Goal: Contribute content: Contribute content

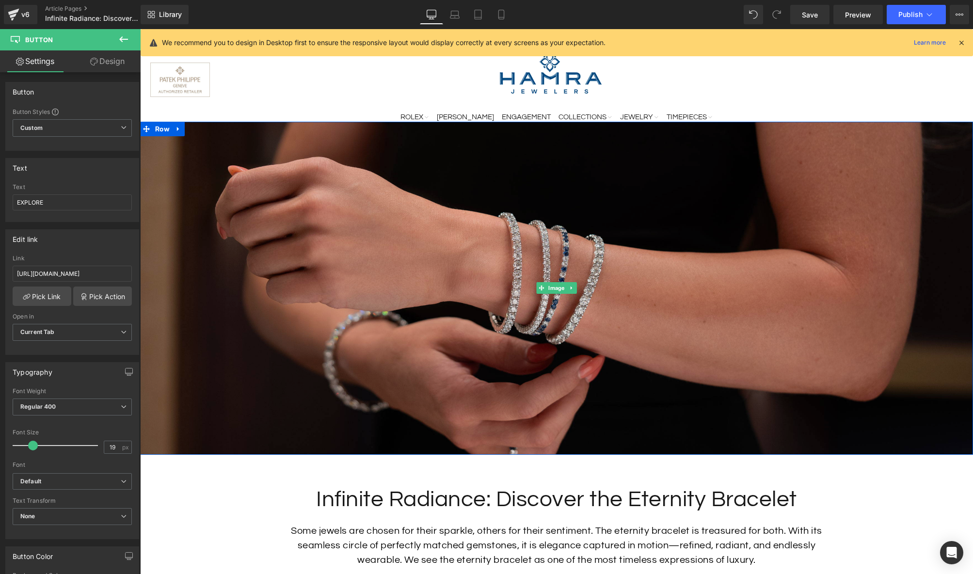
click at [515, 198] on img at bounding box center [556, 288] width 833 height 333
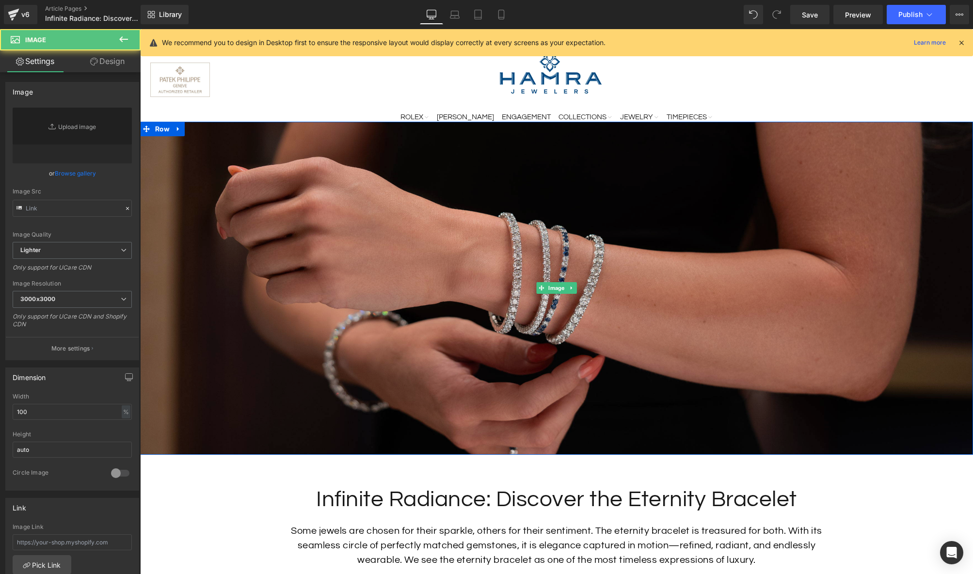
type input "[URL][DOMAIN_NAME]"
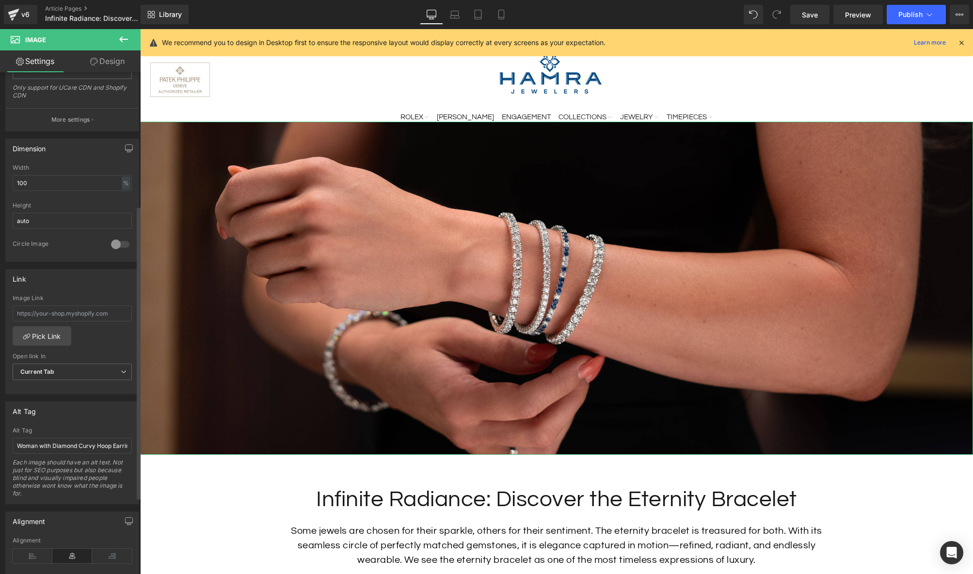
scroll to position [229, 0]
click at [101, 312] on input "text" at bounding box center [72, 313] width 119 height 16
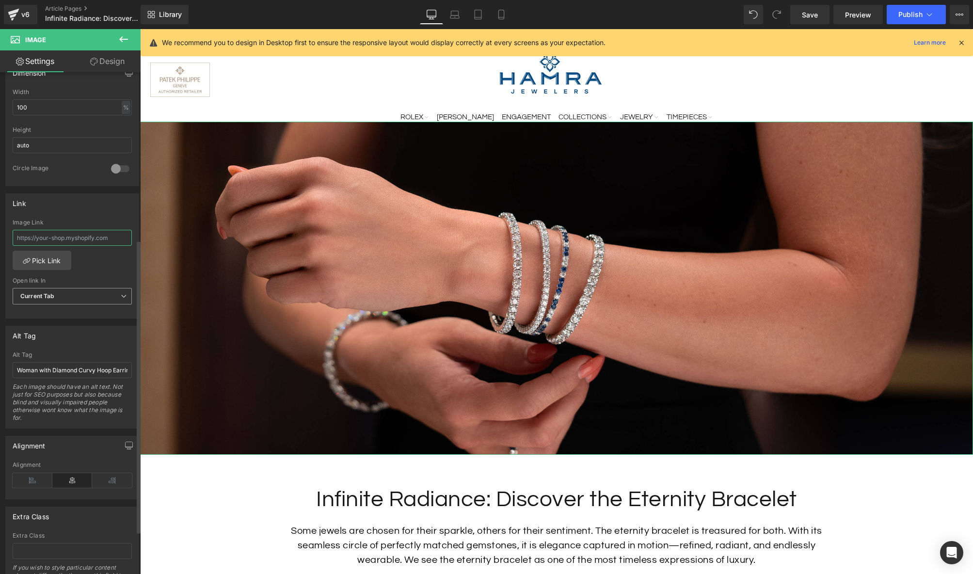
scroll to position [306, 0]
click at [85, 373] on input "Woman with Diamond Curvy Hoop Earrings in, two diamond necklaces and an aquamar…" at bounding box center [72, 369] width 119 height 16
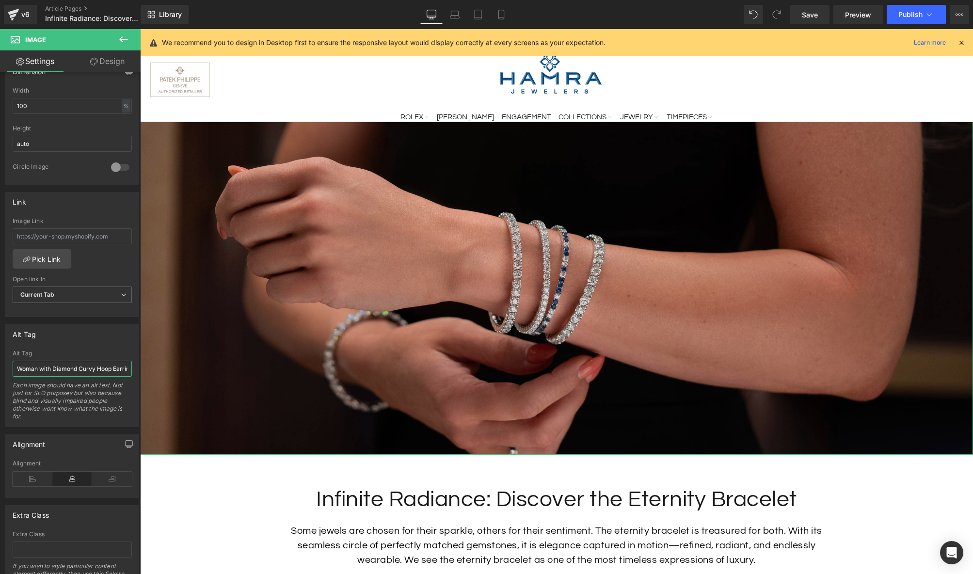
scroll to position [0, 164]
drag, startPoint x: 196, startPoint y: 398, endPoint x: 180, endPoint y: 368, distance: 34.1
type input "Woman with a stack of diamond and sapphire eternity bracelets on her wrist."
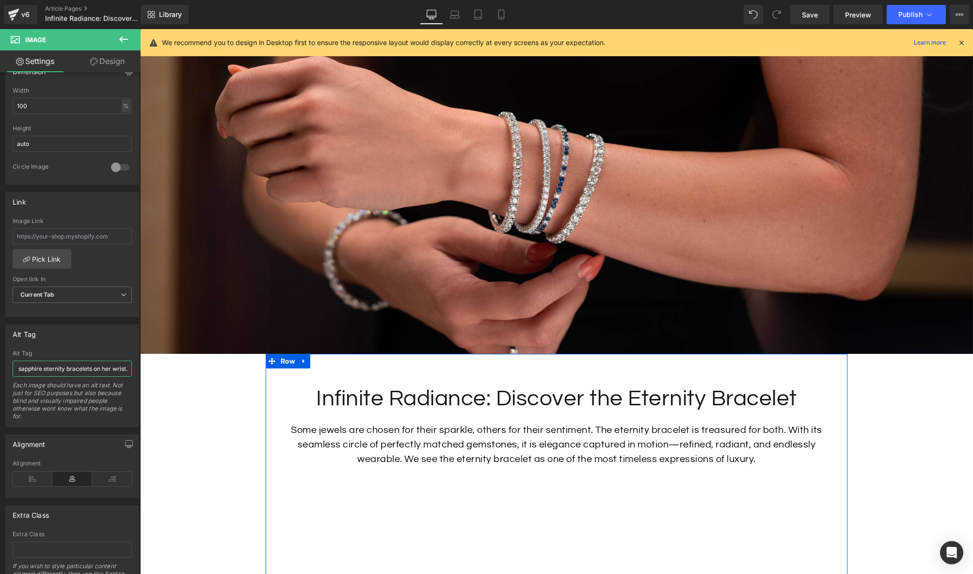
scroll to position [126, 0]
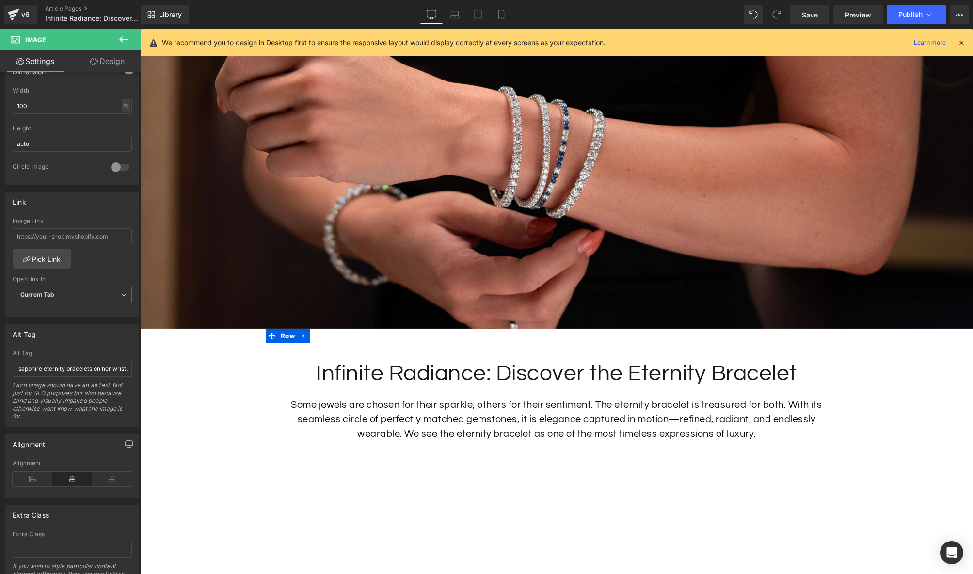
click at [511, 426] on p "Some jewels are chosen for their sparkle, others for their sentiment. The etern…" at bounding box center [556, 420] width 553 height 44
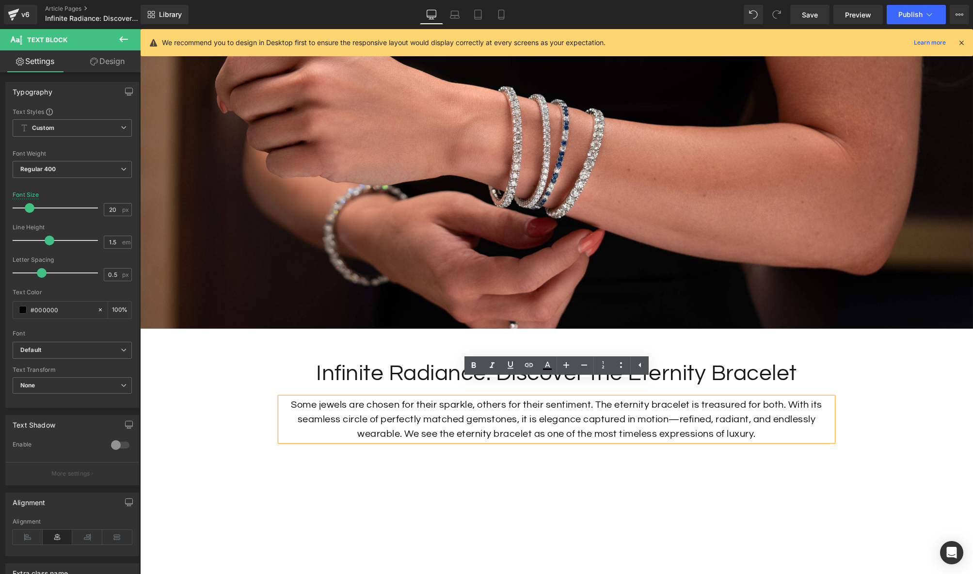
scroll to position [168, 0]
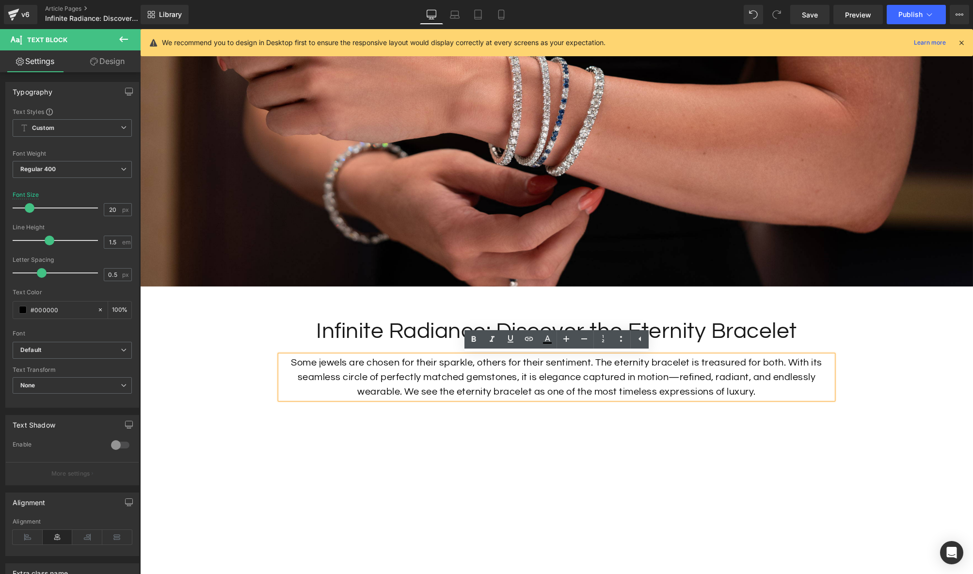
click at [381, 376] on p "Some jewels are chosen for their sparkle, others for their sentiment. The etern…" at bounding box center [556, 377] width 553 height 44
click at [674, 366] on p "Some jewels are chosen for their sparkle, others for their sentiment. The etern…" at bounding box center [556, 377] width 553 height 44
drag, startPoint x: 691, startPoint y: 364, endPoint x: 617, endPoint y: 365, distance: 74.2
click at [617, 365] on p "Some jewels are chosen for their sparkle, others for their sentiment. The etern…" at bounding box center [556, 377] width 553 height 44
click at [530, 341] on icon at bounding box center [529, 339] width 12 height 12
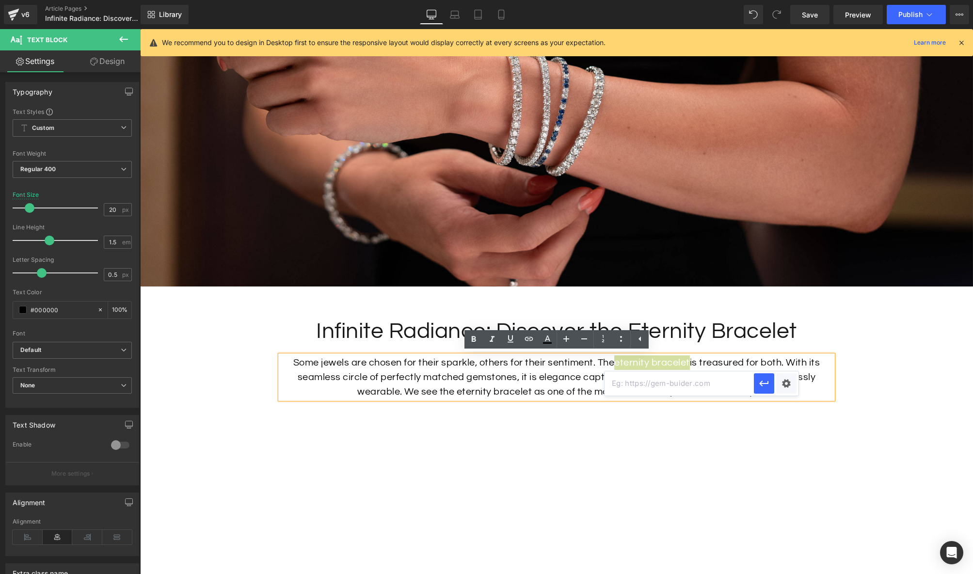
click at [648, 384] on input "text" at bounding box center [679, 383] width 149 height 24
paste input "[URL][DOMAIN_NAME]"
type input "[URL][DOMAIN_NAME]"
click at [761, 384] on icon "button" at bounding box center [763, 384] width 9 height 6
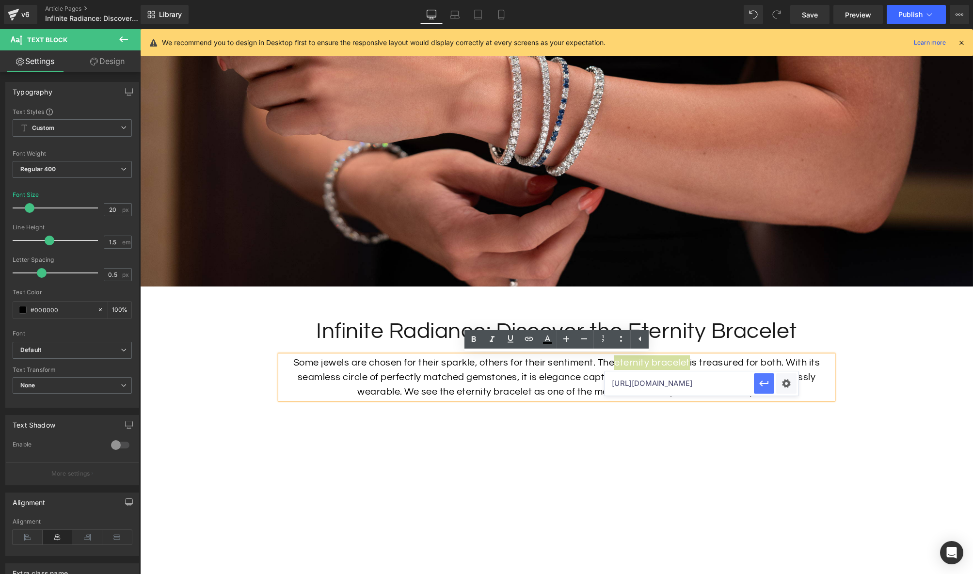
scroll to position [0, 0]
click at [752, 377] on p "Some jewels are chosen for their sparkle, others for their sentiment. The etern…" at bounding box center [556, 377] width 553 height 44
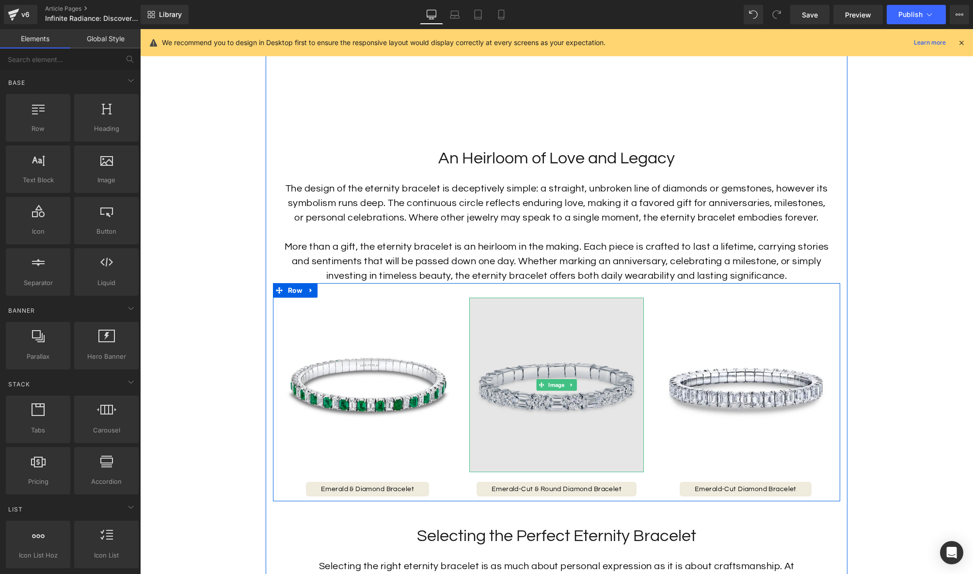
scroll to position [801, 0]
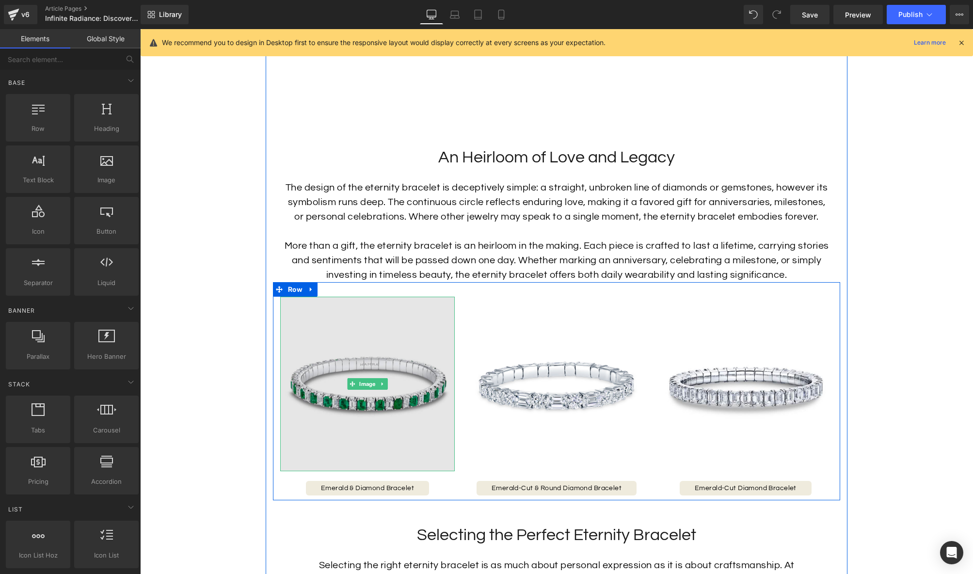
click at [410, 344] on img at bounding box center [367, 384] width 175 height 175
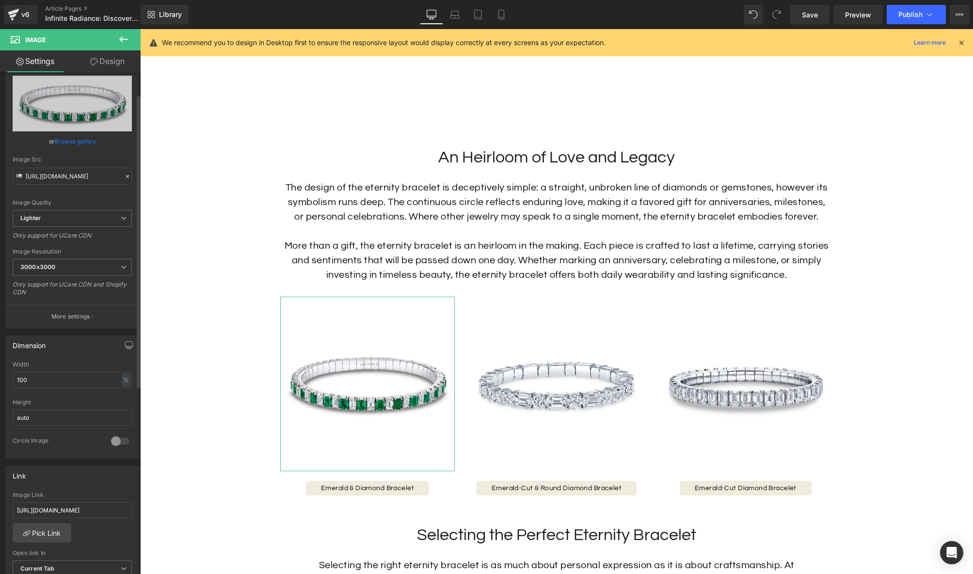
scroll to position [78, 0]
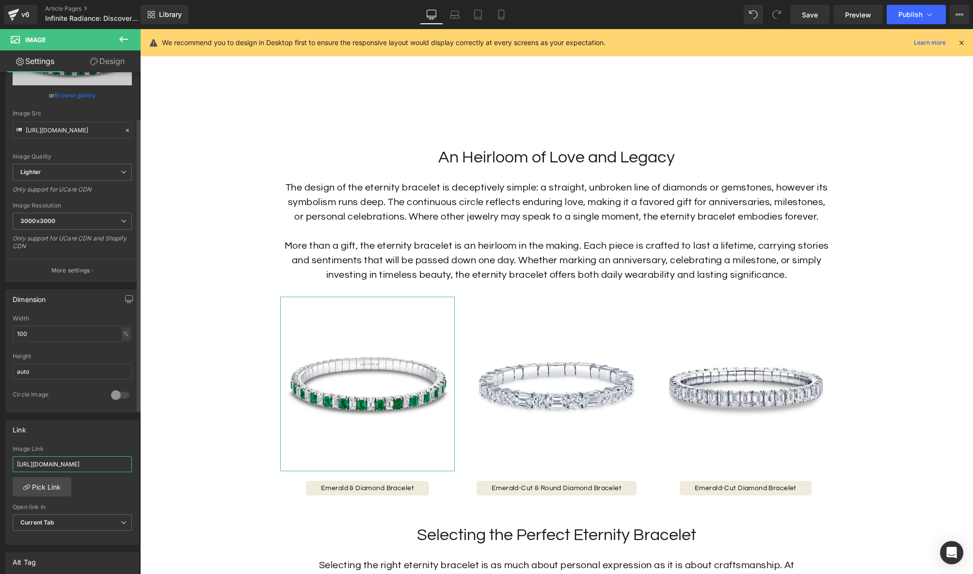
click at [93, 463] on input "[URL][DOMAIN_NAME]" at bounding box center [72, 464] width 119 height 16
paste input "emerald-diamond-eternity-bracelet"
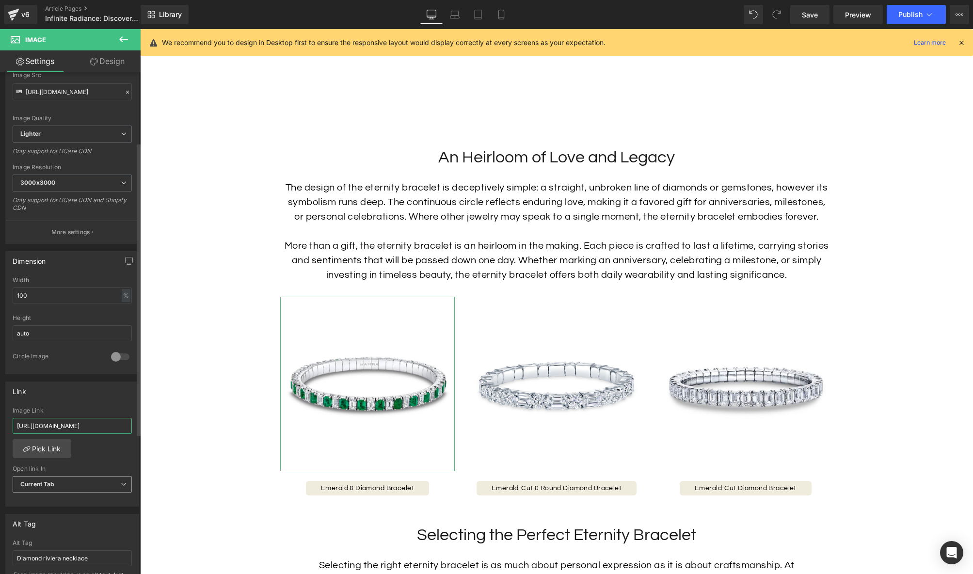
scroll to position [205, 0]
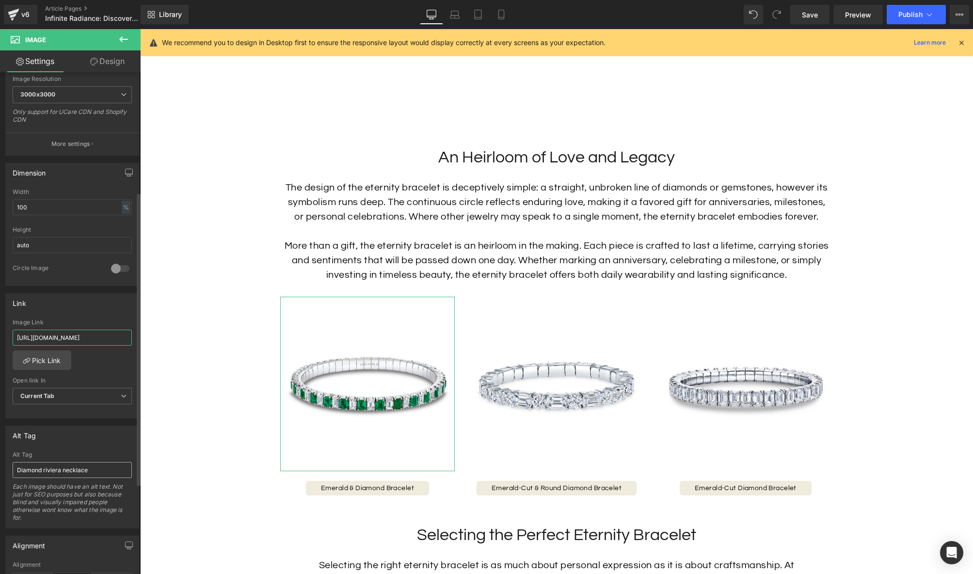
type input "[URL][DOMAIN_NAME]"
click at [97, 465] on input "Diamond riviera necklace" at bounding box center [72, 470] width 119 height 16
type input "Emerald & Diamond Bracelet"
click at [334, 487] on span "Emerald & Diamond Bracelet" at bounding box center [367, 488] width 93 height 7
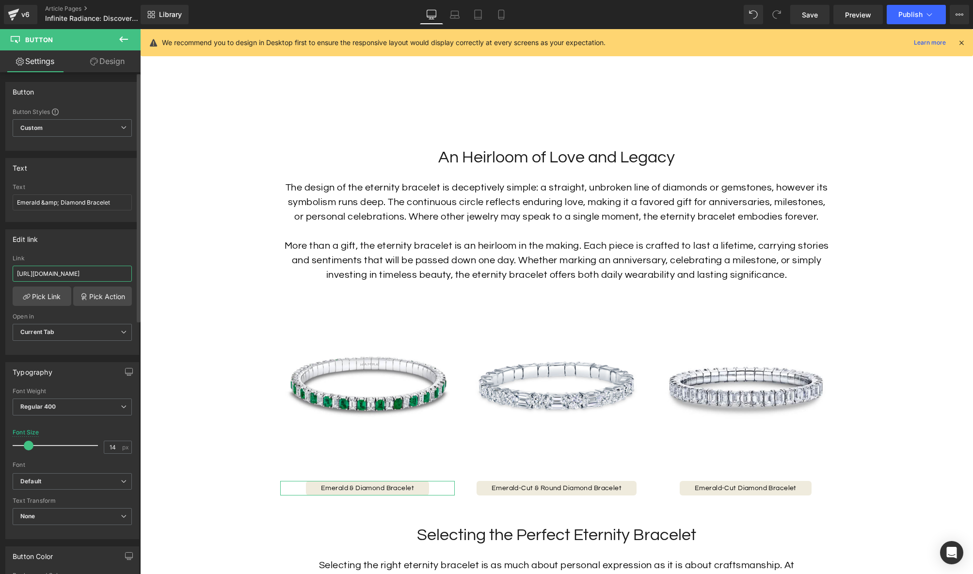
click at [84, 272] on input "[URL][DOMAIN_NAME]" at bounding box center [72, 274] width 119 height 16
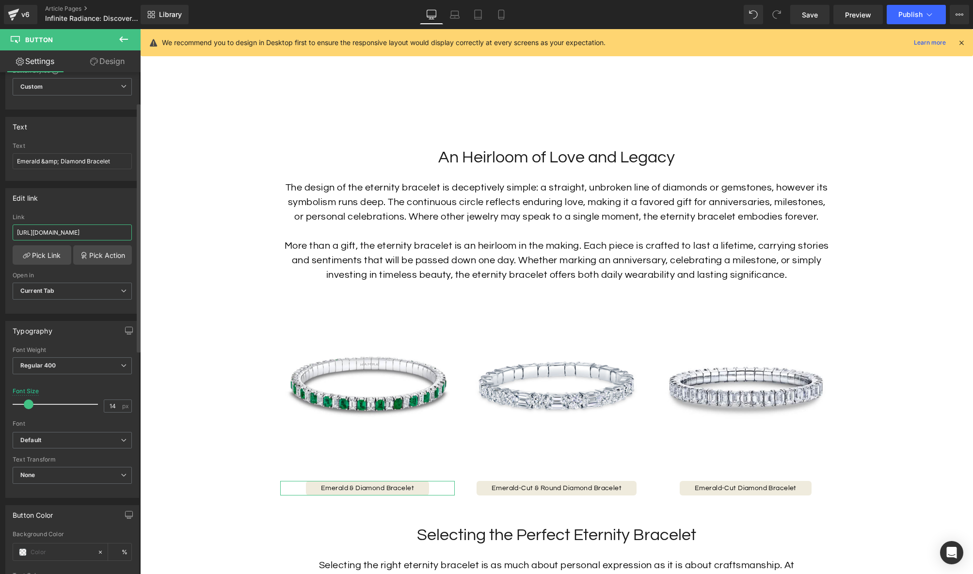
scroll to position [99, 0]
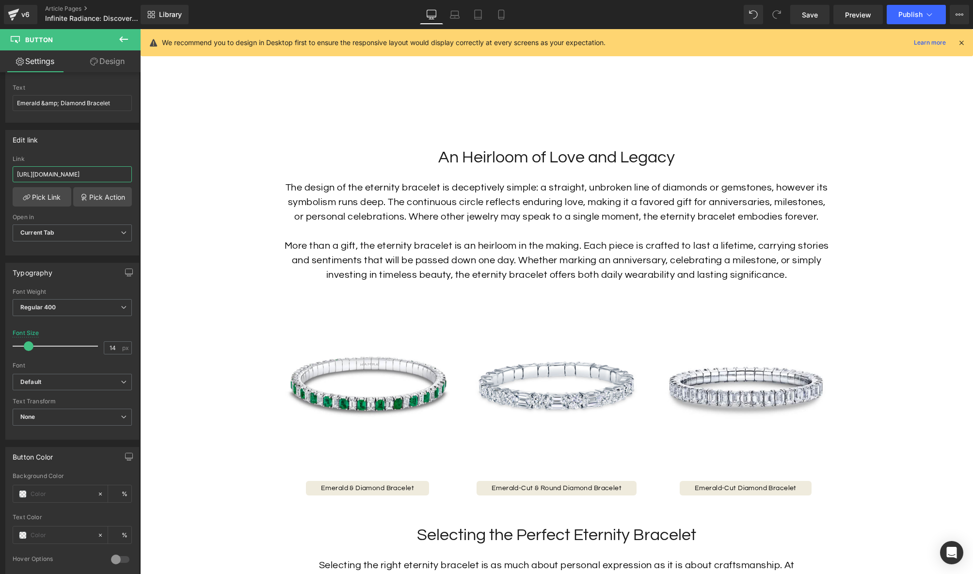
type input "[URL][DOMAIN_NAME]"
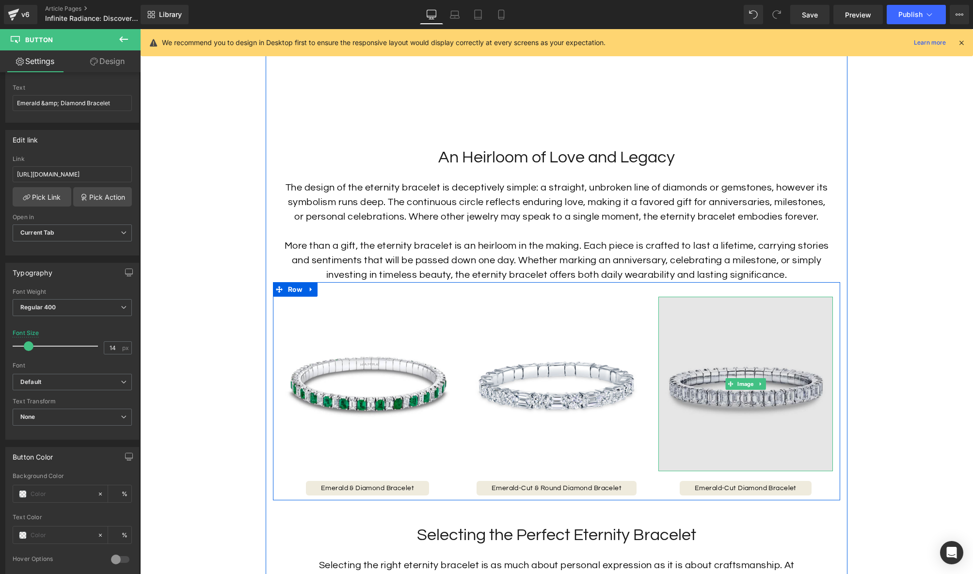
click at [707, 377] on img at bounding box center [745, 384] width 175 height 175
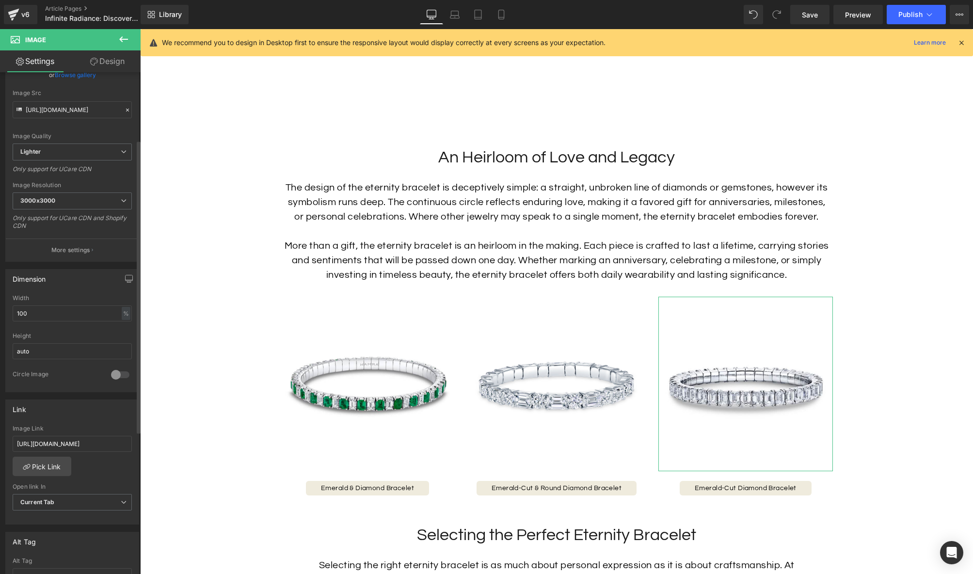
scroll to position [132, 0]
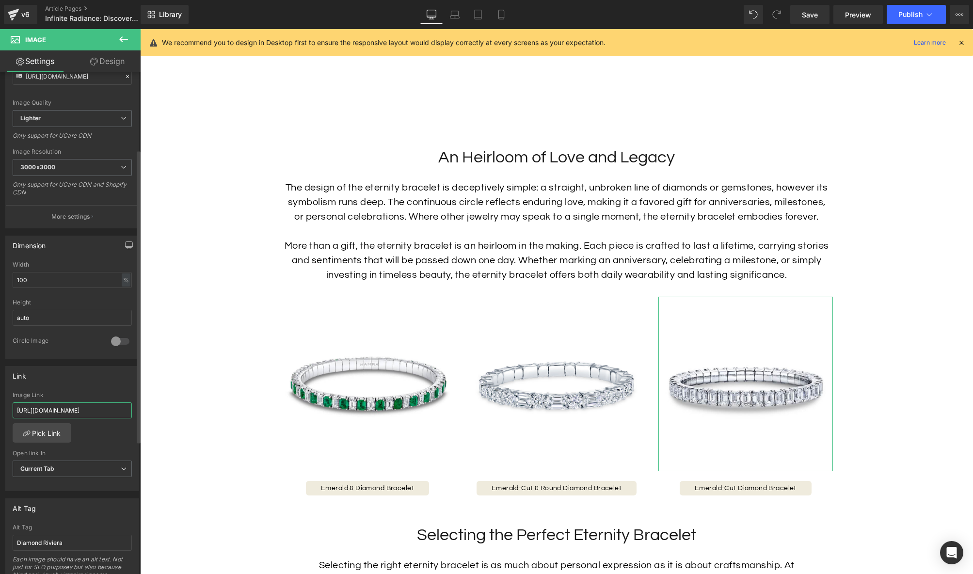
click at [61, 410] on input "[URL][DOMAIN_NAME]" at bounding box center [72, 410] width 119 height 16
type input "[URL][DOMAIN_NAME]"
click at [88, 538] on input "Diamond Riviera" at bounding box center [72, 543] width 119 height 16
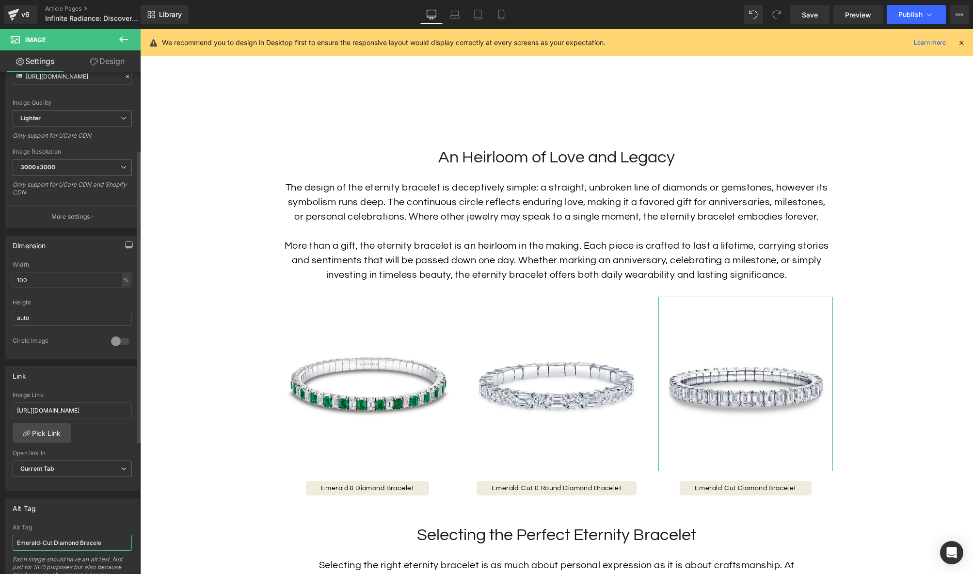
type input "Emerald-Cut Diamond Bracelet"
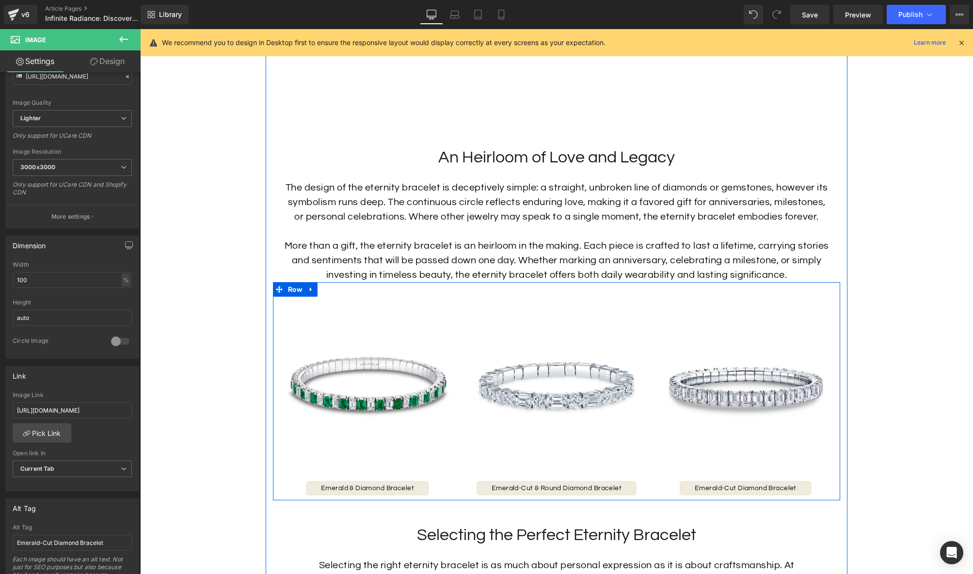
click at [674, 487] on icon at bounding box center [671, 488] width 5 height 6
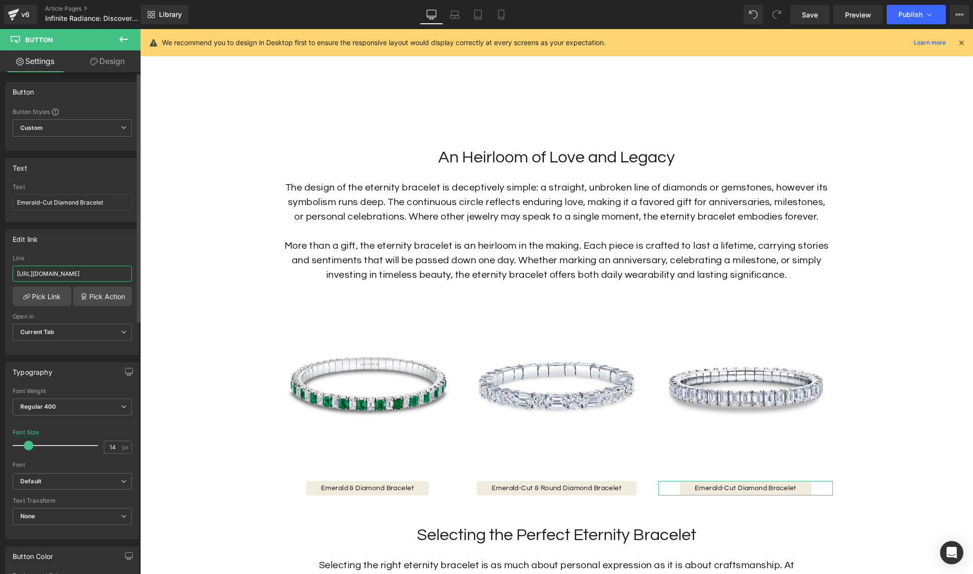
click at [73, 271] on input "[URL][DOMAIN_NAME]" at bounding box center [72, 274] width 119 height 16
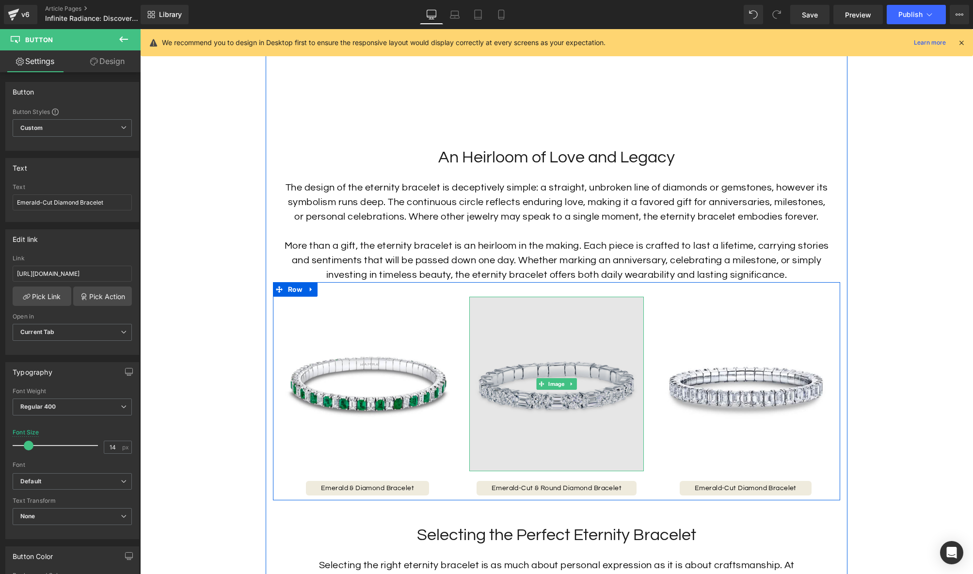
click at [575, 401] on img at bounding box center [556, 384] width 175 height 175
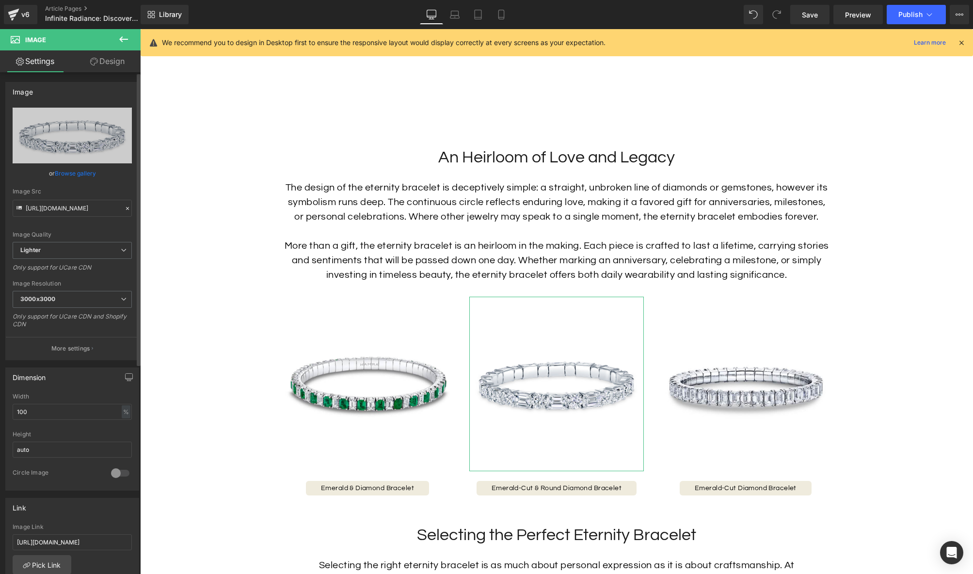
scroll to position [144, 0]
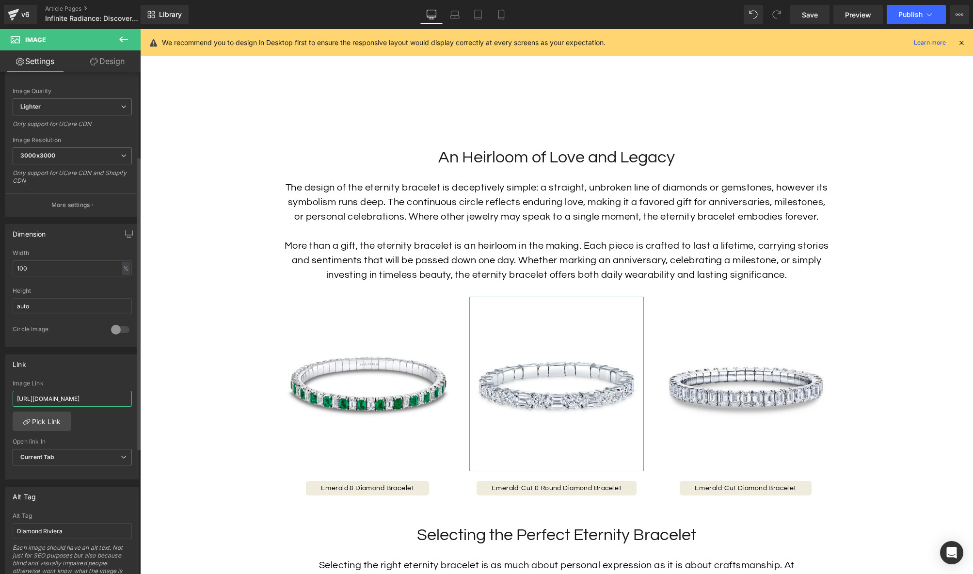
click at [73, 396] on input "[URL][DOMAIN_NAME]" at bounding box center [72, 399] width 119 height 16
paste input "bracelet-7"
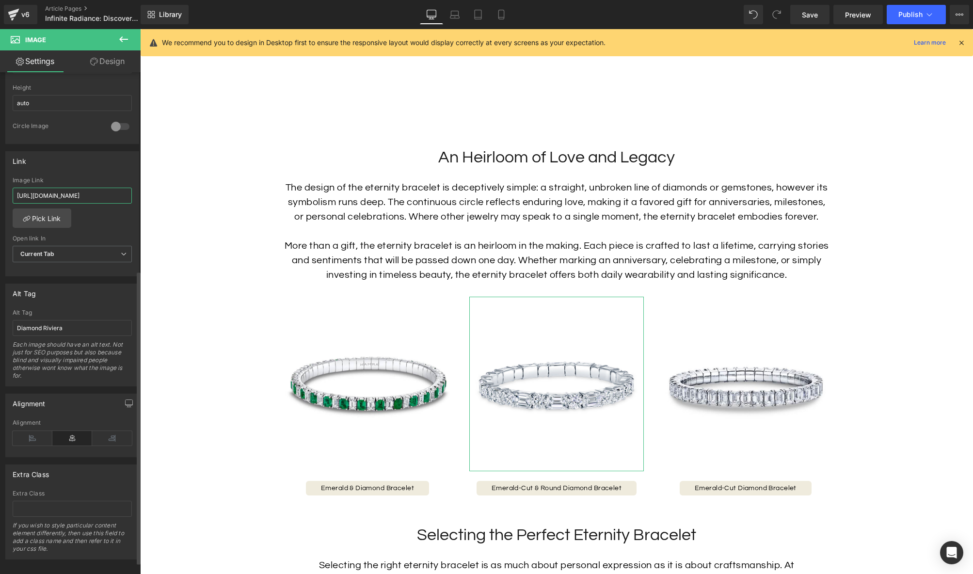
scroll to position [359, 0]
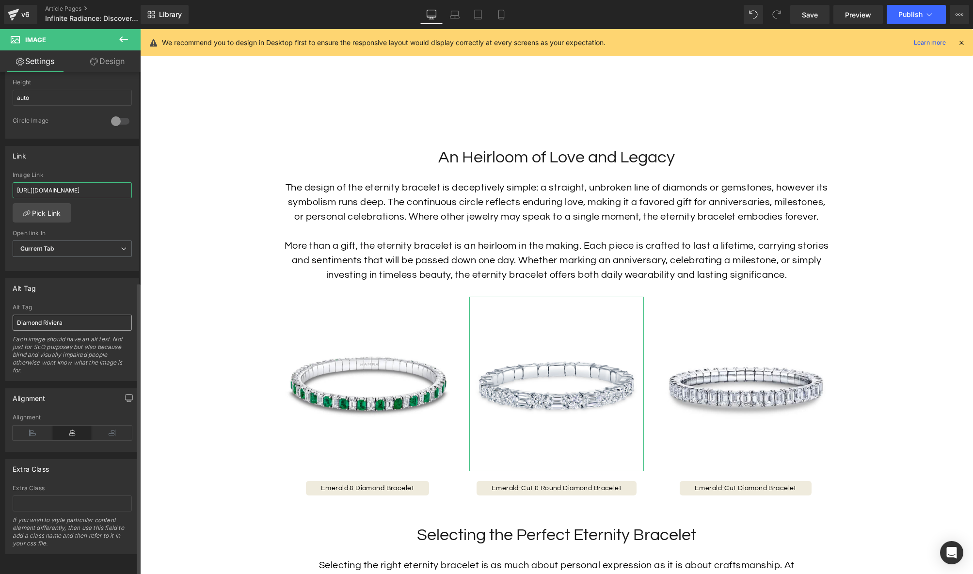
type input "[URL][DOMAIN_NAME]"
click at [83, 315] on input "Diamond Riviera" at bounding box center [72, 323] width 119 height 16
type input "Emerald-Cut & Round Diamond Bracelet"
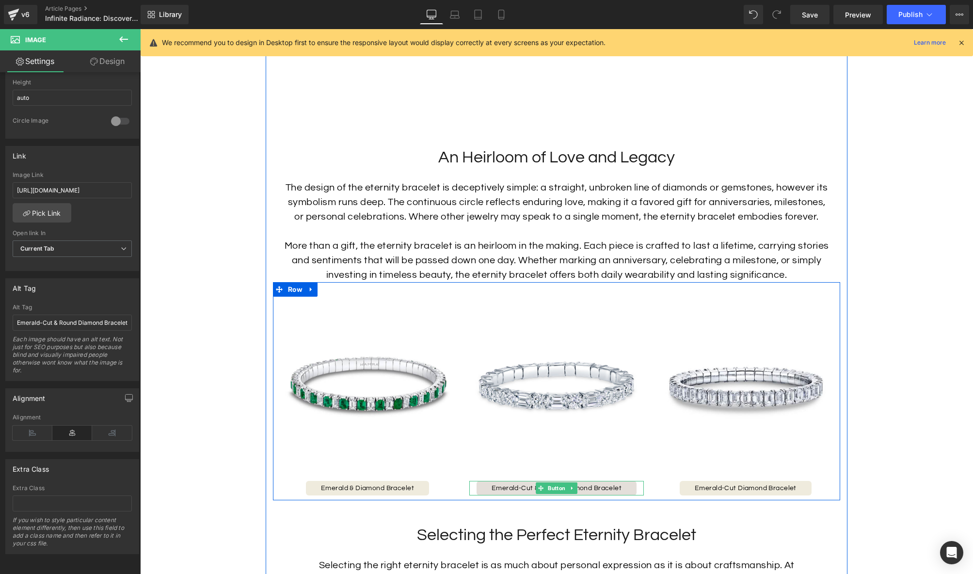
click at [534, 487] on span "Emerald-Cut & Round Diamond Bracelet" at bounding box center [557, 488] width 130 height 7
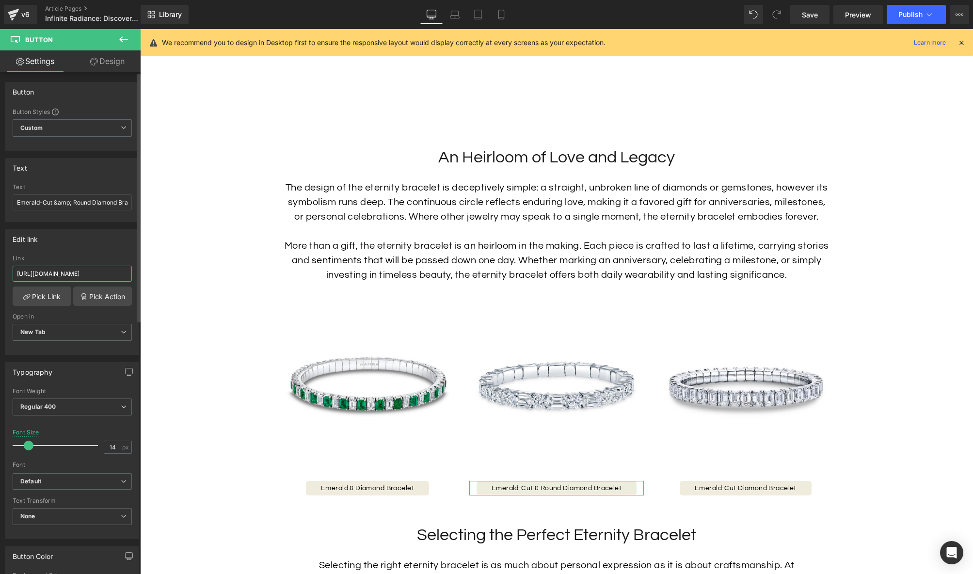
click at [76, 273] on input "[URL][DOMAIN_NAME]" at bounding box center [72, 274] width 119 height 16
type input "[URL][DOMAIN_NAME]"
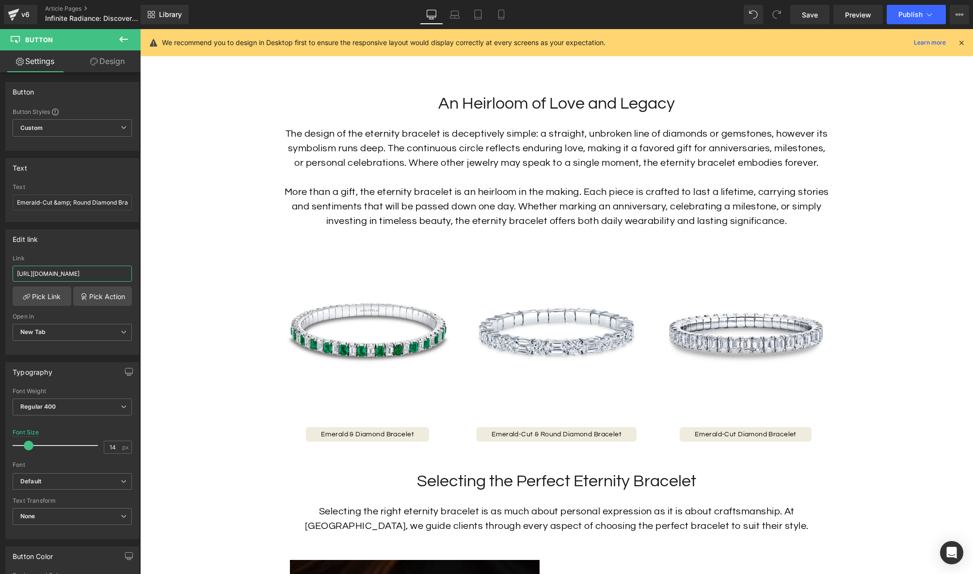
scroll to position [877, 0]
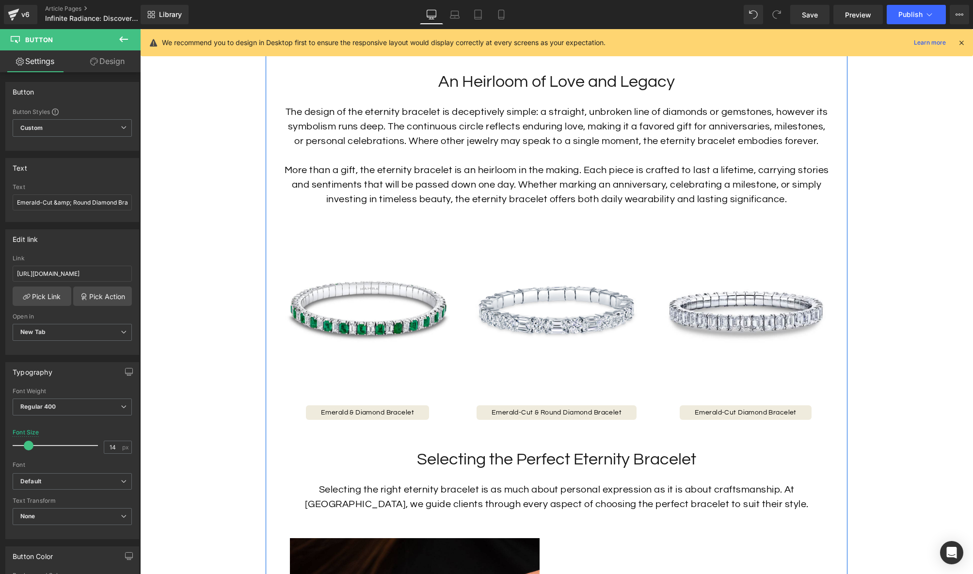
click at [476, 461] on h2 "Selecting the Perfect Eternity Bracelet" at bounding box center [557, 459] width 548 height 21
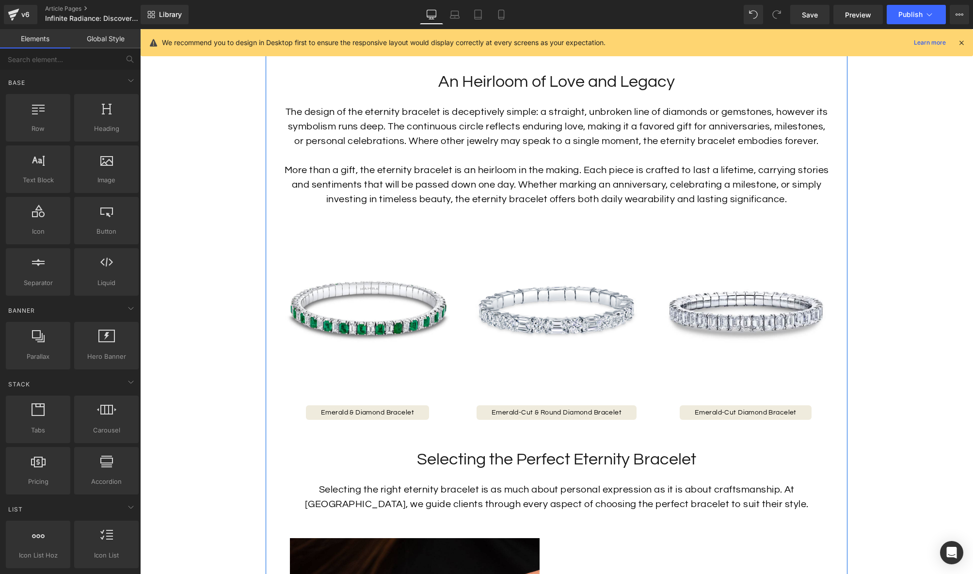
click at [455, 454] on h2 "Selecting the Perfect Eternity Bracelet" at bounding box center [557, 459] width 548 height 21
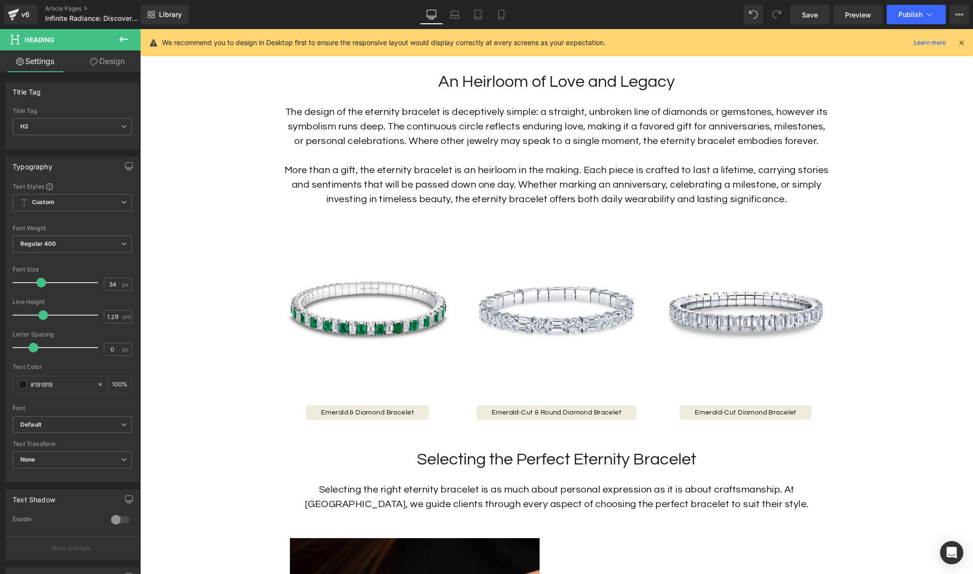
click at [104, 67] on link "Design" at bounding box center [107, 61] width 70 height 22
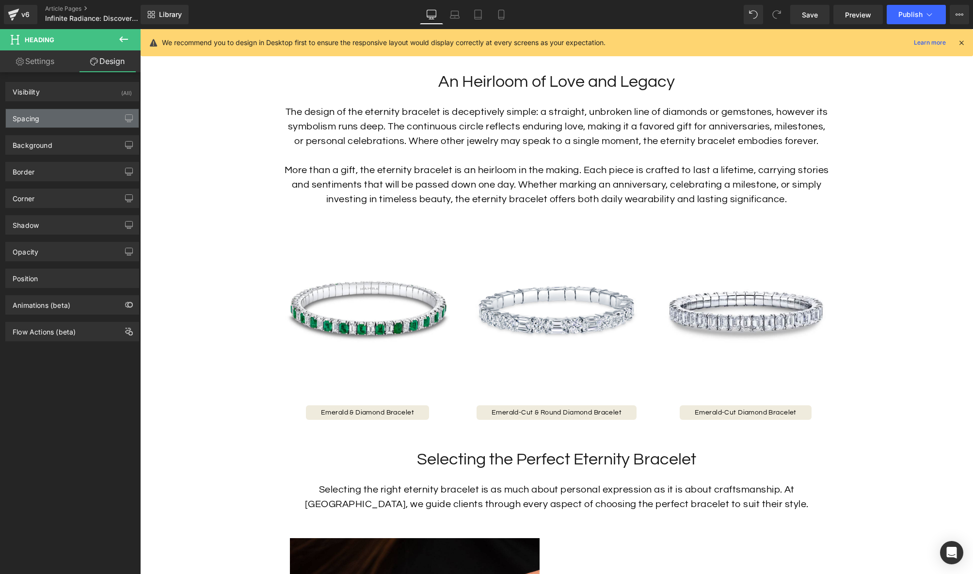
click at [80, 115] on div "Spacing" at bounding box center [72, 118] width 133 height 18
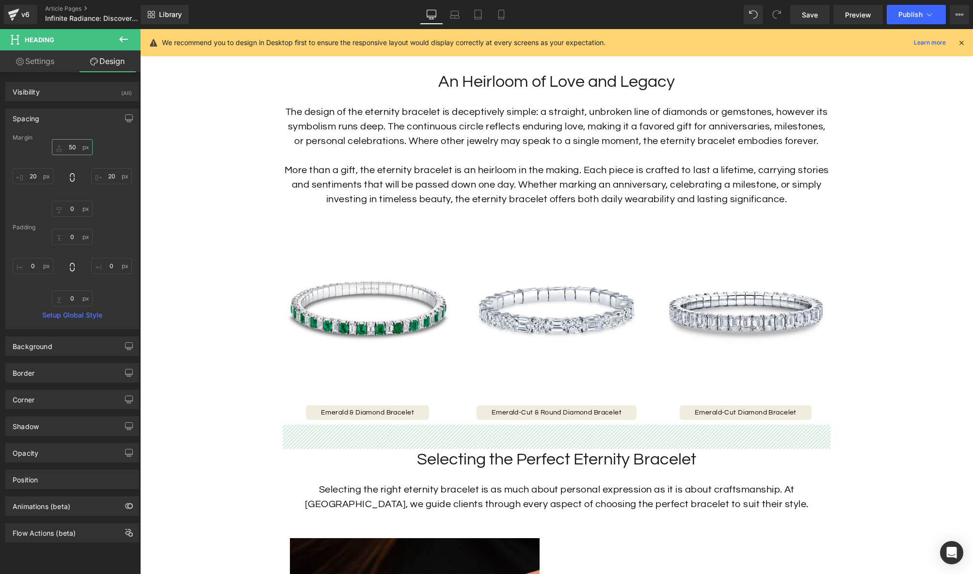
click at [72, 145] on input "50" at bounding box center [72, 147] width 41 height 16
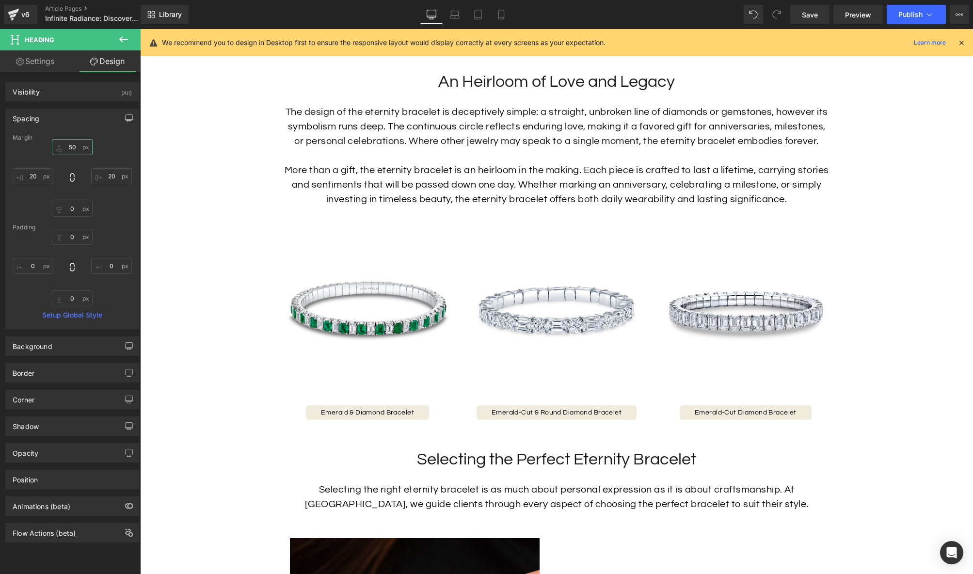
click at [72, 145] on input "50" at bounding box center [72, 147] width 41 height 16
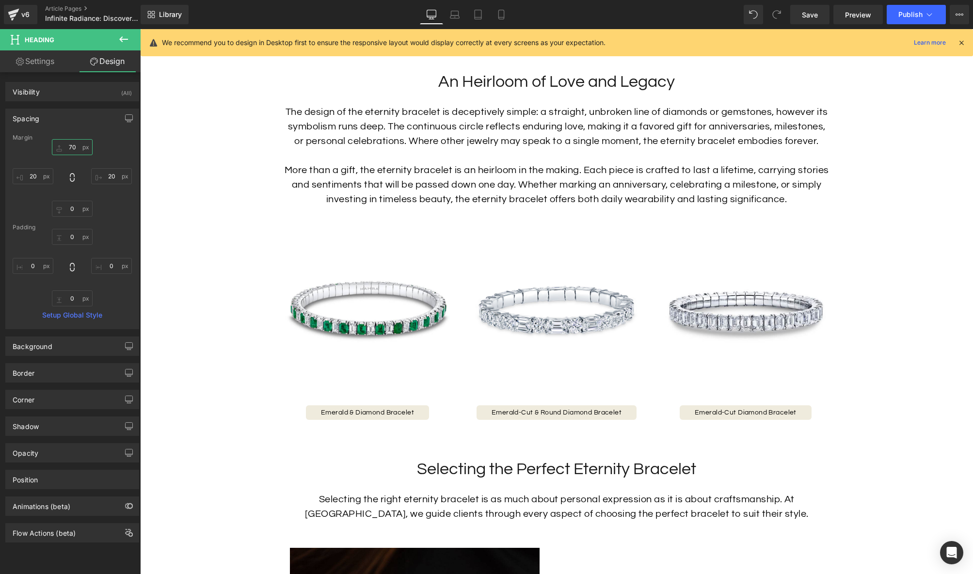
type input "70"
click at [103, 221] on div "Margin 70 70 20px 20 0px 0 20px 20 [GEOGRAPHIC_DATA] 0px 0 0px 0 0px 0 0px 0 Se…" at bounding box center [72, 231] width 133 height 194
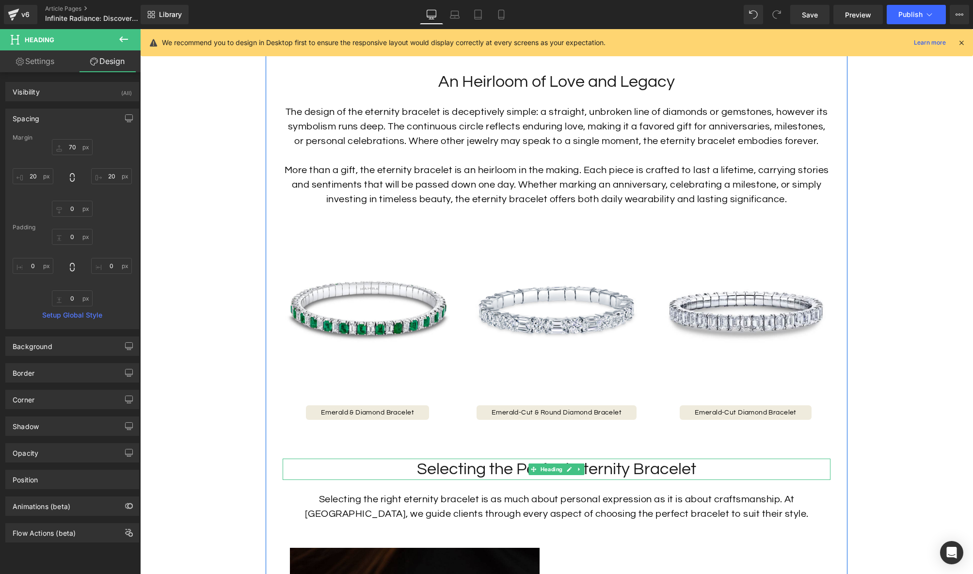
click at [430, 465] on h2 "Selecting the Perfect Eternity Bracelet" at bounding box center [557, 469] width 548 height 21
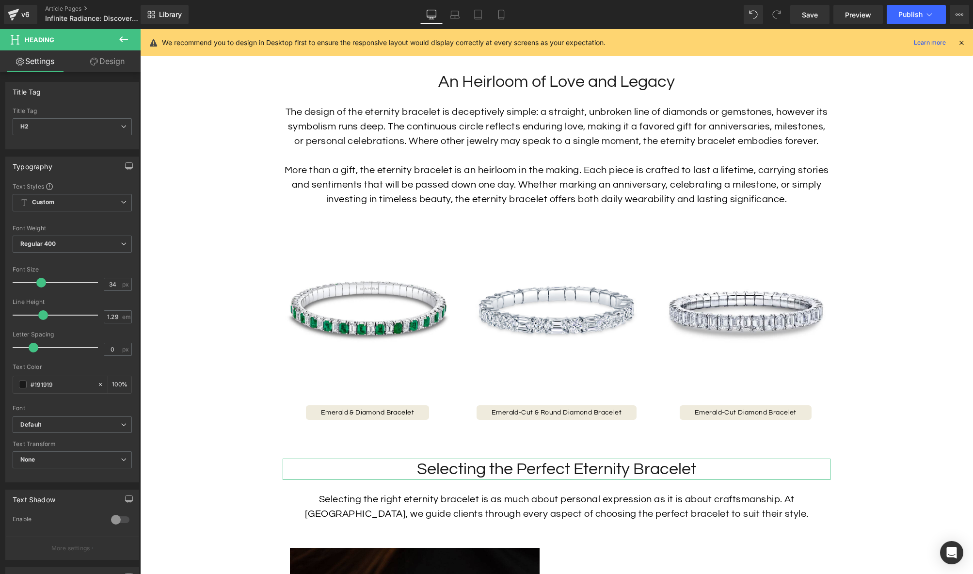
click at [113, 60] on link "Design" at bounding box center [107, 61] width 70 height 22
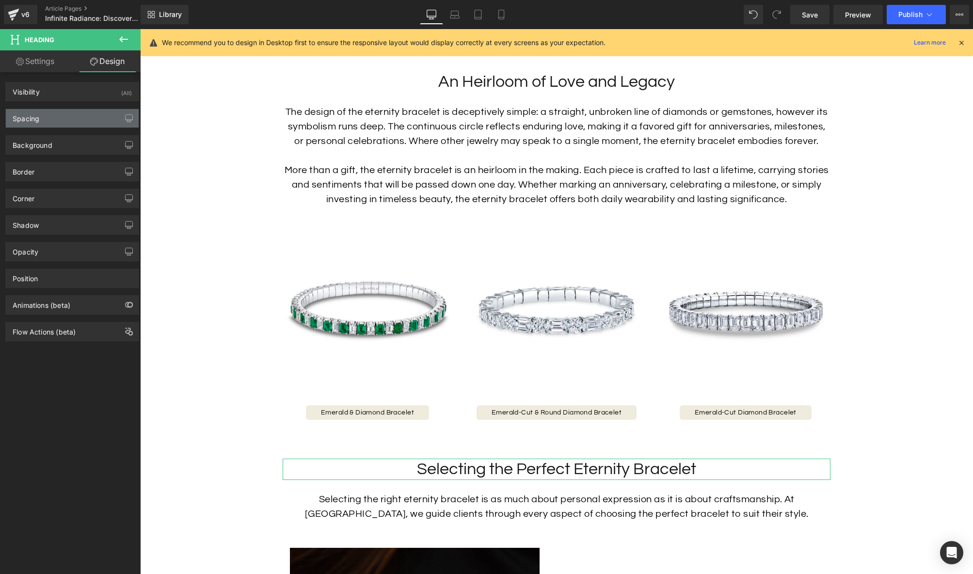
click at [60, 122] on div "Spacing" at bounding box center [72, 118] width 133 height 18
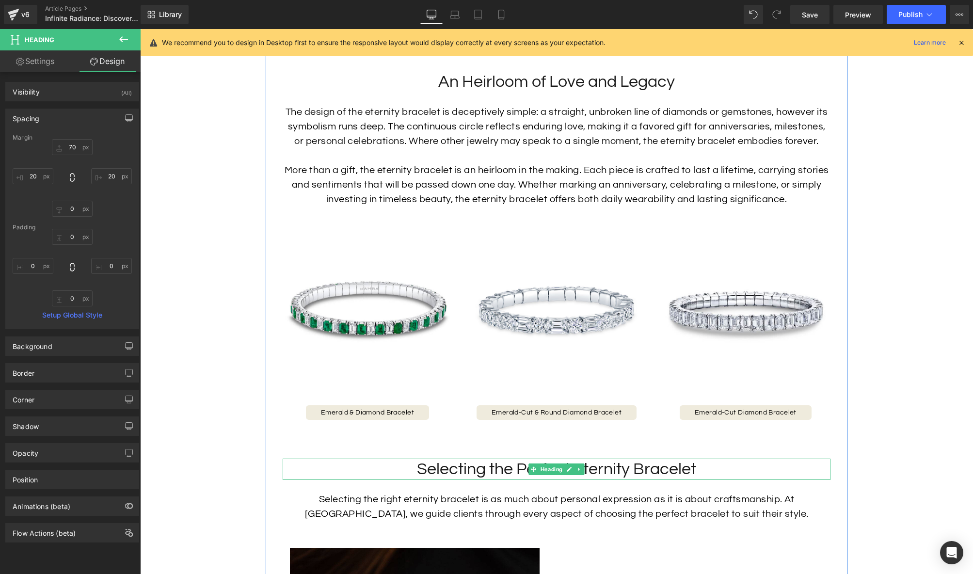
click at [503, 471] on h2 "Selecting the Perfect Eternity Bracelet" at bounding box center [557, 469] width 548 height 21
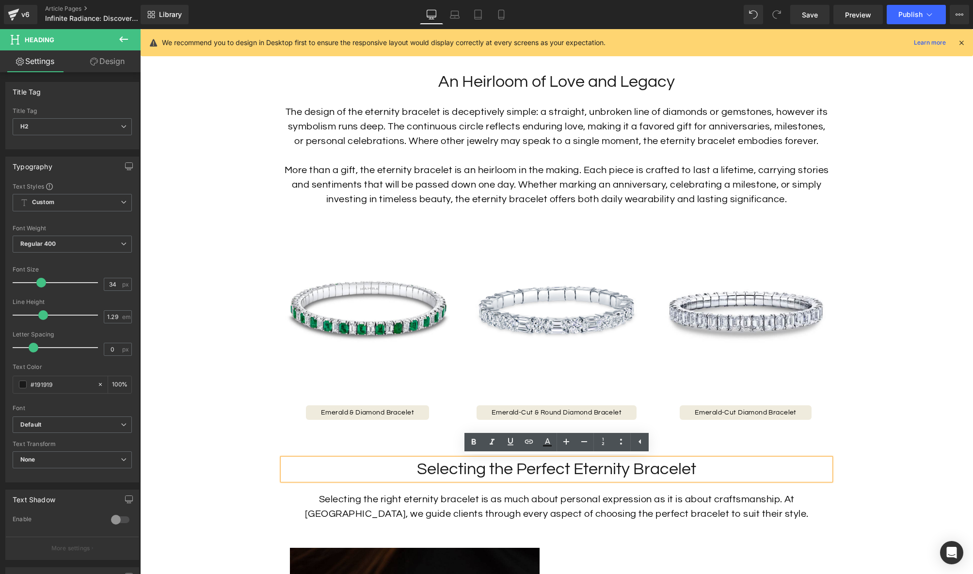
click at [490, 503] on div "Selecting the right eternity bracelet is as much about personal expression as i…" at bounding box center [557, 506] width 548 height 29
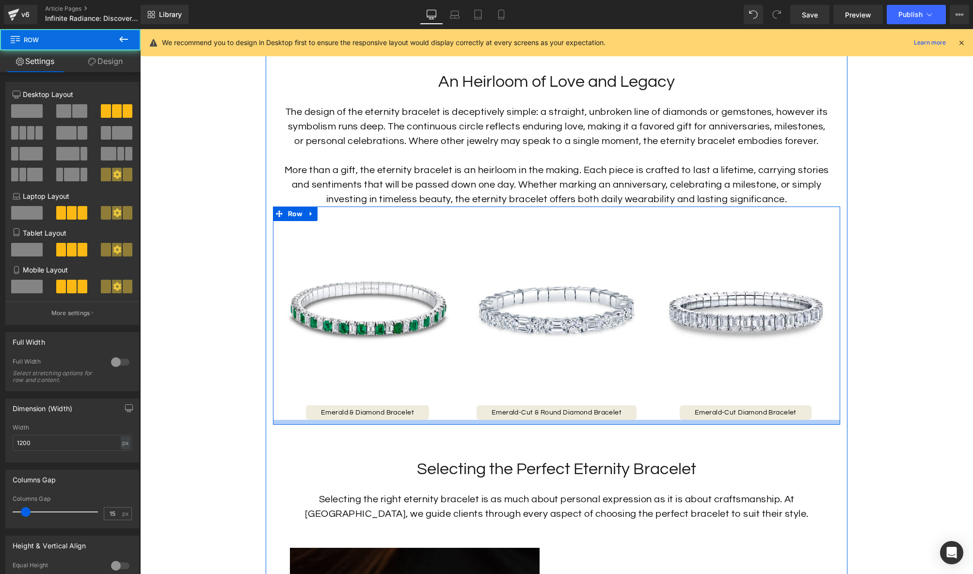
click at [443, 421] on div at bounding box center [556, 422] width 567 height 5
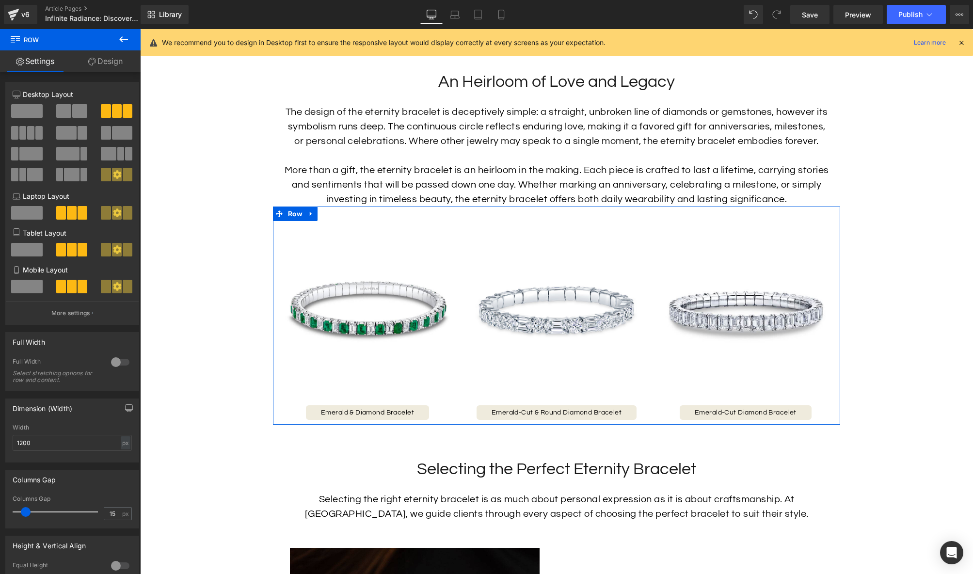
click at [121, 58] on link "Design" at bounding box center [105, 61] width 70 height 22
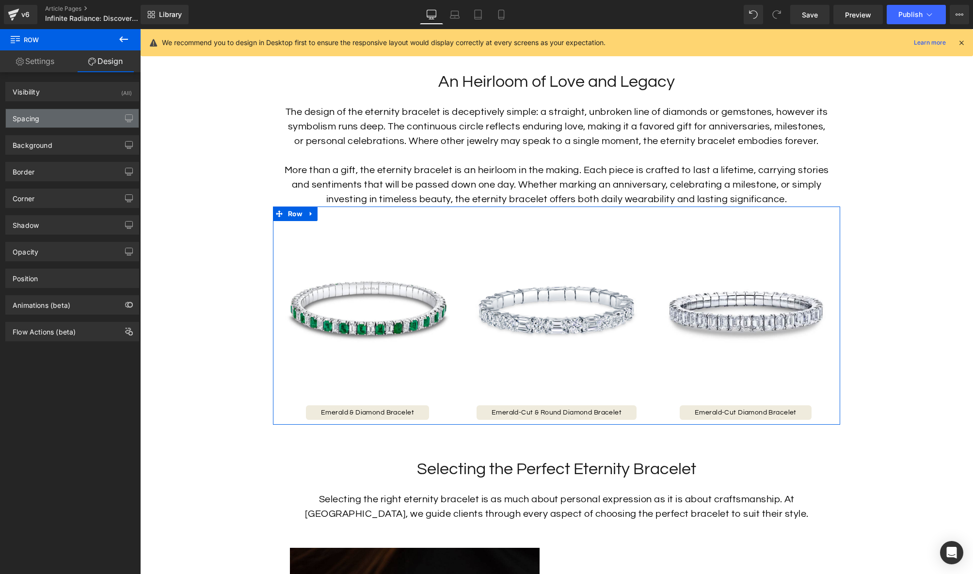
type input "0"
type input "50"
type input "30"
type input "0"
type input "10"
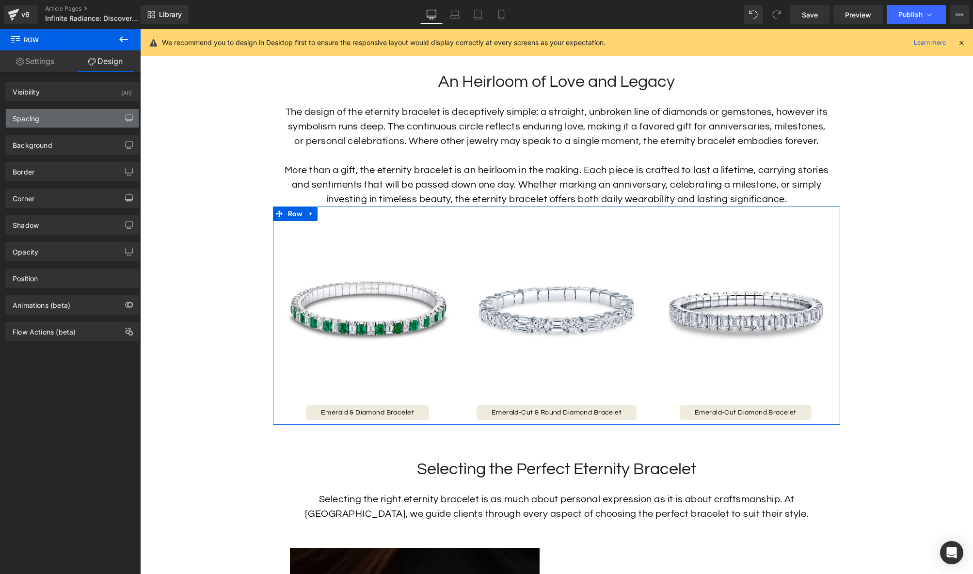
type input "0"
click at [75, 110] on div "Spacing" at bounding box center [72, 118] width 133 height 18
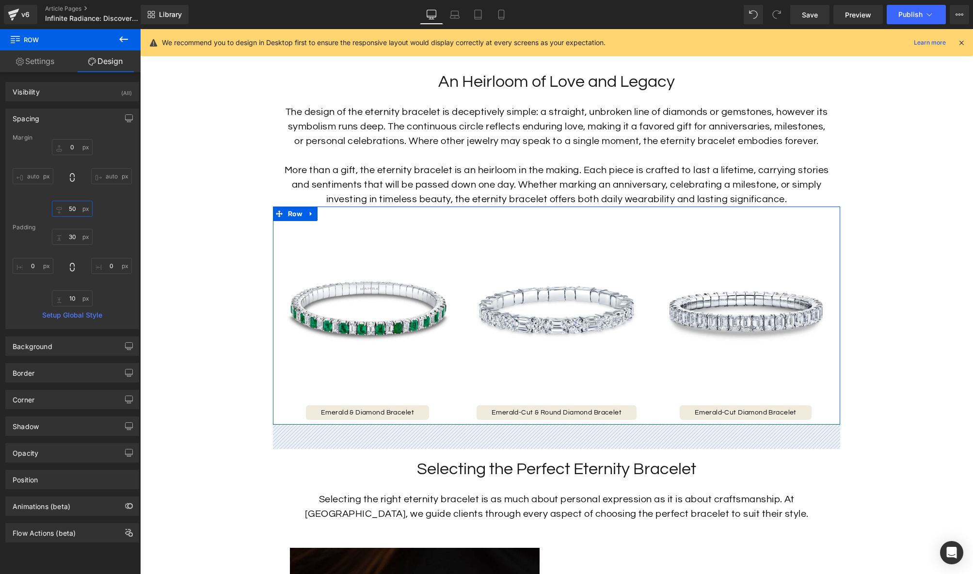
click at [73, 208] on input "50" at bounding box center [72, 209] width 41 height 16
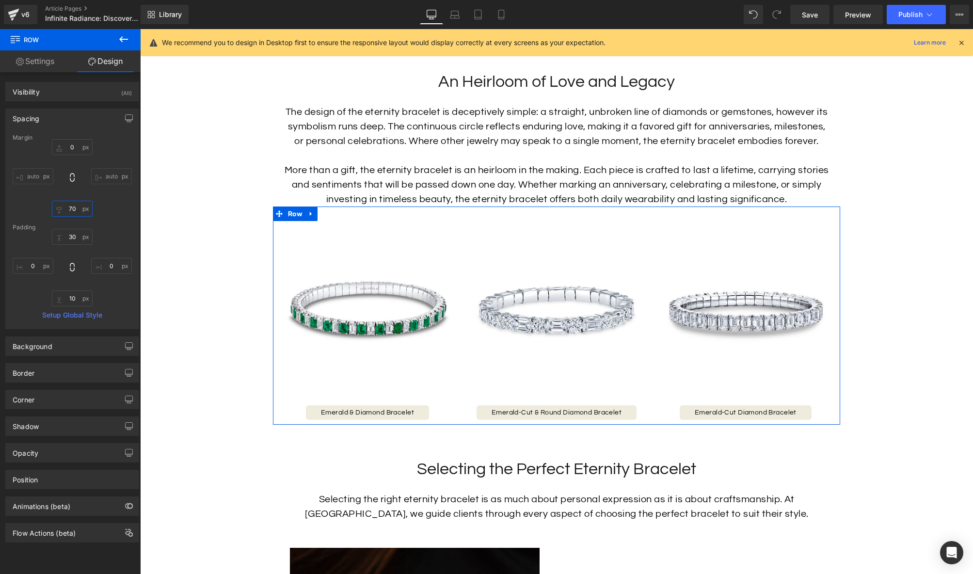
type input "70"
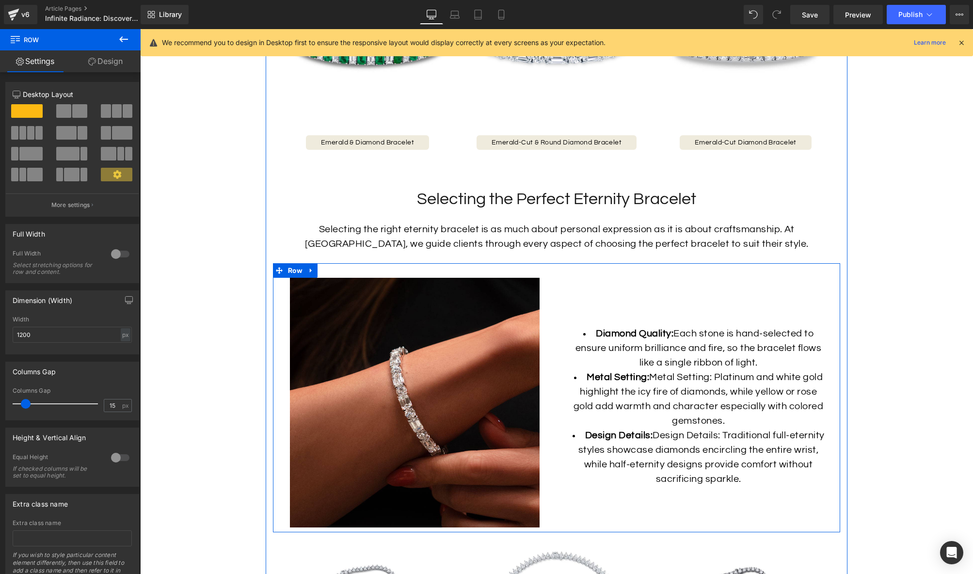
scroll to position [1148, 0]
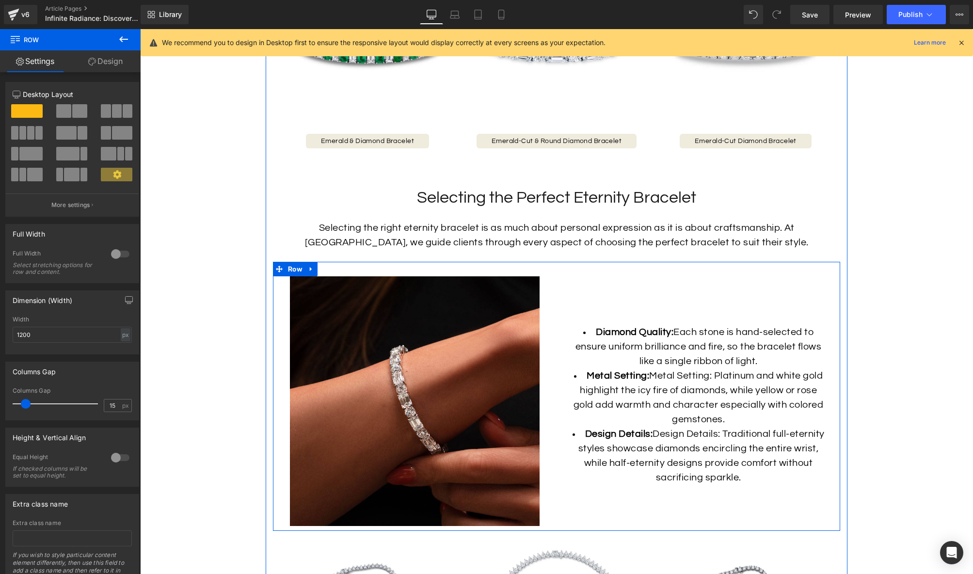
click at [681, 419] on li "Metal Setting: Metal Setting: Platinum and white gold highlight the icy fire of…" at bounding box center [698, 397] width 255 height 58
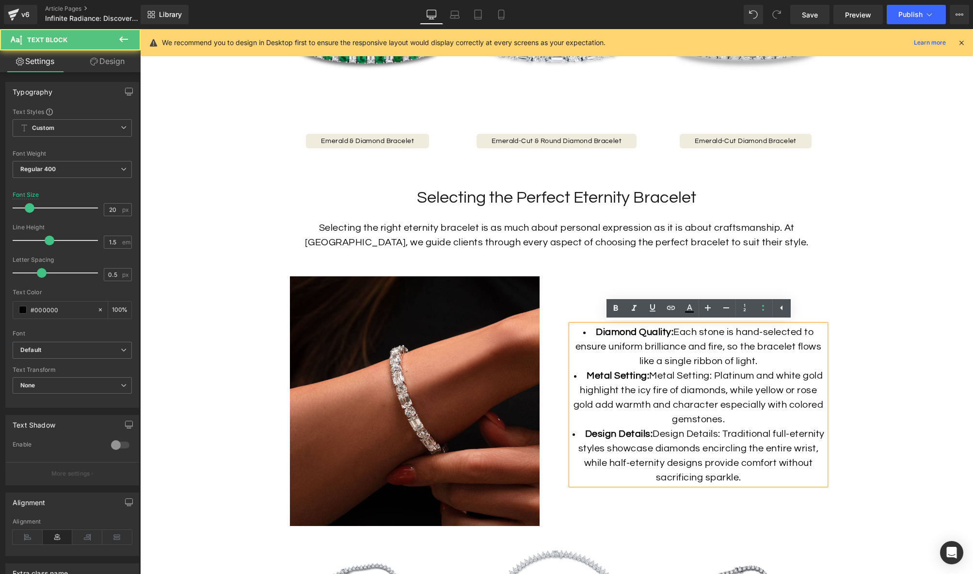
click at [682, 425] on li "Metal Setting: Metal Setting: Platinum and white gold highlight the icy fire of…" at bounding box center [698, 397] width 255 height 58
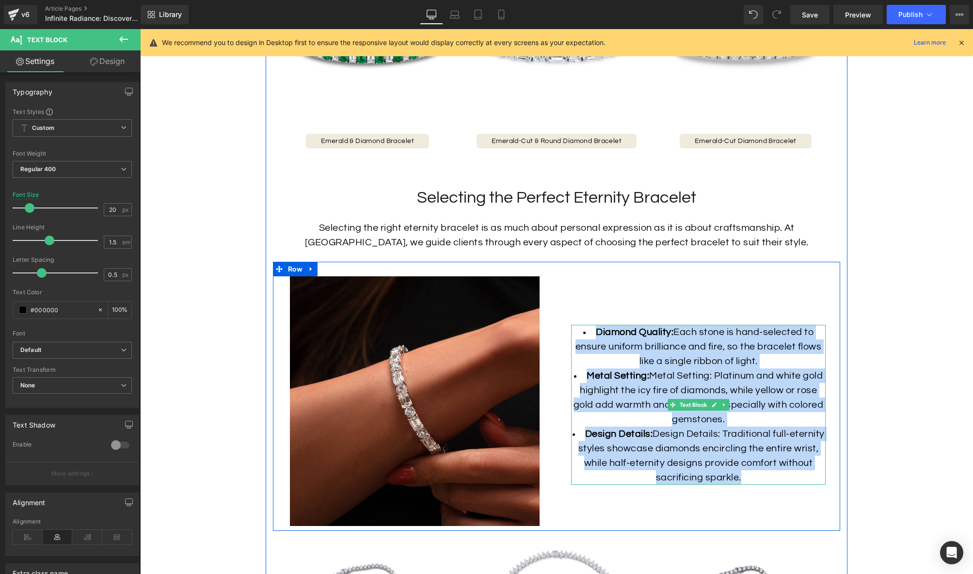
click at [689, 398] on li "Metal Setting: Metal Setting: Platinum and white gold highlight the icy fire of…" at bounding box center [698, 397] width 255 height 58
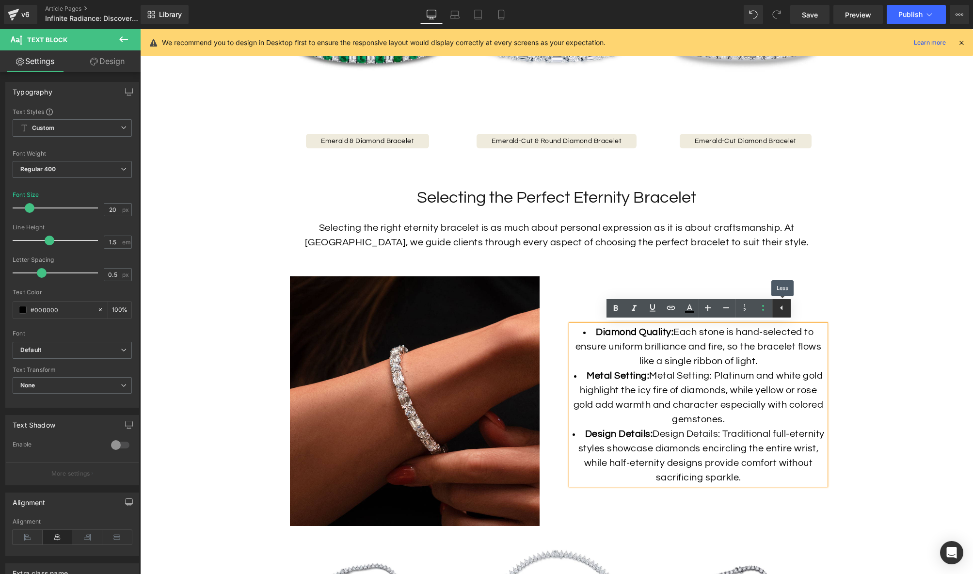
click at [780, 308] on icon at bounding box center [782, 308] width 12 height 12
click at [735, 358] on li "Diamond Quality: Each stone is hand-selected to ensure uniform brilliance and f…" at bounding box center [698, 347] width 255 height 44
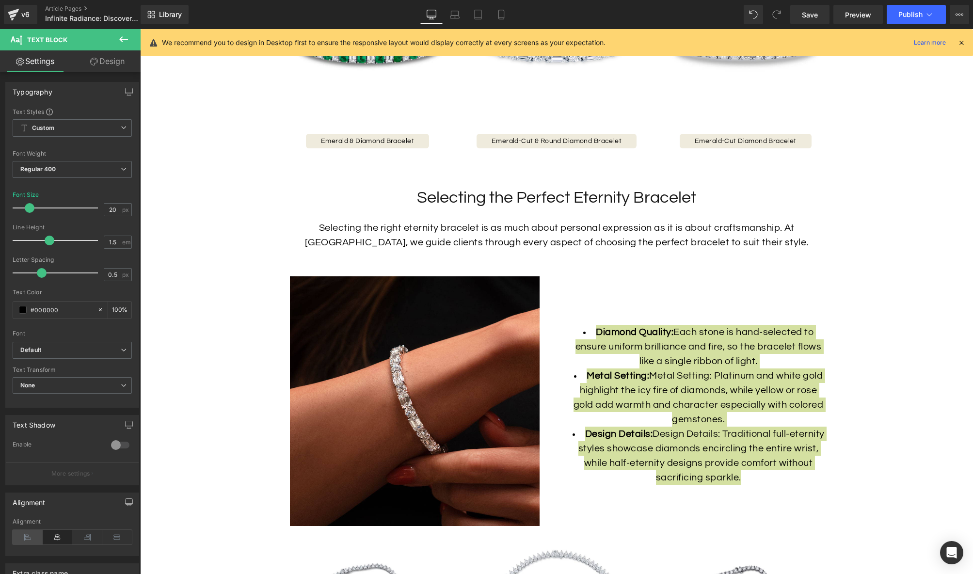
click at [23, 542] on icon at bounding box center [28, 537] width 30 height 15
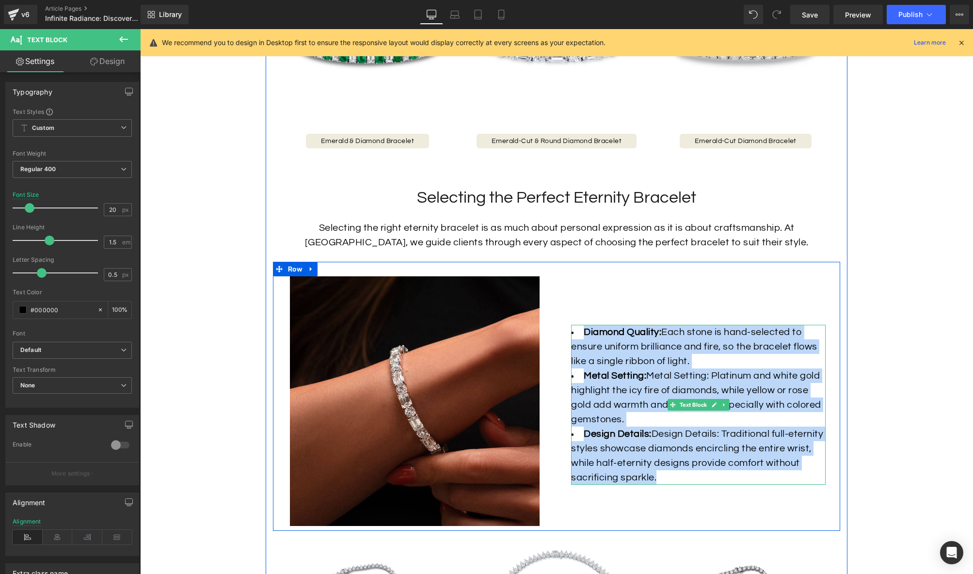
click at [647, 436] on strong "Design Details:" at bounding box center [618, 434] width 68 height 10
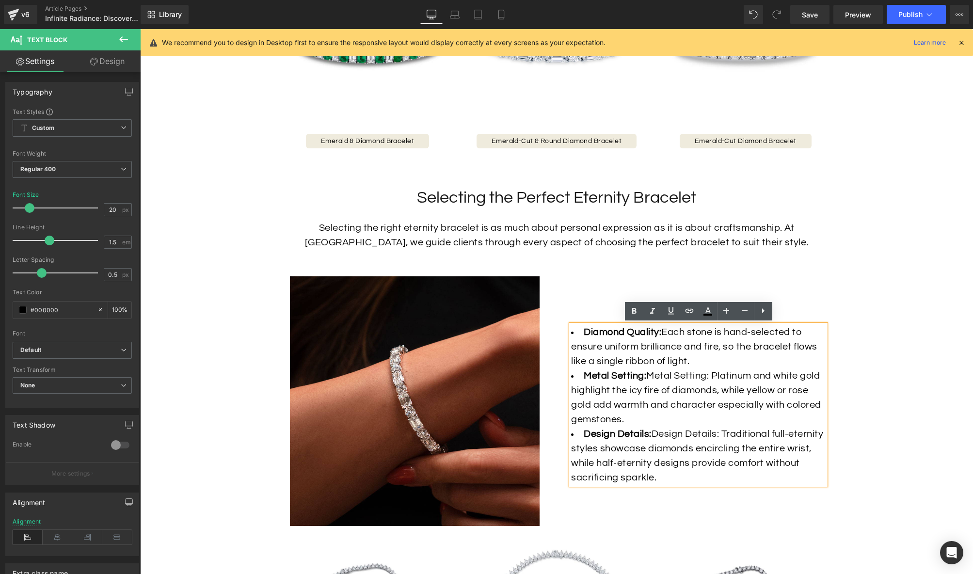
click at [605, 441] on li "Design Details: Design Details: Traditional full-eternity styles showcase diamo…" at bounding box center [698, 456] width 255 height 58
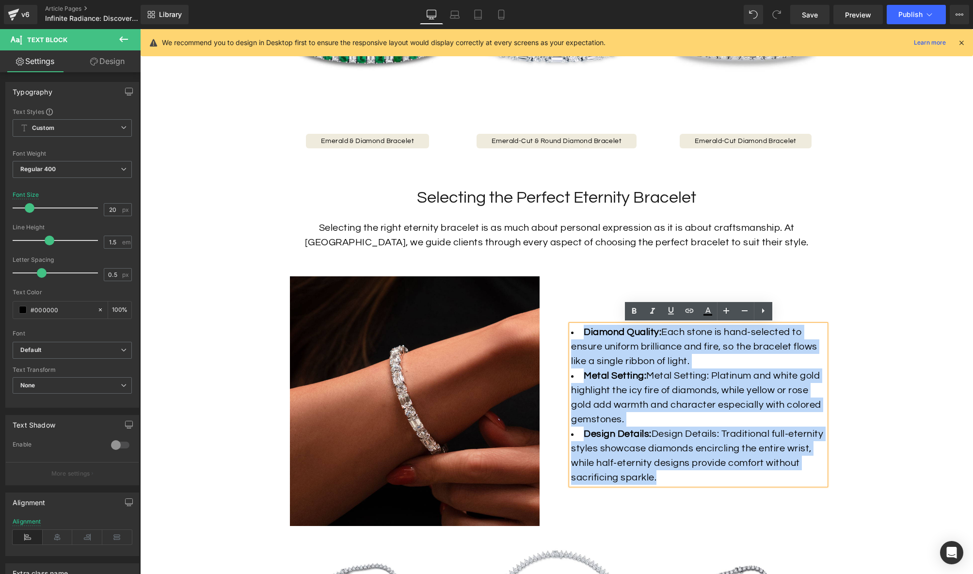
drag, startPoint x: 662, startPoint y: 477, endPoint x: 561, endPoint y: 328, distance: 179.8
click at [561, 328] on div "Diamond Quality: Each stone is hand-selected to ensure uniform brilliance and f…" at bounding box center [699, 401] width 284 height 250
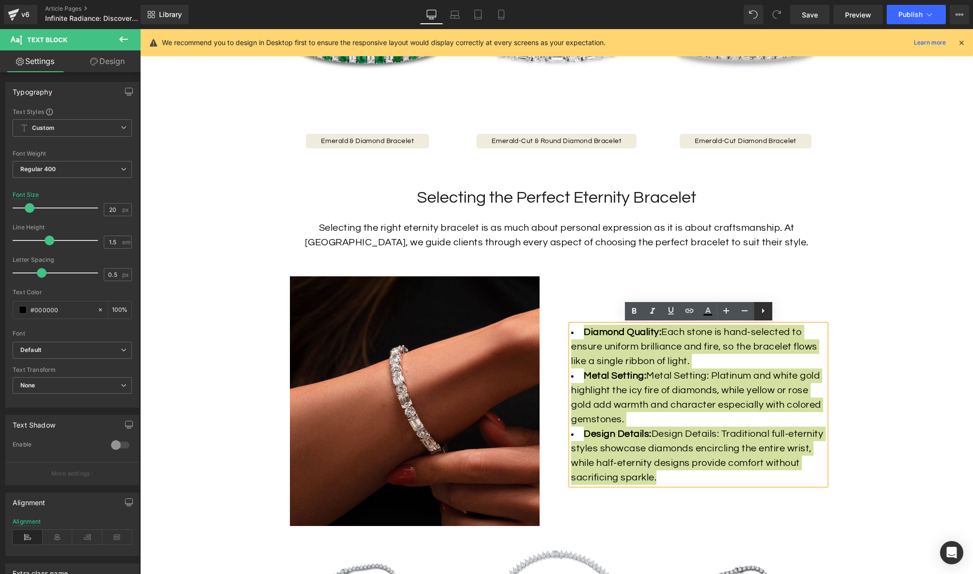
click at [762, 310] on icon at bounding box center [763, 311] width 12 height 12
click at [762, 311] on icon at bounding box center [763, 311] width 12 height 12
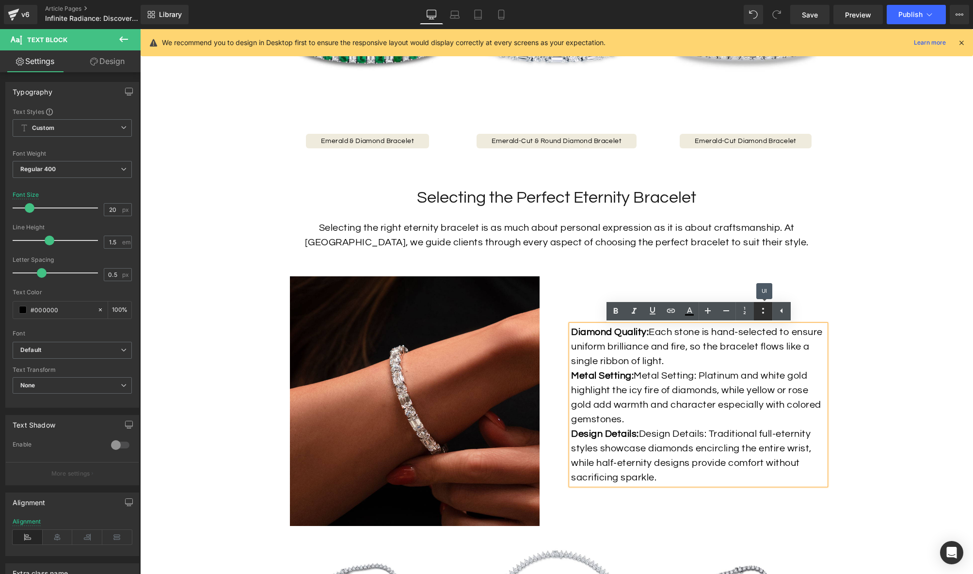
click at [762, 311] on icon at bounding box center [763, 311] width 12 height 12
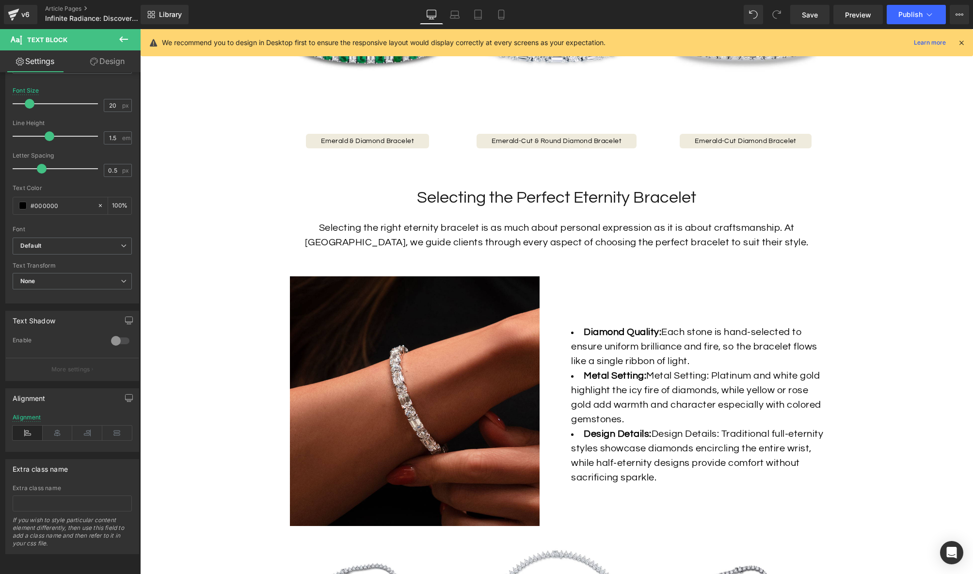
scroll to position [0, 0]
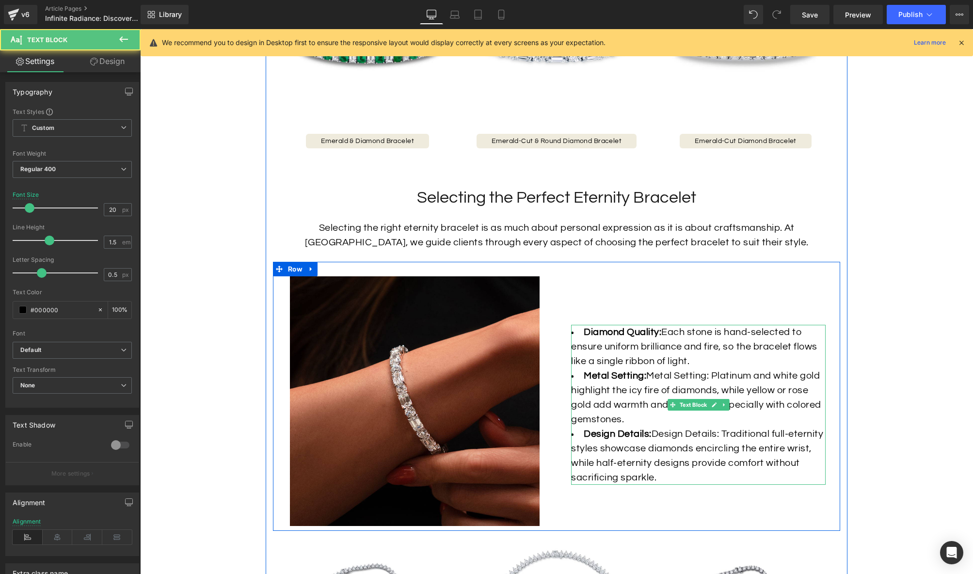
click at [691, 376] on span "Metal Setting: Platinum and white gold highlight the icy fire of diamonds, whil…" at bounding box center [696, 397] width 250 height 53
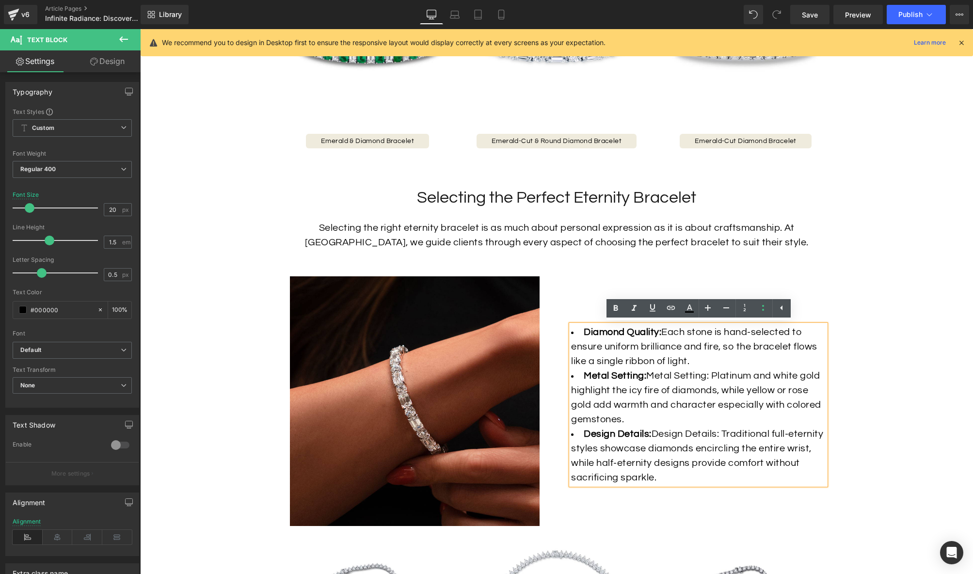
click at [699, 383] on li "Metal Setting: Metal Setting: Platinum and white gold highlight the icy fire of…" at bounding box center [698, 397] width 255 height 58
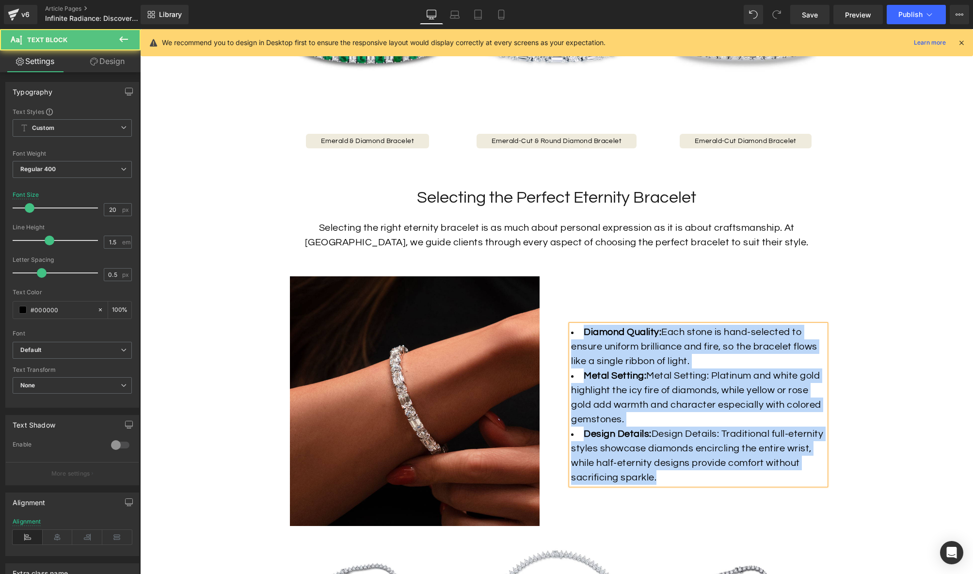
click at [699, 383] on li "Metal Setting: Metal Setting: Platinum and white gold highlight the icy fire of…" at bounding box center [698, 397] width 255 height 58
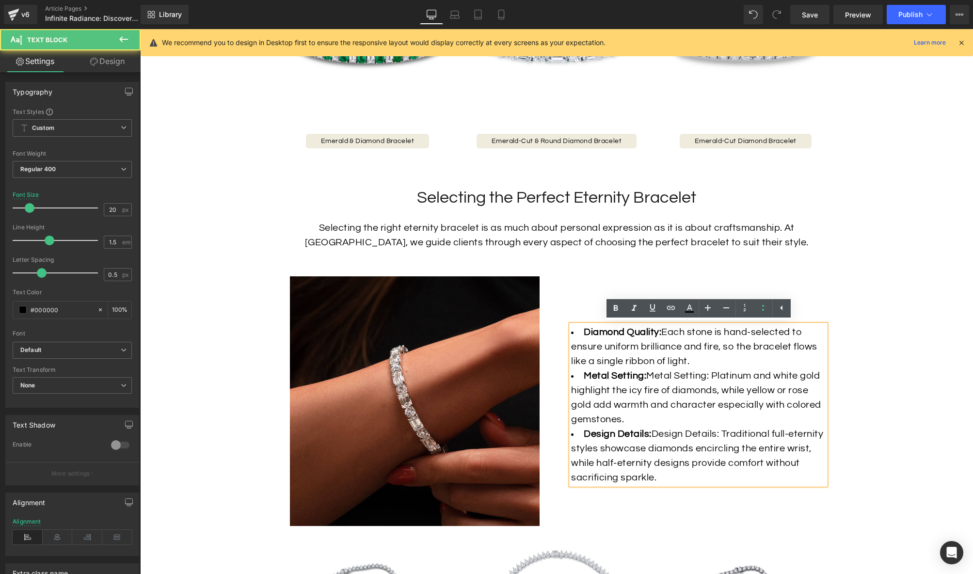
click at [722, 345] on span "Each stone is hand-selected to ensure uniform brilliance and fire, so the brace…" at bounding box center [694, 346] width 246 height 39
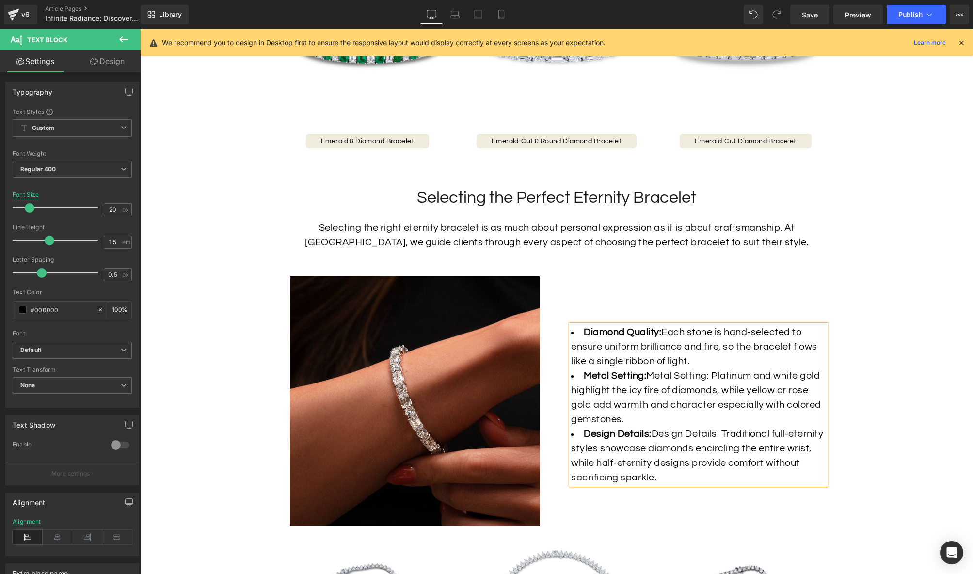
click at [691, 336] on li "Diamond Quality: Each stone is hand-selected to ensure uniform brilliance and f…" at bounding box center [698, 347] width 255 height 44
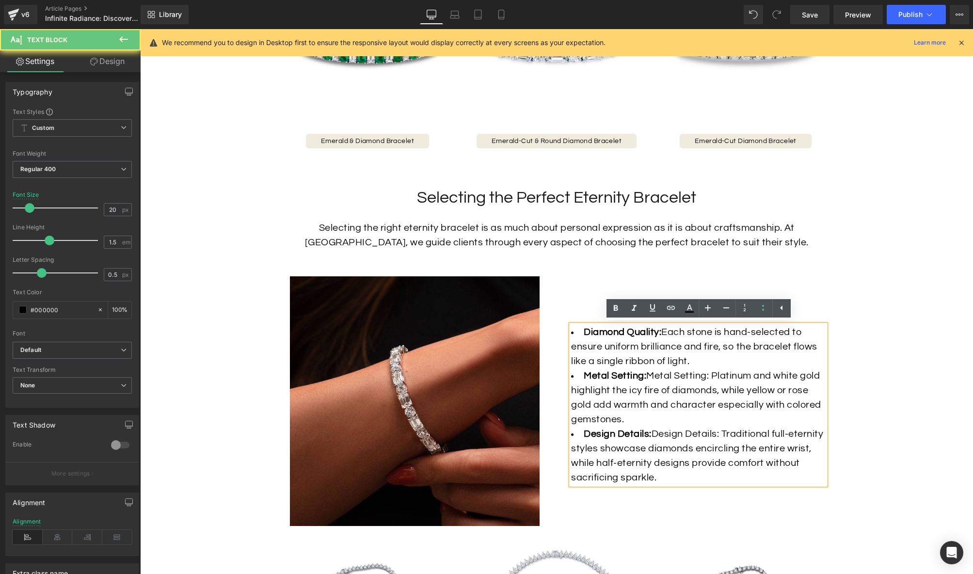
click at [691, 336] on li "Diamond Quality: Each stone is hand-selected to ensure uniform brilliance and f…" at bounding box center [698, 347] width 255 height 44
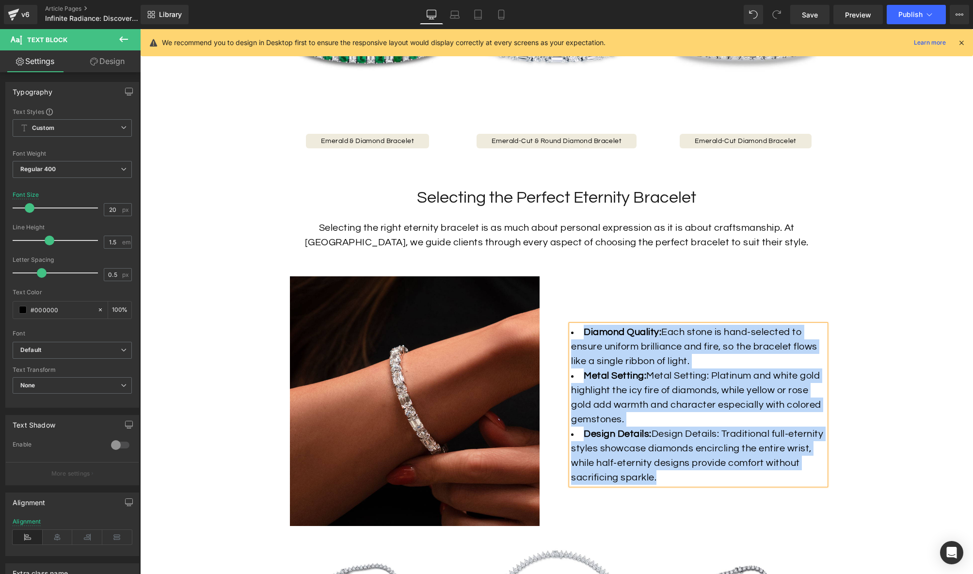
click at [709, 336] on span "Each stone is hand-selected to ensure uniform brilliance and fire, so the brace…" at bounding box center [694, 346] width 246 height 39
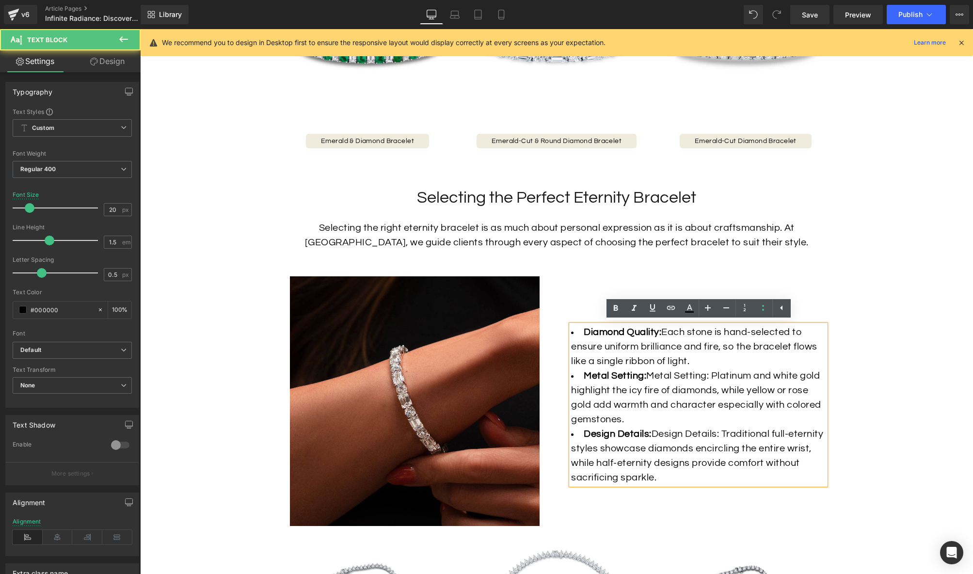
click at [714, 338] on li "Diamond Quality: Each stone is hand-selected to ensure uniform brilliance and f…" at bounding box center [698, 347] width 255 height 44
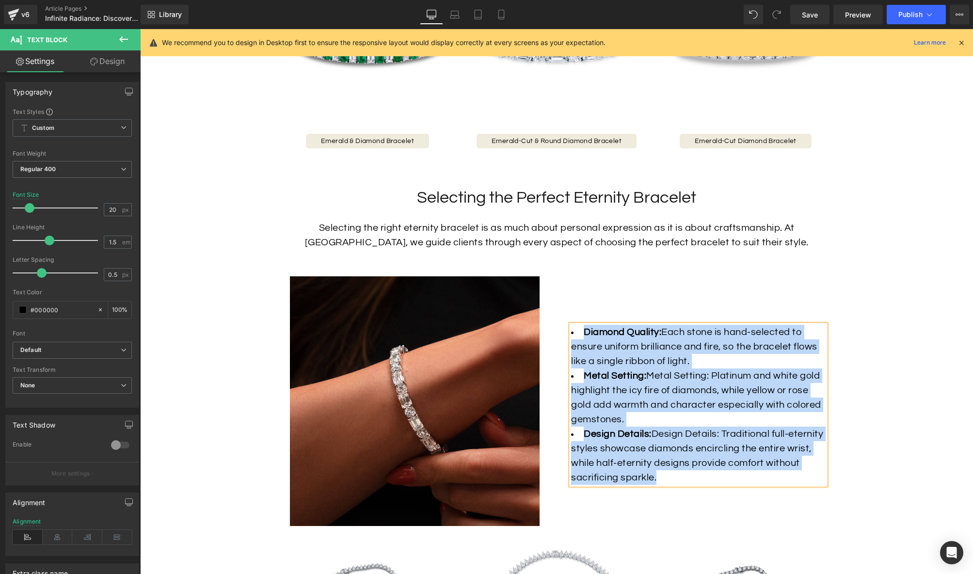
click at [725, 329] on span "Each stone is hand-selected to ensure uniform brilliance and fire, so the brace…" at bounding box center [694, 346] width 246 height 39
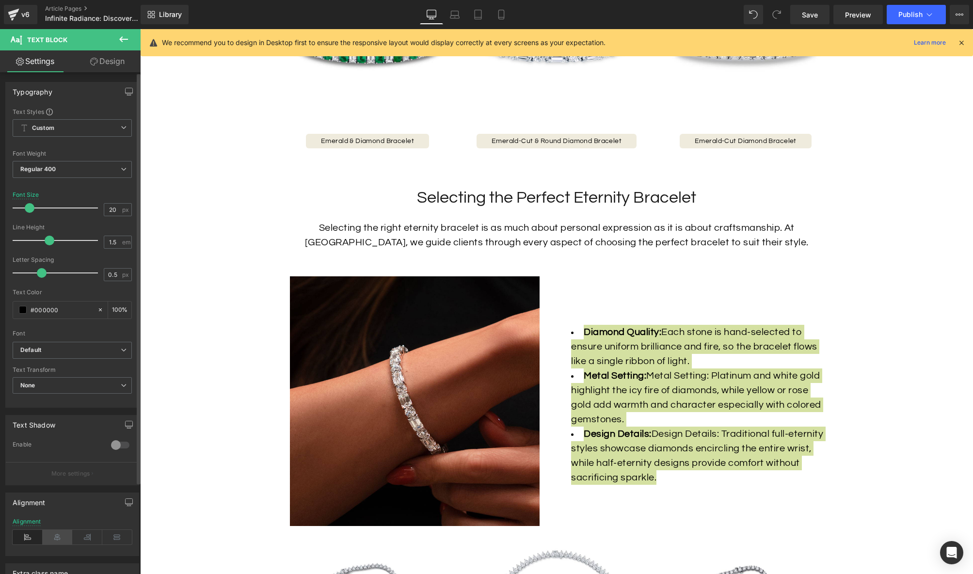
click at [53, 542] on icon at bounding box center [58, 537] width 30 height 15
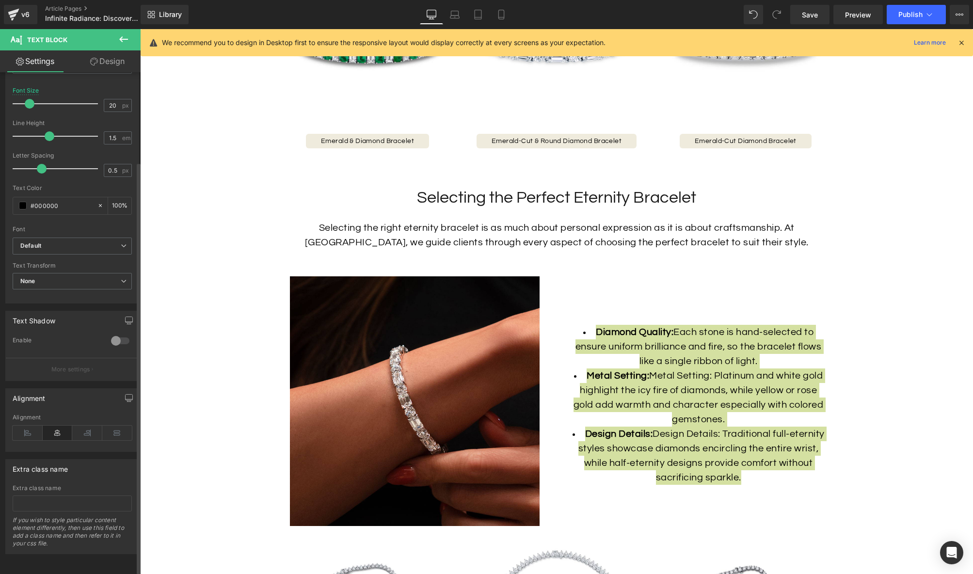
scroll to position [29, 0]
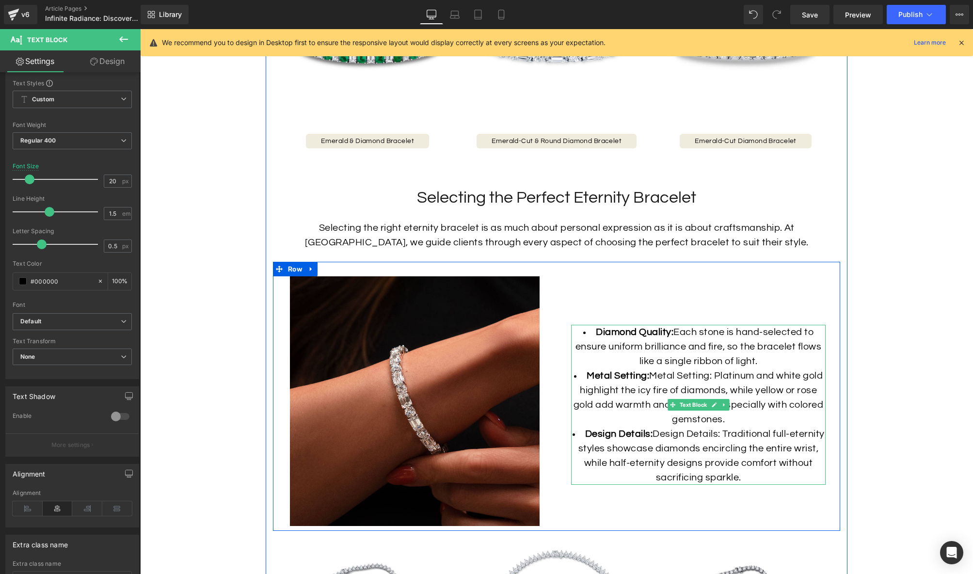
click at [681, 365] on span "Each stone is hand-selected to ensure uniform brilliance and fire, so the brace…" at bounding box center [699, 346] width 246 height 39
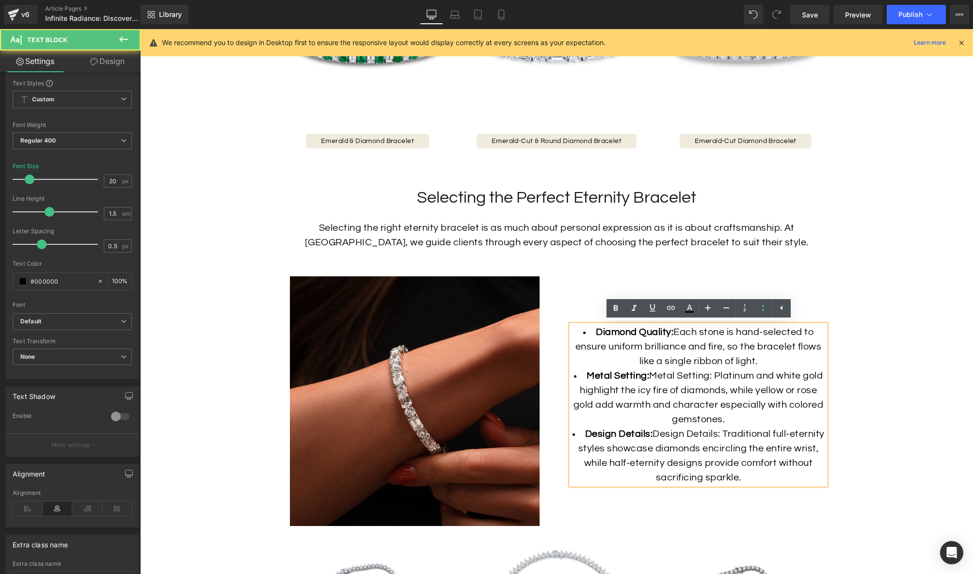
click at [768, 361] on li "Diamond Quality: Each stone is hand-selected to ensure uniform brilliance and f…" at bounding box center [698, 347] width 255 height 44
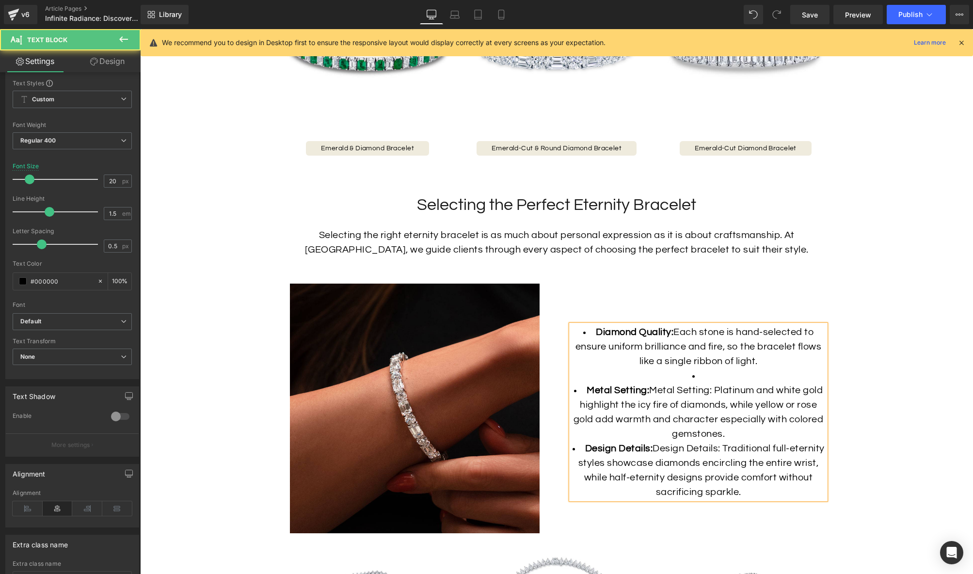
click at [758, 407] on span "Metal Setting: Platinum and white gold highlight the icy fire of diamonds, whil…" at bounding box center [699, 411] width 250 height 53
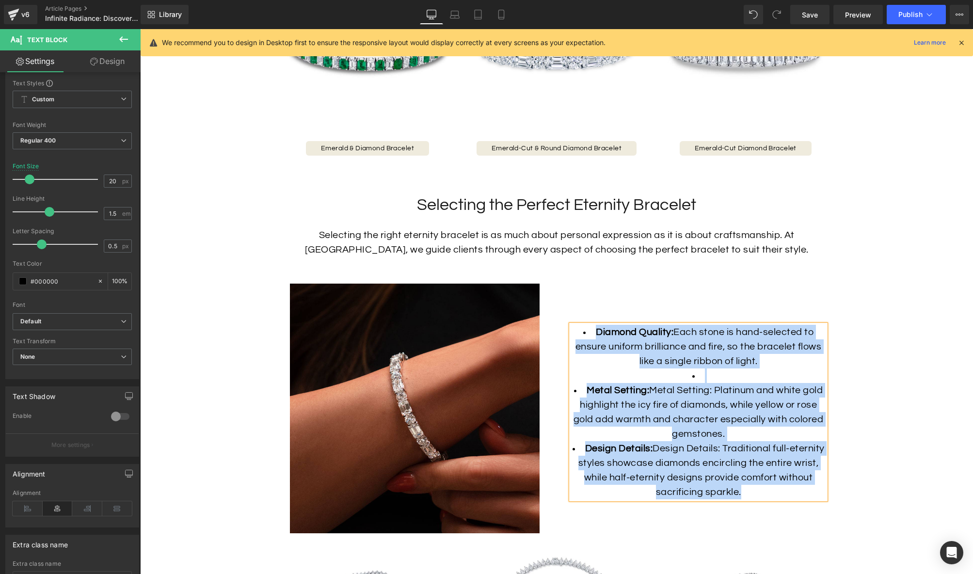
click at [764, 336] on span "Each stone is hand-selected to ensure uniform brilliance and fire, so the brace…" at bounding box center [699, 346] width 246 height 39
click at [766, 329] on span "Each stone is hand-selected to ensure uniform brilliance and fire, so the brace…" at bounding box center [699, 346] width 246 height 39
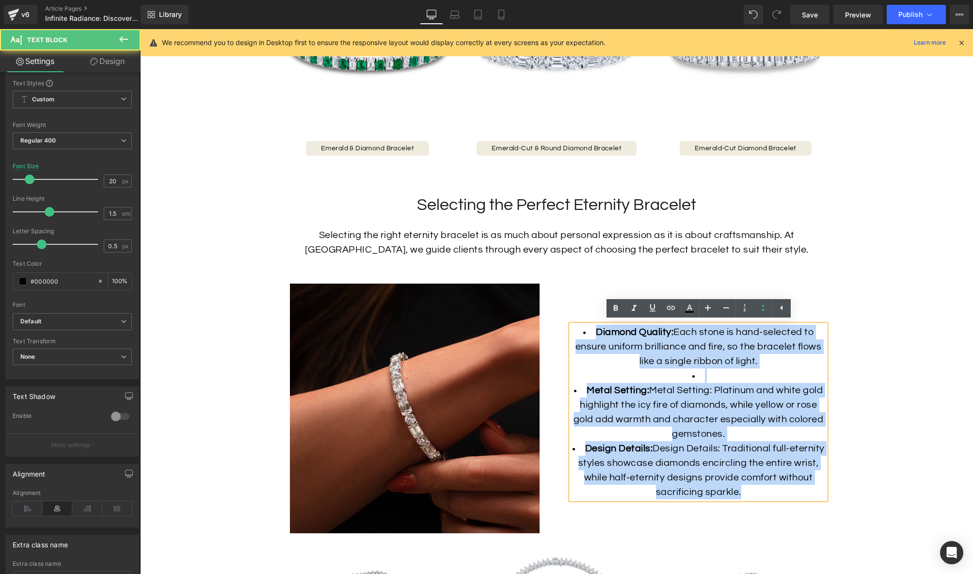
drag, startPoint x: 583, startPoint y: 331, endPoint x: 803, endPoint y: 493, distance: 273.3
click at [803, 493] on ul "Diamond Quality: Each stone is hand-selected to ensure uniform brilliance and f…" at bounding box center [698, 412] width 255 height 175
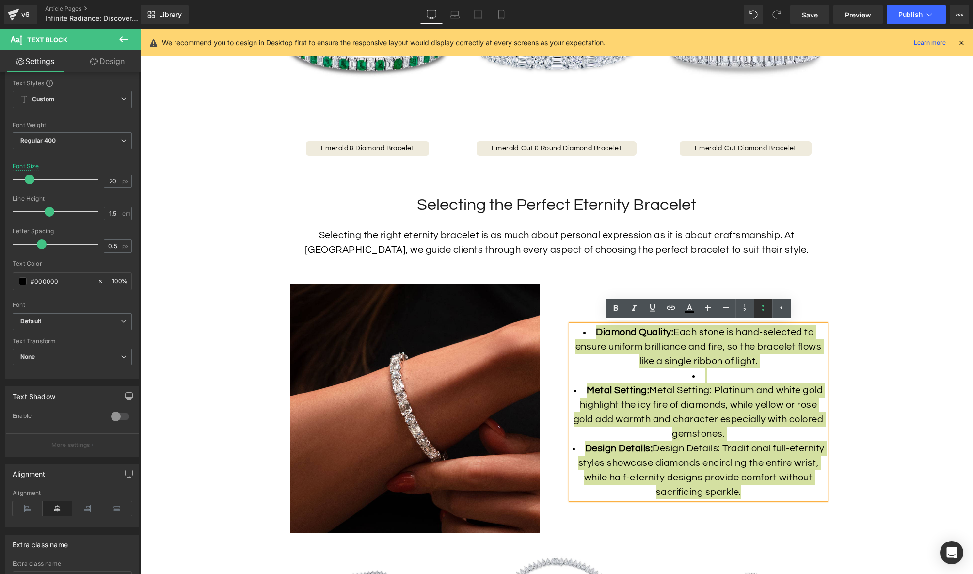
click at [763, 307] on icon at bounding box center [763, 308] width 12 height 12
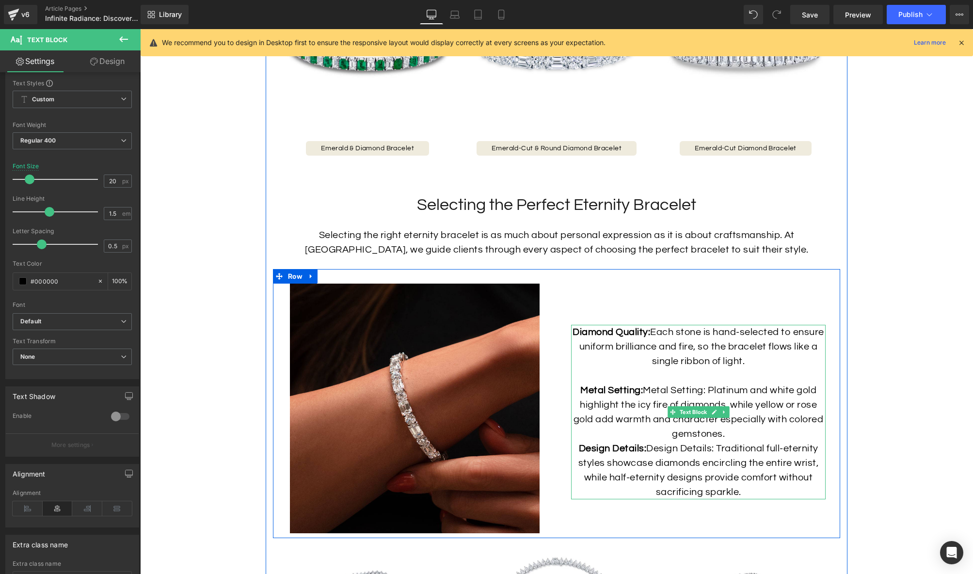
click at [654, 404] on span "Metal Setting: Platinum and white gold highlight the icy fire of diamonds, whil…" at bounding box center [699, 411] width 250 height 53
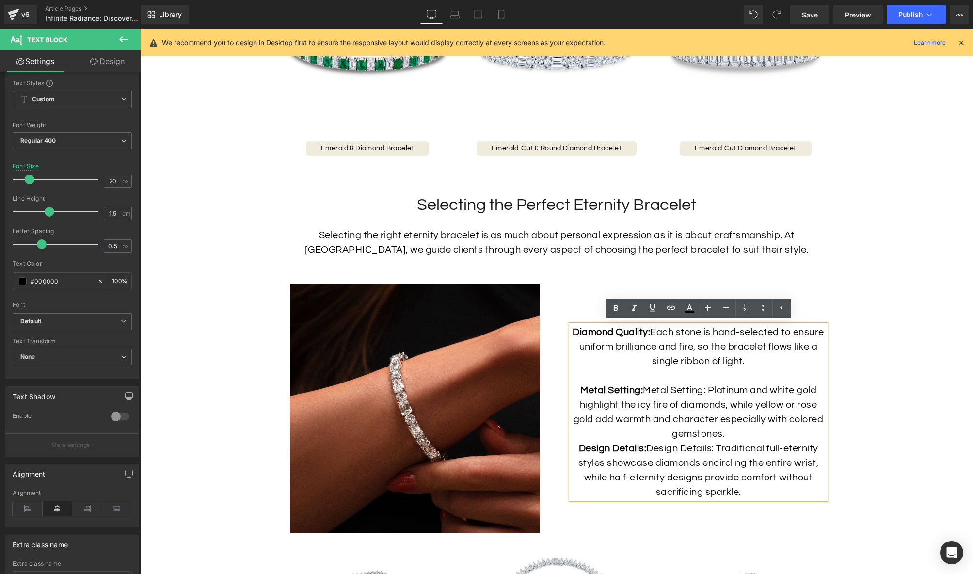
click at [731, 433] on p "Diamond Quality: Each stone is hand-selected to ensure uniform brilliance and f…" at bounding box center [698, 412] width 255 height 175
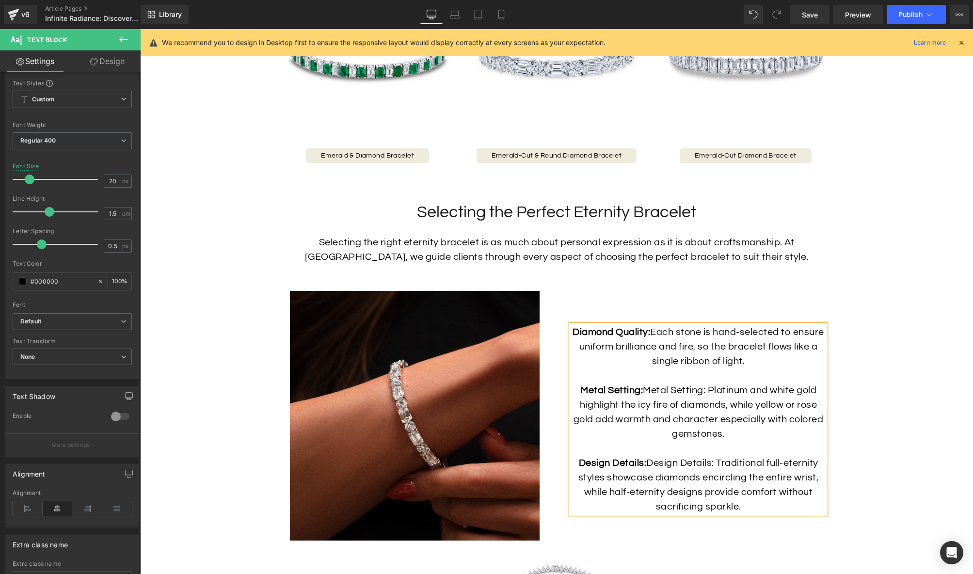
click at [653, 329] on span "Each stone is hand-selected to ensure uniform brilliance and fire, so the brace…" at bounding box center [701, 346] width 245 height 39
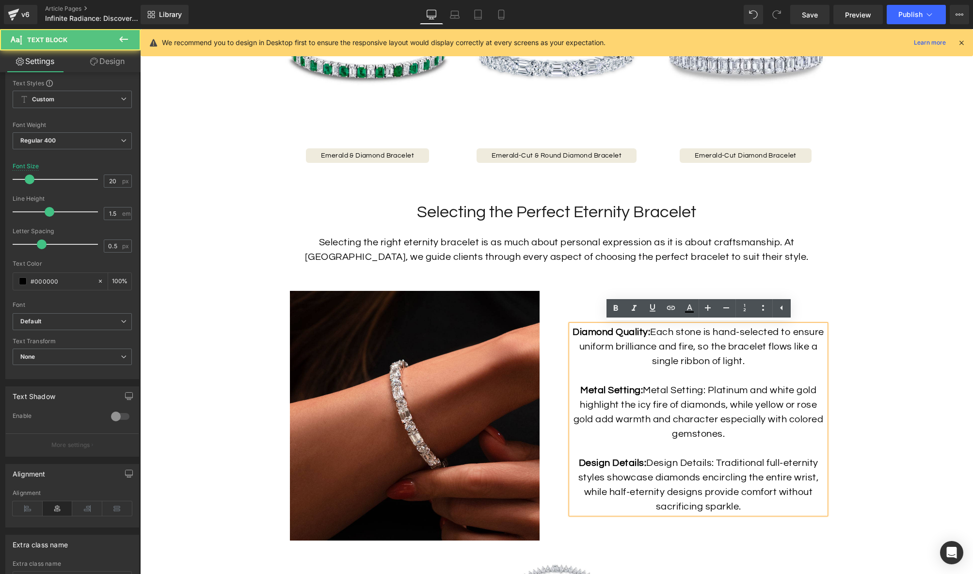
scroll to position [1126, 0]
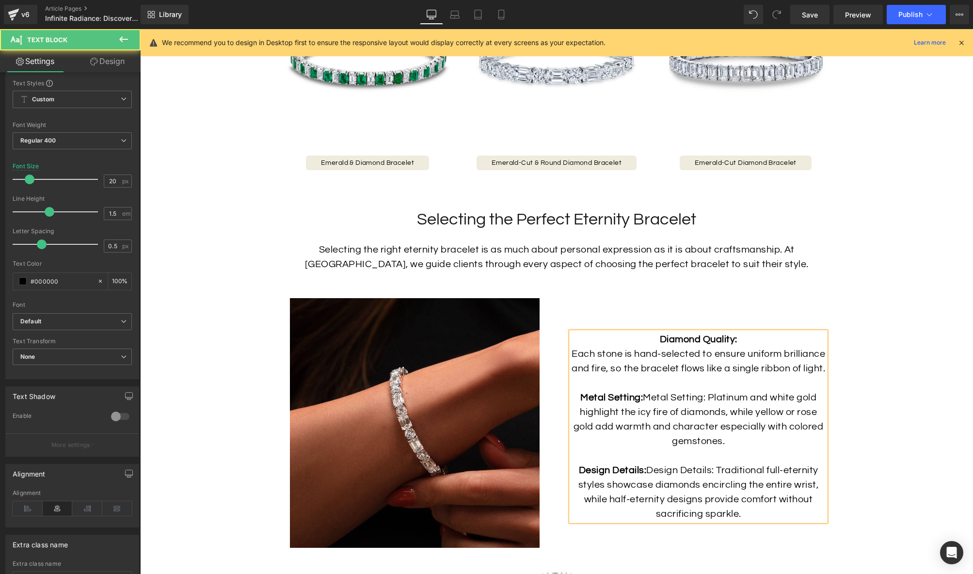
click at [644, 403] on span "Metal Setting: Platinum and white gold highlight the icy fire of diamonds, whil…" at bounding box center [699, 419] width 250 height 53
click at [649, 477] on span "Design Details: Traditional full-eternity styles showcase diamonds encircling t…" at bounding box center [698, 491] width 240 height 53
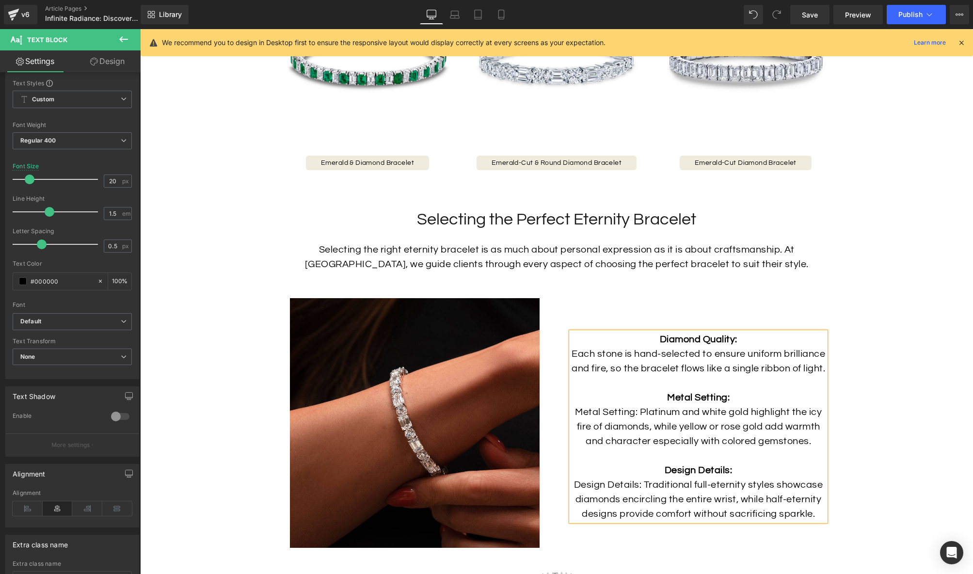
click at [714, 420] on span "Metal Setting: Platinum and white gold highlight the icy fire of diamonds, whil…" at bounding box center [698, 426] width 247 height 39
click at [772, 537] on div "Diamond Quality: Each stone is hand-selected to ensure uniform brilliance and f…" at bounding box center [699, 423] width 284 height 250
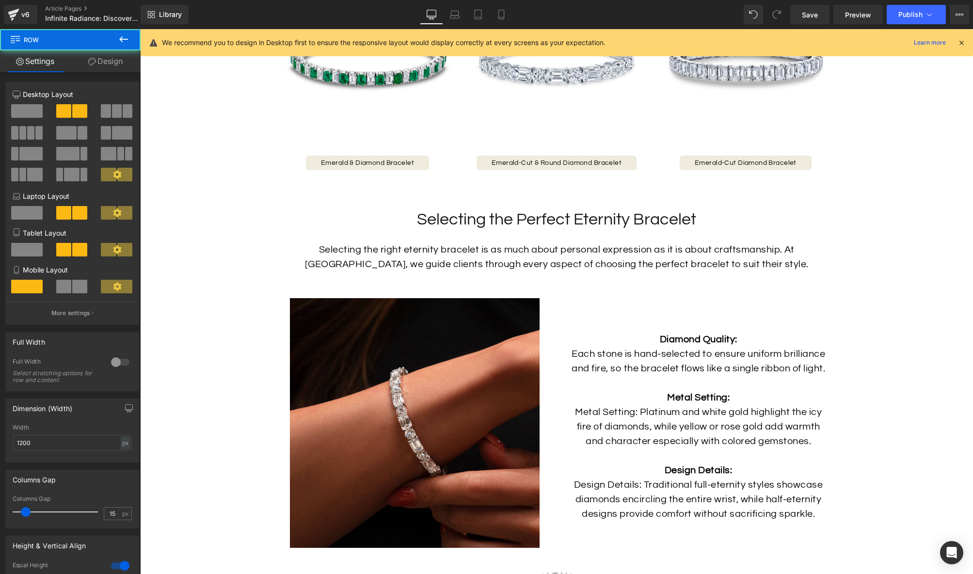
click at [737, 464] on p "Design Details: Design Details: Traditional full-eternity styles showcase diamo…" at bounding box center [698, 484] width 255 height 73
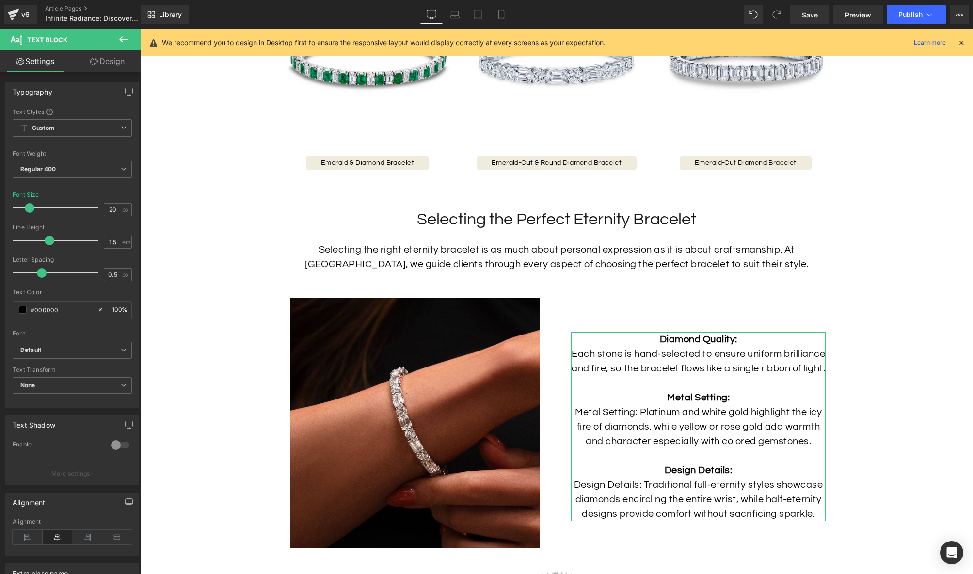
click at [117, 57] on link "Design" at bounding box center [107, 61] width 70 height 22
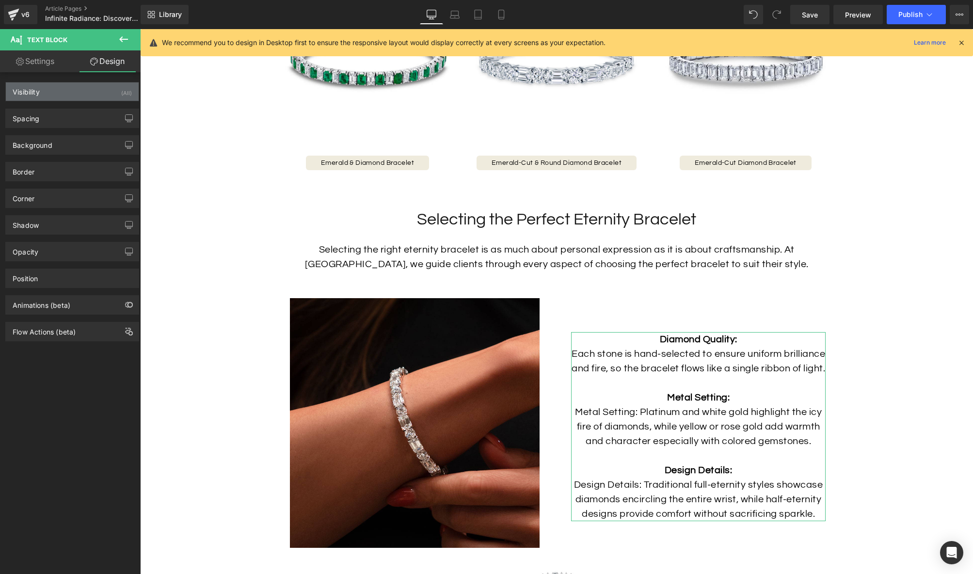
click at [70, 94] on div "Visibility (All)" at bounding box center [72, 91] width 133 height 18
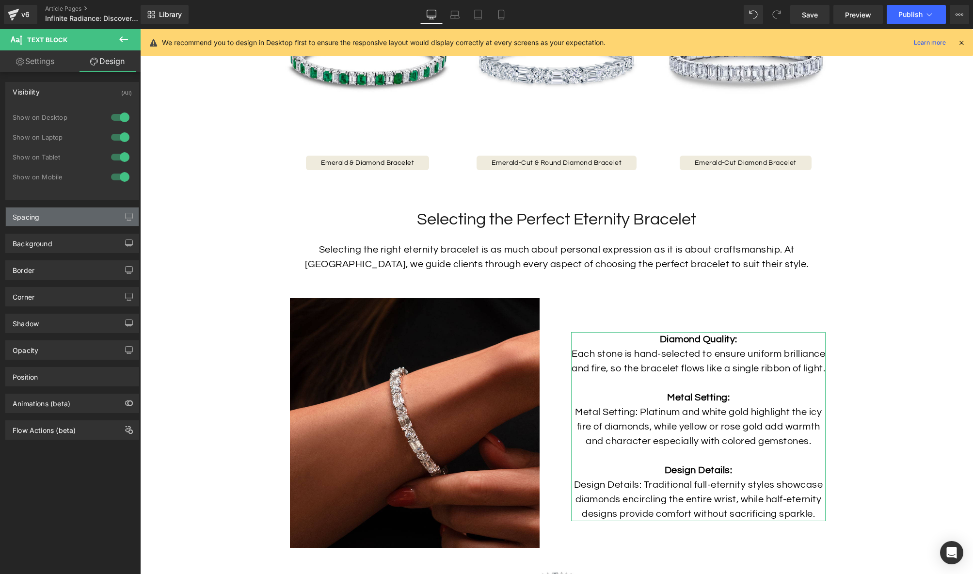
click at [78, 224] on div "Spacing" at bounding box center [72, 217] width 133 height 18
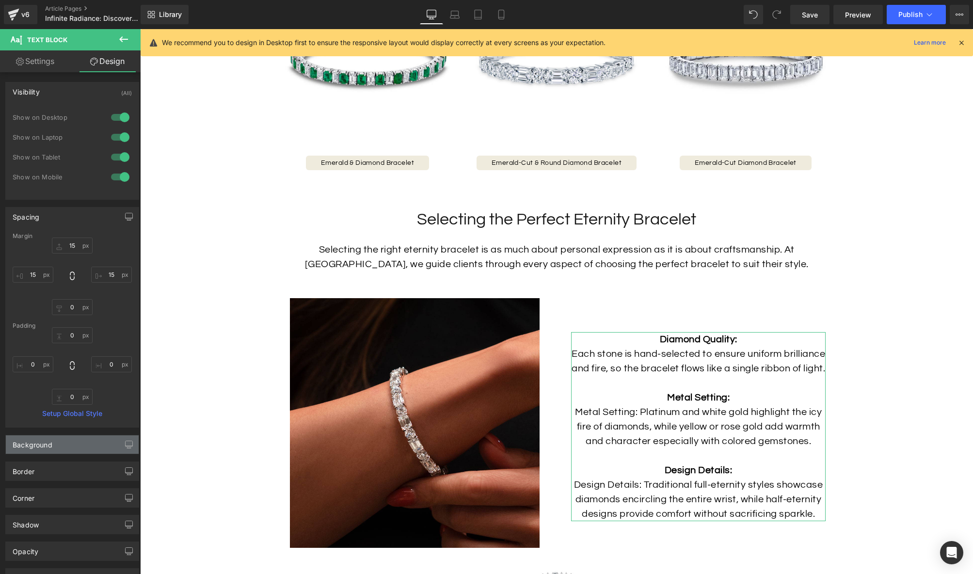
click at [85, 446] on div "Background" at bounding box center [72, 444] width 133 height 18
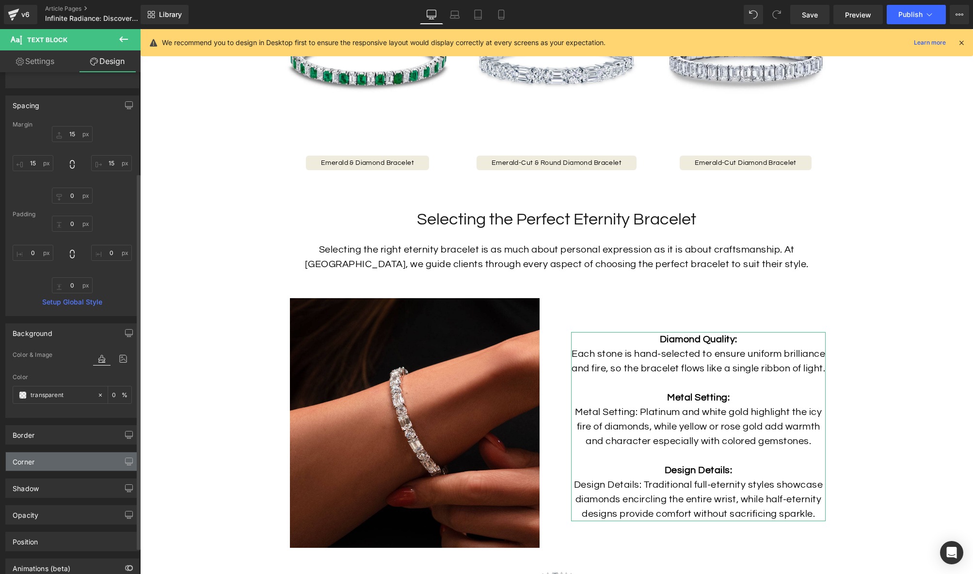
scroll to position [170, 0]
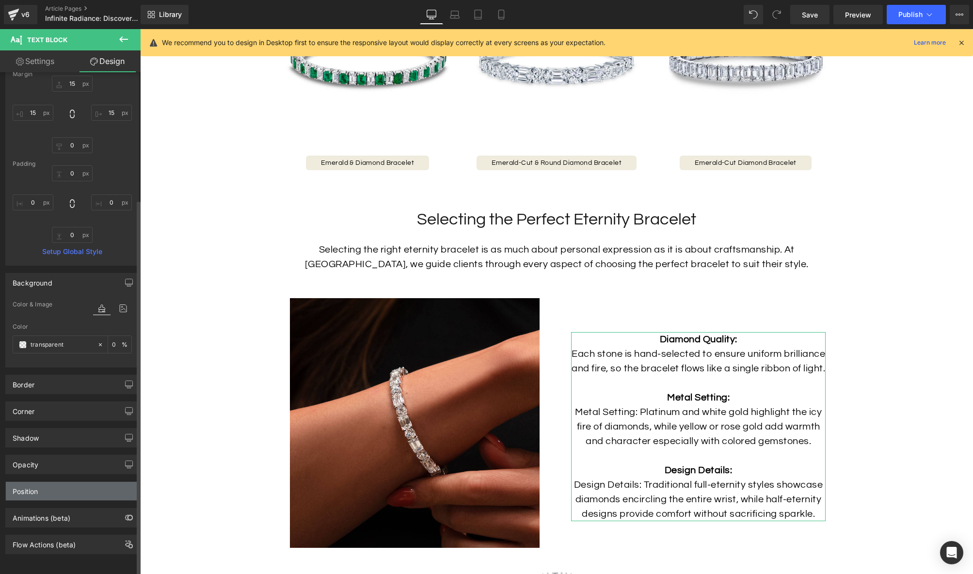
click at [81, 484] on div "Position" at bounding box center [72, 491] width 133 height 18
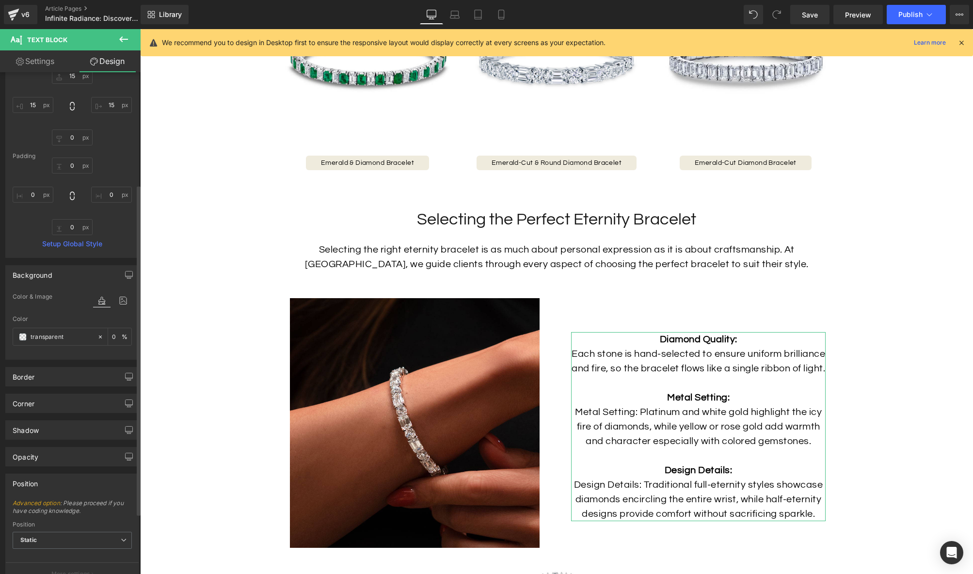
scroll to position [262, 0]
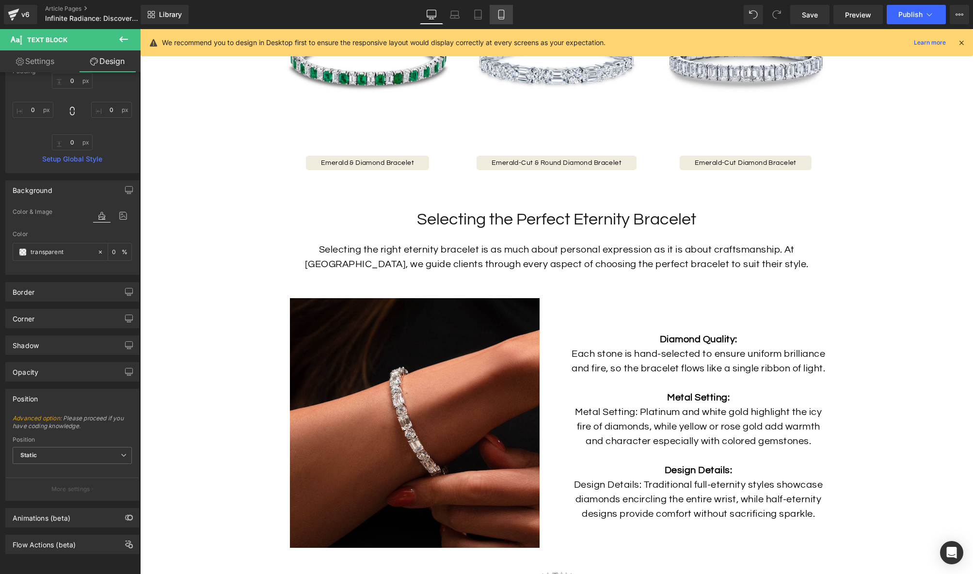
click at [507, 15] on link "Mobile" at bounding box center [501, 14] width 23 height 19
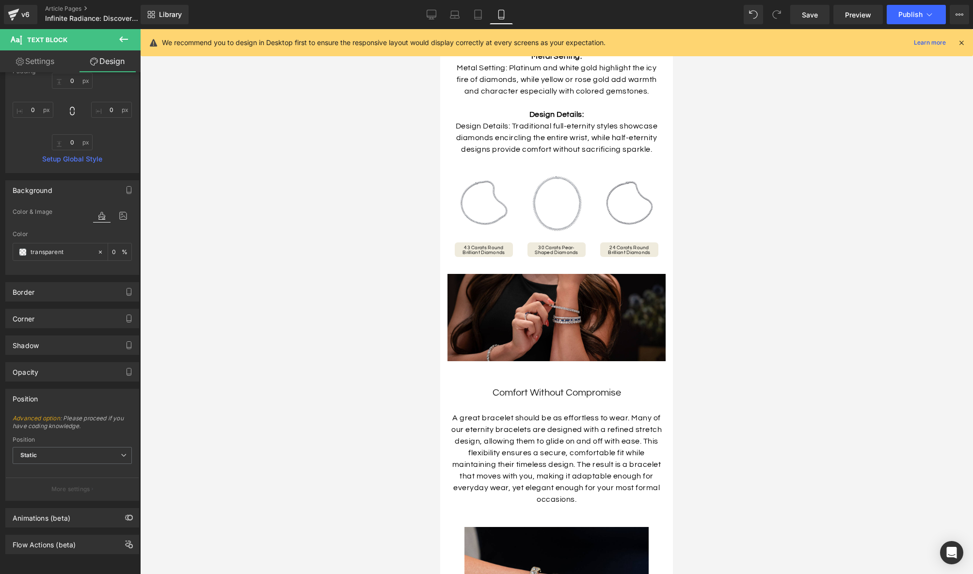
type input "15"
type input "0"
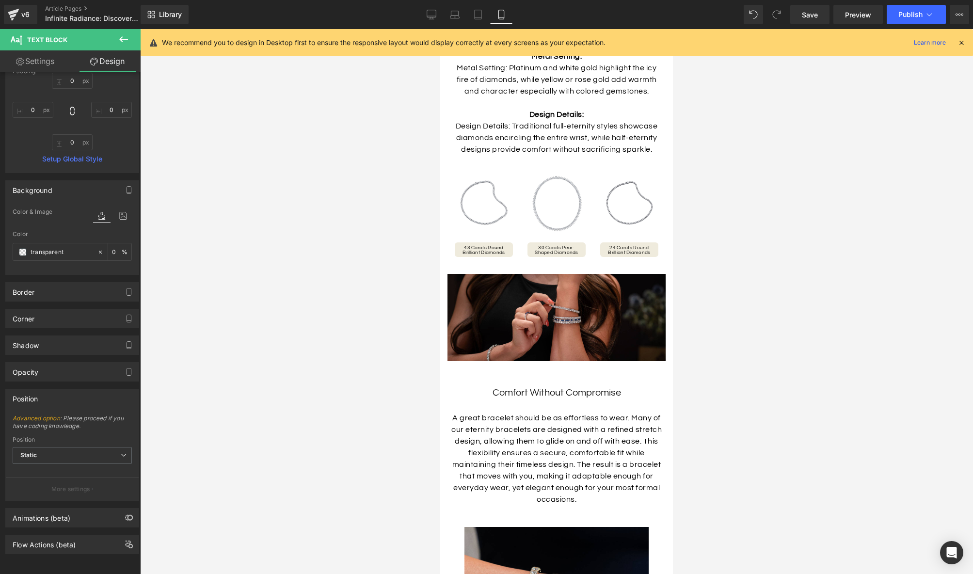
type input "0"
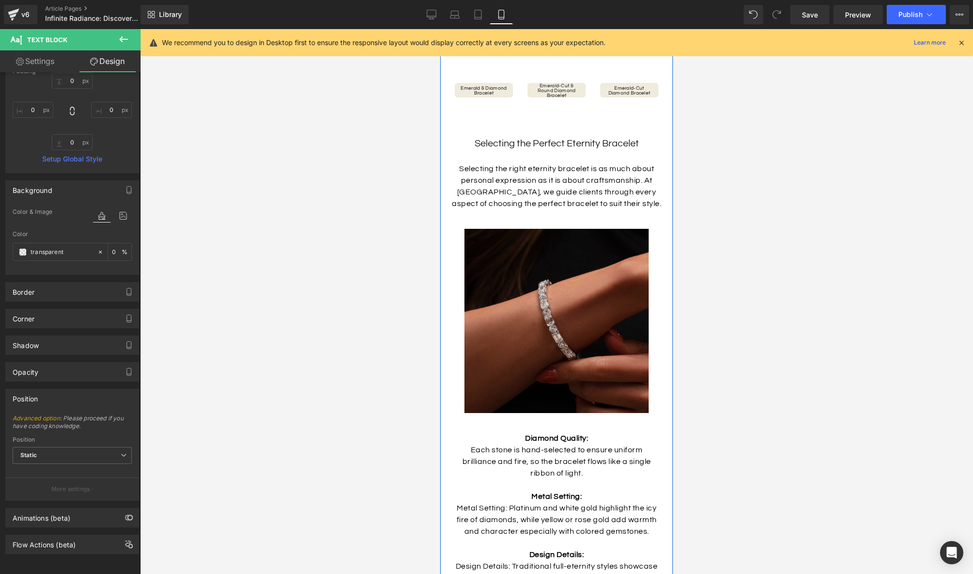
scroll to position [860, 0]
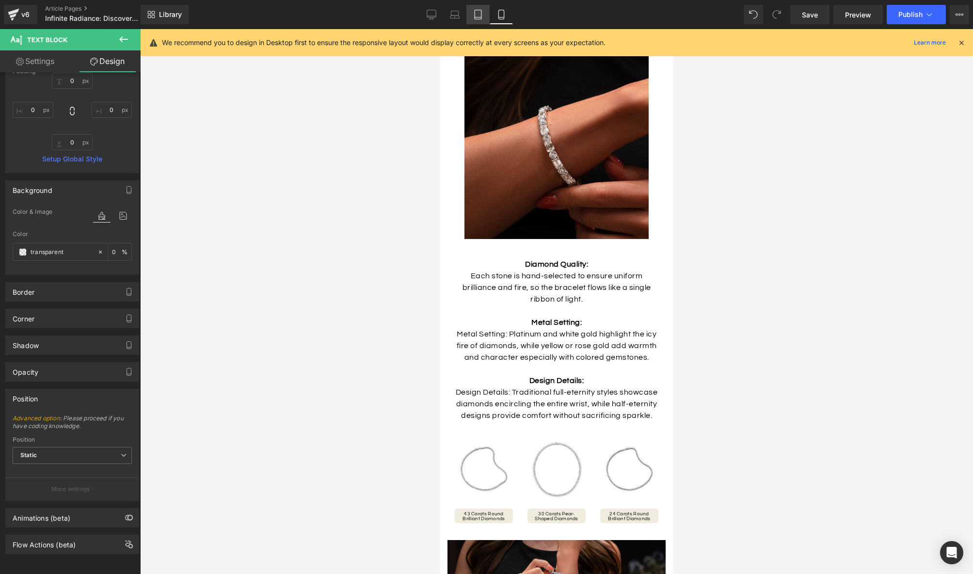
click at [474, 18] on icon at bounding box center [478, 15] width 10 height 10
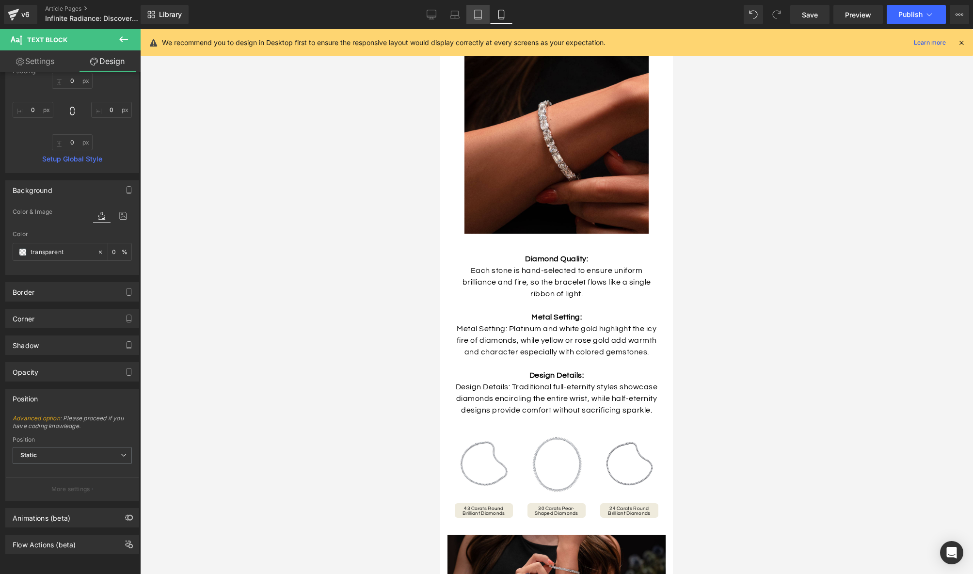
type input "15"
type input "0"
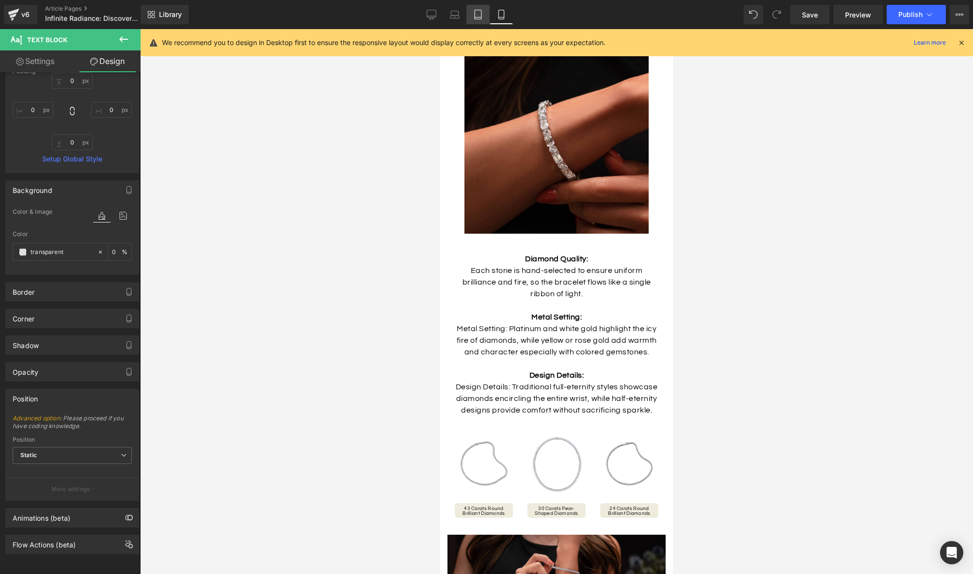
type input "0"
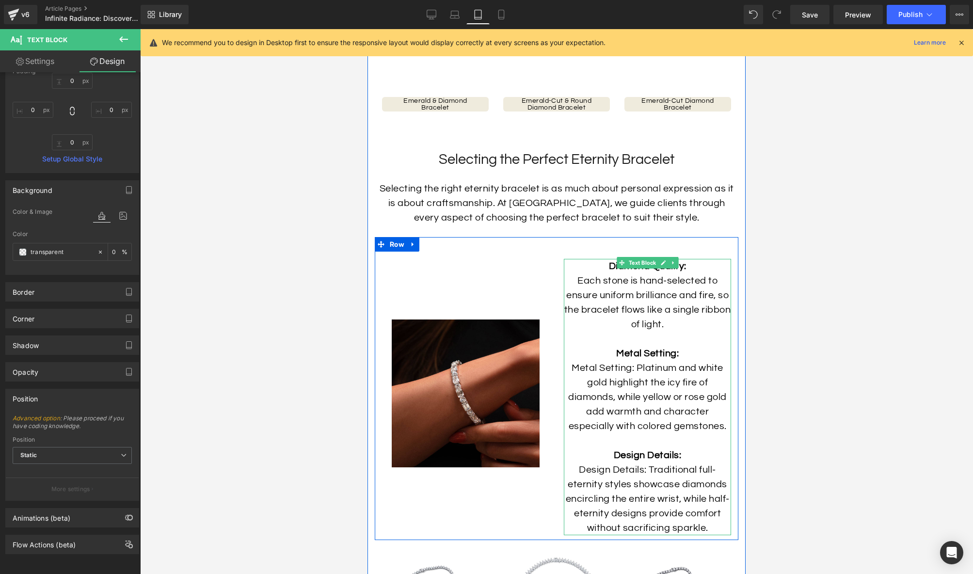
click at [594, 355] on p "Diamond Quality: Each stone is hand-selected to ensure uniform brilliance and f…" at bounding box center [647, 346] width 167 height 175
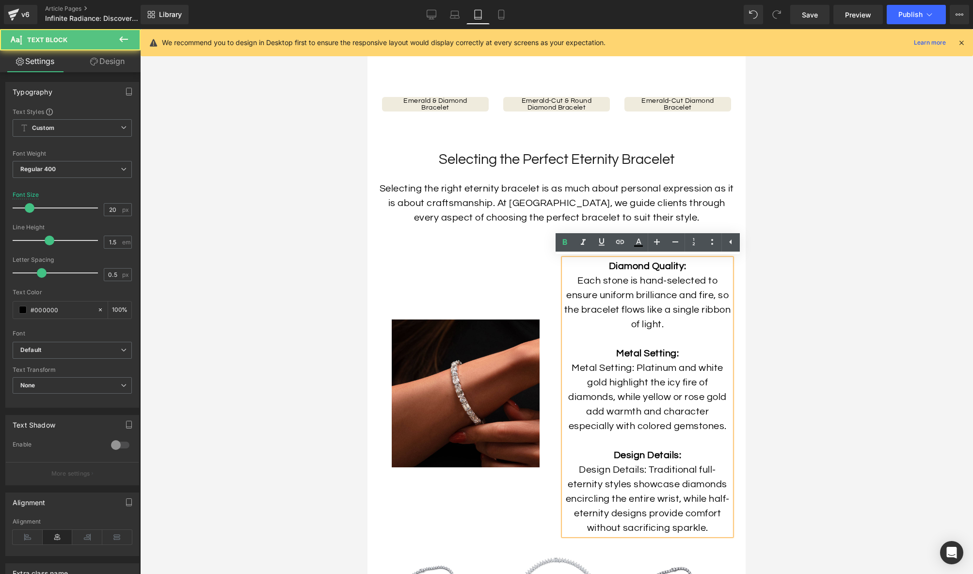
click at [489, 261] on div "Image" at bounding box center [466, 394] width 182 height 284
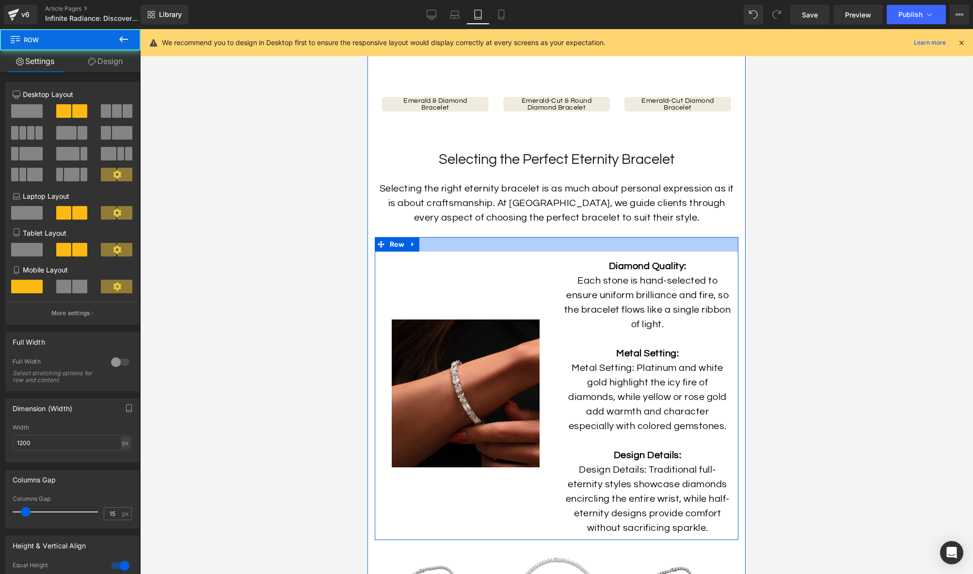
click at [479, 241] on div at bounding box center [557, 244] width 364 height 15
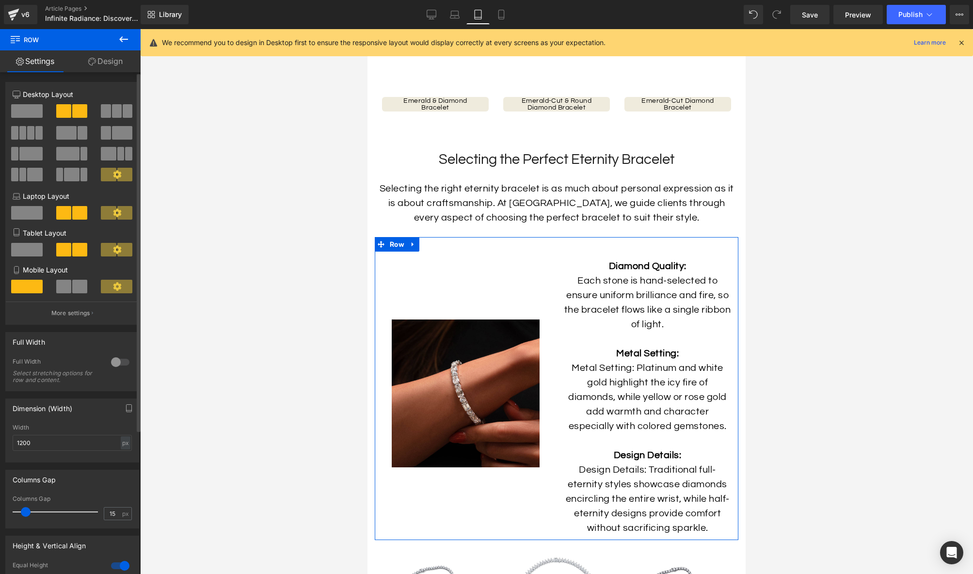
click at [68, 135] on span at bounding box center [66, 133] width 20 height 14
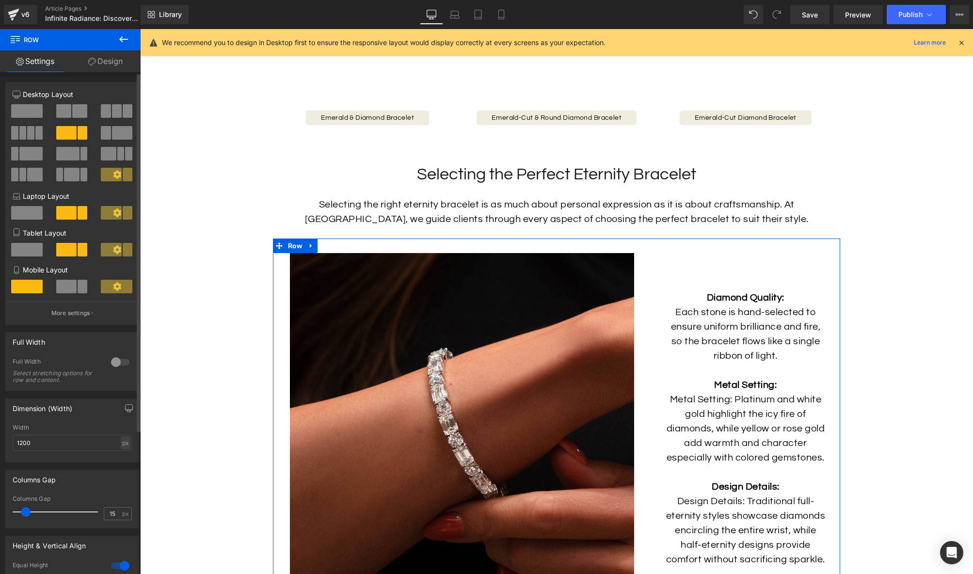
scroll to position [1173, 0]
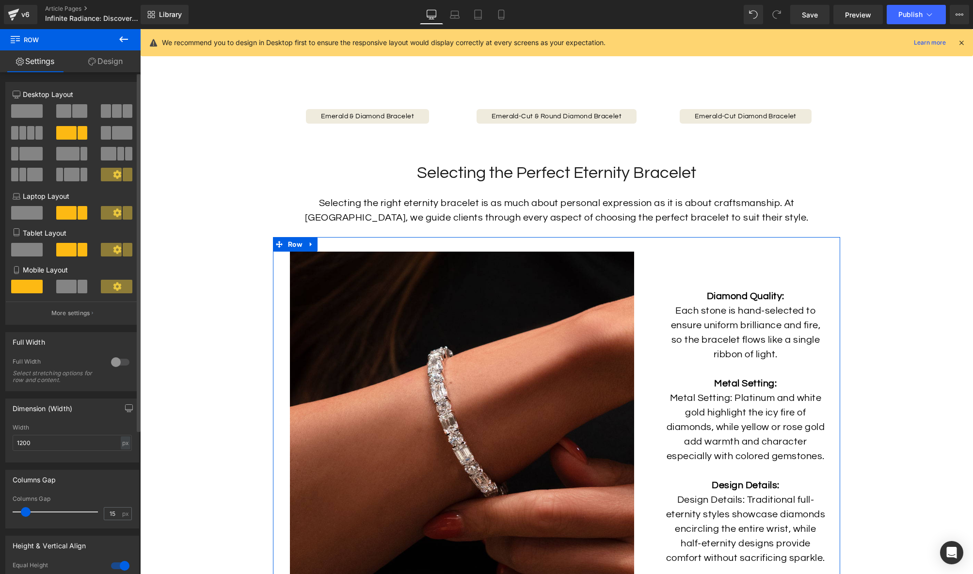
click at [74, 114] on span at bounding box center [79, 111] width 15 height 14
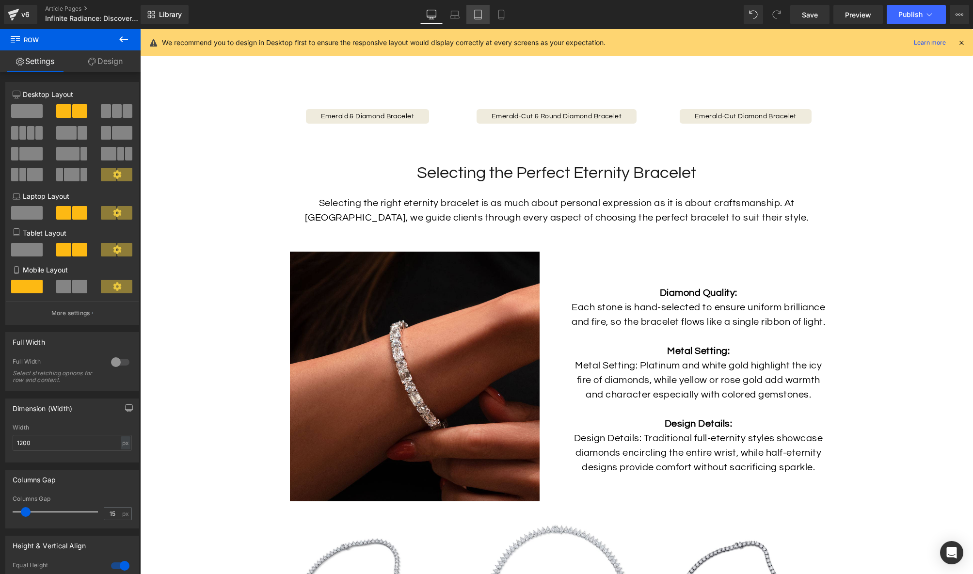
click at [480, 13] on icon at bounding box center [478, 15] width 10 height 10
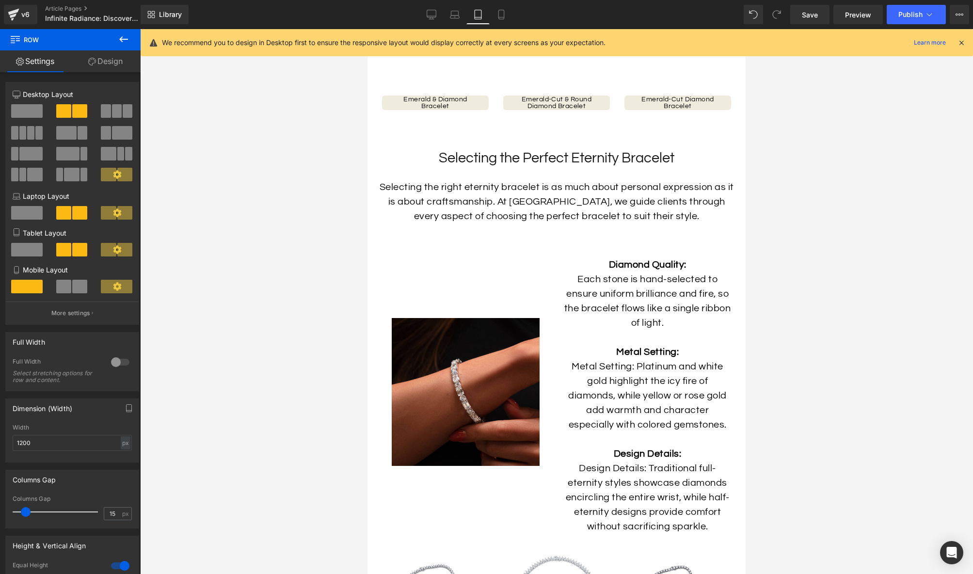
scroll to position [866, 0]
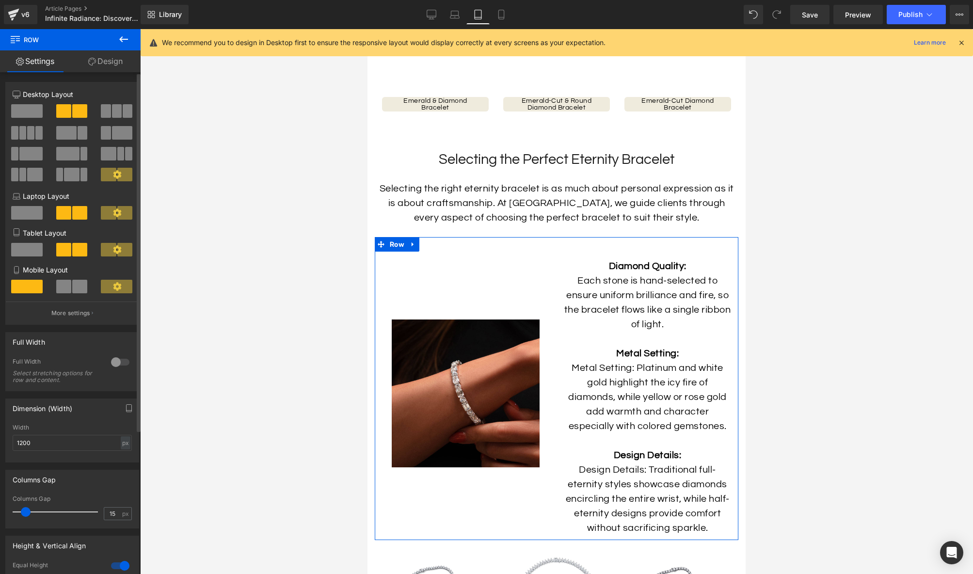
click at [27, 251] on span at bounding box center [27, 250] width 32 height 14
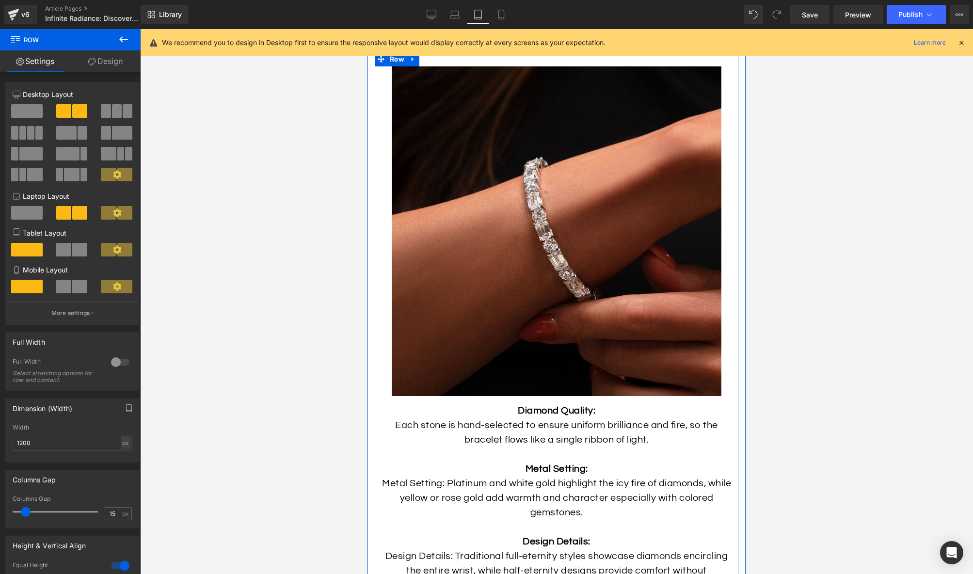
scroll to position [1074, 0]
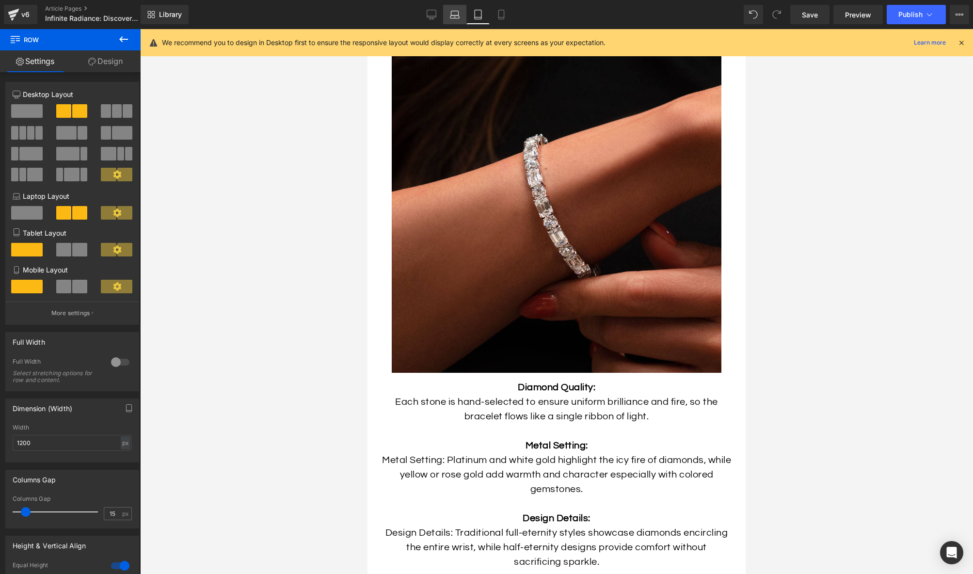
click at [456, 11] on icon at bounding box center [455, 15] width 10 height 10
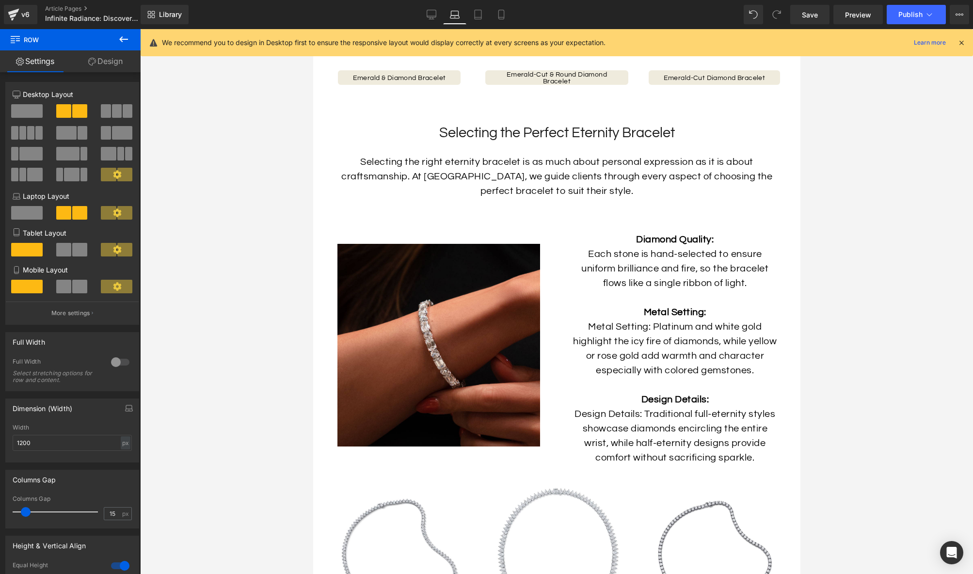
scroll to position [966, 0]
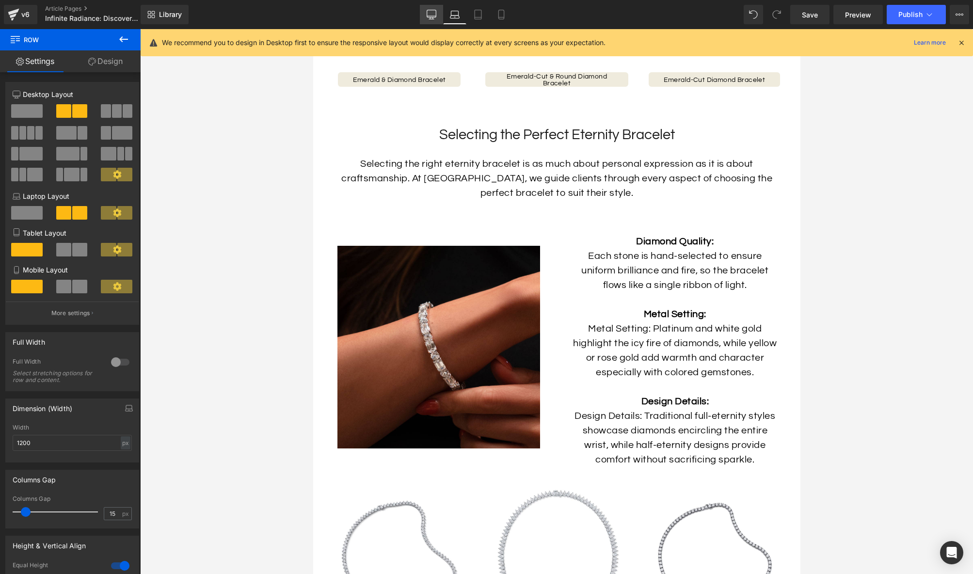
click at [428, 16] on icon at bounding box center [432, 15] width 10 height 10
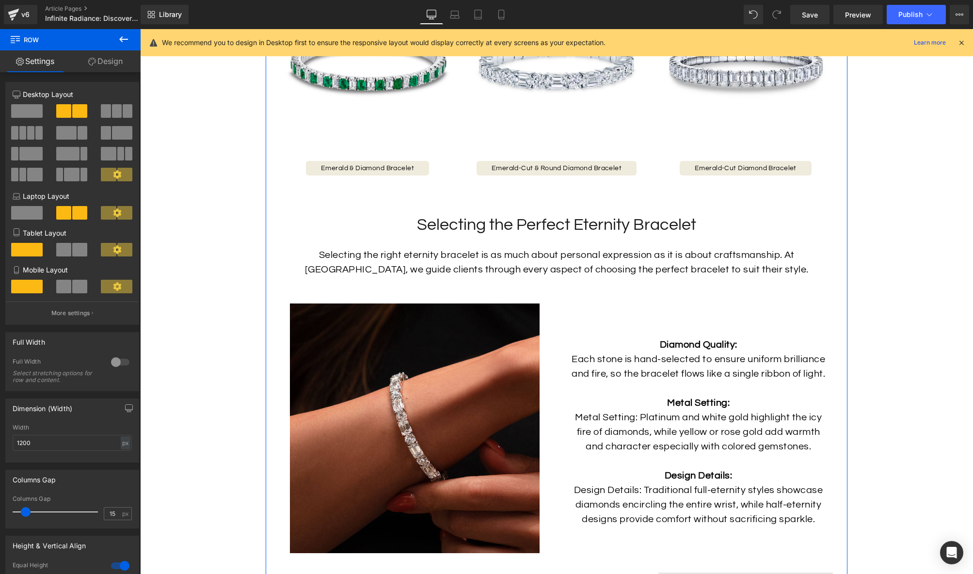
scroll to position [1139, 0]
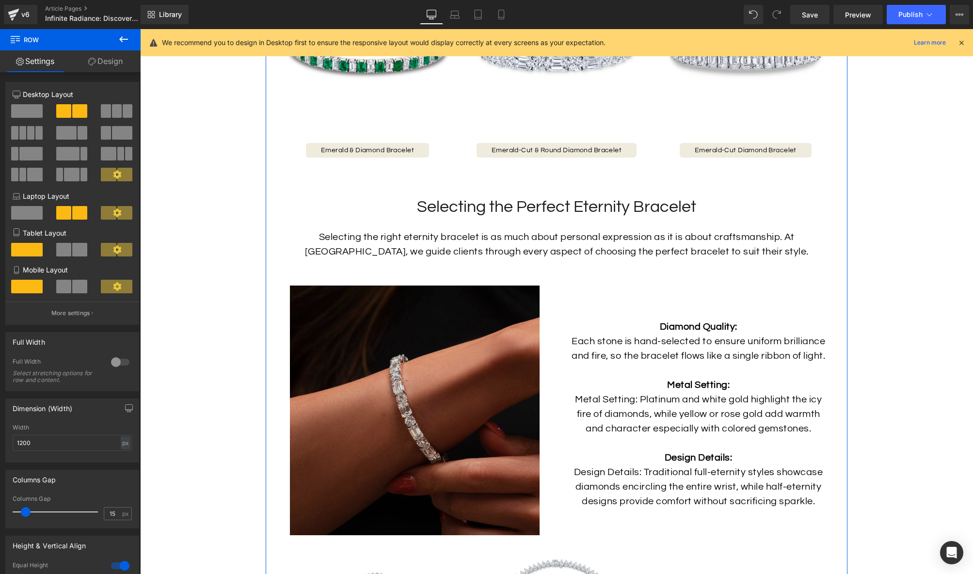
click at [452, 394] on img at bounding box center [415, 411] width 250 height 250
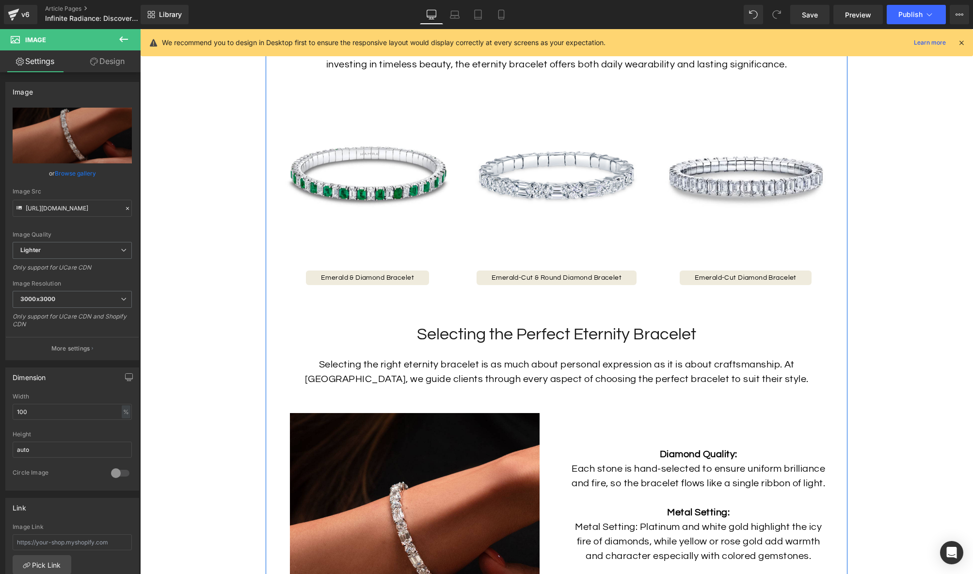
scroll to position [1003, 0]
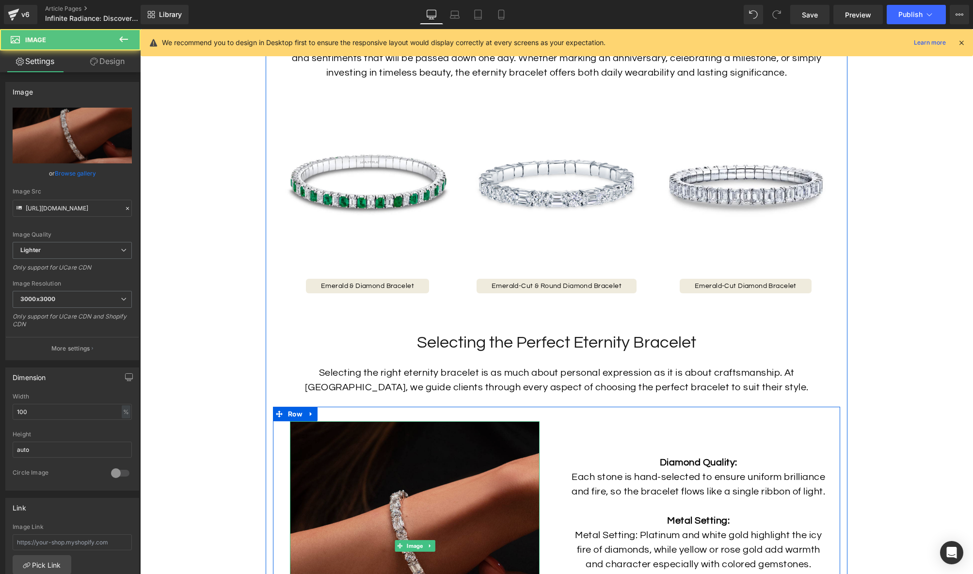
click at [496, 432] on img at bounding box center [415, 546] width 250 height 250
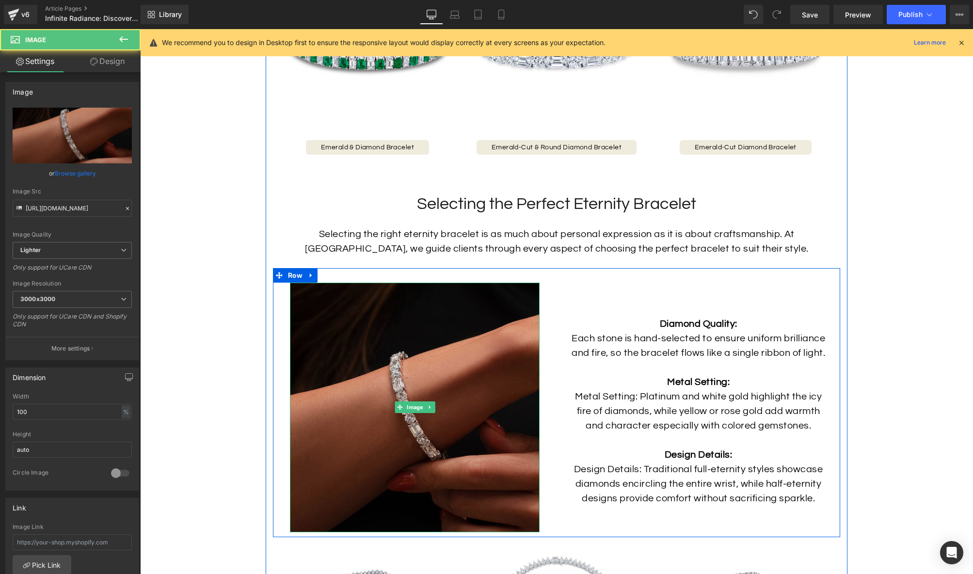
scroll to position [1206, 0]
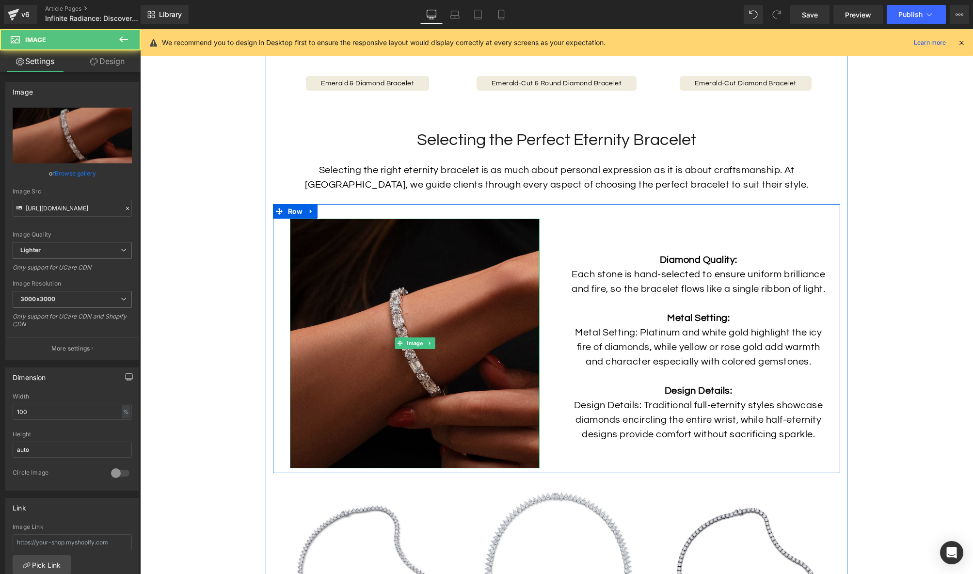
click at [494, 402] on img at bounding box center [415, 344] width 250 height 250
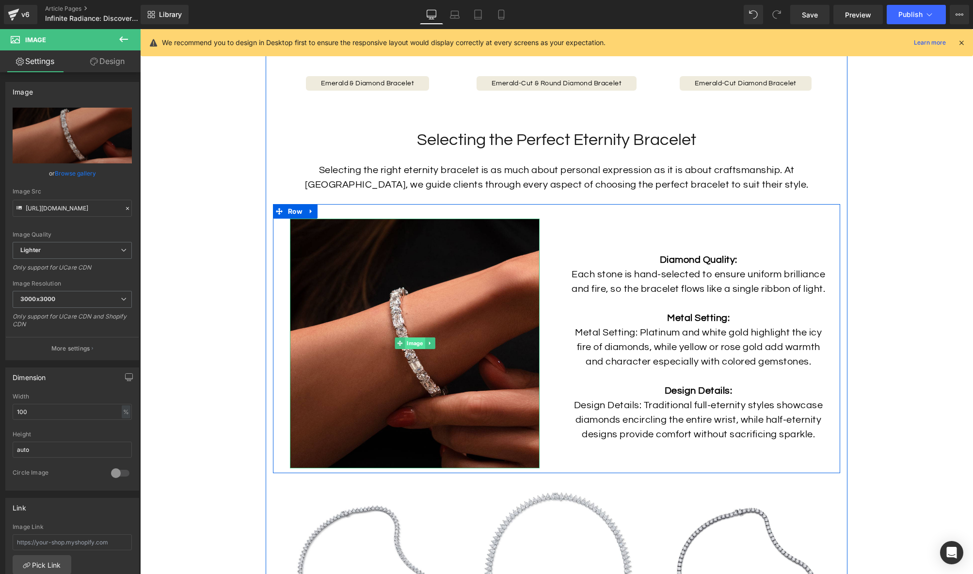
click at [412, 343] on span "Image" at bounding box center [415, 343] width 20 height 12
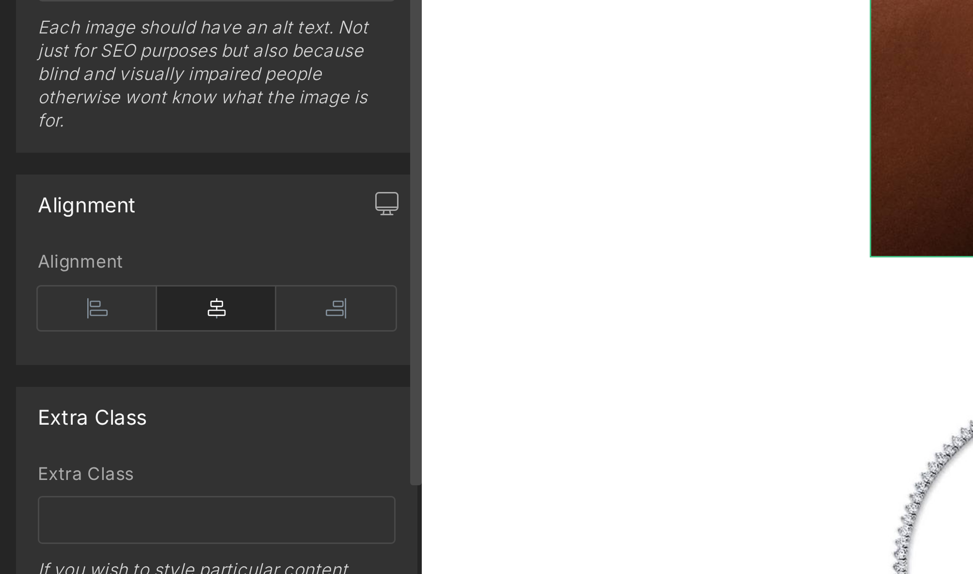
scroll to position [282, 0]
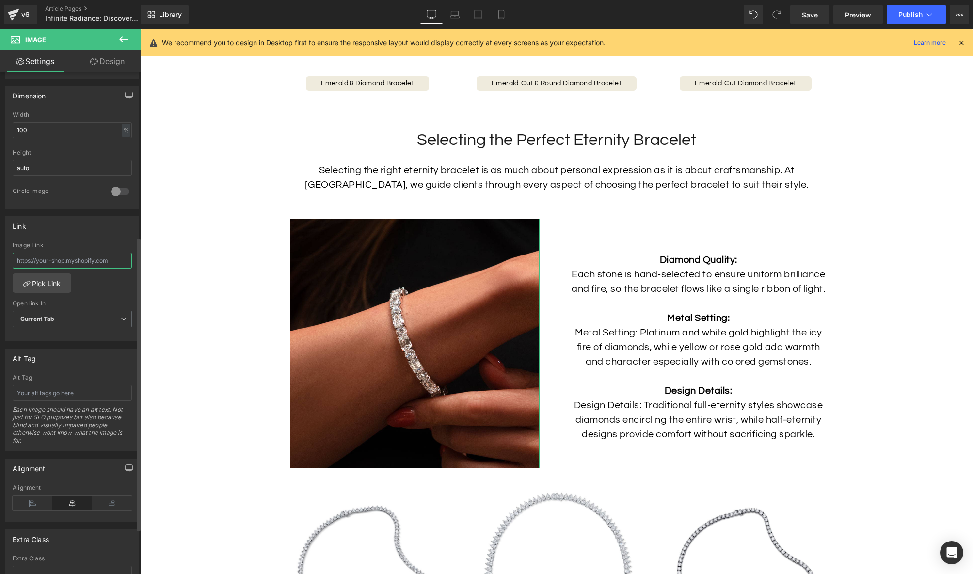
click at [92, 260] on input "text" at bounding box center [72, 261] width 119 height 16
paste input "[URL][DOMAIN_NAME]"
type input "[URL][DOMAIN_NAME]"
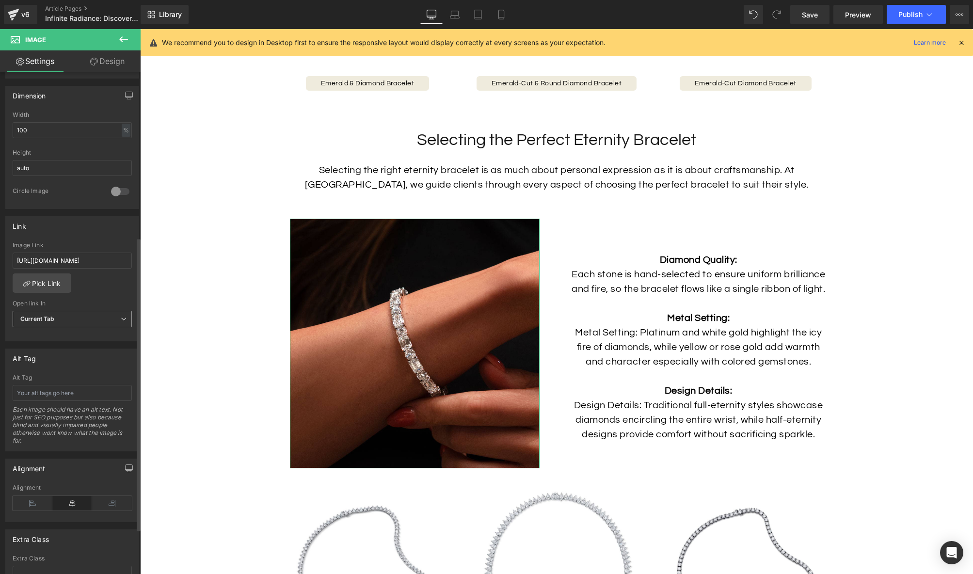
click at [82, 318] on span "Current Tab" at bounding box center [72, 319] width 119 height 17
click at [79, 346] on li "New Tab" at bounding box center [70, 350] width 115 height 15
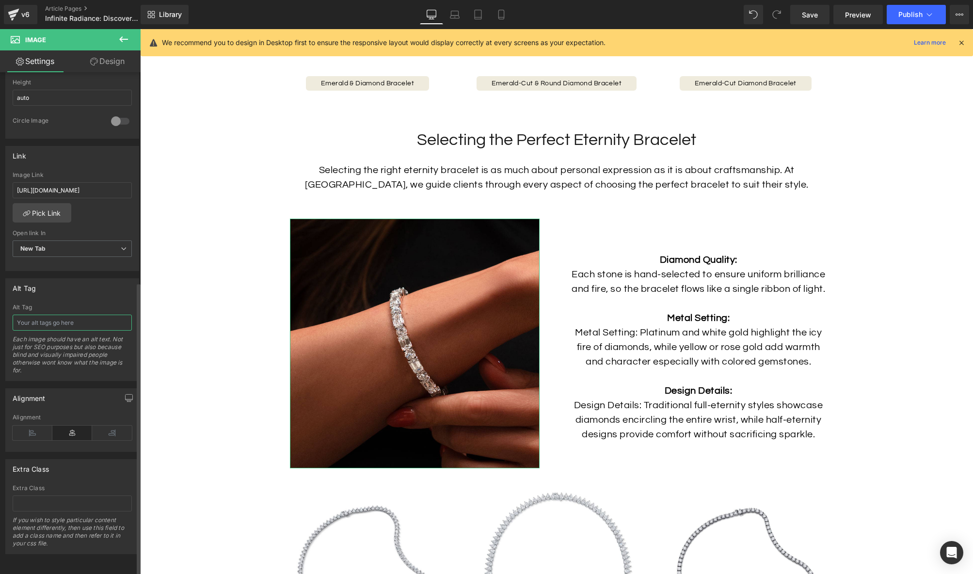
click at [69, 315] on input "text" at bounding box center [72, 323] width 119 height 16
type input "Emerald-Cut and Round Diamond Bracelet on woman's wrist"
click at [158, 309] on div "Image Row Infinite Radiance: Discover the Eternity Bracelet Heading Some jewels…" at bounding box center [556, 564] width 833 height 3297
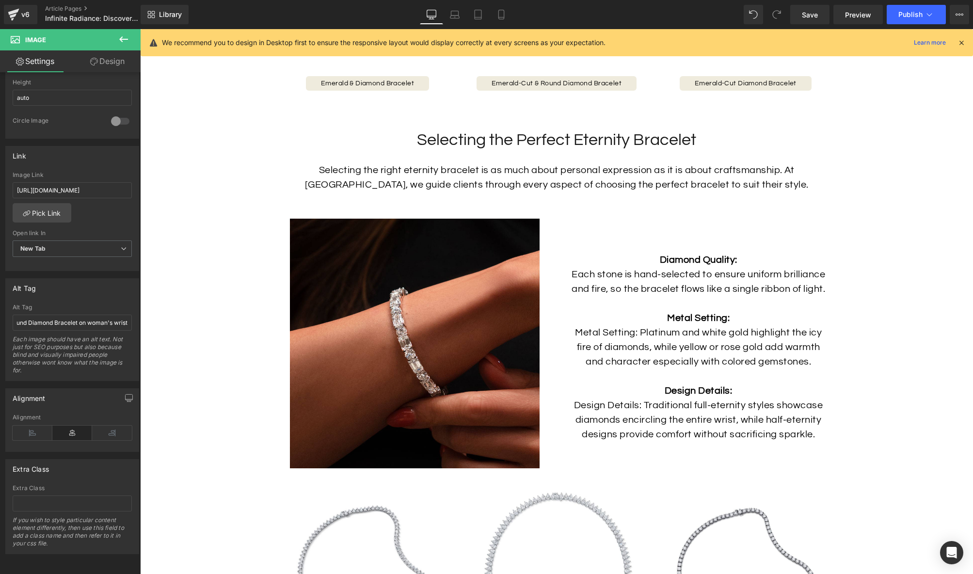
scroll to position [0, 0]
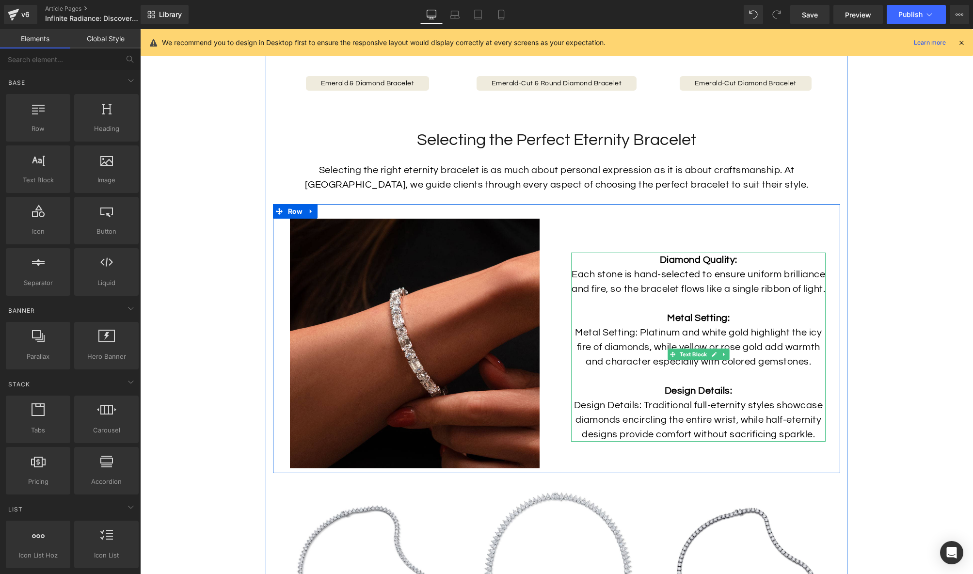
click at [677, 273] on p "Diamond Quality: Each stone is hand-selected to ensure uniform brilliance and f…" at bounding box center [698, 311] width 255 height 116
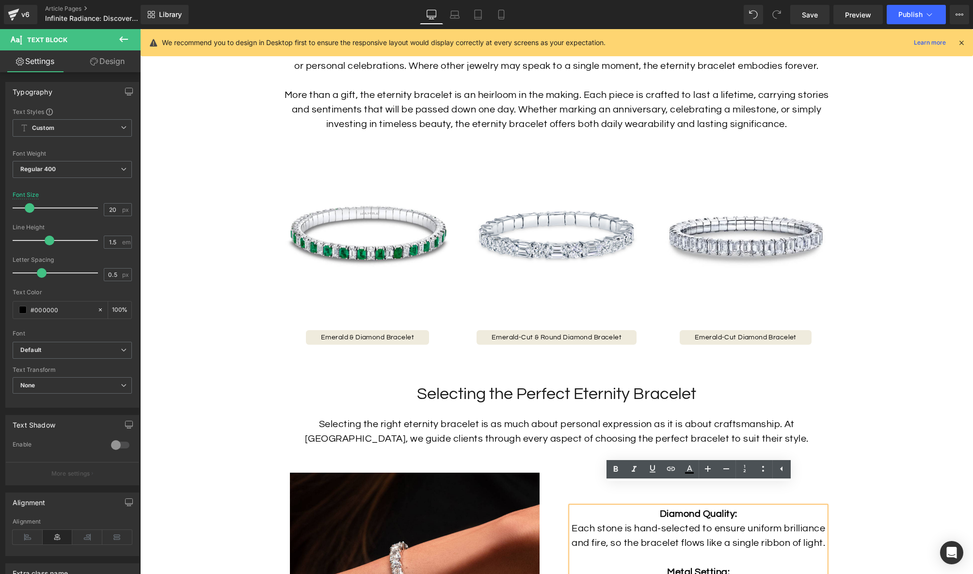
scroll to position [965, 0]
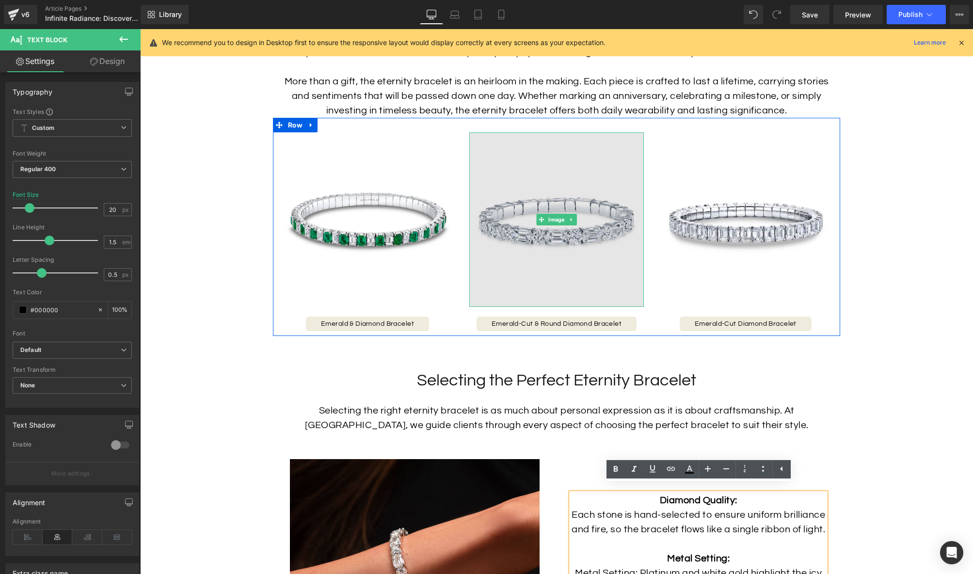
click at [540, 189] on img at bounding box center [556, 219] width 175 height 175
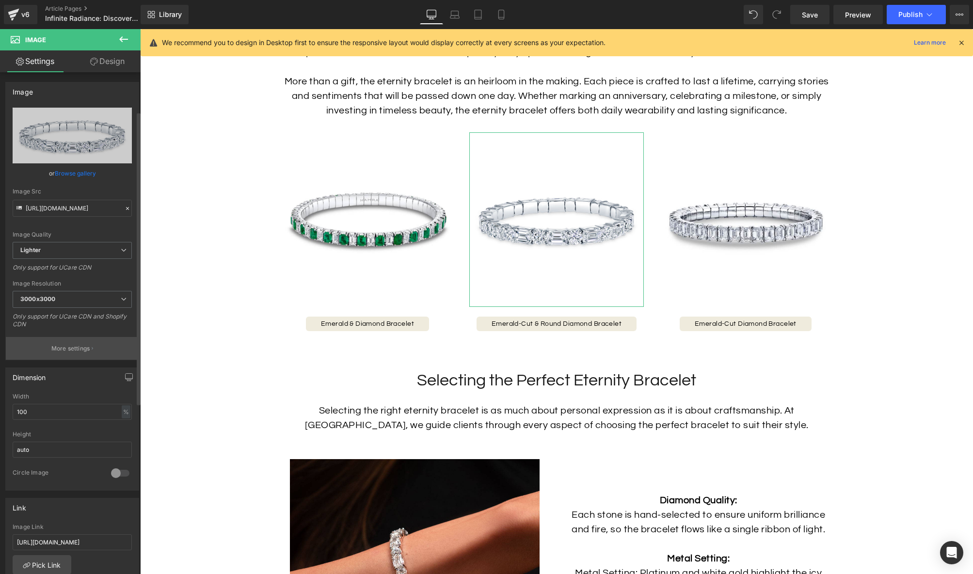
scroll to position [162, 0]
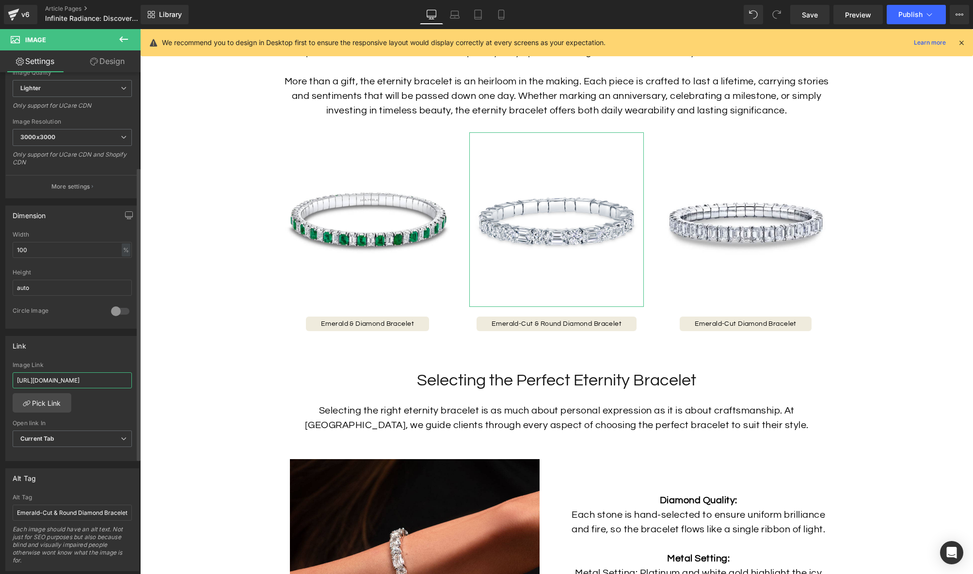
click at [77, 379] on input "[URL][DOMAIN_NAME]" at bounding box center [72, 380] width 119 height 16
paste input "11"
type input "[URL][DOMAIN_NAME]"
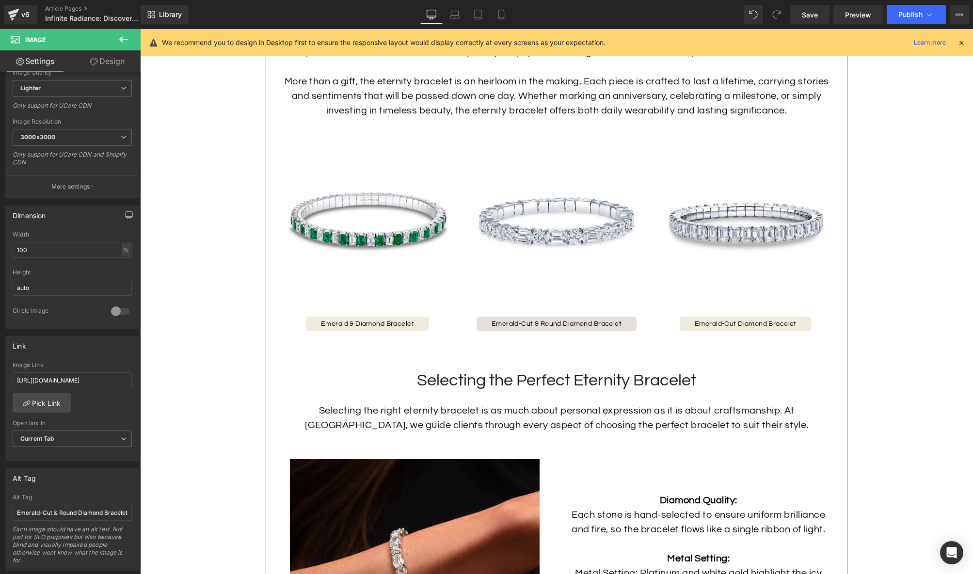
click at [140, 29] on div at bounding box center [140, 29] width 0 height 0
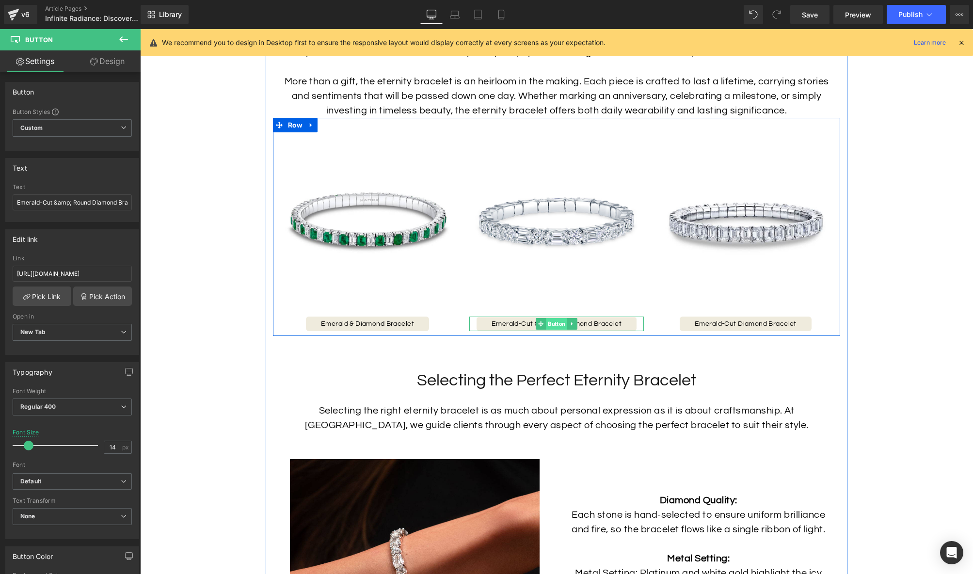
click at [556, 325] on span "Button" at bounding box center [556, 324] width 21 height 12
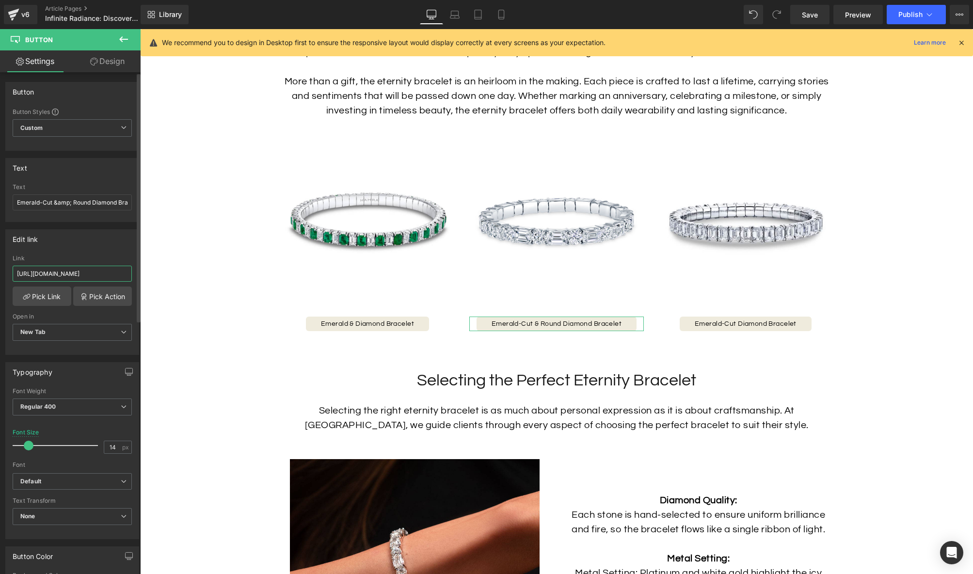
click at [63, 270] on input "[URL][DOMAIN_NAME]" at bounding box center [72, 274] width 119 height 16
paste input "11"
type input "[URL][DOMAIN_NAME]"
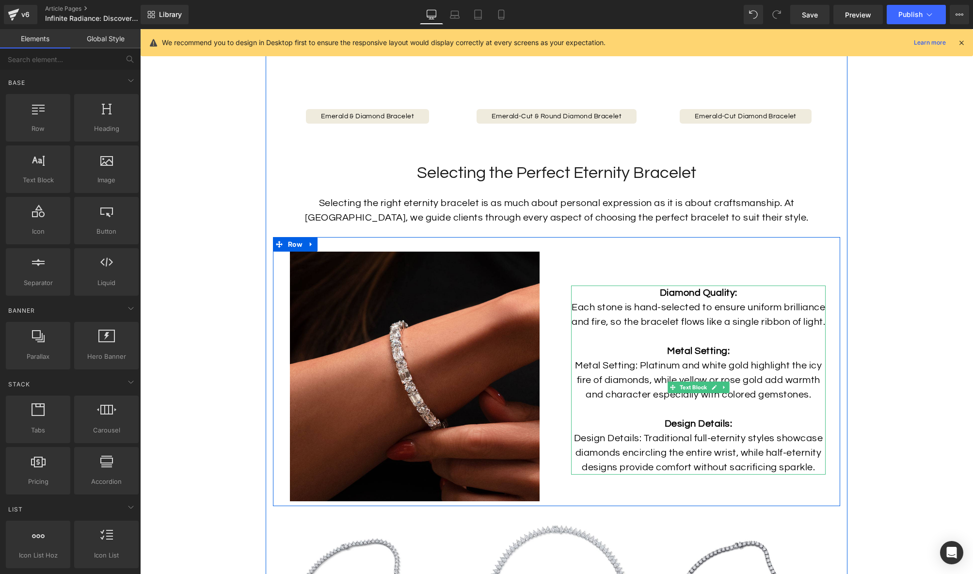
scroll to position [1172, 0]
click at [710, 382] on link at bounding box center [714, 388] width 10 height 12
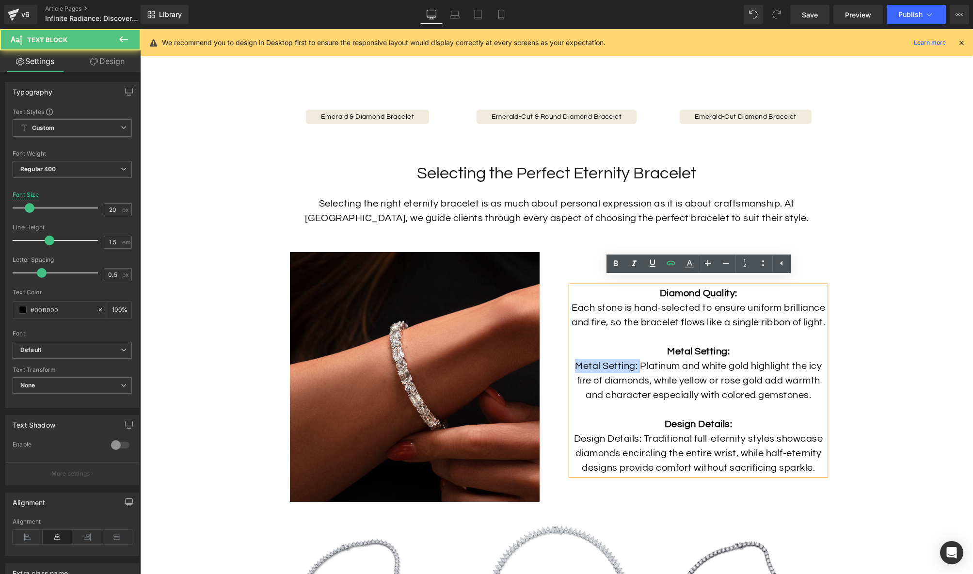
drag, startPoint x: 638, startPoint y: 370, endPoint x: 577, endPoint y: 369, distance: 61.6
click at [577, 369] on span "Metal Setting: Platinum and white gold highlight the icy fire of diamonds, whil…" at bounding box center [698, 380] width 247 height 39
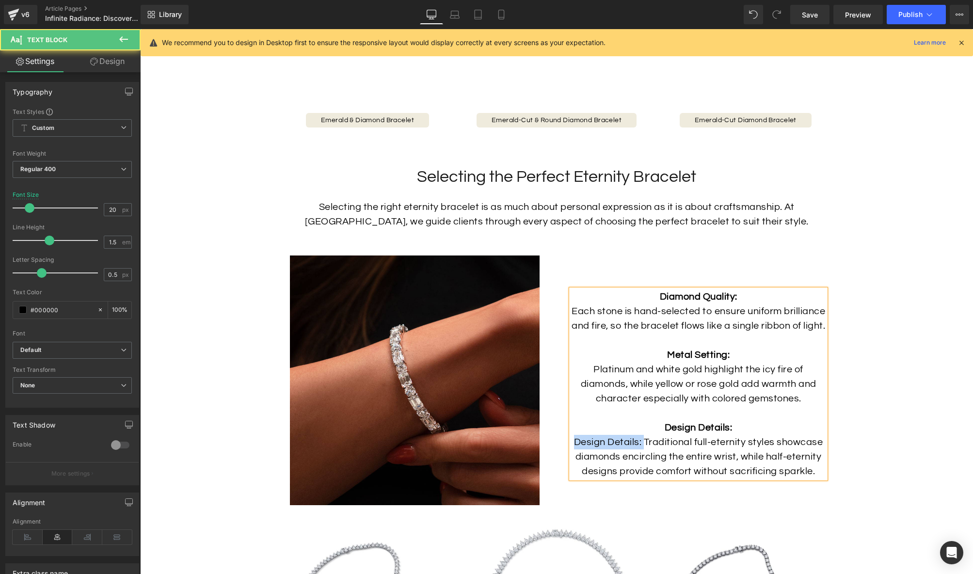
drag, startPoint x: 644, startPoint y: 448, endPoint x: 571, endPoint y: 448, distance: 73.2
click at [571, 448] on p "Design Details: Design Details: Traditional full-eternity styles showcase diamo…" at bounding box center [698, 442] width 255 height 73
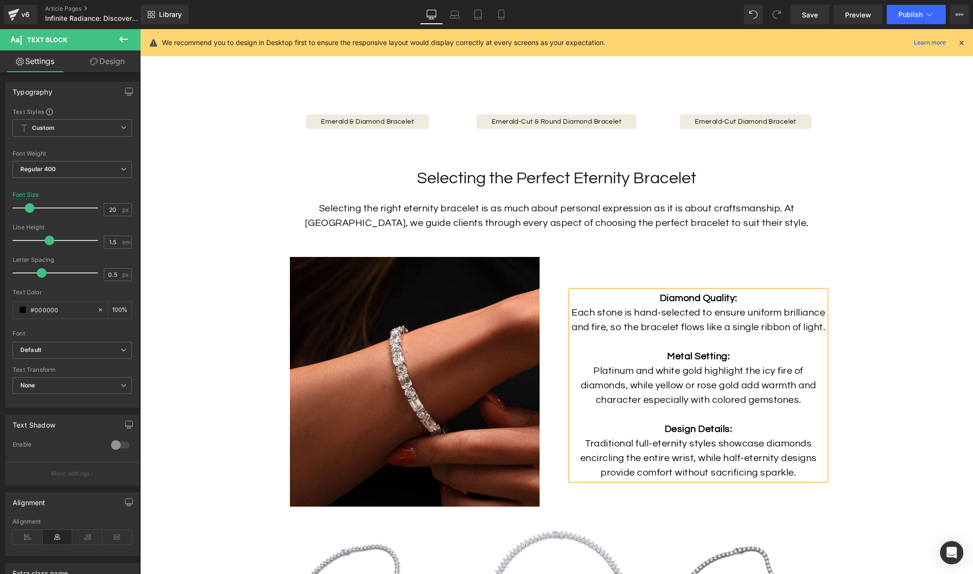
click at [721, 404] on span "Platinum and white gold highlight the icy fire of diamonds, while yellow or ros…" at bounding box center [699, 385] width 236 height 39
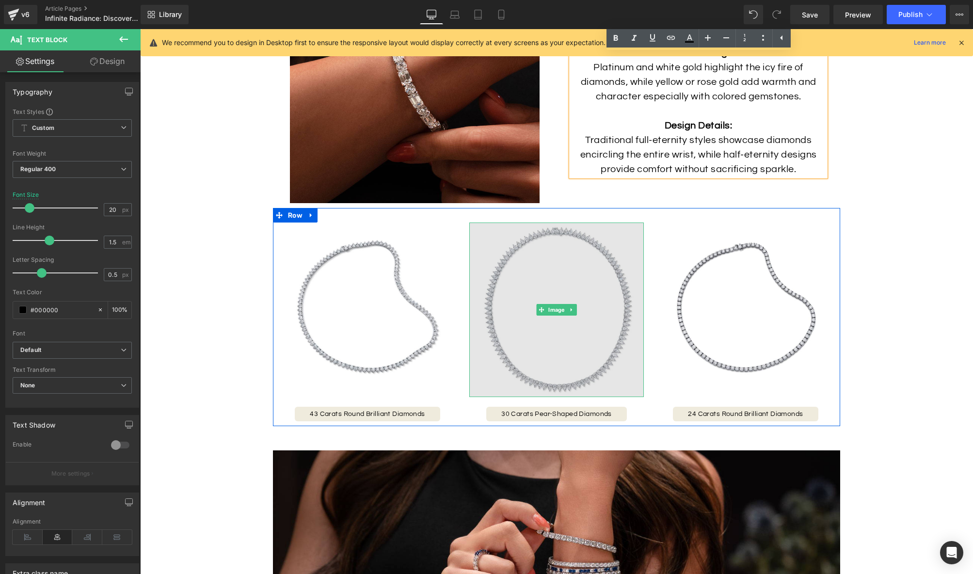
scroll to position [1468, 0]
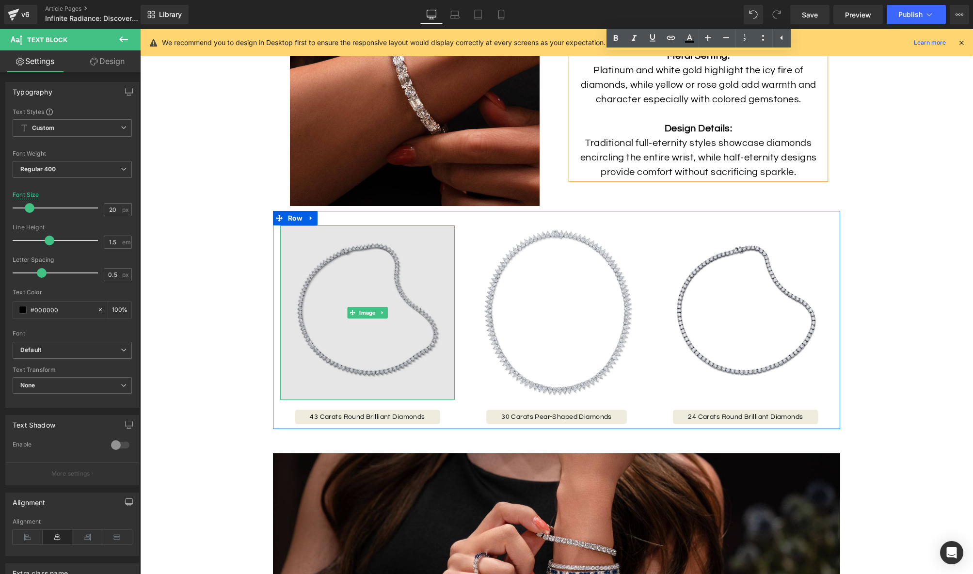
click at [423, 305] on img at bounding box center [367, 312] width 175 height 175
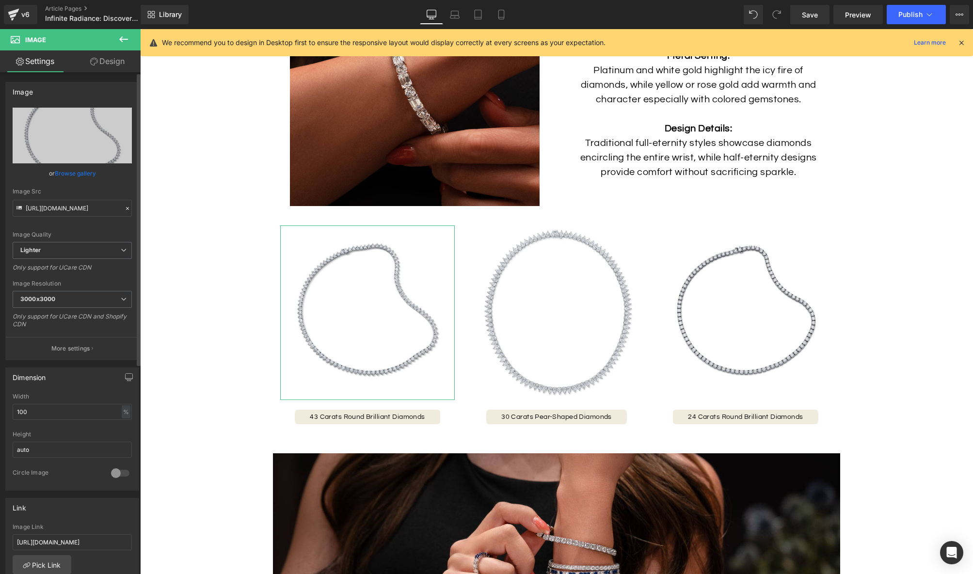
click at [73, 173] on link "Browse gallery" at bounding box center [75, 173] width 41 height 17
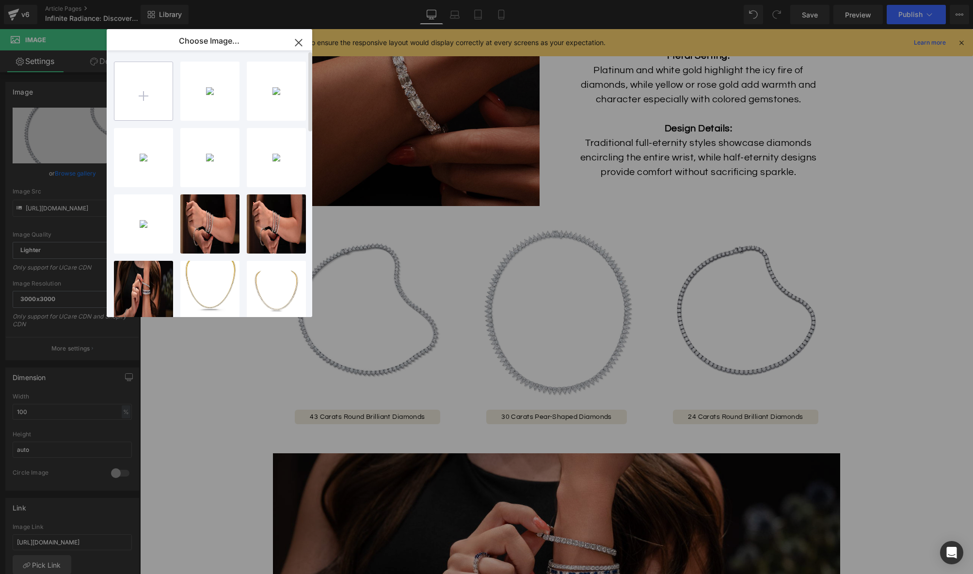
click at [133, 92] on input "file" at bounding box center [143, 91] width 58 height 58
type input "C:\fakepath\43769_2_1024x1024.jpg"
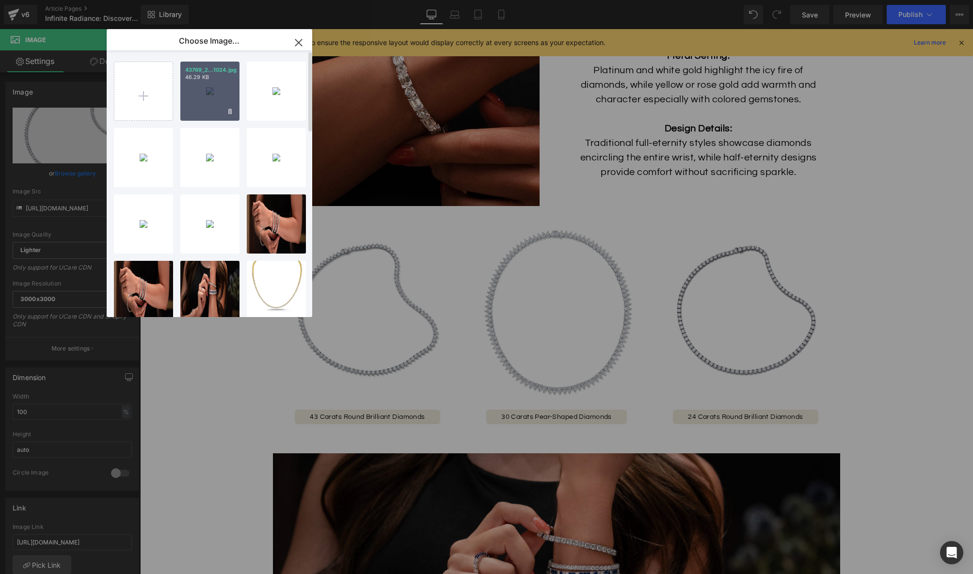
click at [222, 88] on div "43769_2...1024.jpg 46.29 KB" at bounding box center [209, 91] width 59 height 59
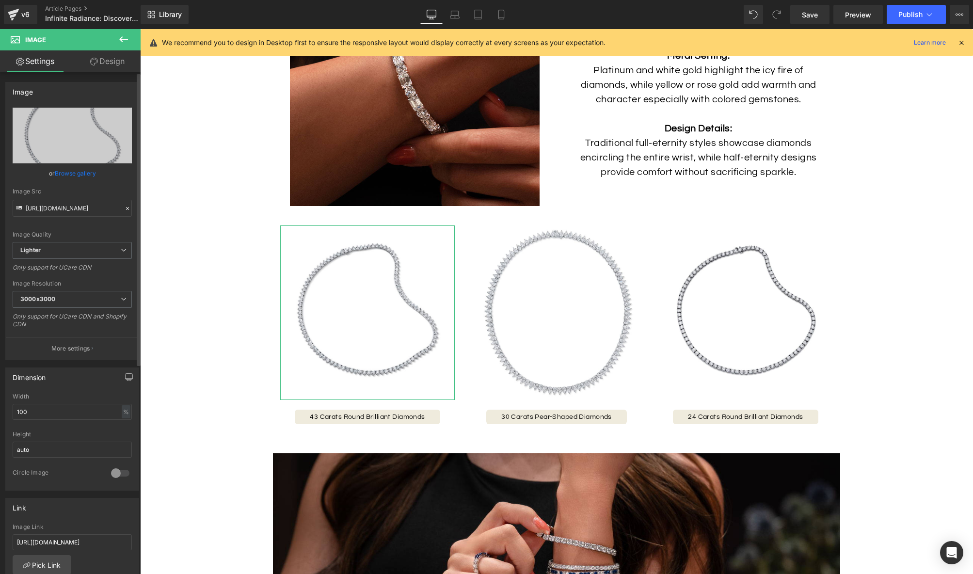
click at [82, 174] on link "Browse gallery" at bounding box center [75, 173] width 41 height 17
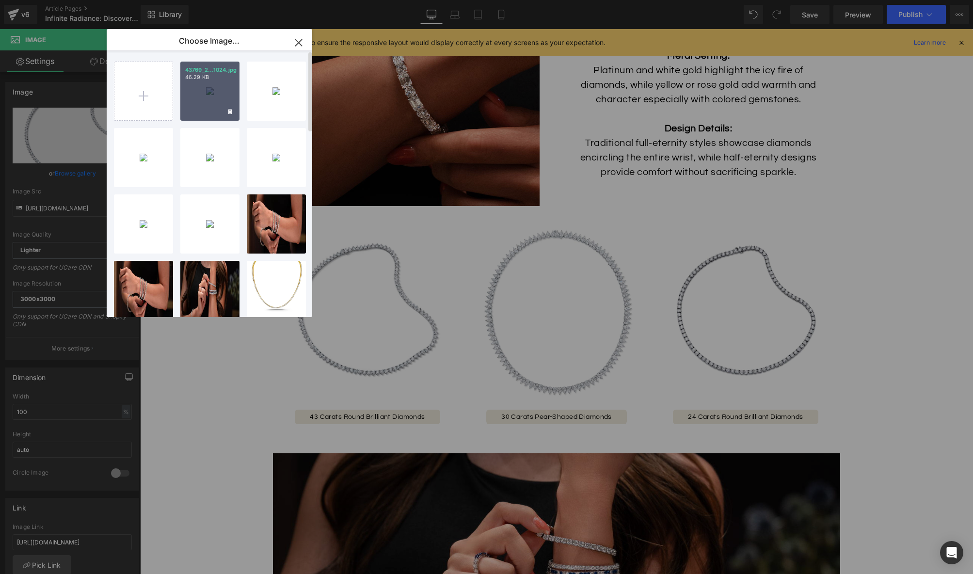
click at [201, 109] on div "43769_2...1024.jpg 46.29 KB" at bounding box center [209, 91] width 59 height 59
type input "[URL][DOMAIN_NAME]"
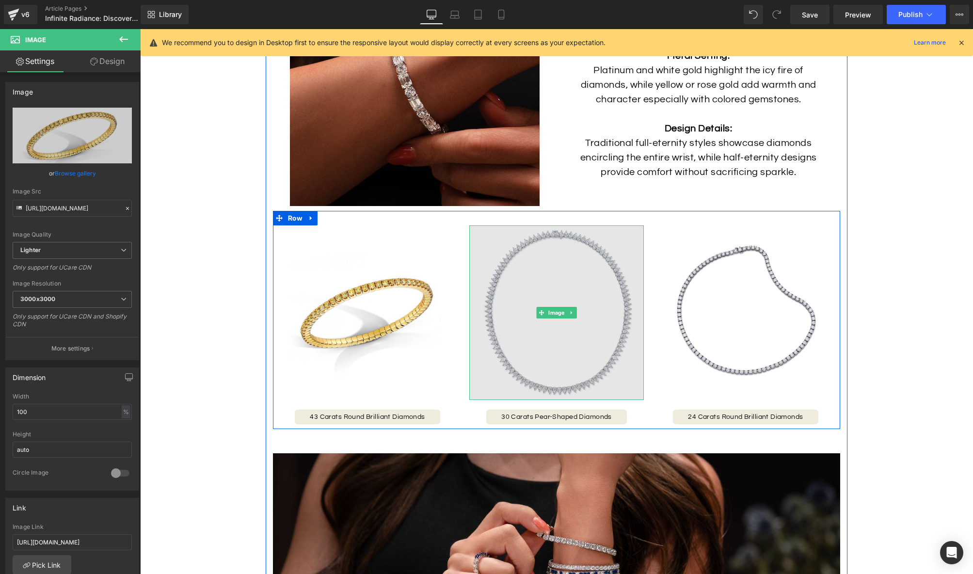
click at [495, 299] on img at bounding box center [556, 312] width 175 height 175
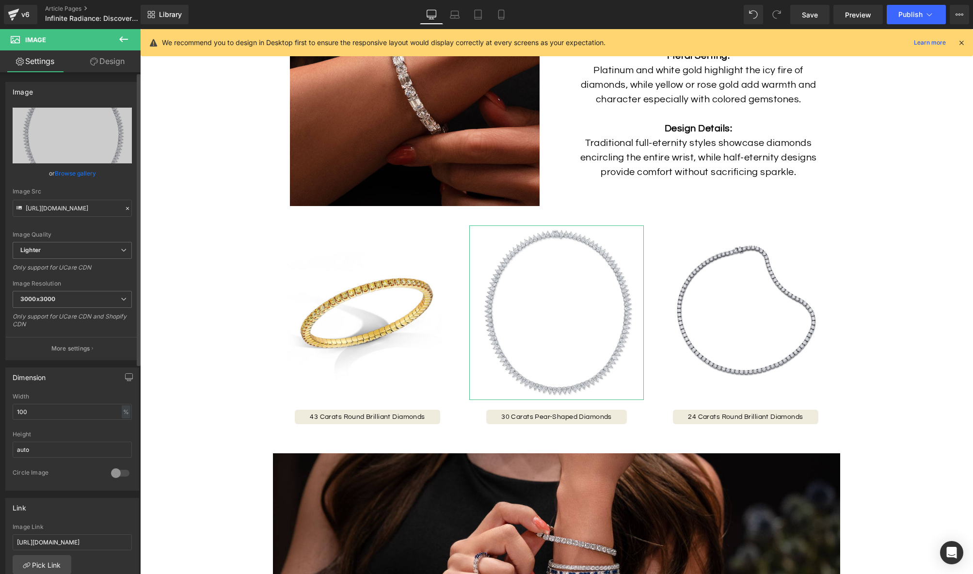
click at [85, 174] on link "Browse gallery" at bounding box center [75, 173] width 41 height 17
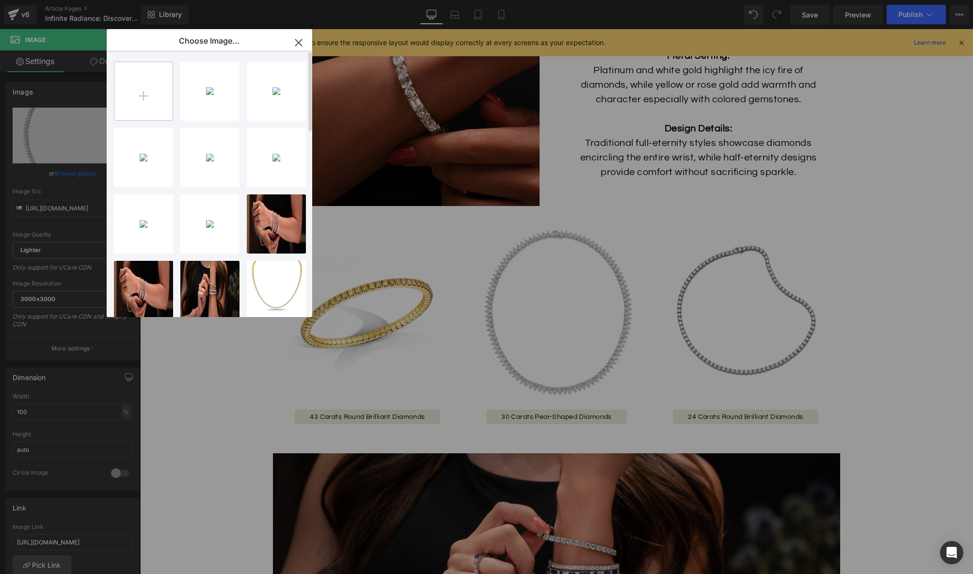
click at [149, 108] on input "file" at bounding box center [143, 91] width 58 height 58
type input "C:\fakepath\B_37114_1024x1024.jpg"
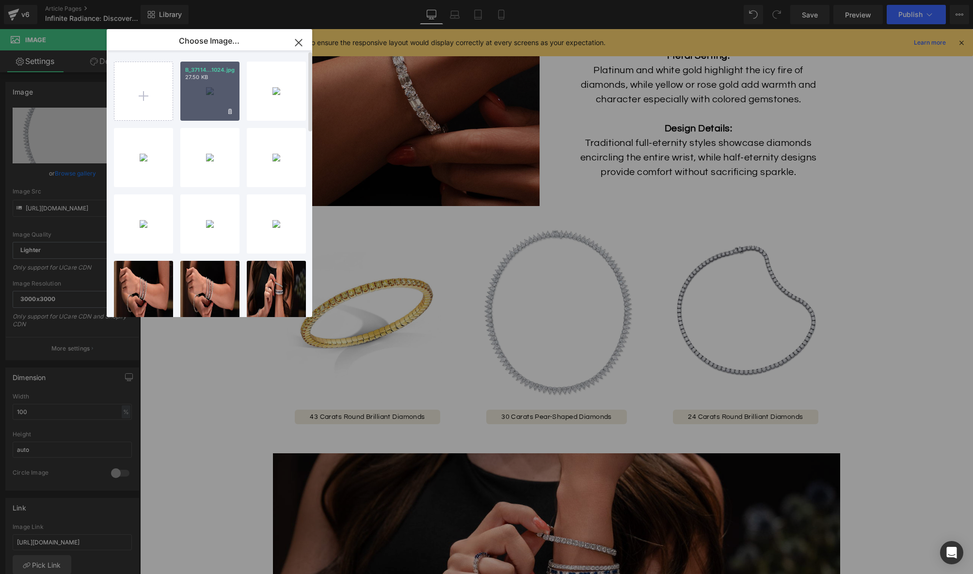
click at [202, 96] on div "B_37114...1024.jpg 27.50 KB" at bounding box center [209, 91] width 59 height 59
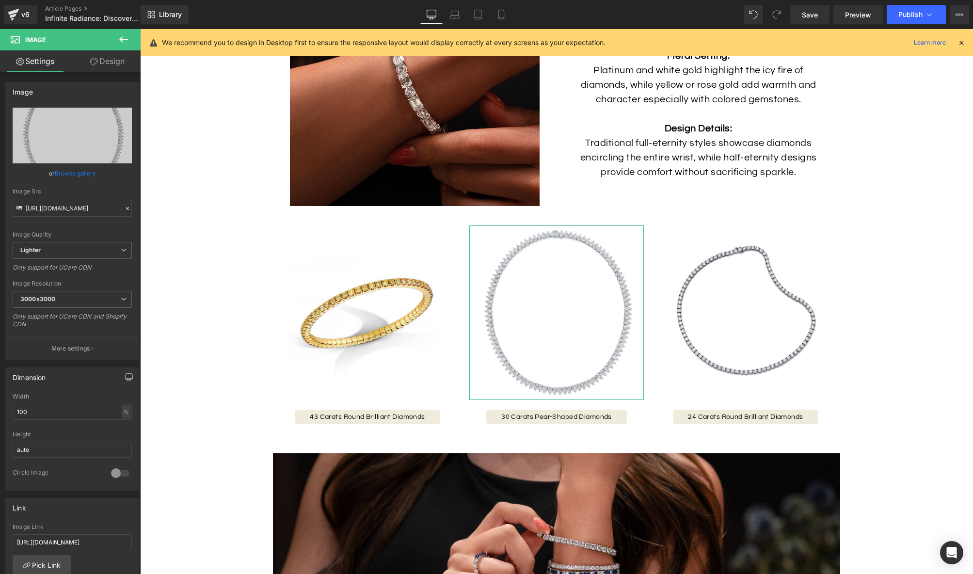
click at [67, 172] on link "Browse gallery" at bounding box center [75, 173] width 41 height 17
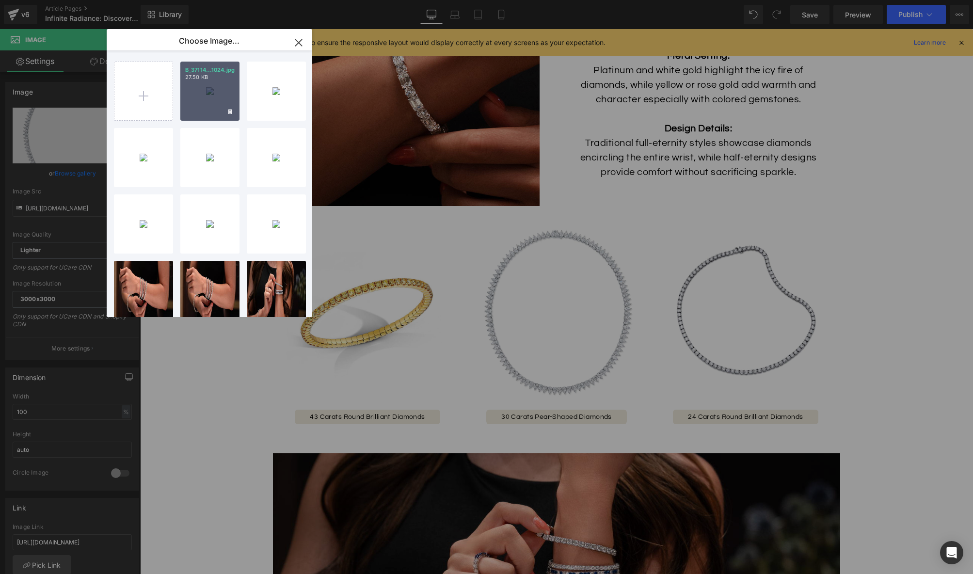
click at [211, 102] on div "B_37114...1024.jpg 27.50 KB" at bounding box center [209, 91] width 59 height 59
type input "[URL][DOMAIN_NAME]"
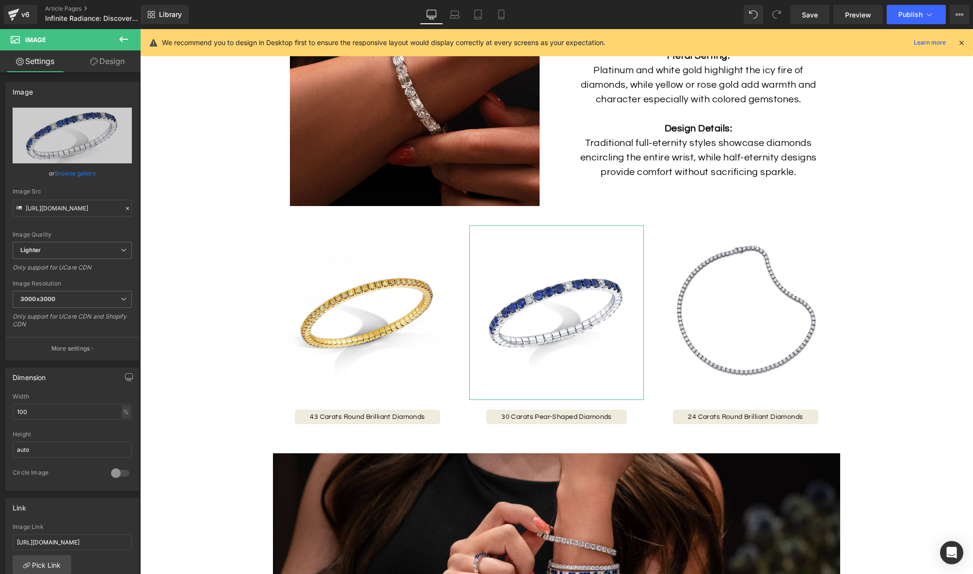
drag, startPoint x: 83, startPoint y: 171, endPoint x: 105, endPoint y: 158, distance: 25.3
click at [83, 171] on link "Browse gallery" at bounding box center [75, 173] width 41 height 17
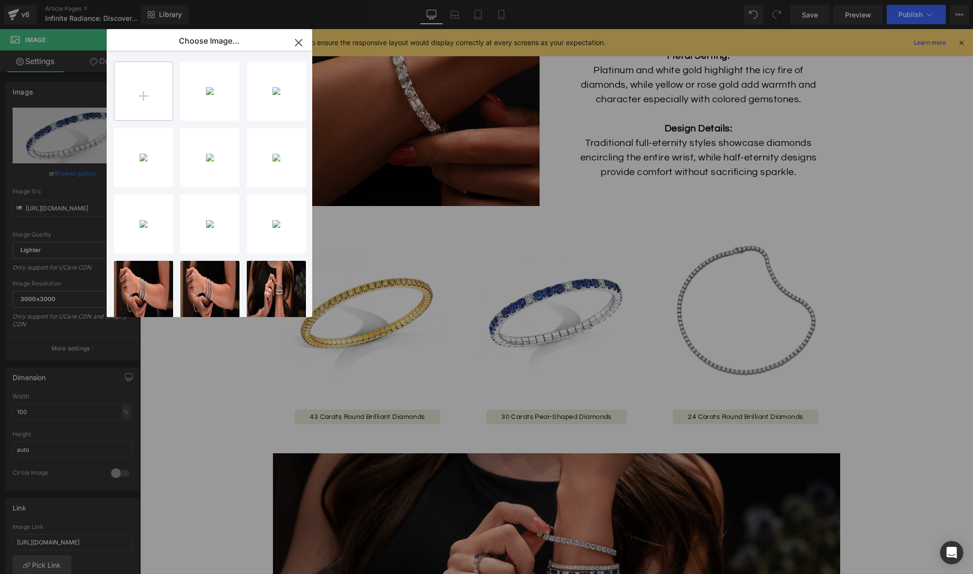
click at [138, 103] on input "file" at bounding box center [143, 91] width 58 height 58
type input "C:\fakepath\45694_3Qtr_1024x1024.jpg"
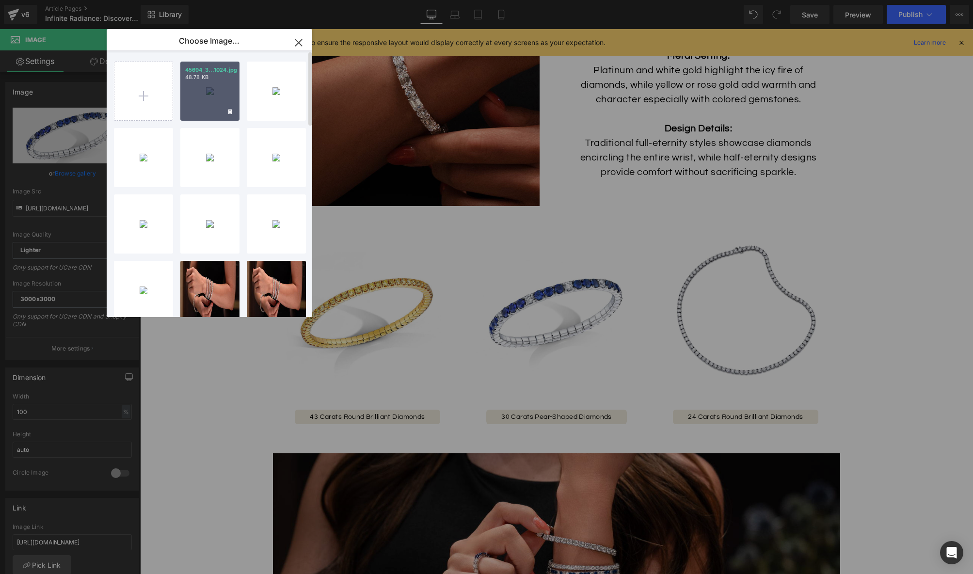
click at [199, 105] on div "45694_3...1024.jpg 48.78 KB" at bounding box center [209, 91] width 59 height 59
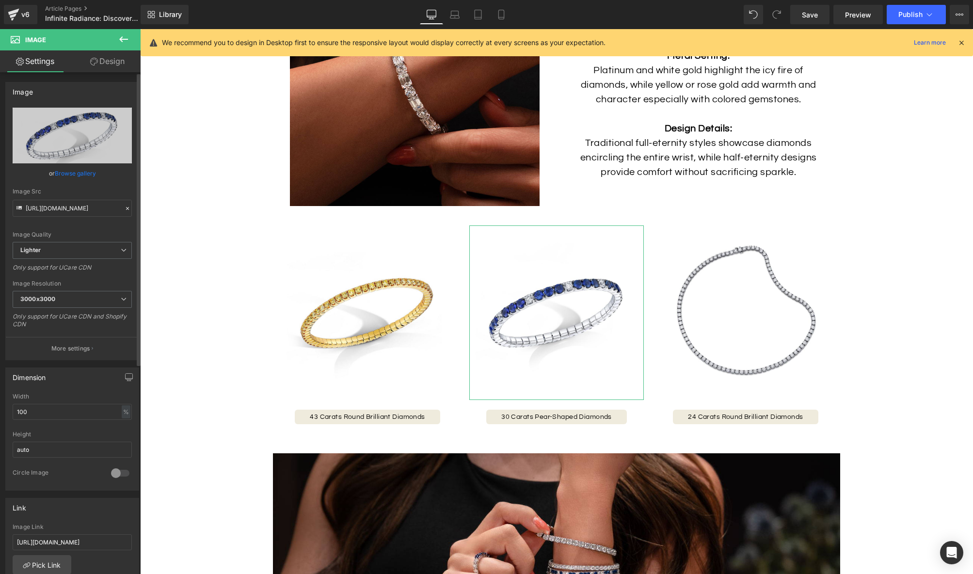
click at [69, 175] on link "Browse gallery" at bounding box center [75, 173] width 41 height 17
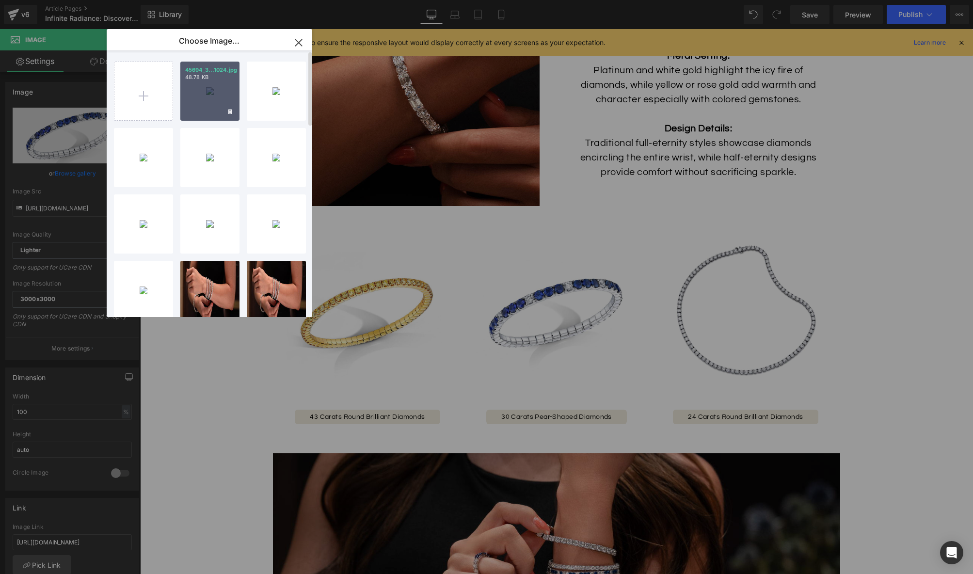
click at [195, 104] on div "45694_3...1024.jpg 48.78 KB" at bounding box center [209, 91] width 59 height 59
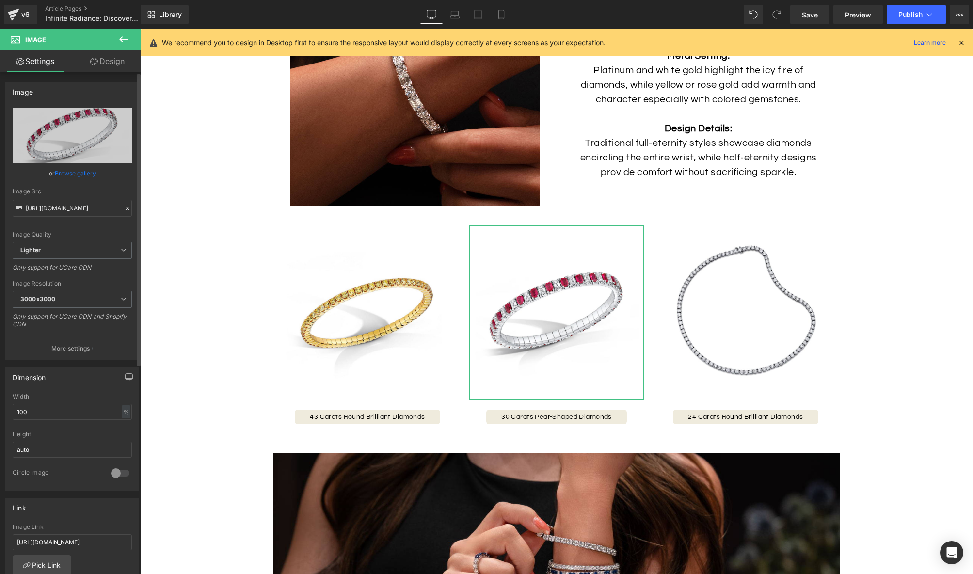
click at [66, 171] on link "Browse gallery" at bounding box center [75, 173] width 41 height 17
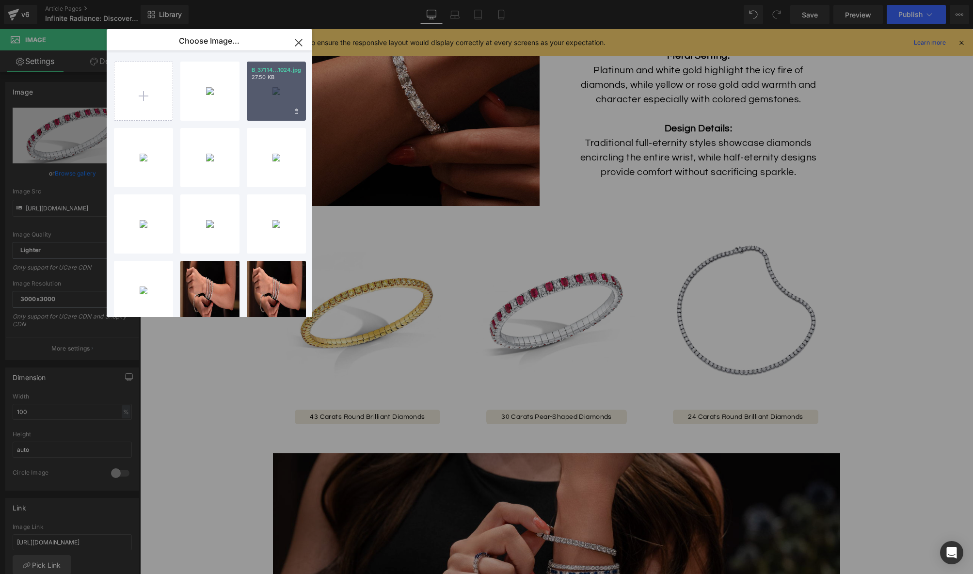
click at [271, 96] on div "B_37114...1024.jpg 27.50 KB" at bounding box center [276, 91] width 59 height 59
type input "[URL][DOMAIN_NAME]"
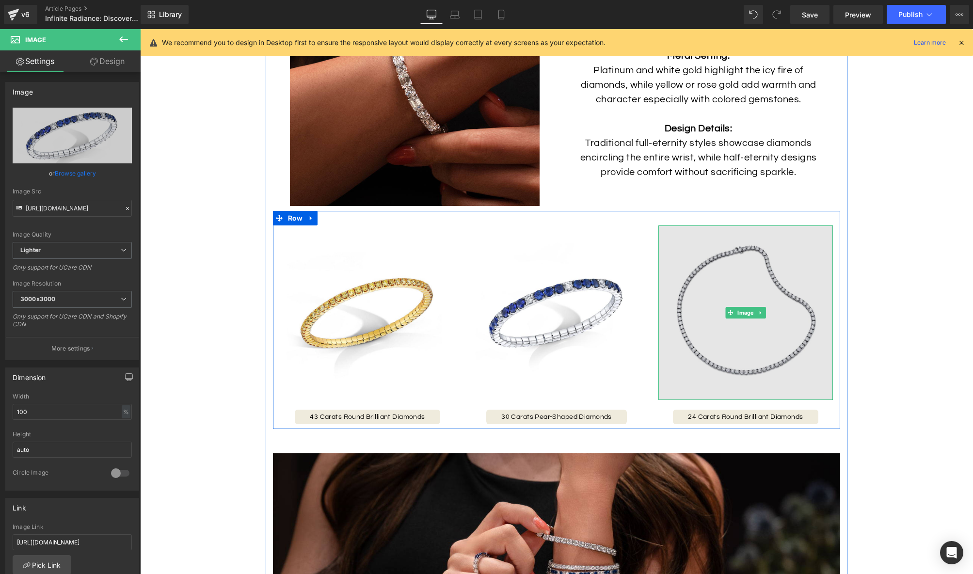
click at [712, 337] on img at bounding box center [745, 312] width 175 height 175
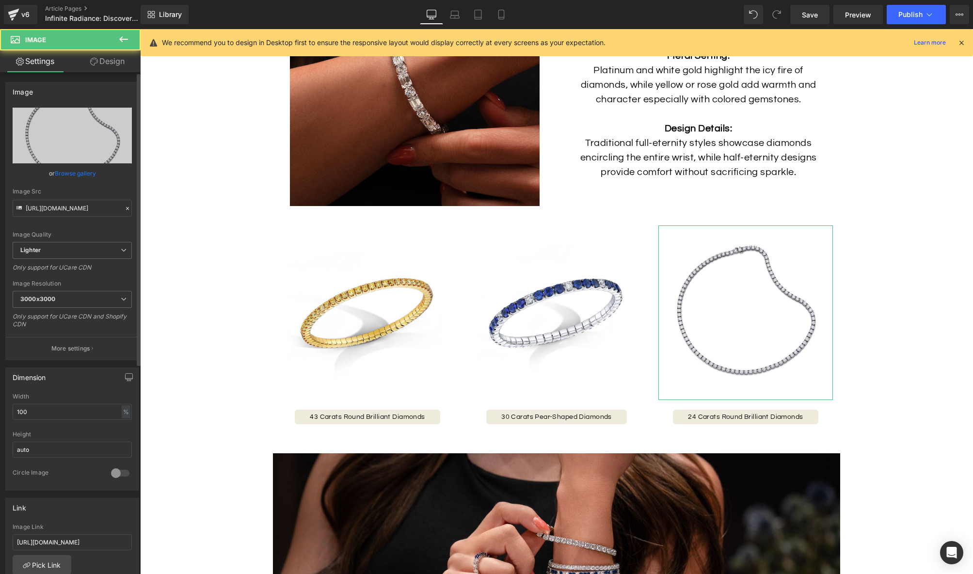
click at [71, 172] on link "Browse gallery" at bounding box center [75, 173] width 41 height 17
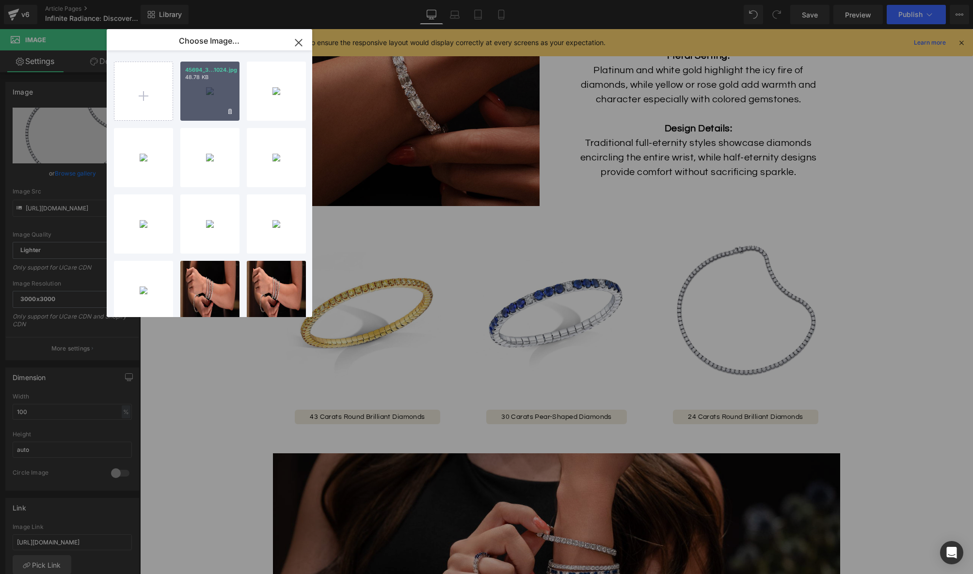
click at [205, 105] on div "45694_3...1024.jpg 48.78 KB" at bounding box center [209, 91] width 59 height 59
type input "[URL][DOMAIN_NAME]"
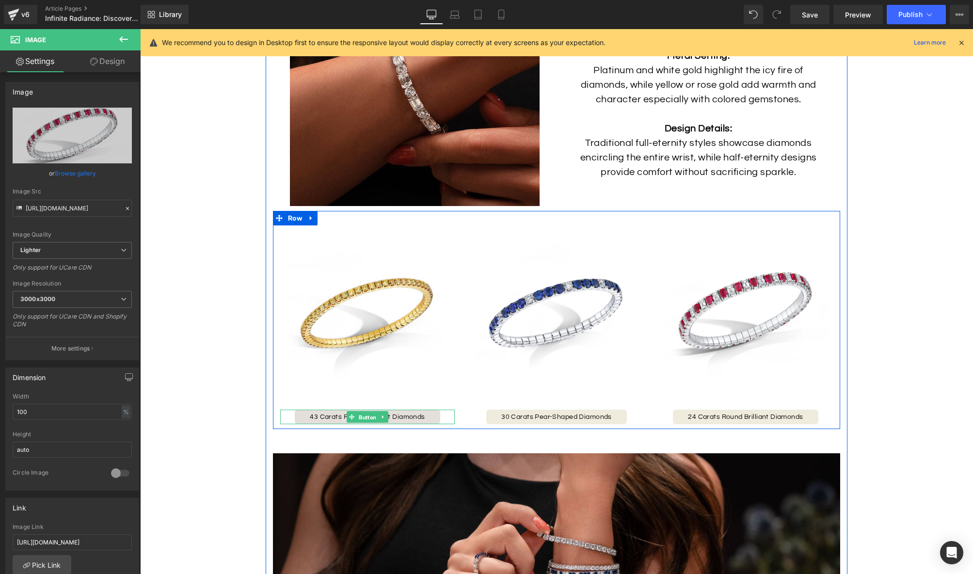
click at [370, 417] on span "Button" at bounding box center [367, 417] width 21 height 12
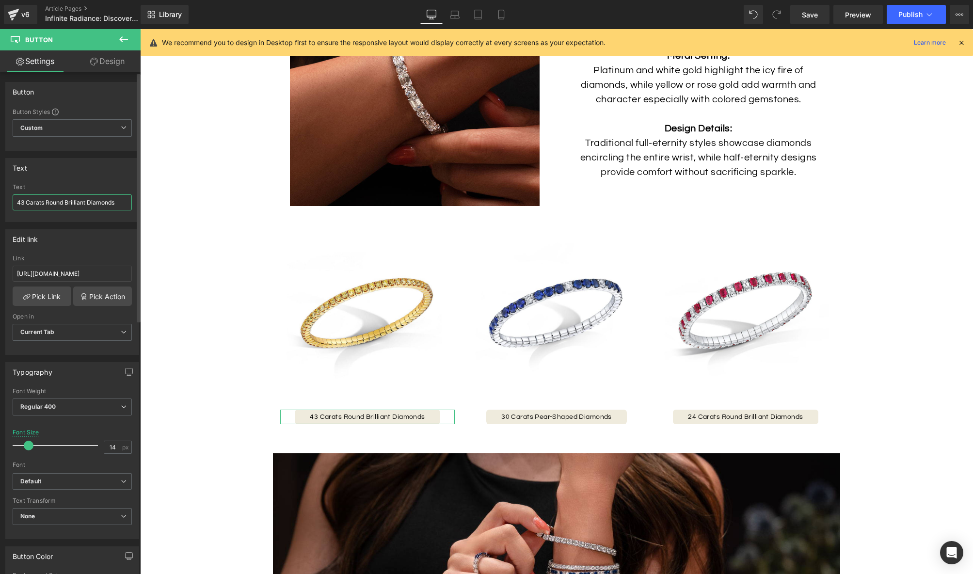
click at [80, 208] on input "43 Carats Round Brilliant Diamonds" at bounding box center [72, 202] width 119 height 16
paste input "Yellow Diamond Bracelet"
type input "Yellow Diamond Bracelet"
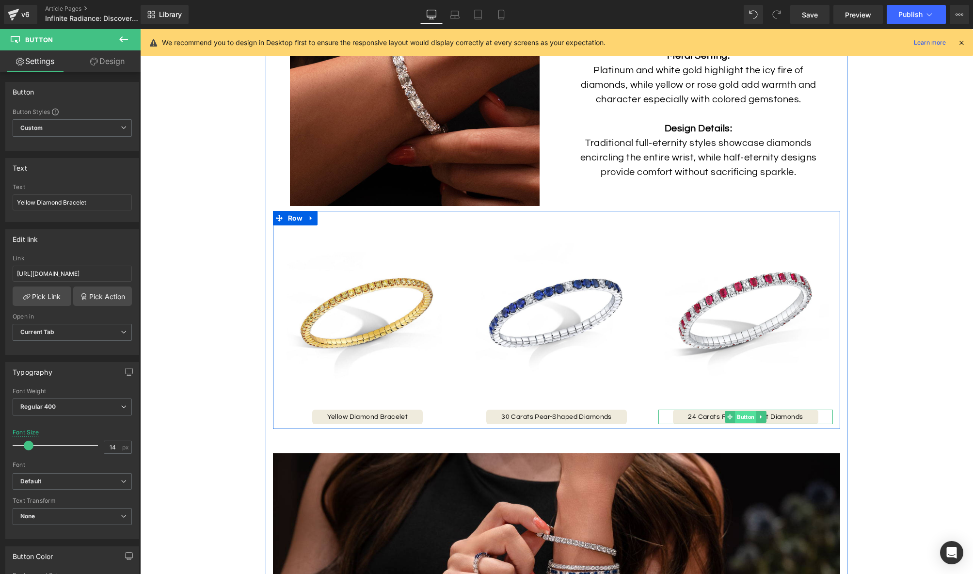
click at [755, 414] on span "Button" at bounding box center [745, 417] width 21 height 12
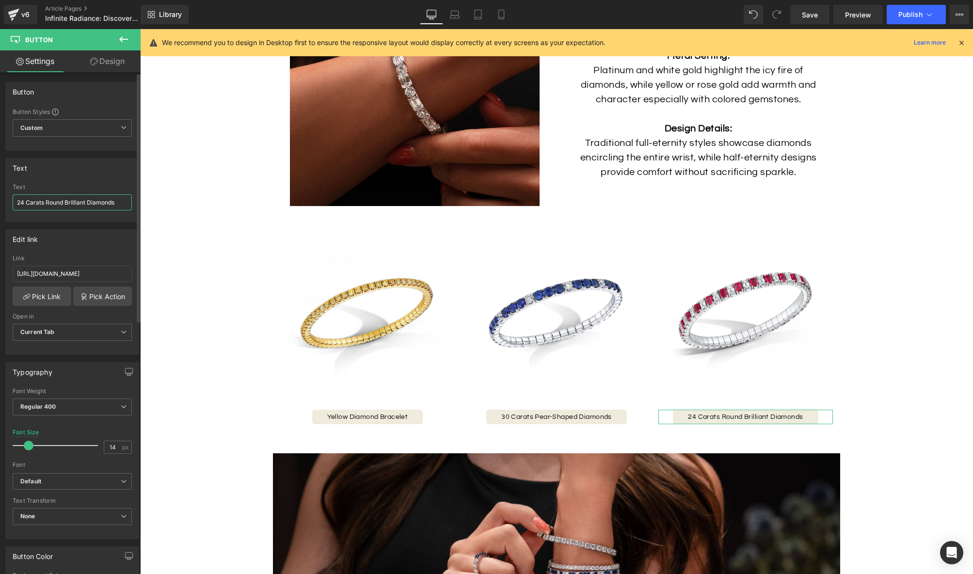
click at [81, 204] on input "24 Carats Round Brilliant Diamonds" at bounding box center [72, 202] width 119 height 16
paste input "Diamond & Ruby Eternity Bracelet"
drag, startPoint x: 79, startPoint y: 203, endPoint x: 64, endPoint y: 203, distance: 14.5
click at [64, 203] on input "Diamond & Ruby Eternity Bracelet" at bounding box center [72, 202] width 119 height 16
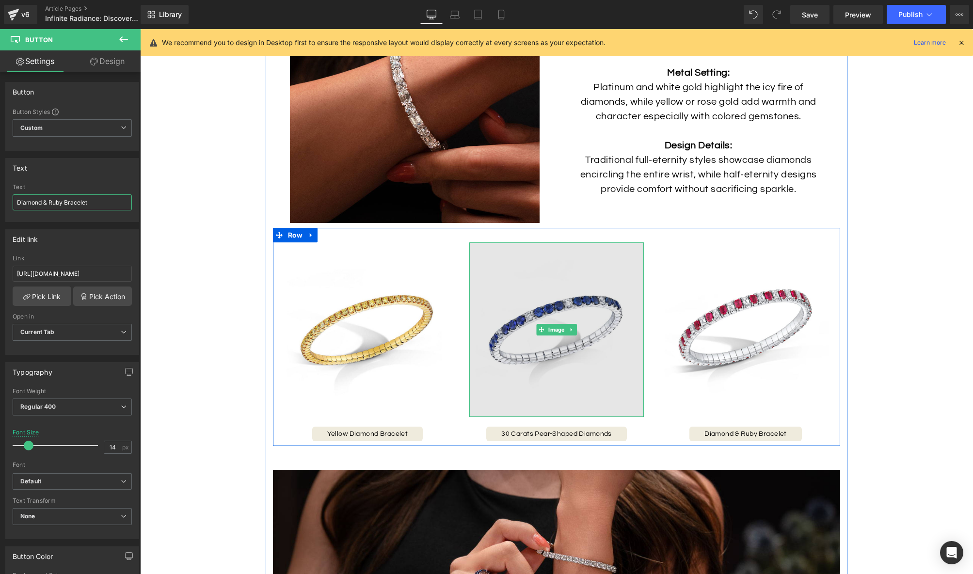
scroll to position [1462, 0]
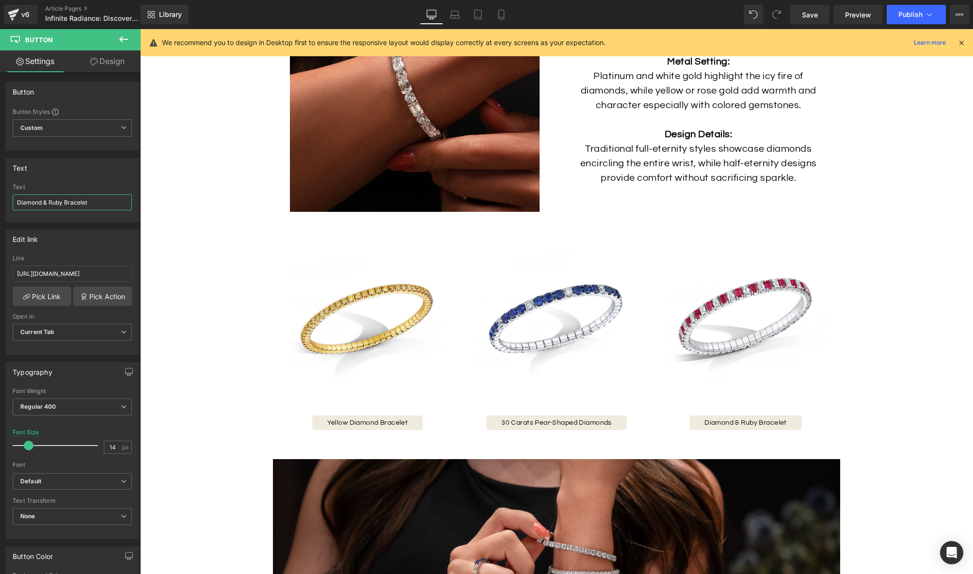
type input "Diamond & Ruby Bracelet"
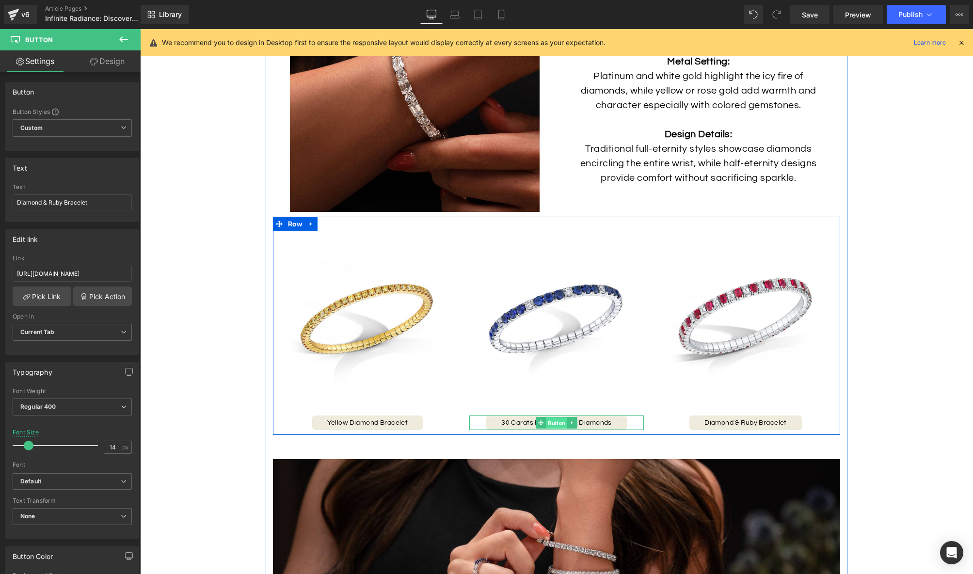
click at [547, 421] on span "Button" at bounding box center [556, 423] width 21 height 12
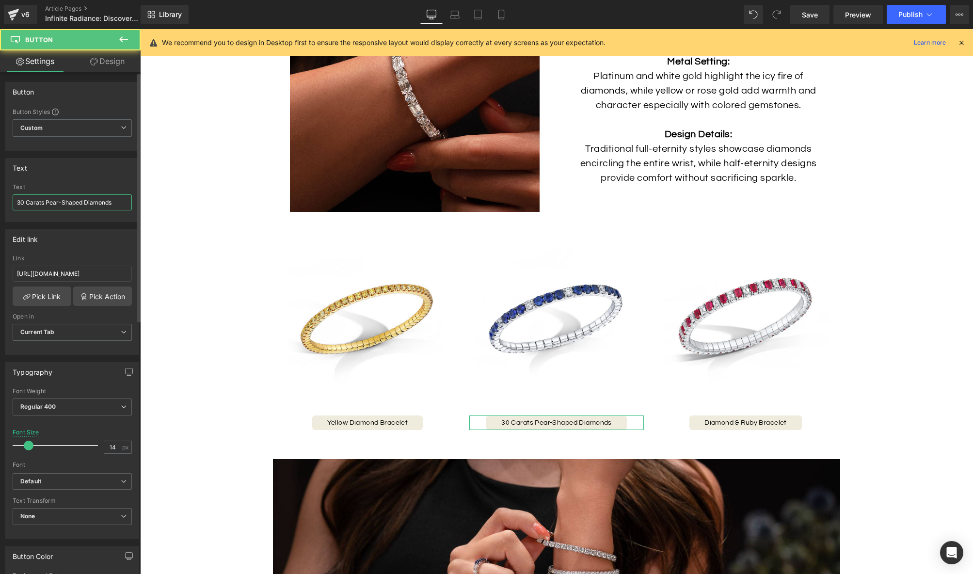
click at [44, 203] on input "30 Carats Pear-Shaped Diamonds" at bounding box center [72, 202] width 119 height 16
paste input "Sapphire & Diamond Bracelet"
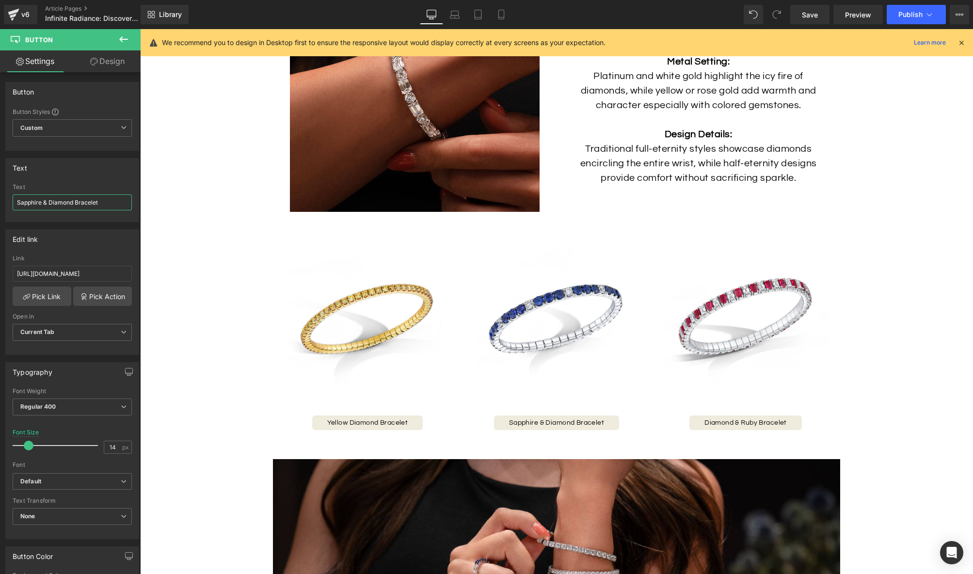
type input "Sapphire & Diamond Bracelet"
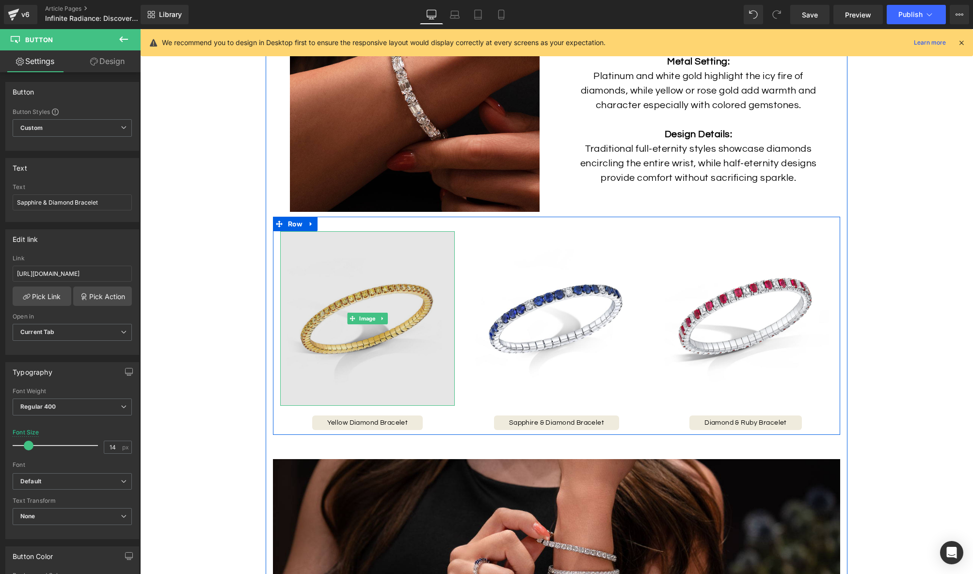
click at [392, 340] on img at bounding box center [367, 318] width 175 height 175
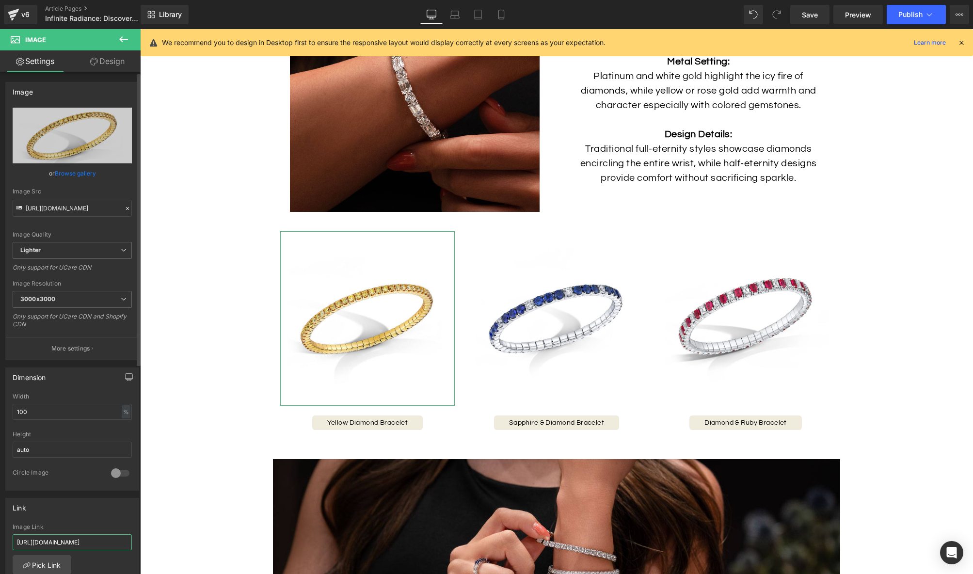
click at [85, 540] on input "[URL][DOMAIN_NAME]" at bounding box center [72, 542] width 119 height 16
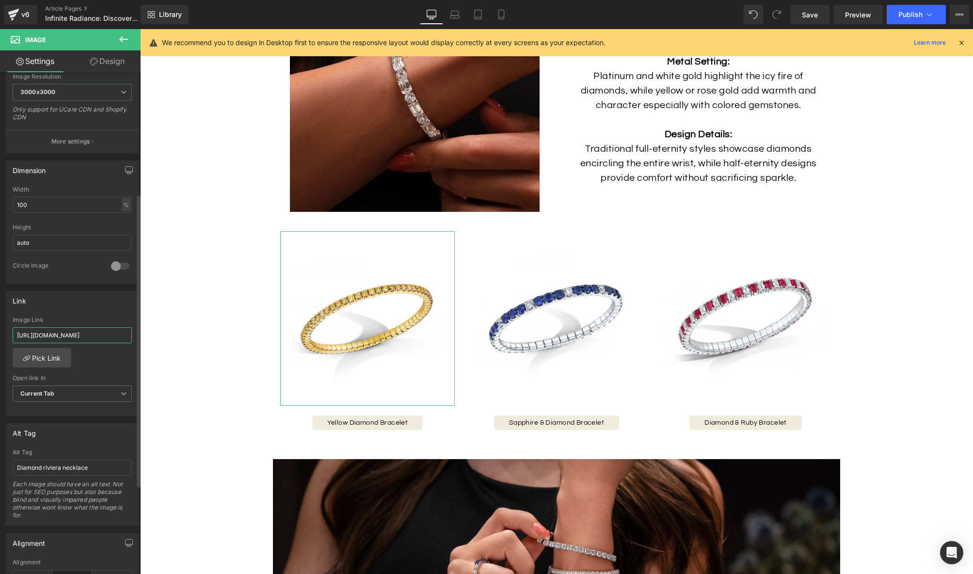
scroll to position [214, 0]
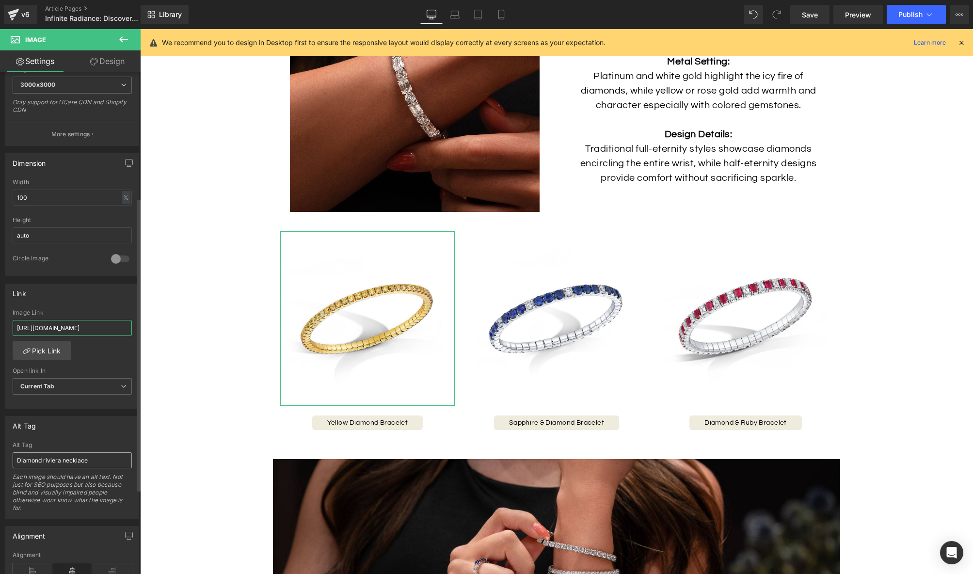
type input "[URL][DOMAIN_NAME]"
click at [95, 461] on input "Diamond riviera necklace" at bounding box center [72, 459] width 119 height 16
type input "Yellow Diamond Bracelet"
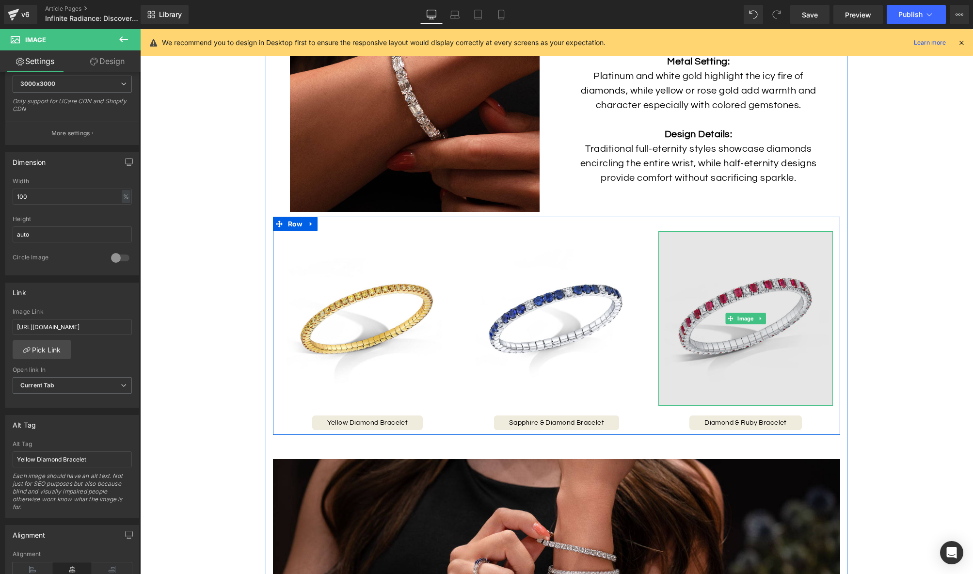
click at [736, 353] on img at bounding box center [745, 318] width 175 height 175
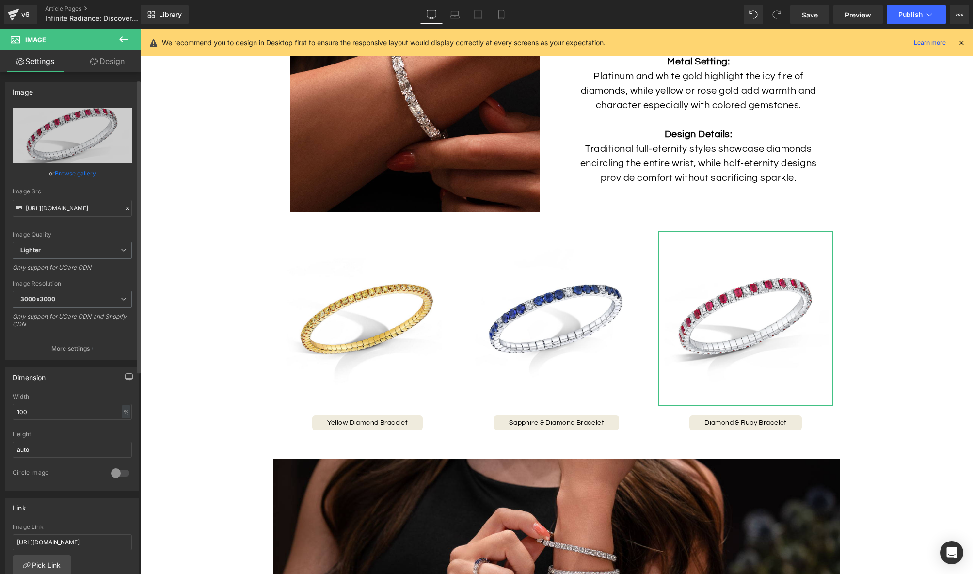
scroll to position [101, 0]
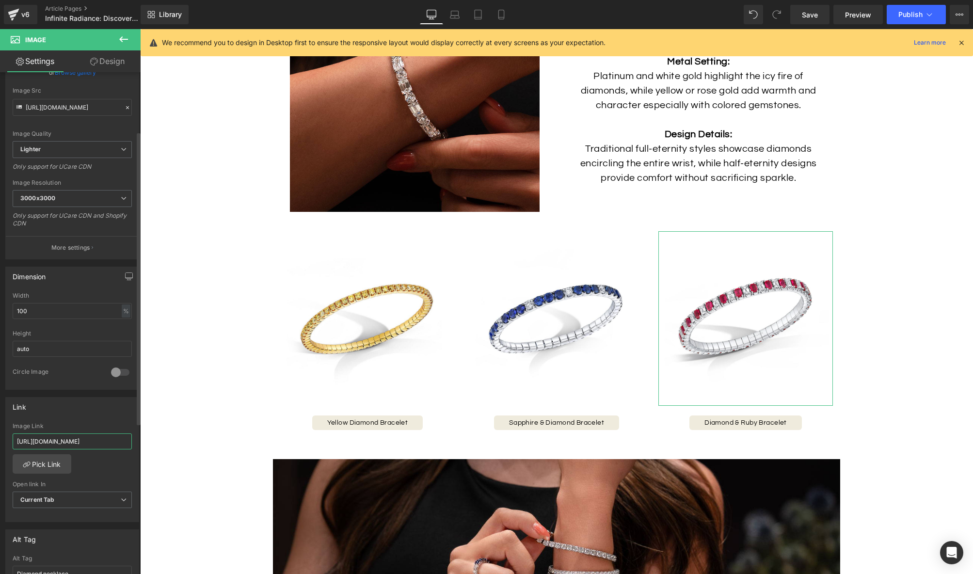
click at [79, 444] on input "[URL][DOMAIN_NAME]" at bounding box center [72, 441] width 119 height 16
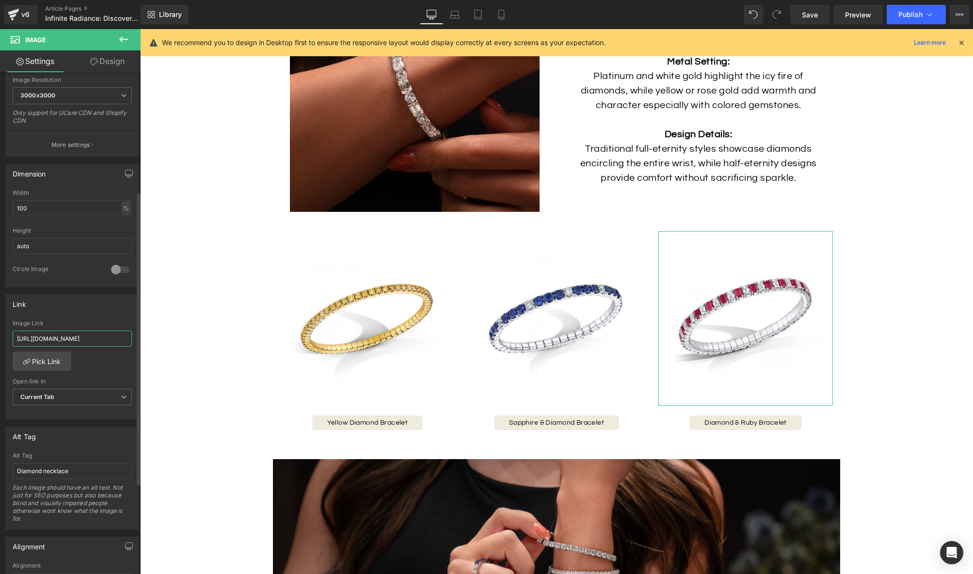
scroll to position [255, 0]
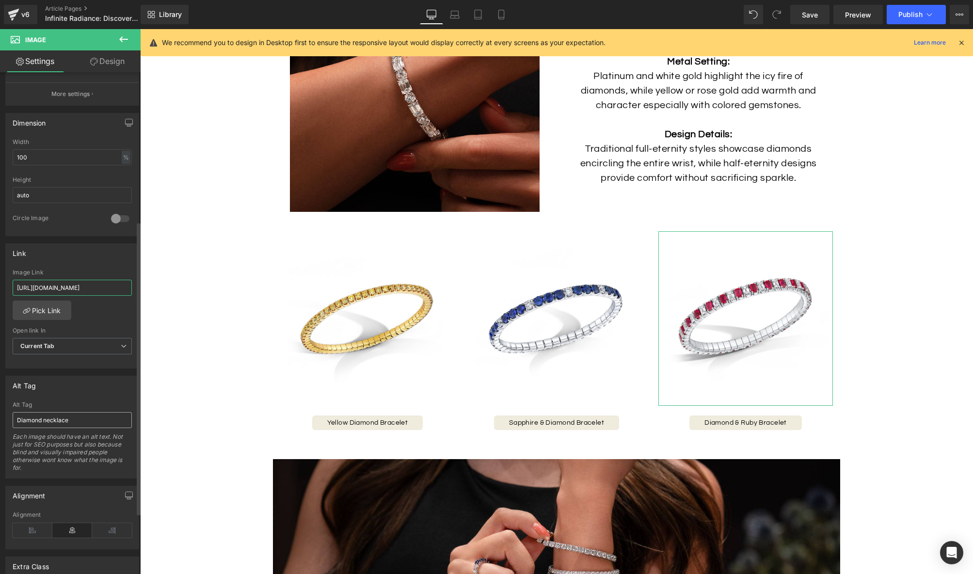
type input "[URL][DOMAIN_NAME]"
click at [55, 419] on input "Diamond necklace" at bounding box center [72, 420] width 119 height 16
drag, startPoint x: 56, startPoint y: 419, endPoint x: 44, endPoint y: 420, distance: 12.2
click at [44, 420] on input "Diamond necklace" at bounding box center [72, 420] width 119 height 16
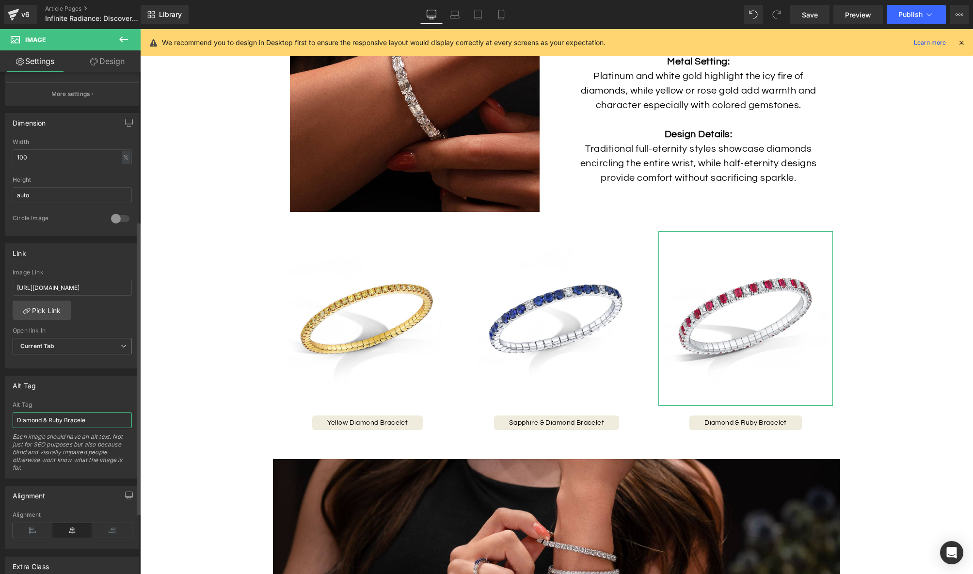
type input "Diamond & Ruby Bracelet"
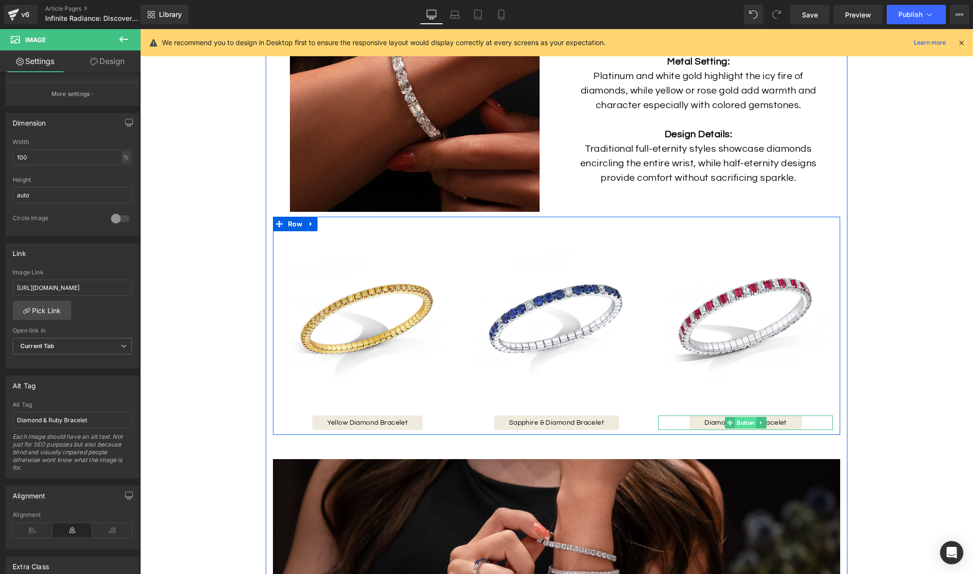
click at [741, 422] on span "Button" at bounding box center [745, 423] width 21 height 12
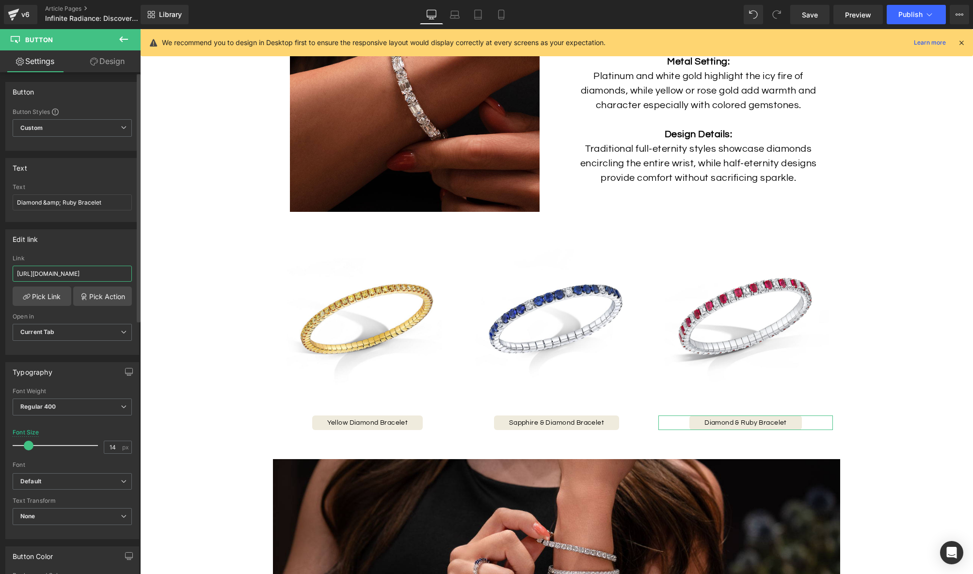
click at [58, 273] on input "[URL][DOMAIN_NAME]" at bounding box center [72, 274] width 119 height 16
paste input "ruby-eternity-bracelet"
type input "[URL][DOMAIN_NAME]"
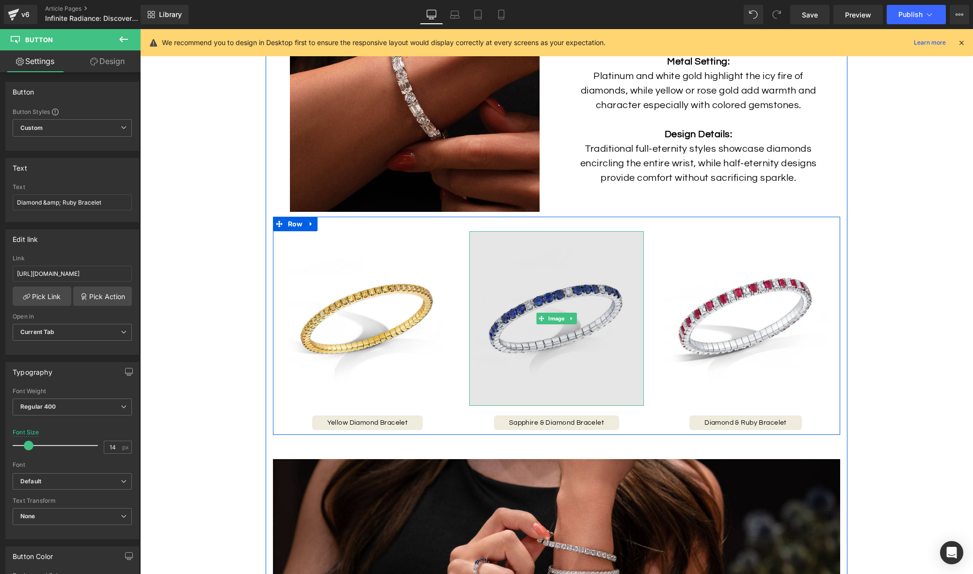
click at [576, 356] on img at bounding box center [556, 318] width 175 height 175
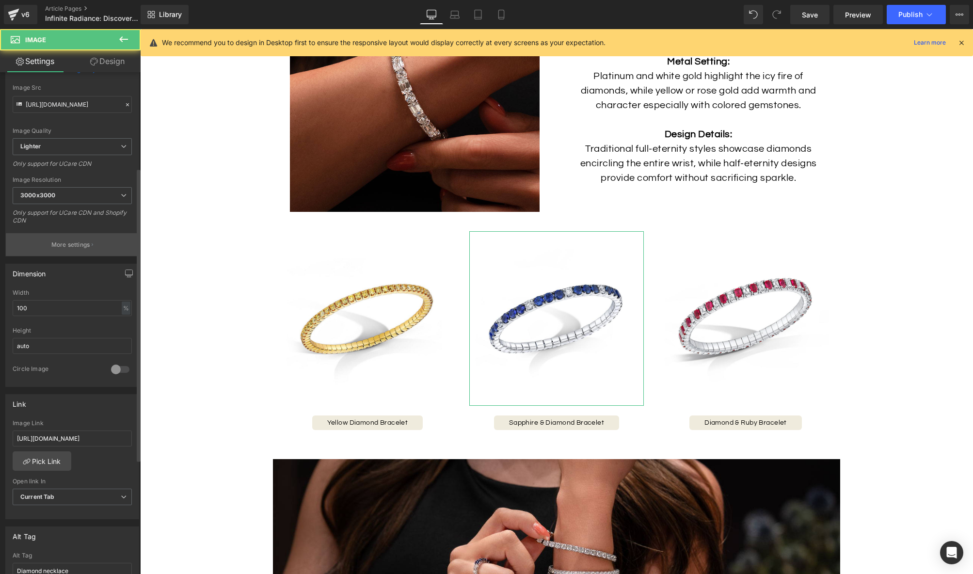
scroll to position [181, 0]
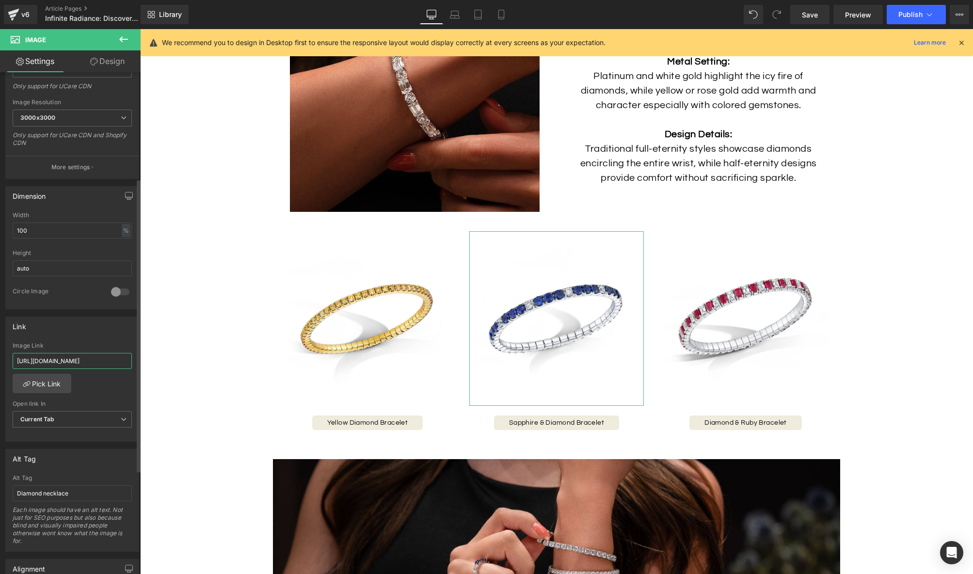
click at [71, 357] on input "[URL][DOMAIN_NAME]" at bounding box center [72, 361] width 119 height 16
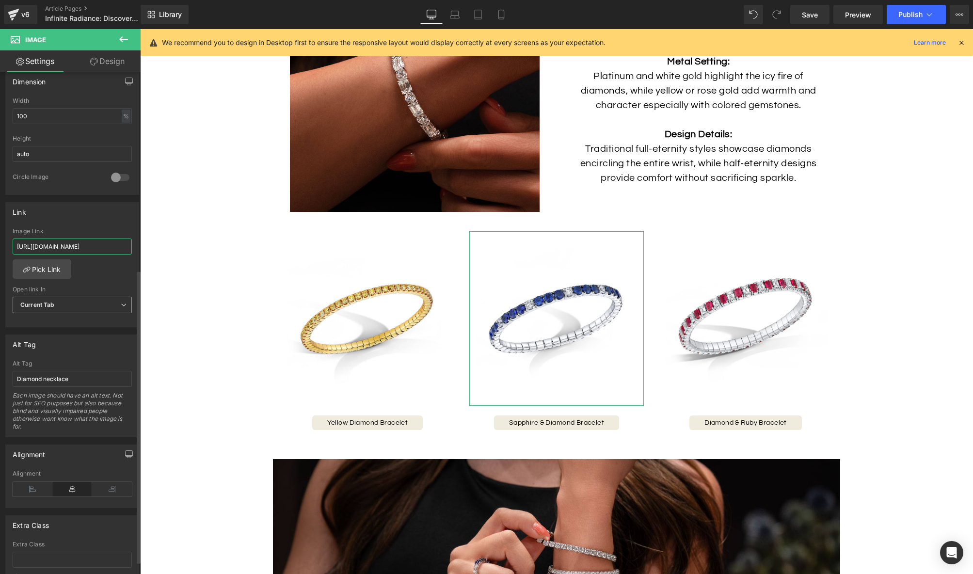
scroll to position [337, 0]
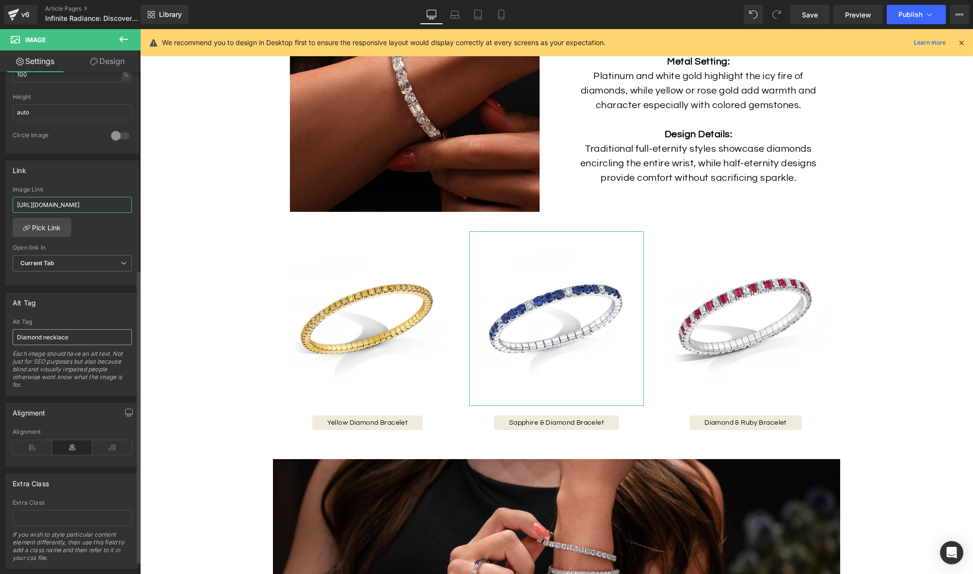
type input "[URL][DOMAIN_NAME]"
click at [80, 333] on input "Diamond necklace" at bounding box center [72, 337] width 119 height 16
drag, startPoint x: 73, startPoint y: 337, endPoint x: 43, endPoint y: 337, distance: 30.5
click at [43, 337] on input "Diamond necklace" at bounding box center [72, 337] width 119 height 16
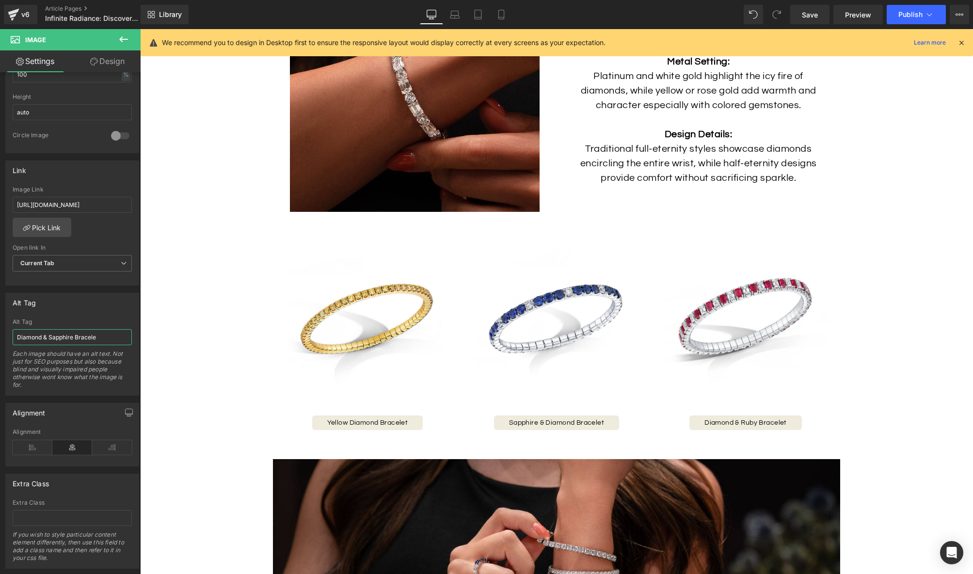
type input "Diamond & Sapphire Bracelet"
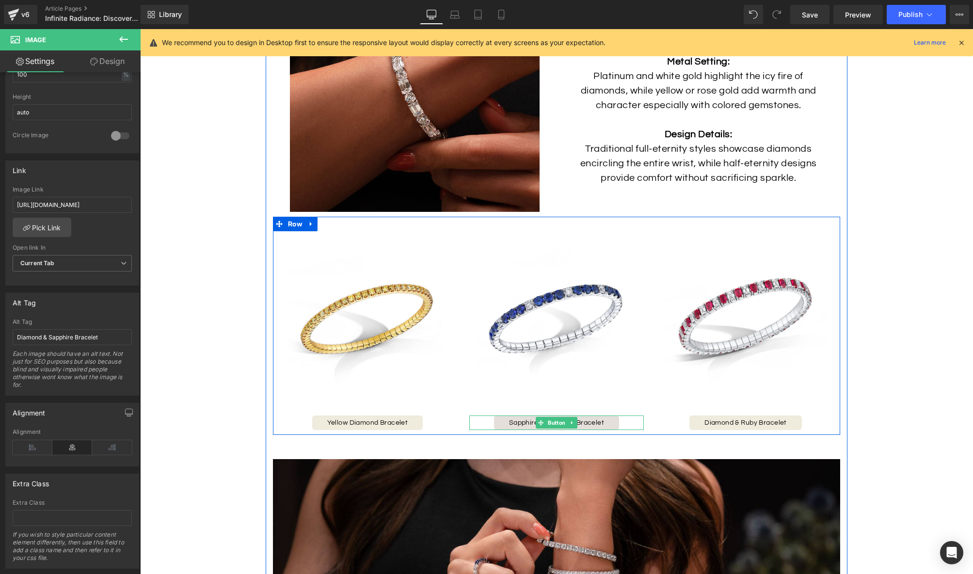
click at [551, 421] on span "Button" at bounding box center [556, 423] width 21 height 12
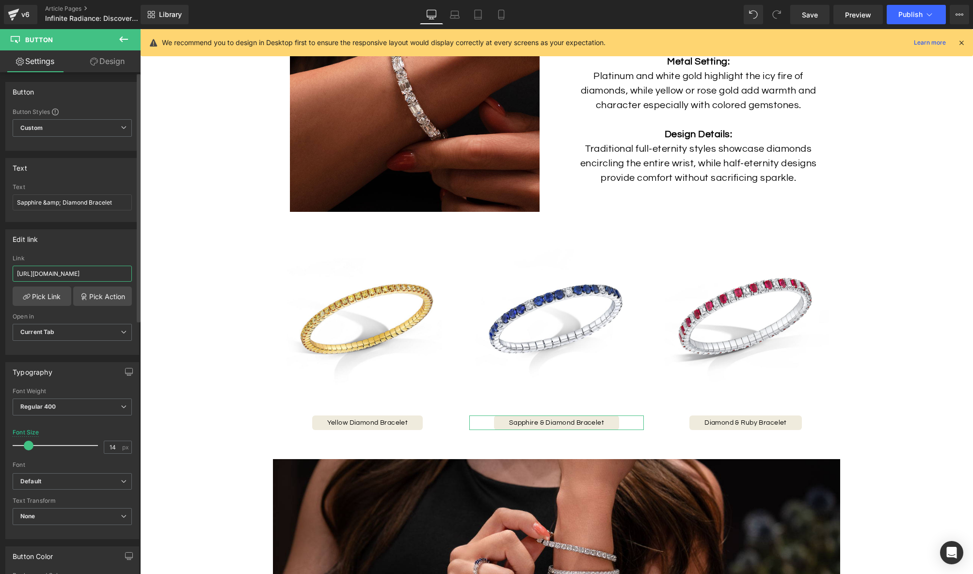
click at [102, 272] on input "[URL][DOMAIN_NAME]" at bounding box center [72, 274] width 119 height 16
paste input "sapphire-diamond-bracelet-white-gold"
type input "[URL][DOMAIN_NAME]"
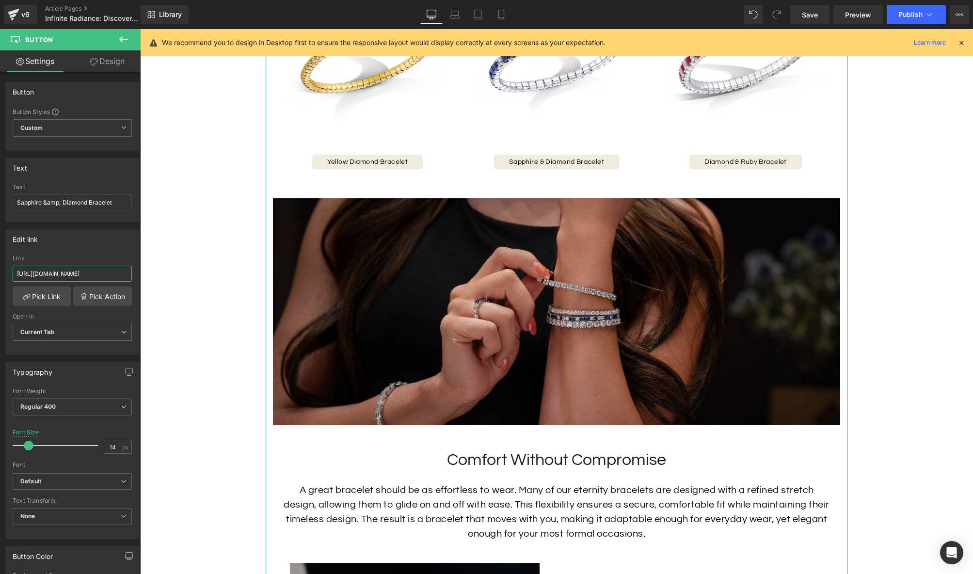
scroll to position [1798, 0]
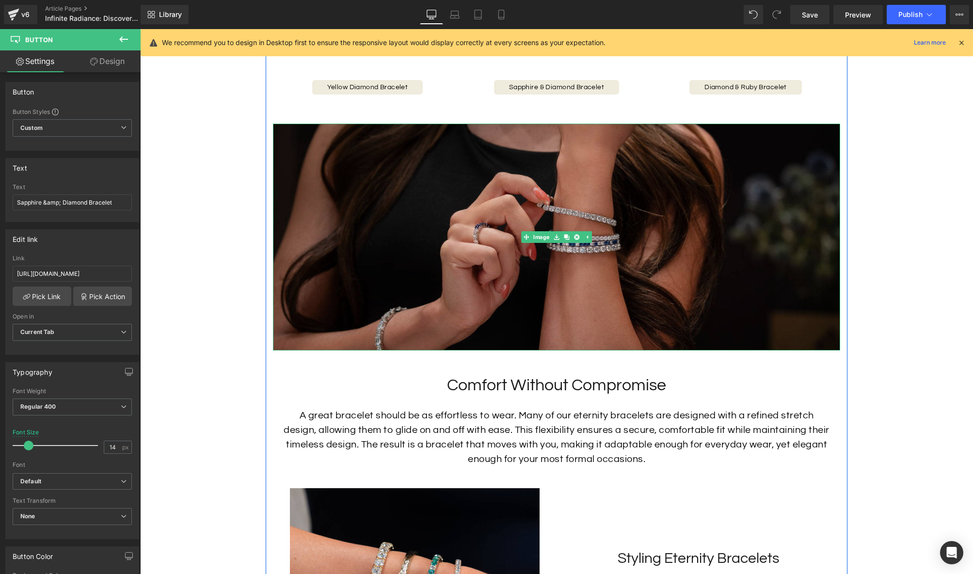
click at [648, 273] on img at bounding box center [556, 237] width 567 height 227
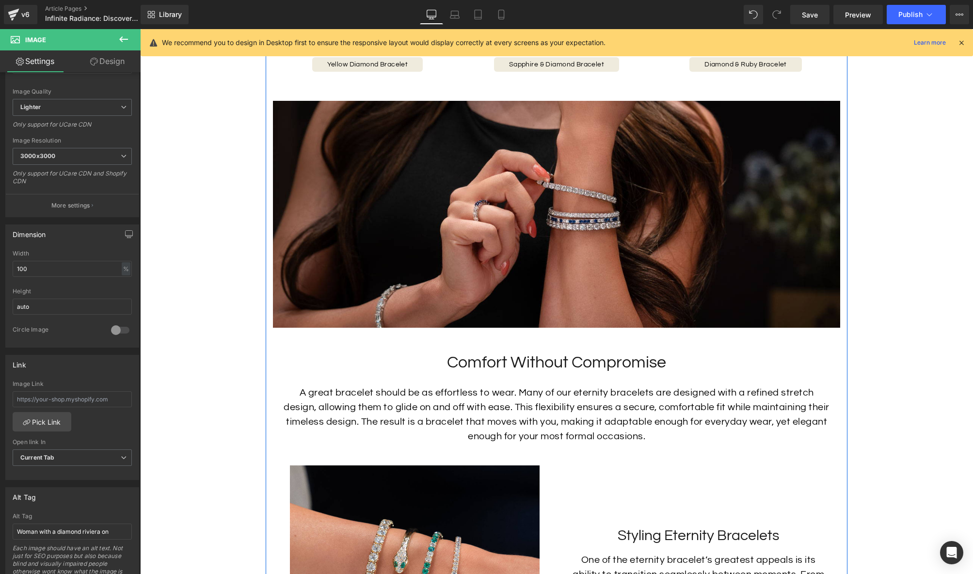
scroll to position [1827, 0]
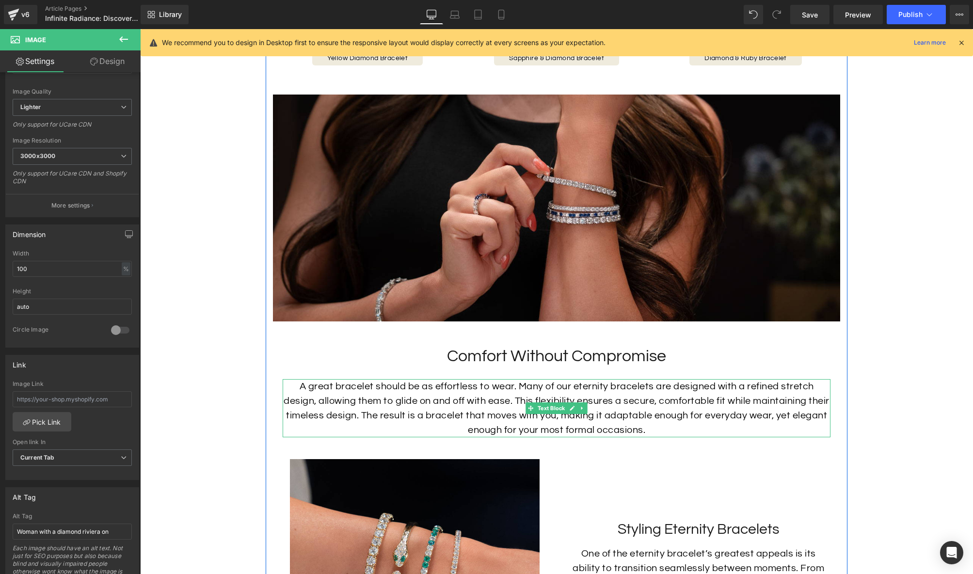
click at [644, 398] on p "A great bracelet should be as effortless to wear. Many of our eternity bracelet…" at bounding box center [557, 408] width 548 height 58
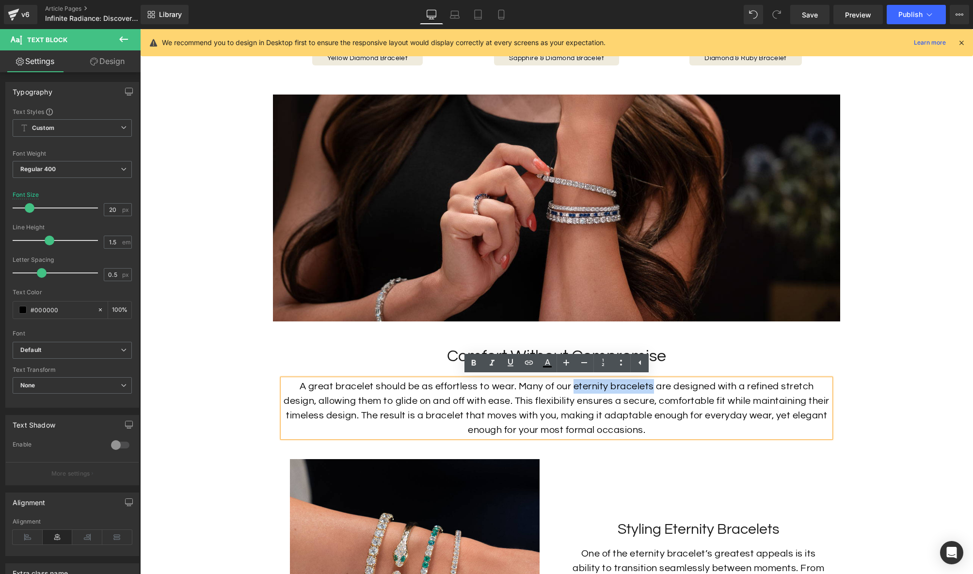
drag, startPoint x: 653, startPoint y: 385, endPoint x: 576, endPoint y: 386, distance: 77.6
click at [576, 386] on p "A great bracelet should be as effortless to wear. Many of our eternity bracelet…" at bounding box center [557, 408] width 548 height 58
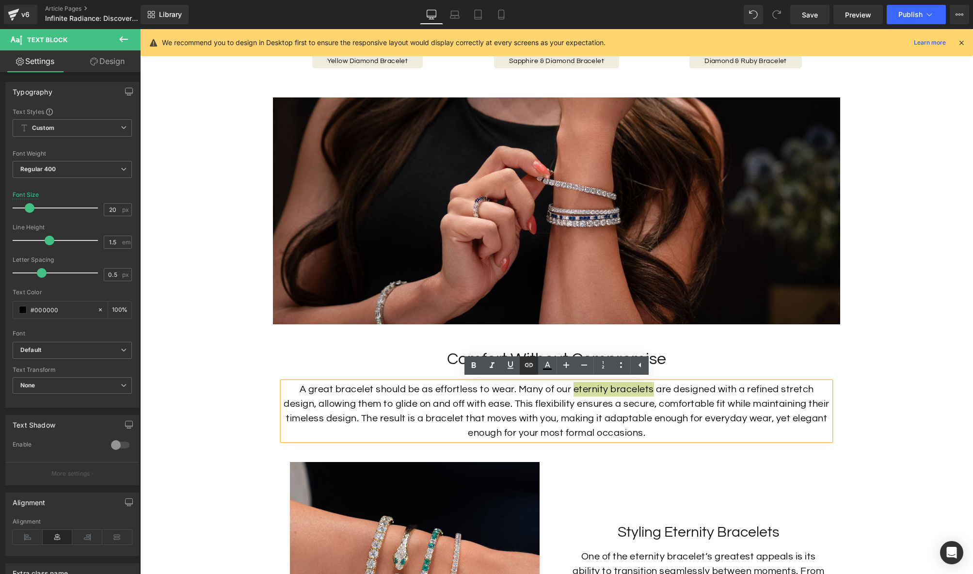
click at [524, 367] on icon at bounding box center [529, 365] width 12 height 12
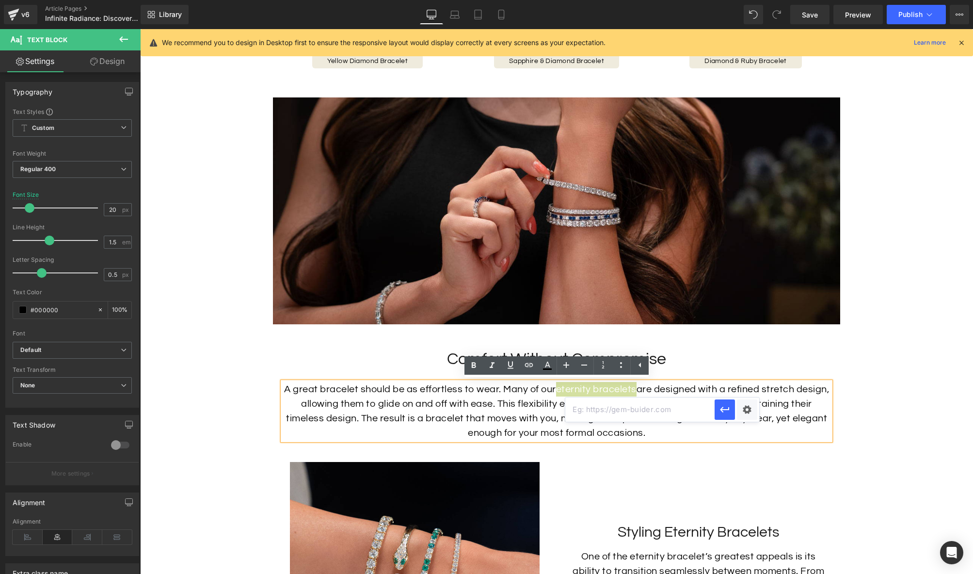
click at [679, 416] on input "text" at bounding box center [639, 410] width 149 height 24
paste input "[URL][DOMAIN_NAME]"
type input "[URL][DOMAIN_NAME]"
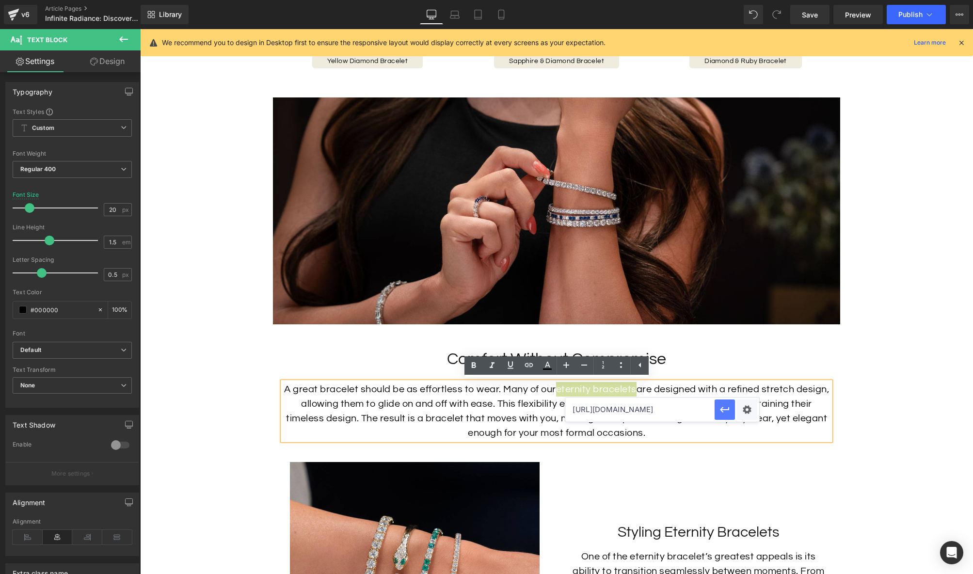
click at [728, 413] on icon "button" at bounding box center [725, 410] width 12 height 12
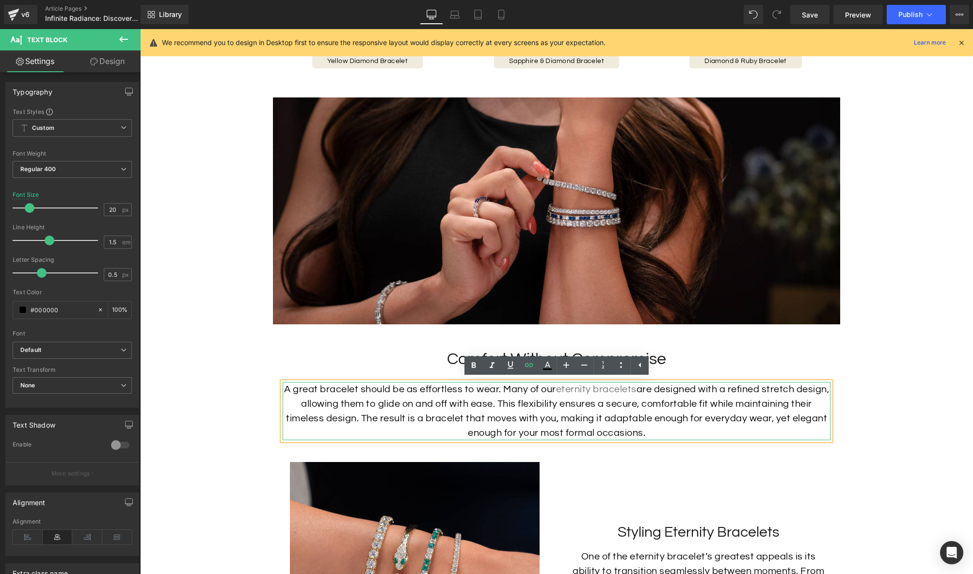
click at [780, 405] on p "A great bracelet should be as effortless to wear. Many of our eternity bracelet…" at bounding box center [557, 411] width 548 height 58
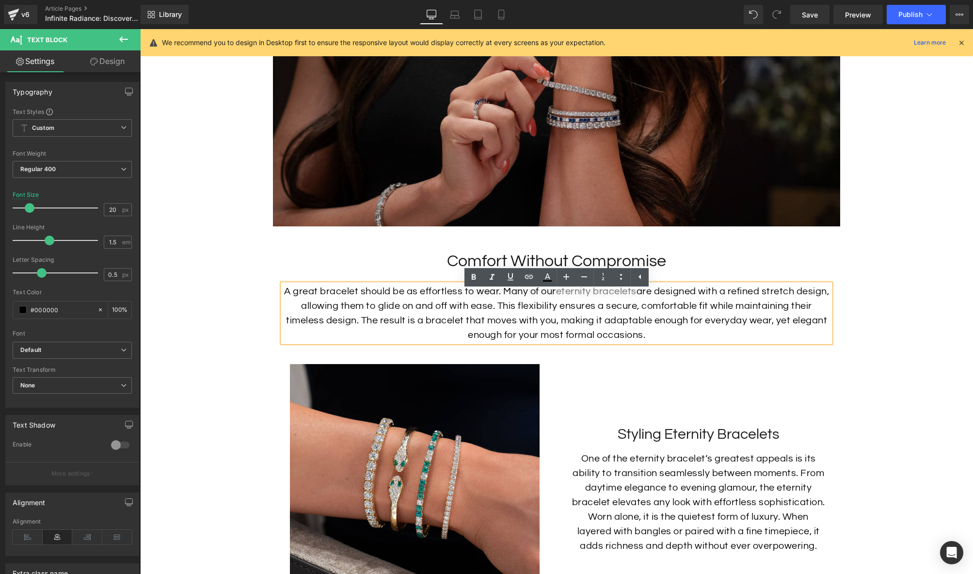
scroll to position [1894, 0]
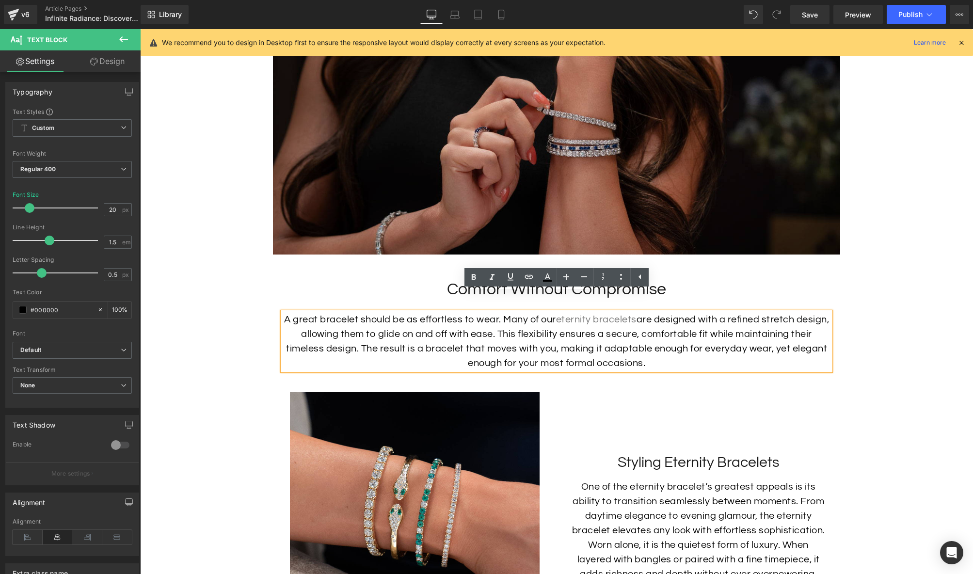
click at [648, 127] on img at bounding box center [556, 141] width 567 height 227
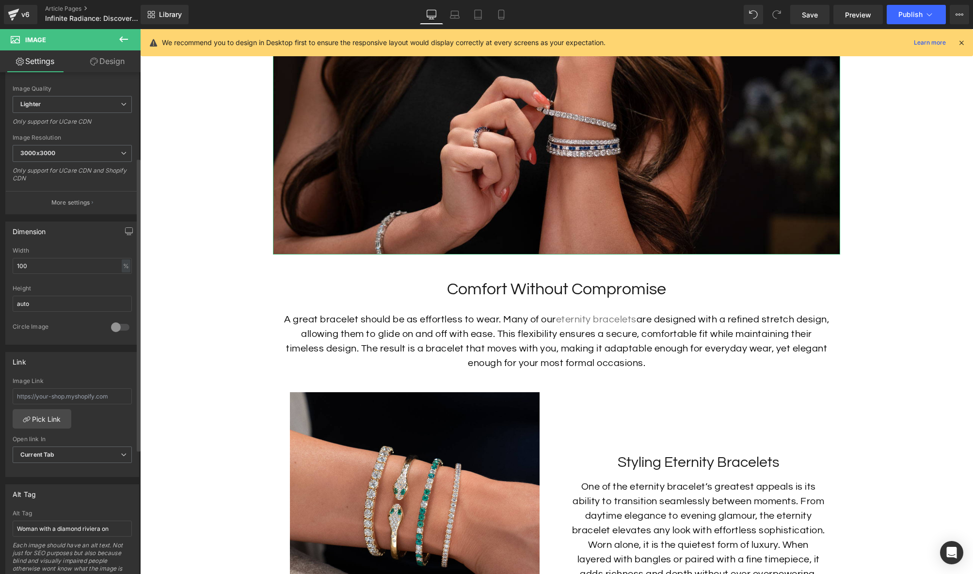
scroll to position [299, 0]
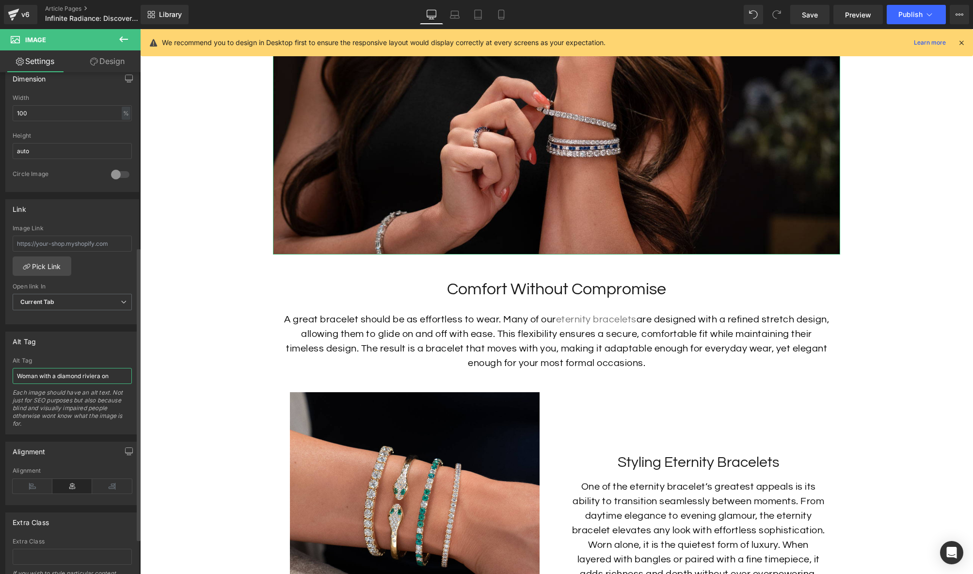
click at [69, 374] on input "Woman with a diamond riviera on" at bounding box center [72, 376] width 119 height 16
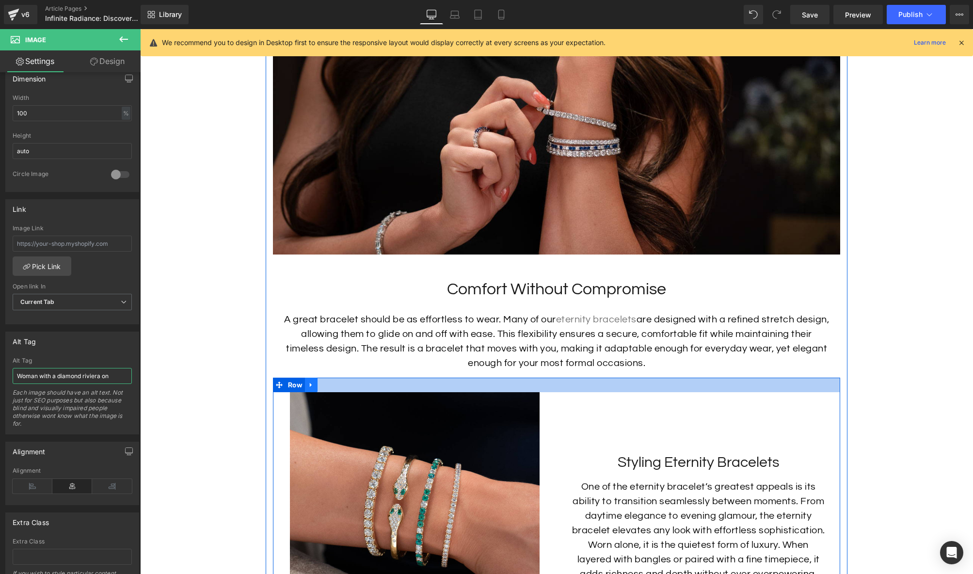
scroll to position [1892, 0]
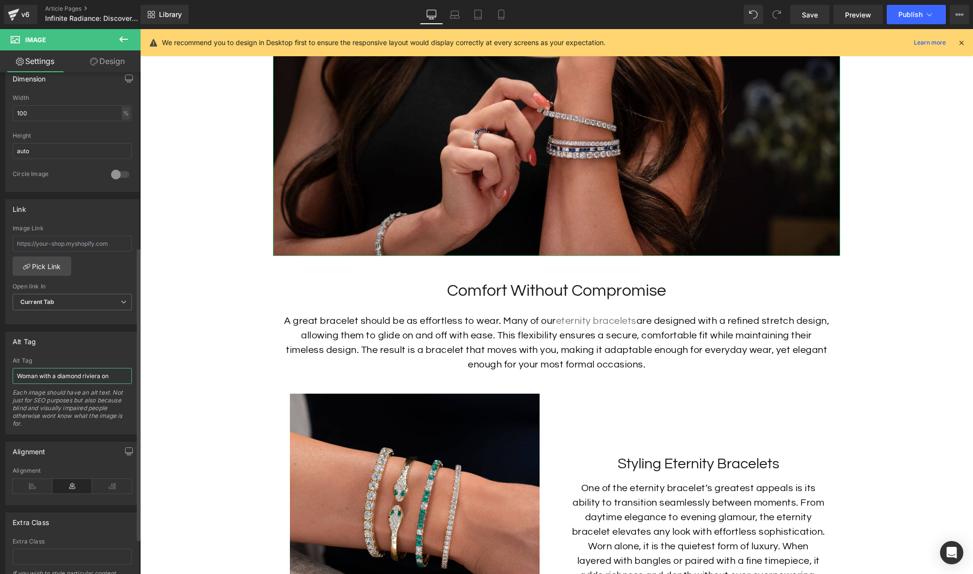
drag, startPoint x: 96, startPoint y: 374, endPoint x: 84, endPoint y: 374, distance: 11.6
click at [84, 374] on input "Woman with a diamond riviera on" at bounding box center [72, 376] width 119 height 16
click at [35, 375] on input "Woman with a diamond & Sapphire Eternity Bracelets on her Wrist" at bounding box center [72, 376] width 119 height 16
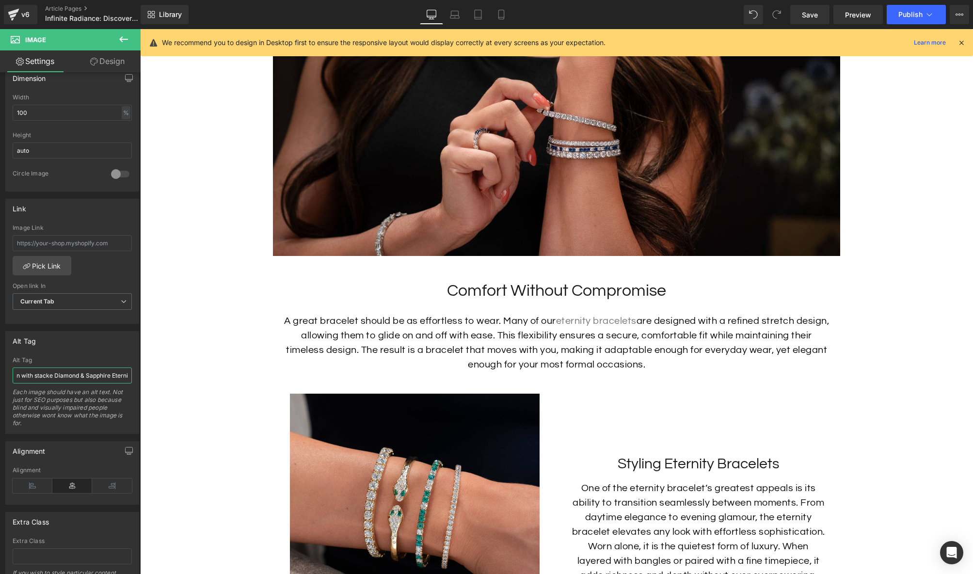
type input "Woman with stacked Diamond & Sapphire Eternity Bracelets on her Wrist"
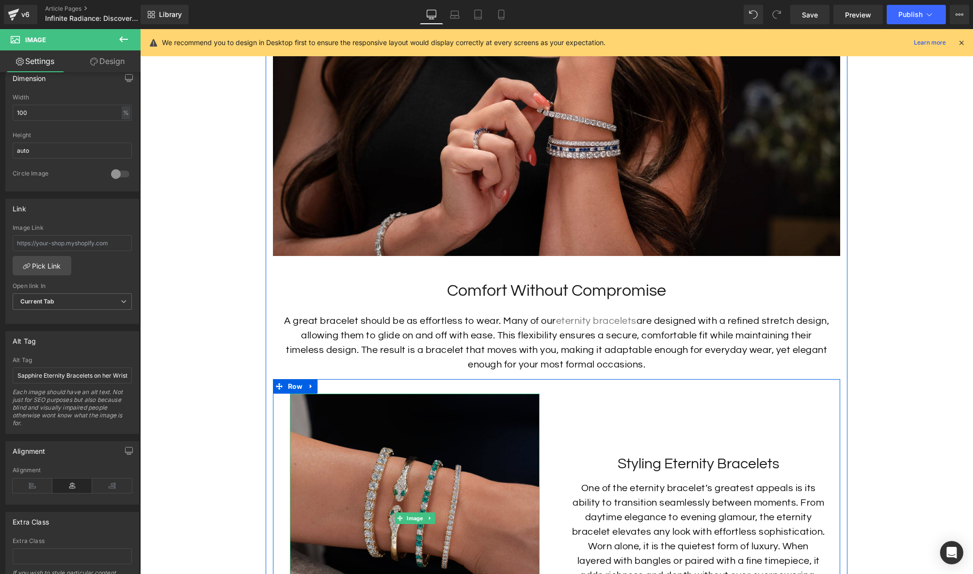
click at [502, 438] on img at bounding box center [415, 519] width 250 height 250
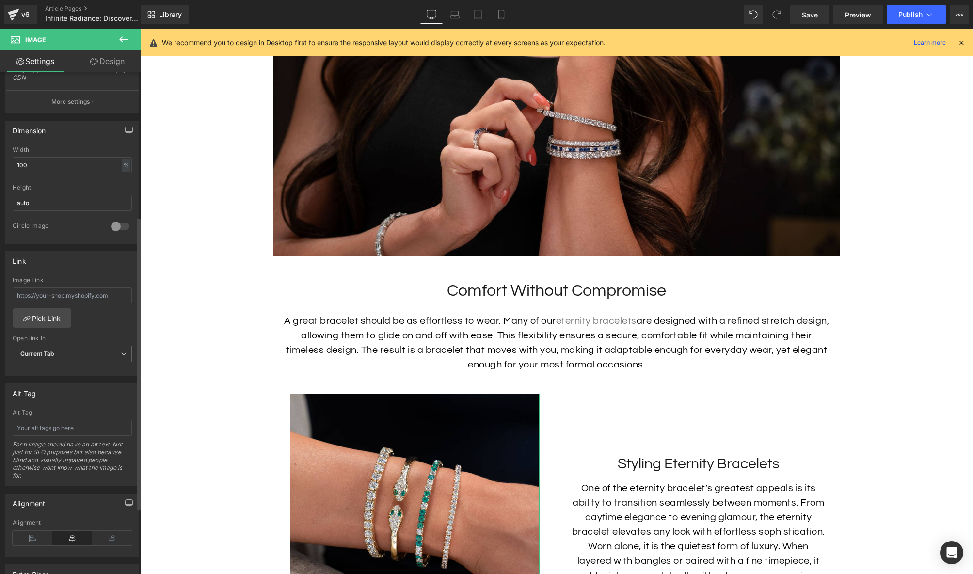
scroll to position [248, 0]
click at [60, 421] on input "text" at bounding box center [72, 427] width 119 height 16
drag, startPoint x: 95, startPoint y: 423, endPoint x: 139, endPoint y: 429, distance: 44.5
click at [97, 423] on input "Woman with a set of yellow gold diamond bracelets" at bounding box center [72, 427] width 119 height 16
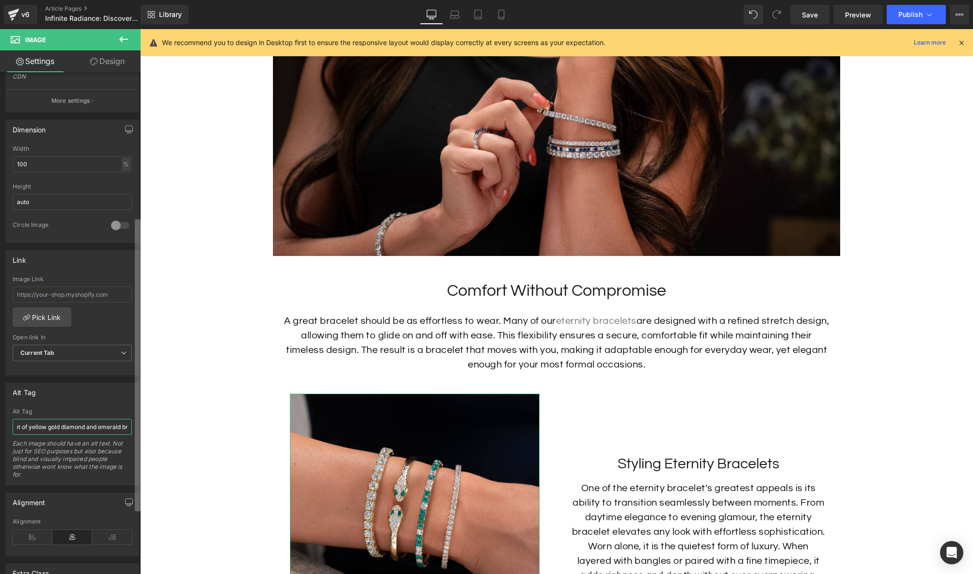
scroll to position [0, 72]
type input "Woman with a set of yellow gold diamond and emerald bracelets on her wrist"
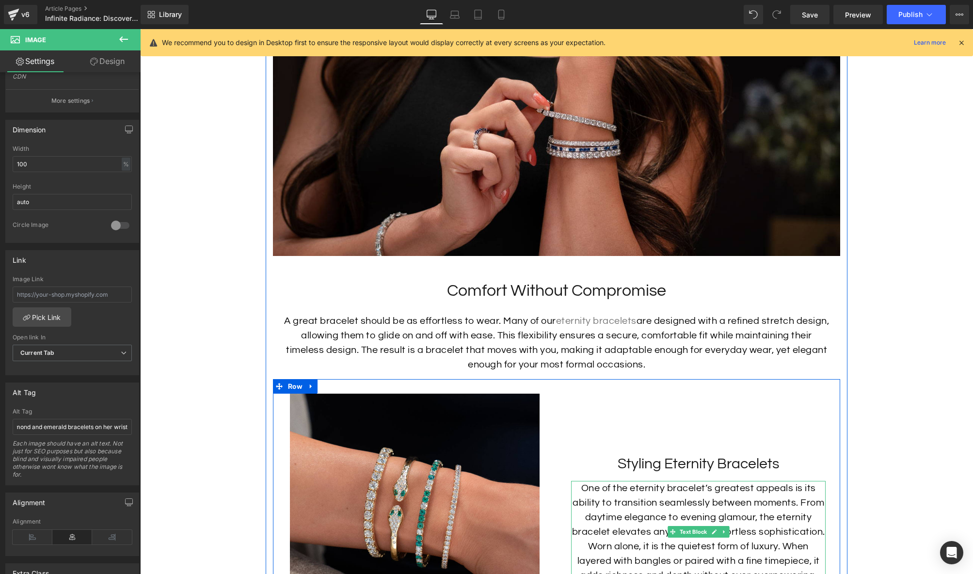
click at [701, 490] on p "One of the eternity bracelet’s greatest appeals is its ability to transition se…" at bounding box center [698, 532] width 255 height 102
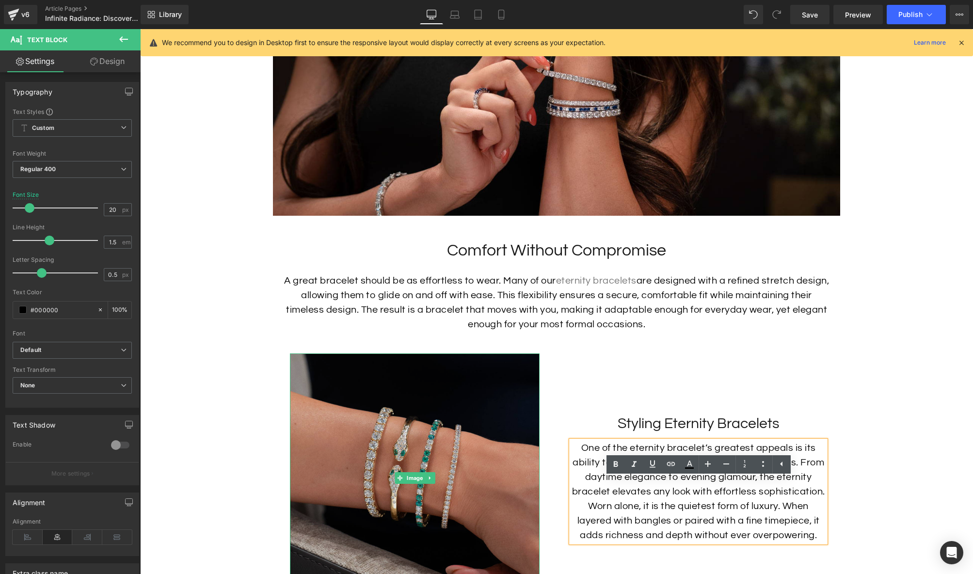
scroll to position [2139, 0]
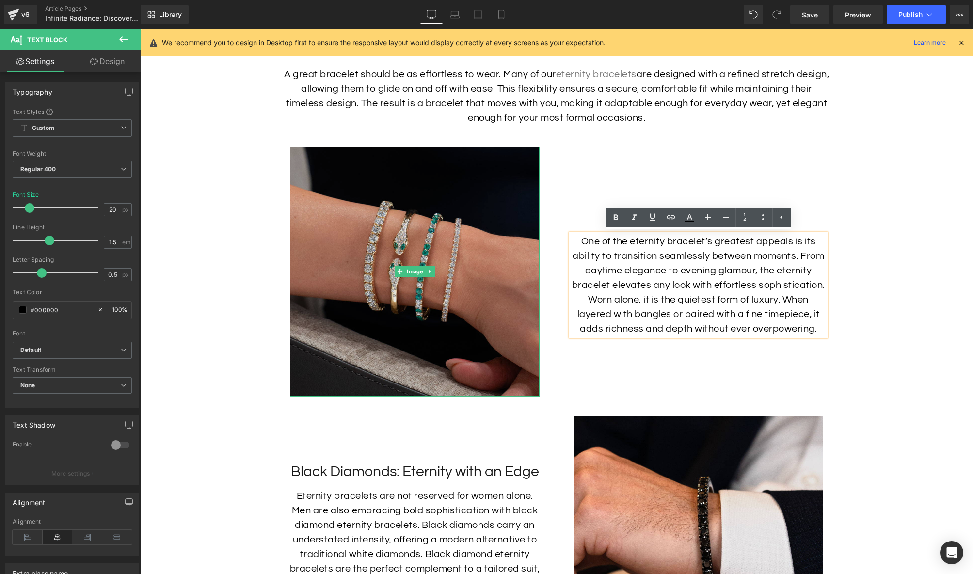
click at [480, 281] on img at bounding box center [415, 272] width 250 height 250
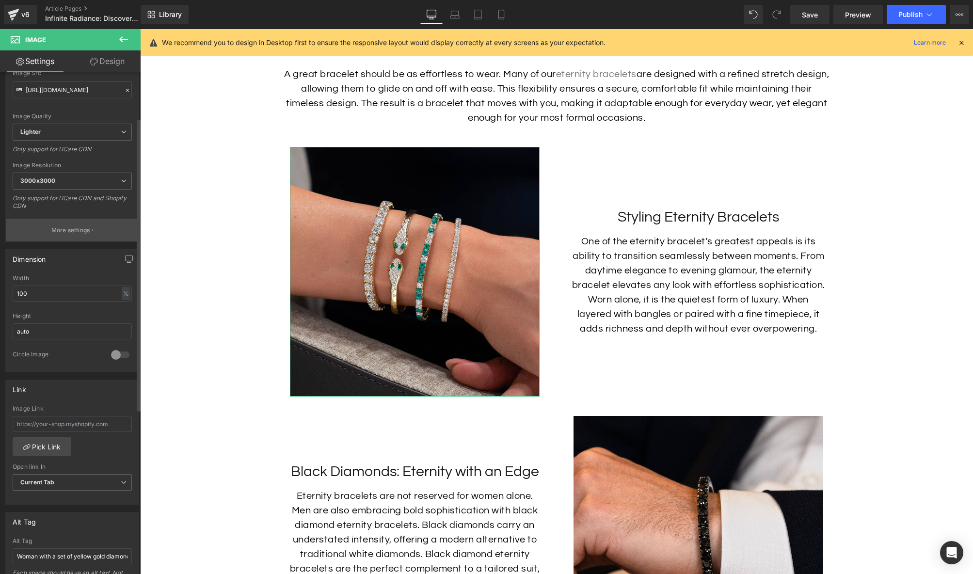
scroll to position [78, 0]
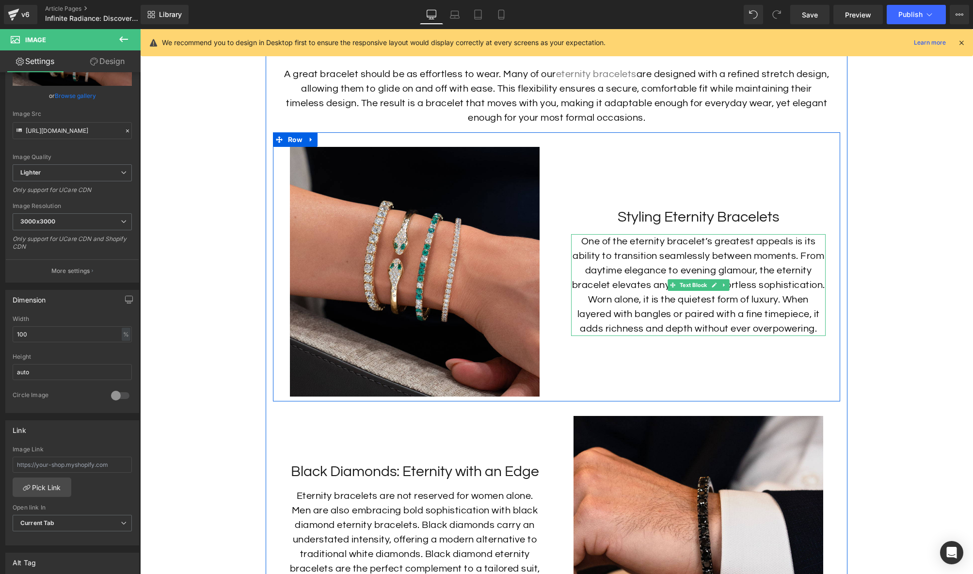
click at [618, 304] on p "One of the eternity bracelet’s greatest appeals is its ability to transition se…" at bounding box center [698, 285] width 255 height 102
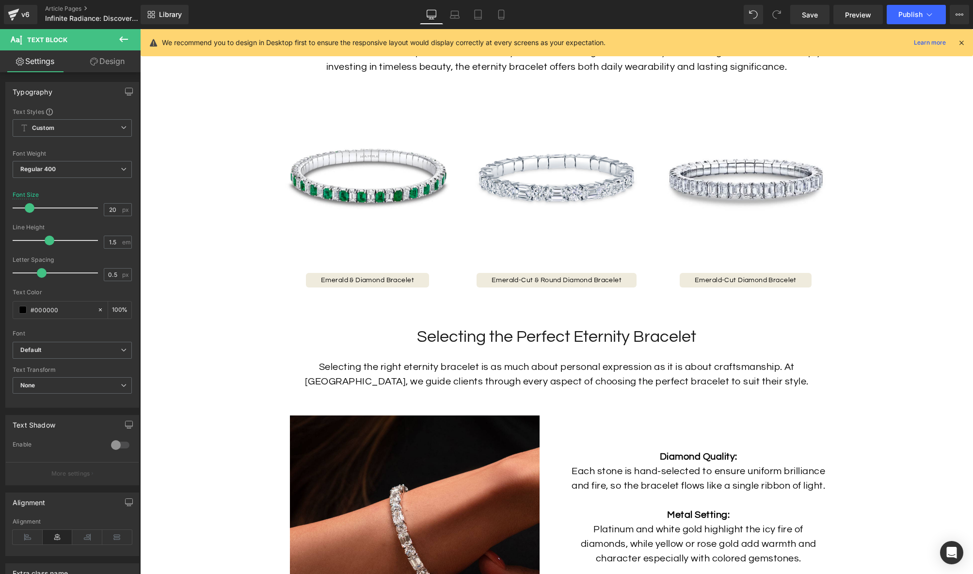
scroll to position [1009, 0]
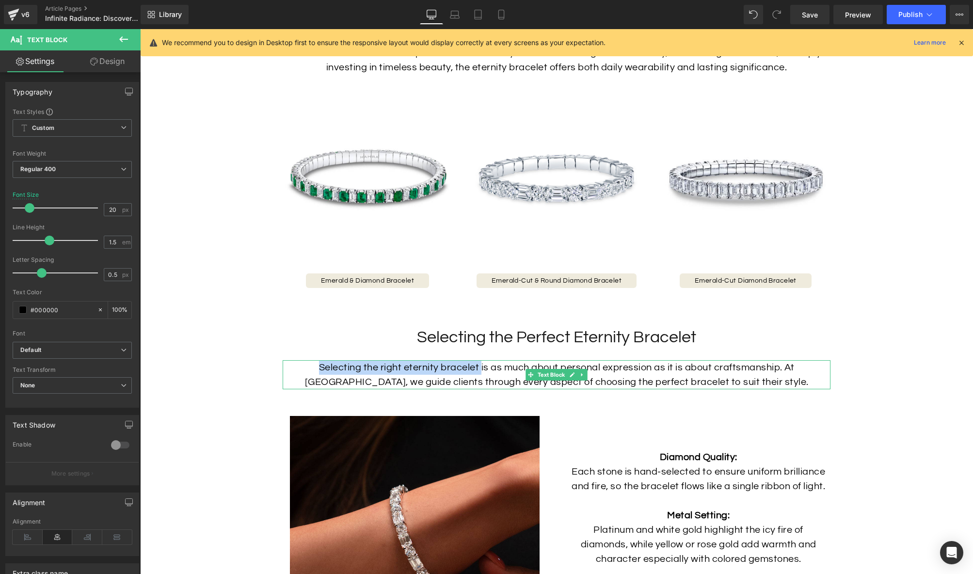
drag, startPoint x: 348, startPoint y: 371, endPoint x: 292, endPoint y: 370, distance: 55.3
click at [292, 370] on div "Selecting the right eternity bracelet is as much about personal expression as i…" at bounding box center [557, 374] width 548 height 29
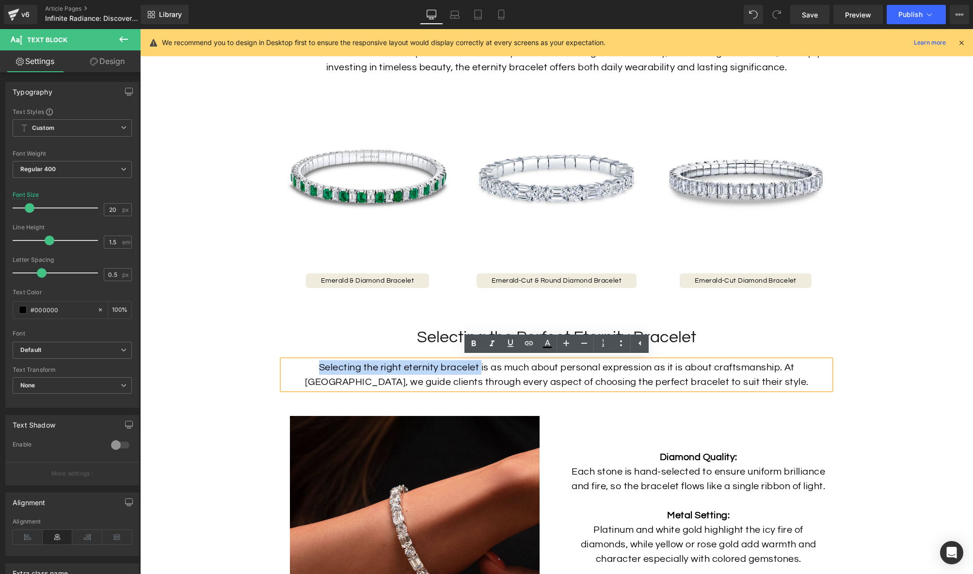
click at [447, 368] on div "Selecting the right eternity bracelet is as much about personal expression as i…" at bounding box center [557, 374] width 548 height 29
drag, startPoint x: 454, startPoint y: 365, endPoint x: 295, endPoint y: 370, distance: 159.1
click at [295, 370] on div "Selecting the right eternity bracelet is as much about personal expression as i…" at bounding box center [557, 374] width 548 height 29
click at [527, 344] on icon at bounding box center [529, 343] width 12 height 12
click at [420, 388] on input "text" at bounding box center [399, 388] width 149 height 24
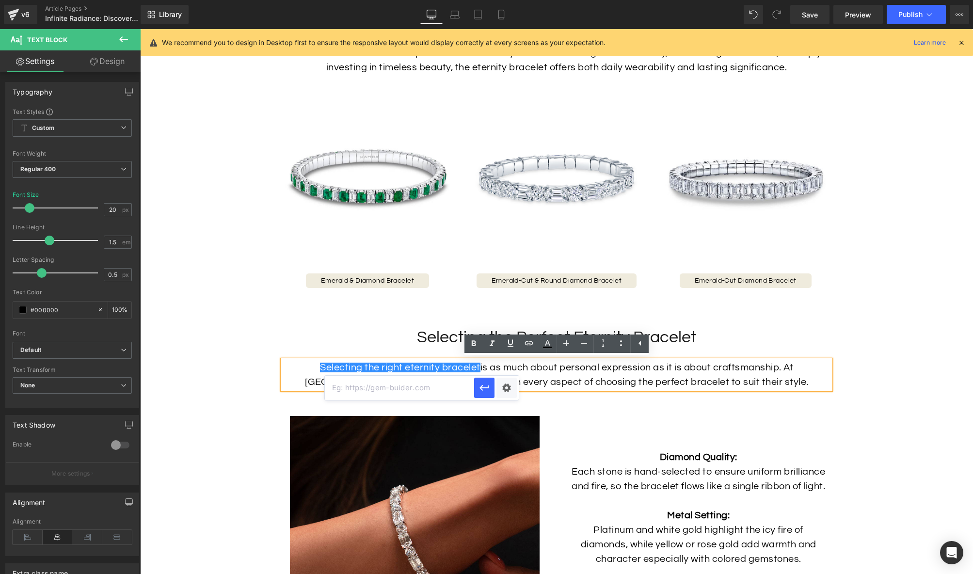
paste input "[URL][DOMAIN_NAME]"
type input "[URL][DOMAIN_NAME]"
click at [486, 391] on icon "button" at bounding box center [485, 388] width 12 height 12
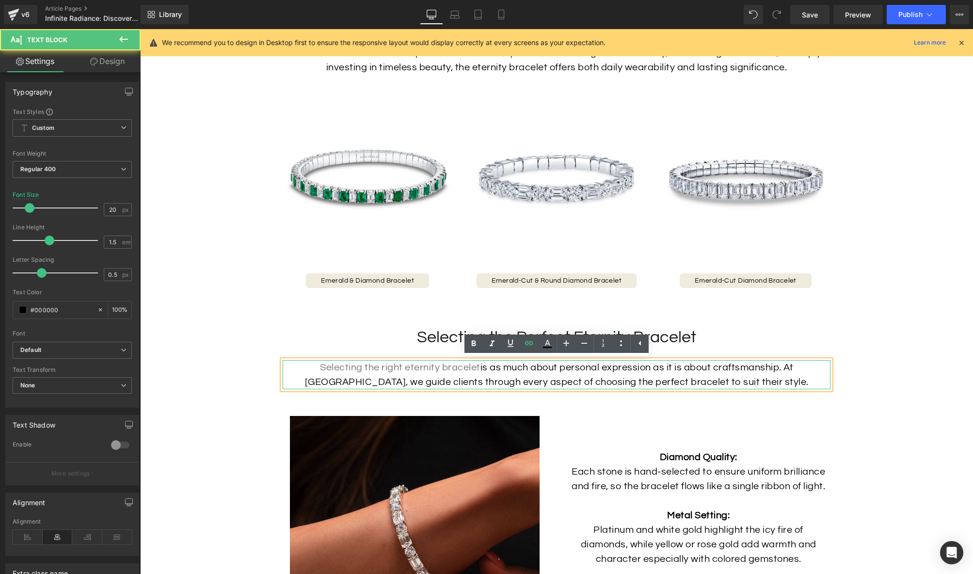
click at [545, 375] on div "Selecting the right eternity bracelet is as much about personal expression as i…" at bounding box center [557, 374] width 548 height 29
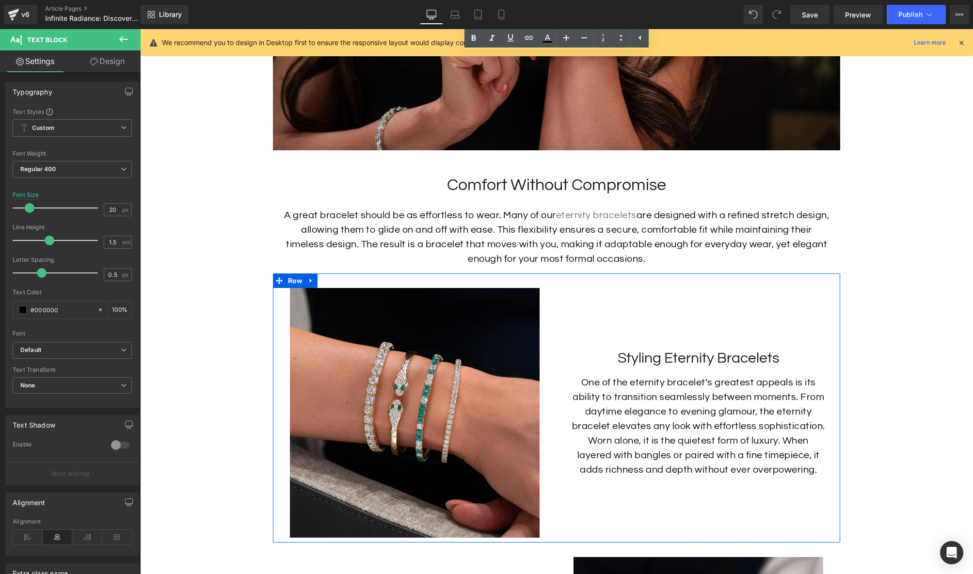
scroll to position [2000, 0]
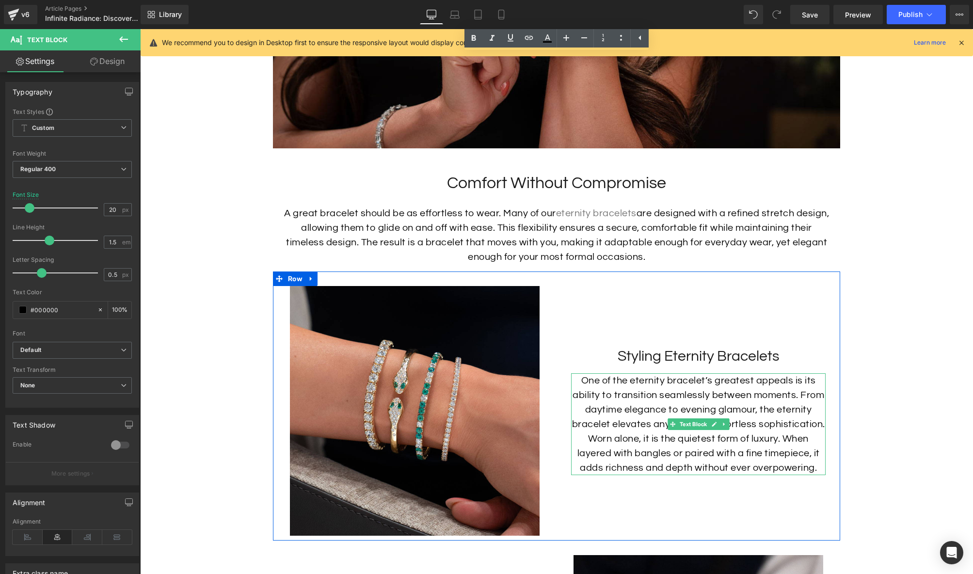
click at [637, 390] on p "One of the eternity bracelet’s greatest appeals is its ability to transition se…" at bounding box center [698, 424] width 255 height 102
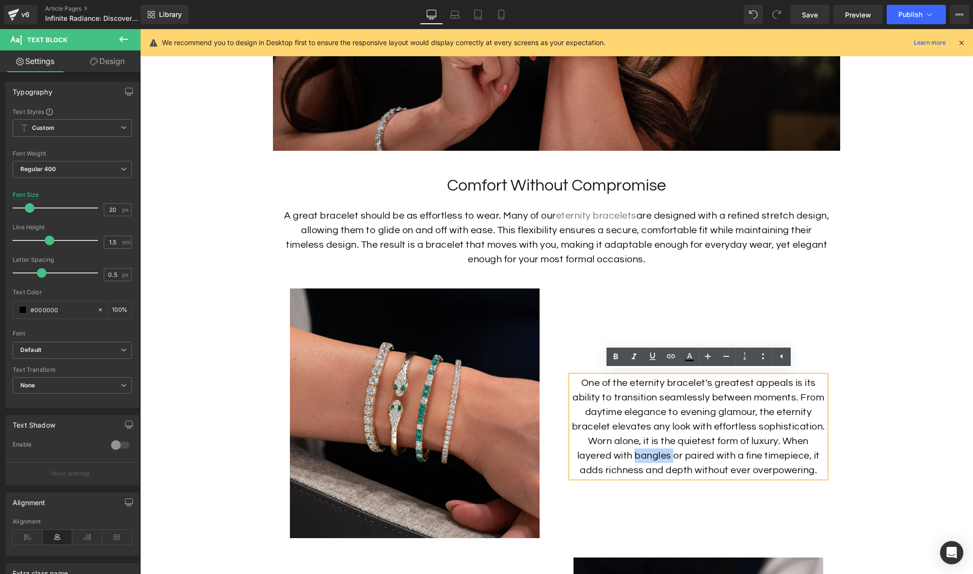
drag, startPoint x: 673, startPoint y: 452, endPoint x: 633, endPoint y: 455, distance: 39.3
click at [633, 455] on p "One of the eternity bracelet’s greatest appeals is its ability to transition se…" at bounding box center [698, 427] width 255 height 102
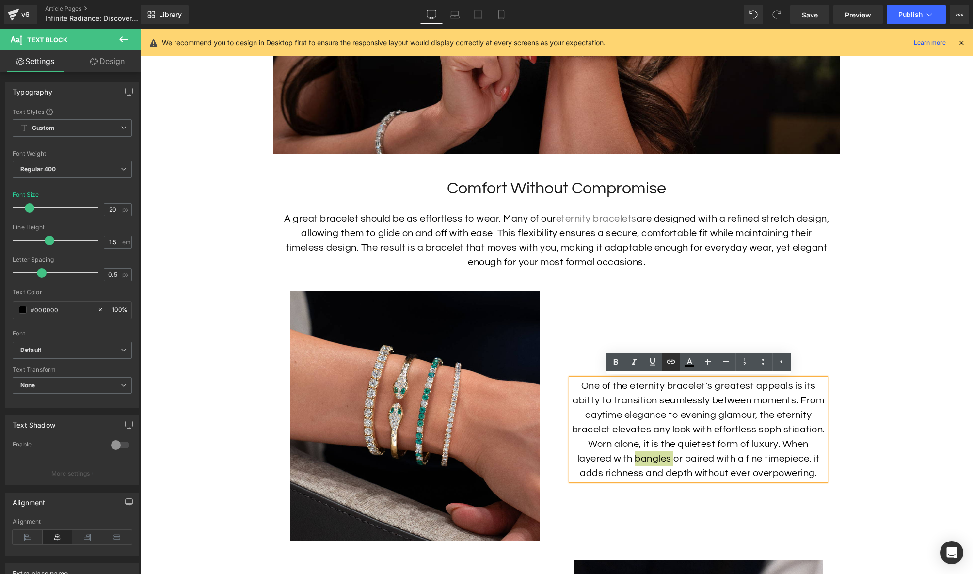
click at [673, 360] on icon at bounding box center [671, 362] width 12 height 12
click at [683, 452] on p "One of the eternity bracelet’s greatest appeals is its ability to transition se…" at bounding box center [698, 430] width 255 height 102
drag, startPoint x: 667, startPoint y: 460, endPoint x: 637, endPoint y: 461, distance: 30.6
click at [637, 461] on p "One of the eternity bracelet’s greatest appeals is its ability to transition se…" at bounding box center [698, 430] width 255 height 102
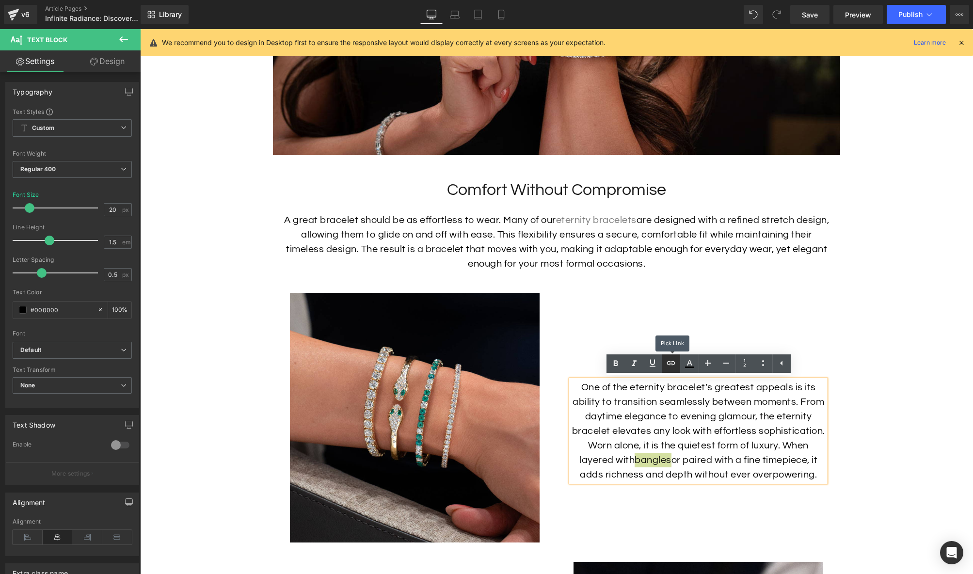
click at [674, 358] on icon at bounding box center [671, 363] width 12 height 12
click at [671, 479] on input "text" at bounding box center [678, 480] width 149 height 24
paste input "[URL][DOMAIN_NAME]"
type input "[URL][DOMAIN_NAME]"
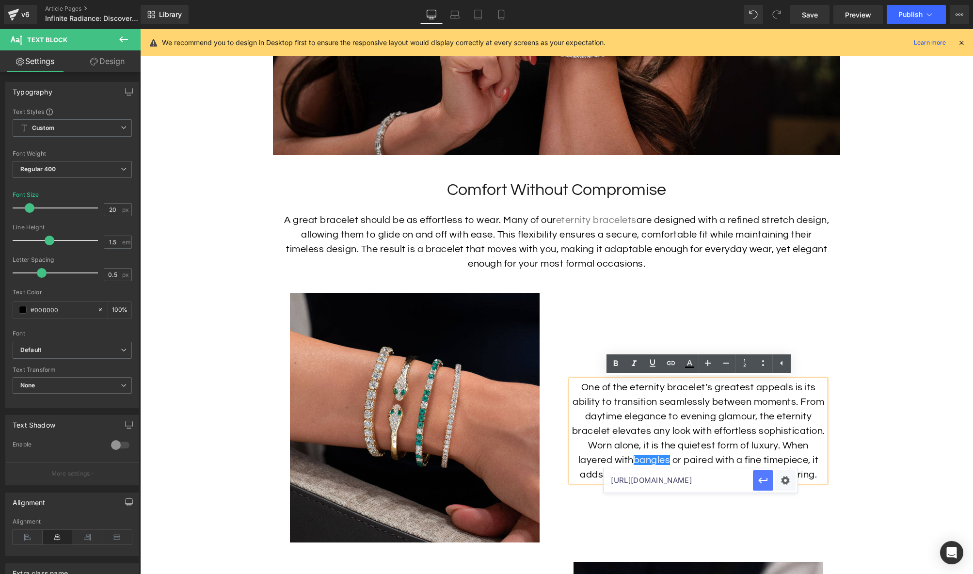
click at [762, 480] on icon "button" at bounding box center [763, 481] width 9 height 6
click at [750, 445] on p "One of the eternity bracelet’s greatest appeals is its ability to transition se…" at bounding box center [698, 431] width 255 height 102
click at [768, 469] on p "One of the eternity bracelet’s greatest appeals is its ability to transition se…" at bounding box center [698, 431] width 255 height 102
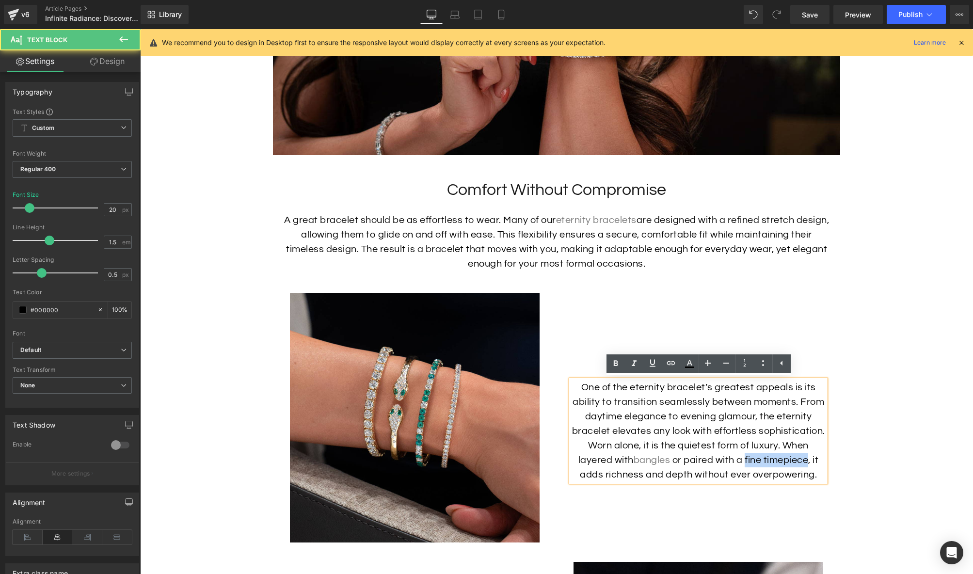
drag, startPoint x: 746, startPoint y: 460, endPoint x: 809, endPoint y: 464, distance: 62.7
click at [809, 464] on p "One of the eternity bracelet’s greatest appeals is its ability to transition se…" at bounding box center [698, 431] width 255 height 102
click at [673, 363] on icon at bounding box center [671, 363] width 12 height 12
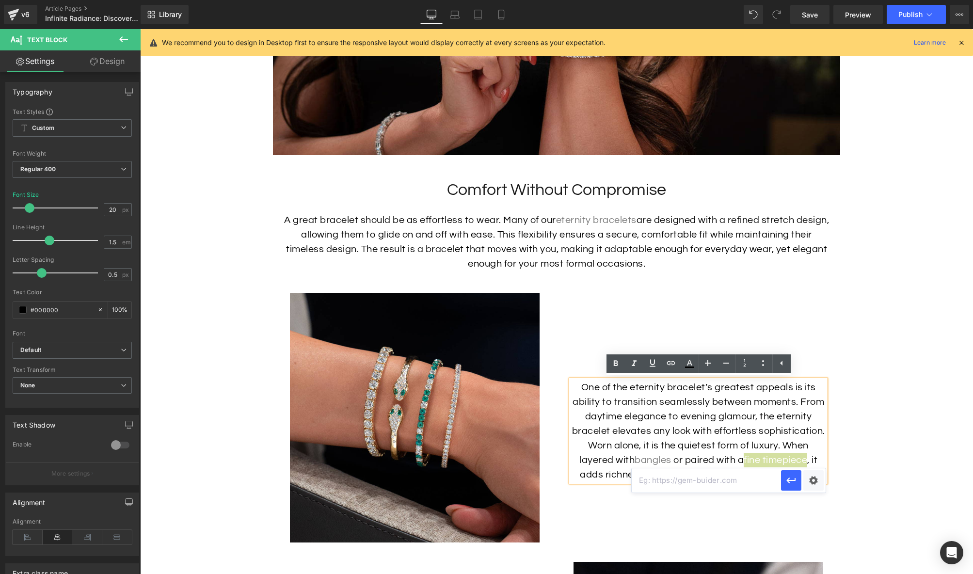
click at [743, 479] on input "text" at bounding box center [706, 480] width 149 height 24
paste input "[URL][DOMAIN_NAME]"
type input "[URL][DOMAIN_NAME]"
click at [790, 480] on icon "button" at bounding box center [790, 481] width 9 height 6
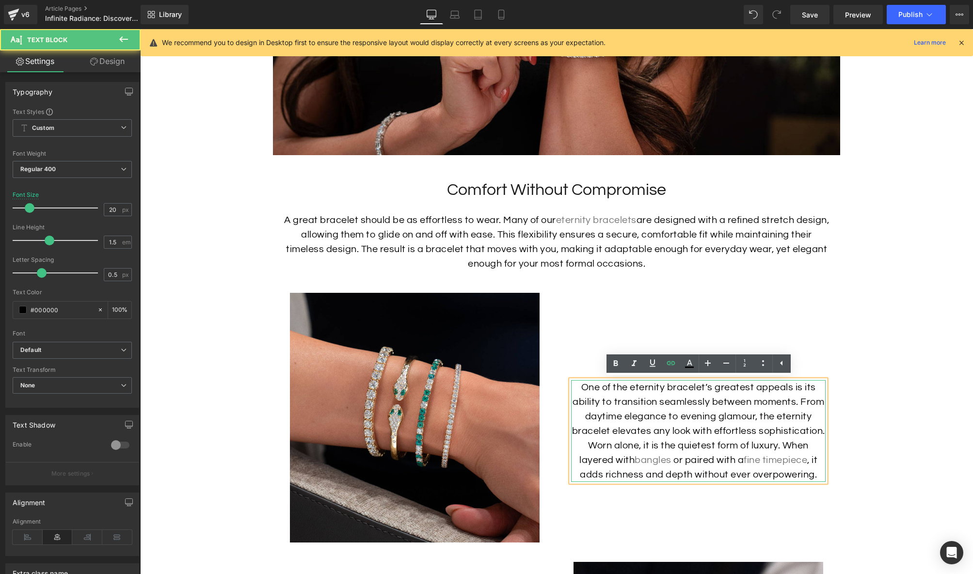
click at [693, 436] on p "One of the eternity bracelet’s greatest appeals is its ability to transition se…" at bounding box center [698, 431] width 255 height 102
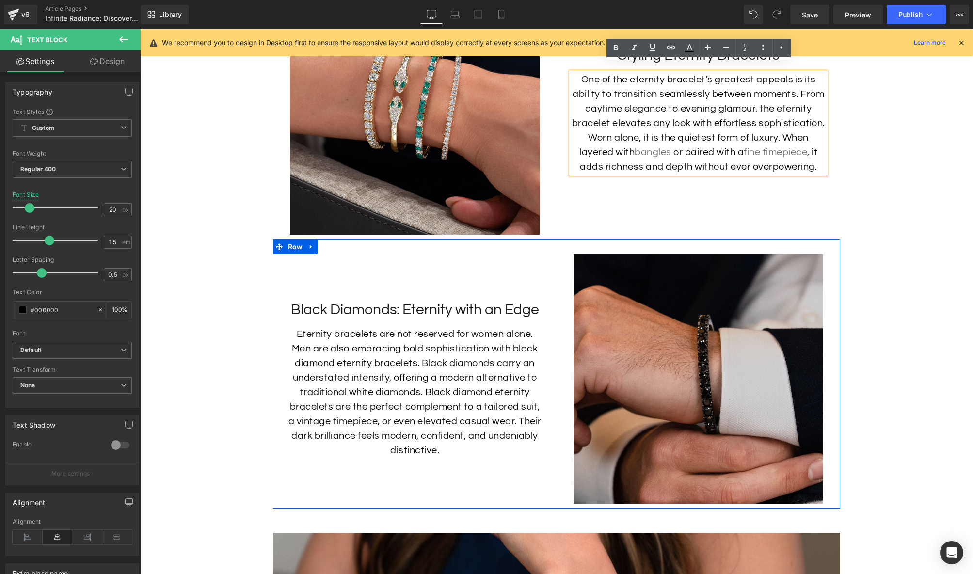
scroll to position [2297, 0]
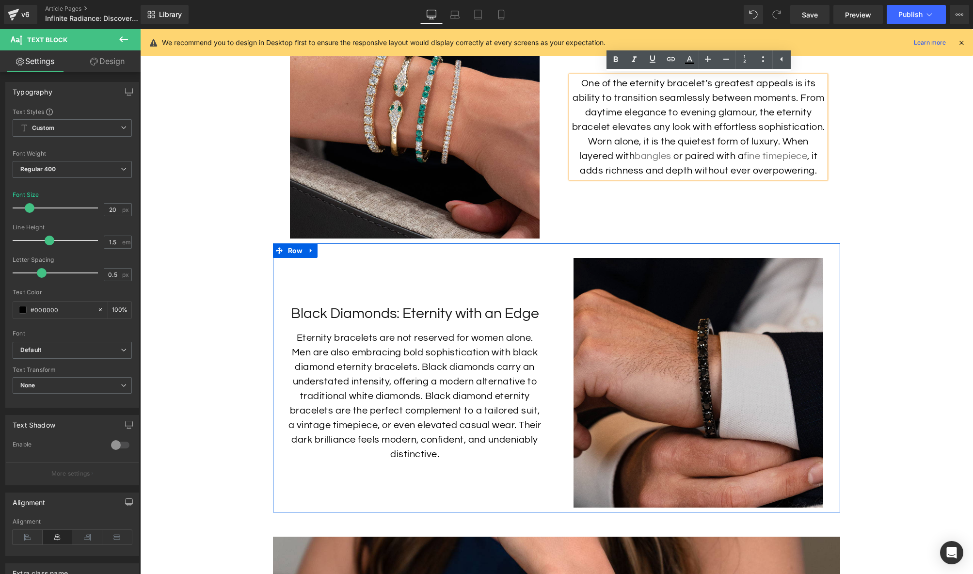
click at [636, 351] on img at bounding box center [699, 383] width 250 height 250
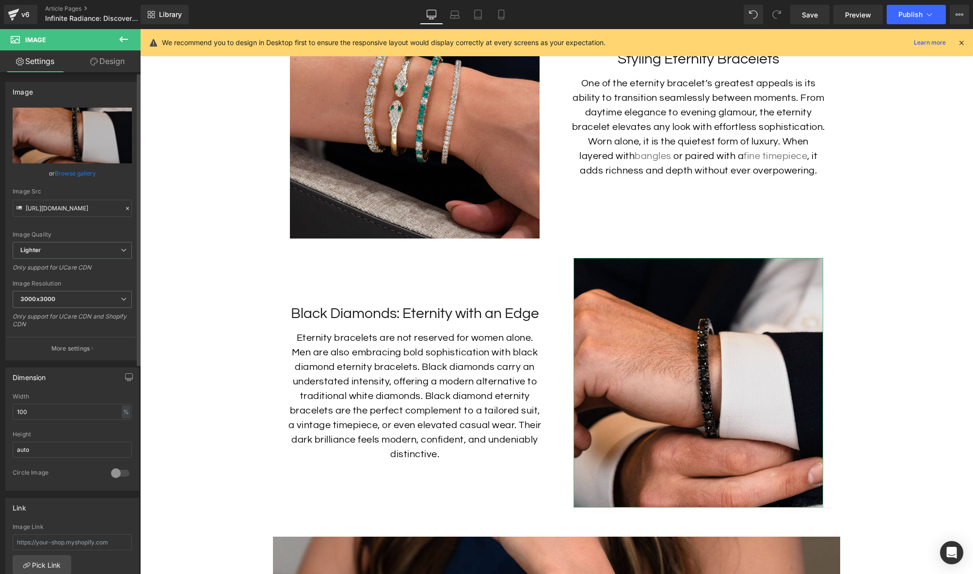
scroll to position [7, 0]
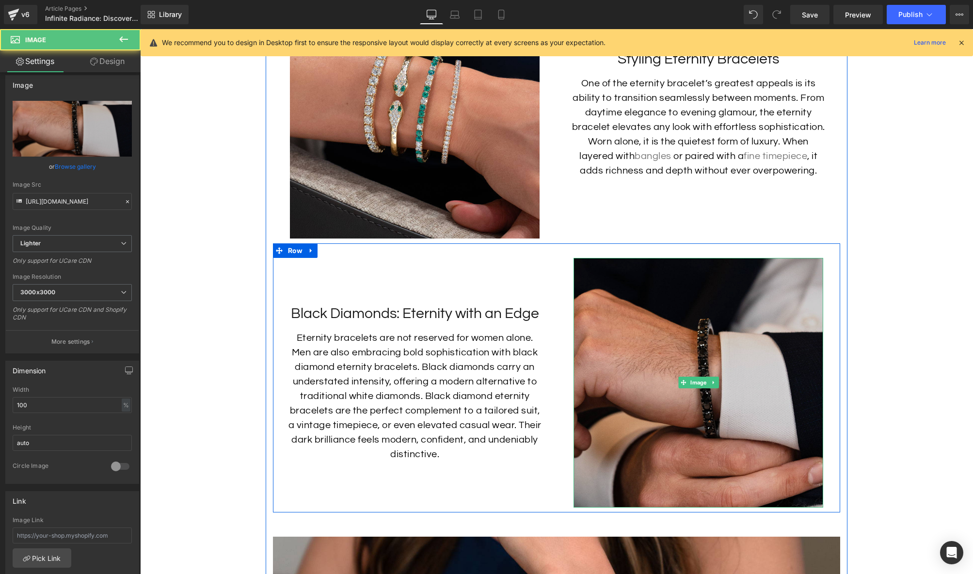
click at [613, 308] on img at bounding box center [699, 383] width 250 height 250
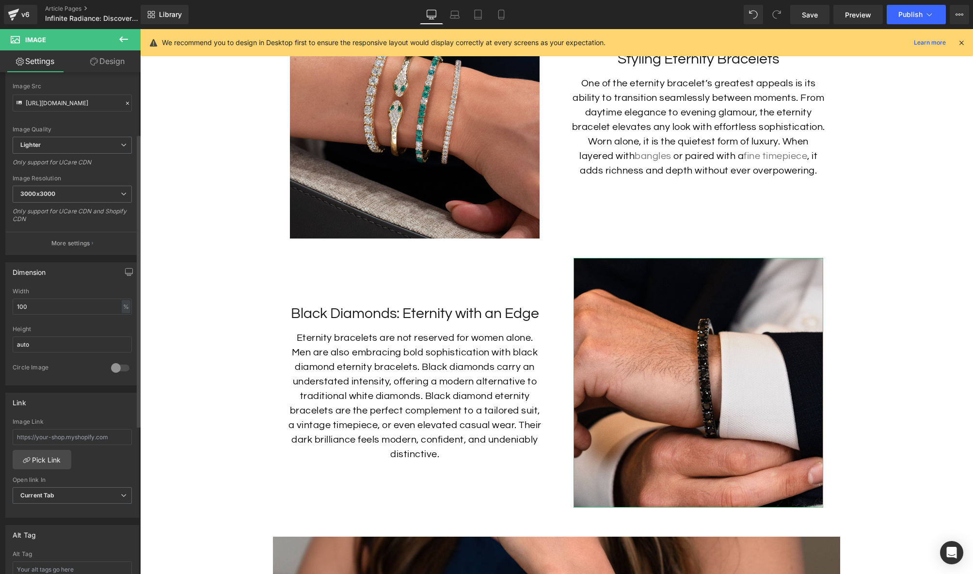
scroll to position [134, 0]
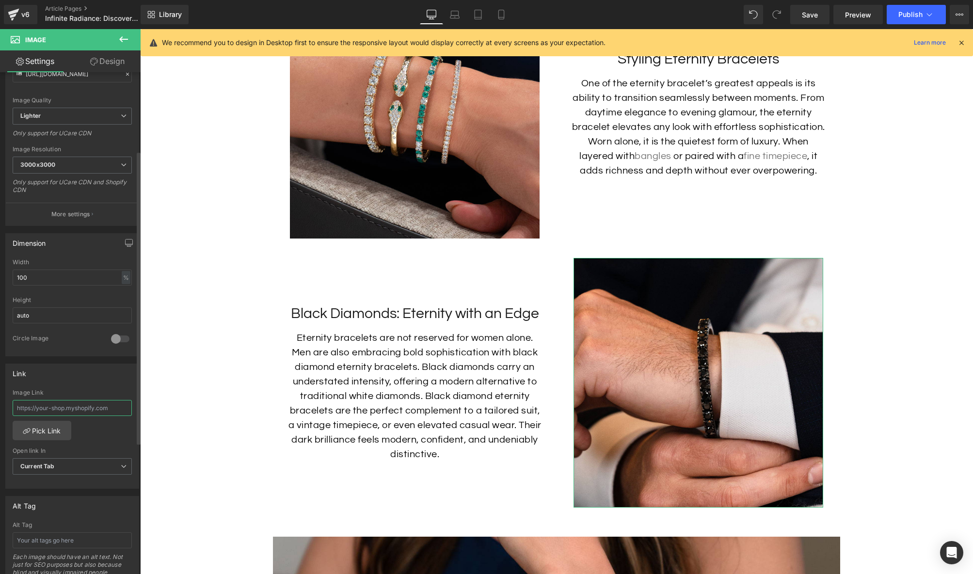
click at [94, 408] on input "text" at bounding box center [72, 408] width 119 height 16
paste input "[URL][DOMAIN_NAME]"
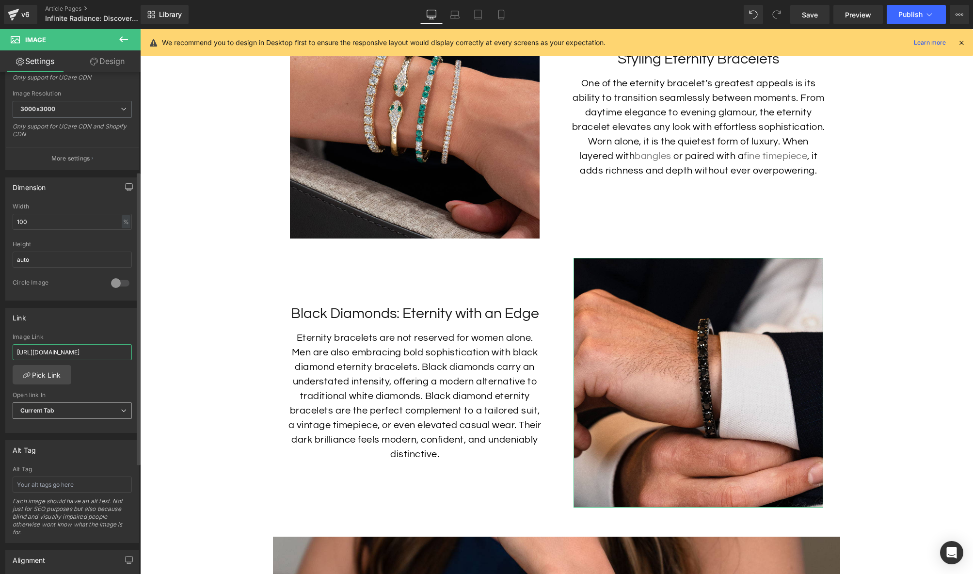
scroll to position [194, 0]
type input "[URL][DOMAIN_NAME]"
click at [74, 480] on input "text" at bounding box center [72, 480] width 119 height 16
type input "Men's Black Diamond Eternity bracelet on man's wrist"
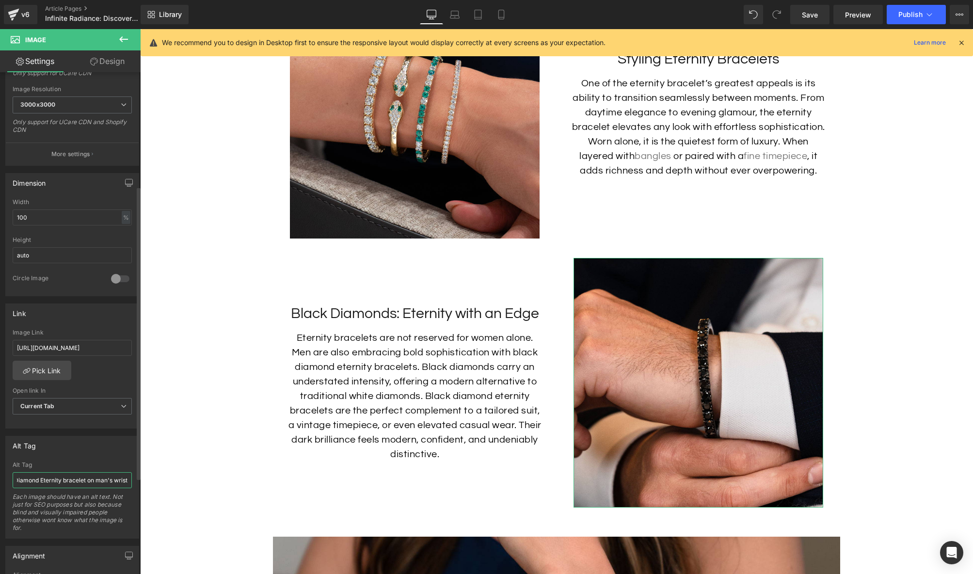
scroll to position [0, 41]
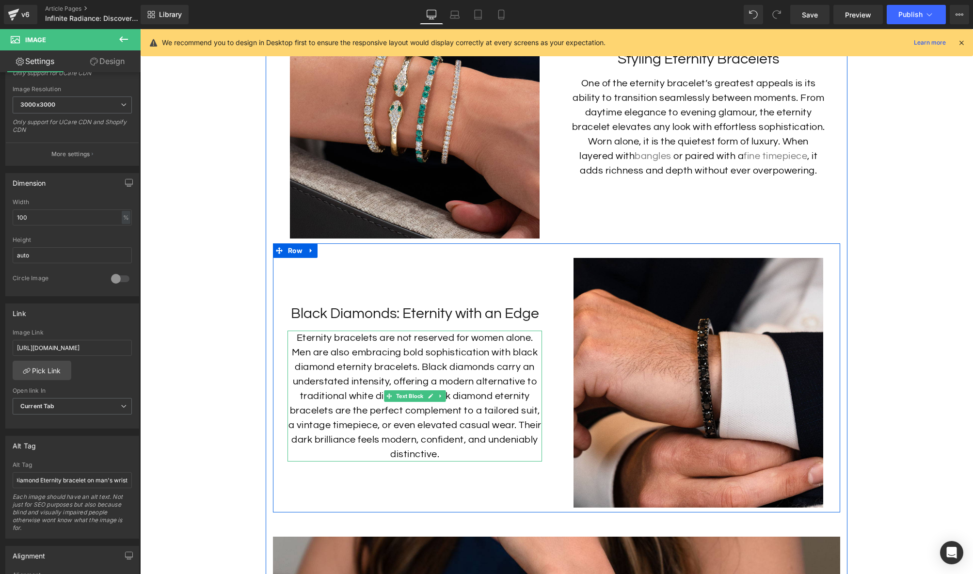
click at [365, 430] on p "Eternity bracelets are not reserved for women alone. Men are also embracing bol…" at bounding box center [415, 396] width 255 height 131
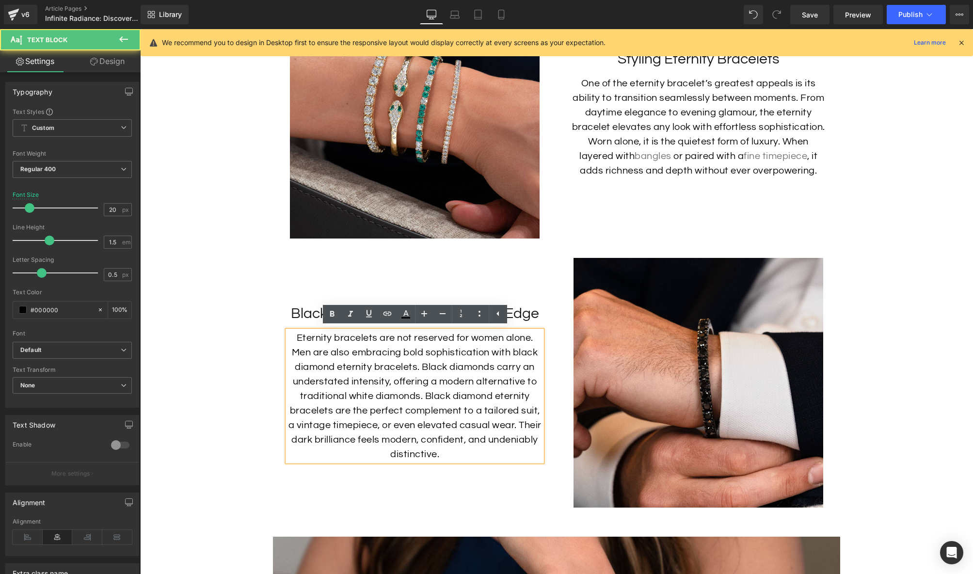
click at [523, 352] on p "Eternity bracelets are not reserved for women alone. Men are also embracing bol…" at bounding box center [415, 396] width 255 height 131
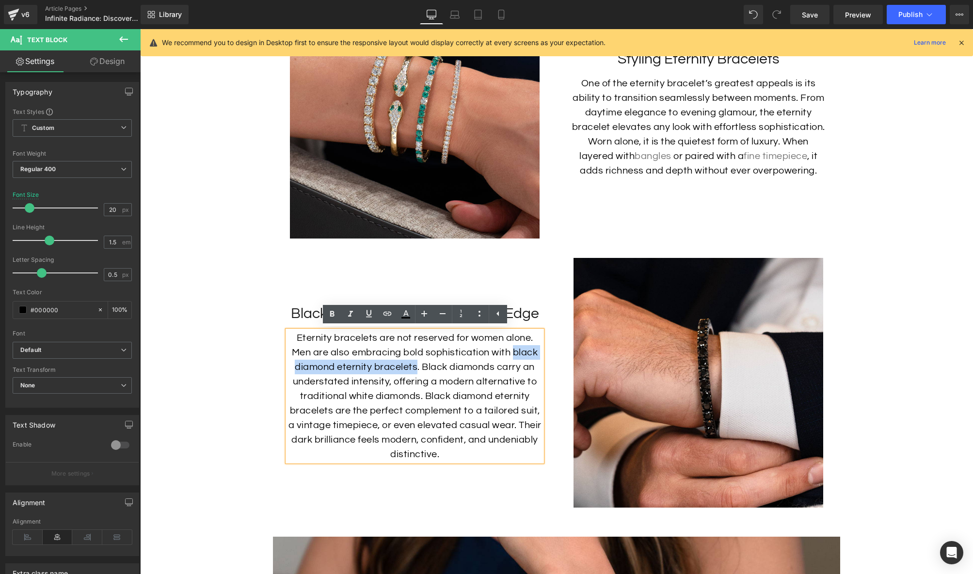
drag, startPoint x: 513, startPoint y: 352, endPoint x: 416, endPoint y: 365, distance: 98.4
click at [416, 365] on p "Eternity bracelets are not reserved for women alone. Men are also embracing bol…" at bounding box center [415, 396] width 255 height 131
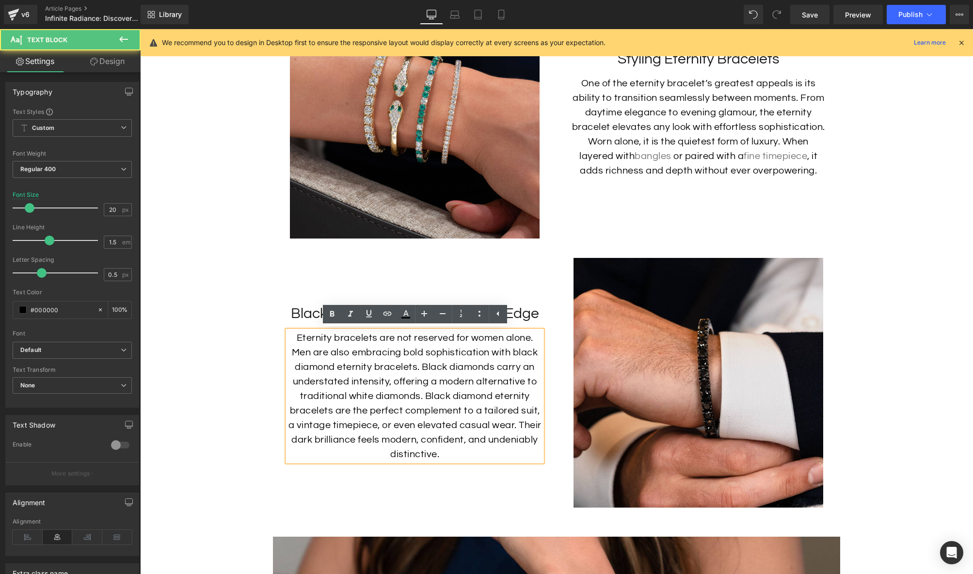
click at [459, 395] on p "Eternity bracelets are not reserved for women alone. Men are also embracing bol…" at bounding box center [415, 396] width 255 height 131
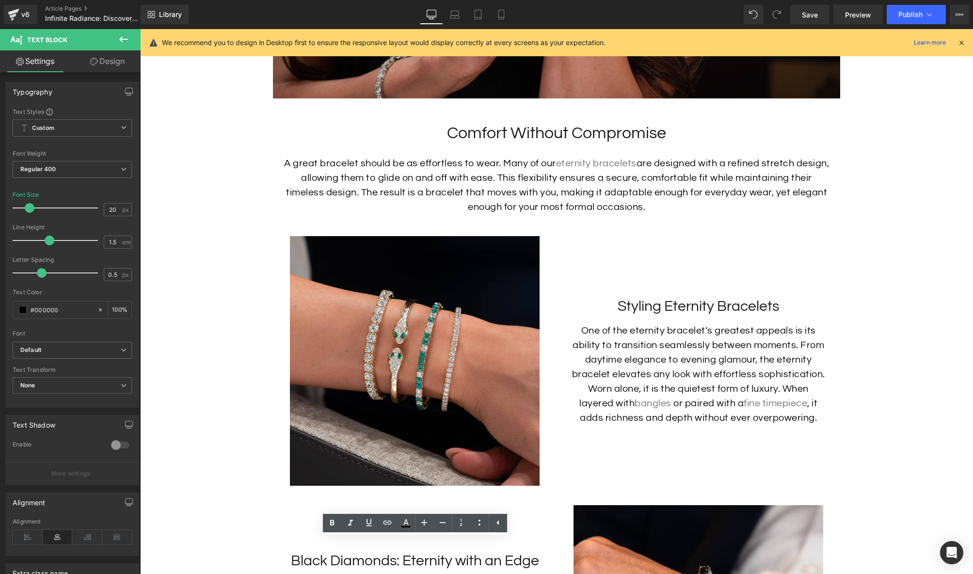
scroll to position [2243, 0]
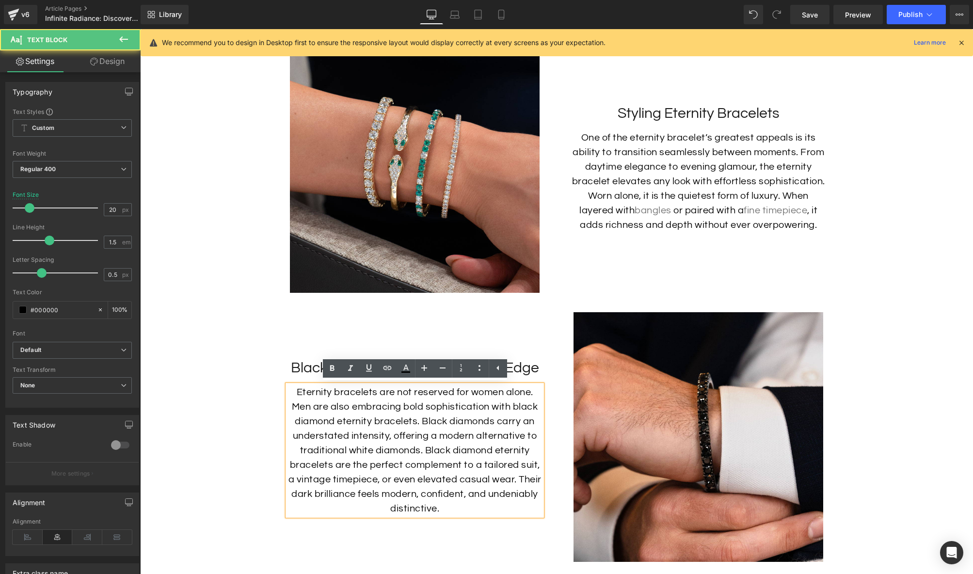
click at [426, 420] on p "Eternity bracelets are not reserved for women alone. Men are also embracing bol…" at bounding box center [415, 450] width 255 height 131
click at [303, 362] on h3 "Black Diamonds: Eternity with an Edge" at bounding box center [414, 367] width 269 height 19
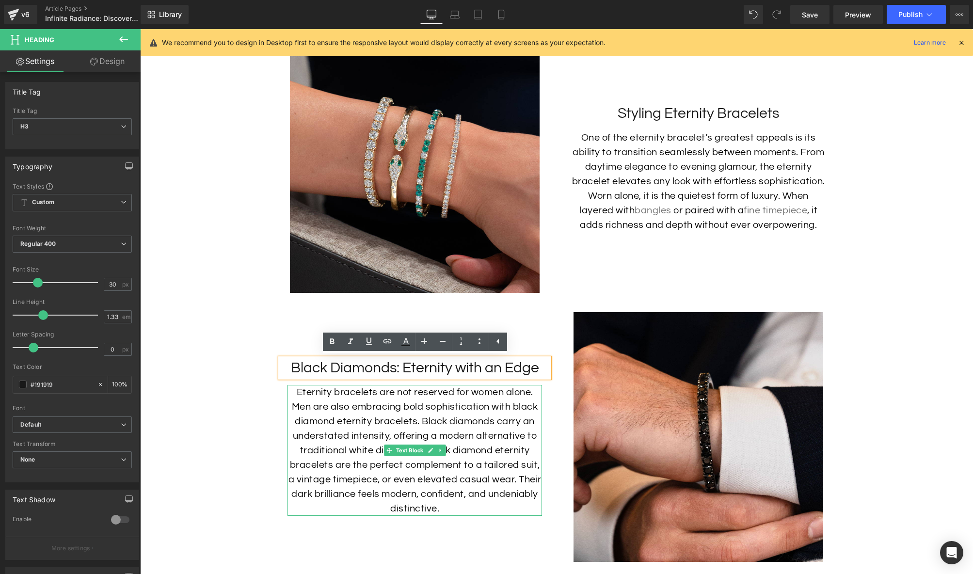
click at [404, 402] on p "Eternity bracelets are not reserved for women alone. Men are also embracing bol…" at bounding box center [415, 450] width 255 height 131
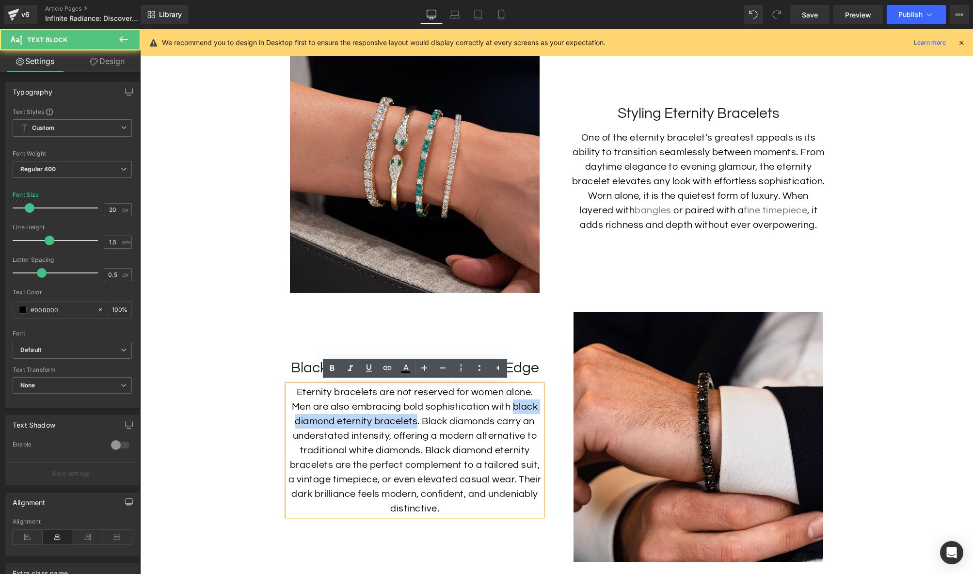
drag, startPoint x: 513, startPoint y: 404, endPoint x: 416, endPoint y: 419, distance: 97.7
click at [416, 419] on p "Eternity bracelets are not reserved for women alone. Men are also embracing bol…" at bounding box center [415, 450] width 255 height 131
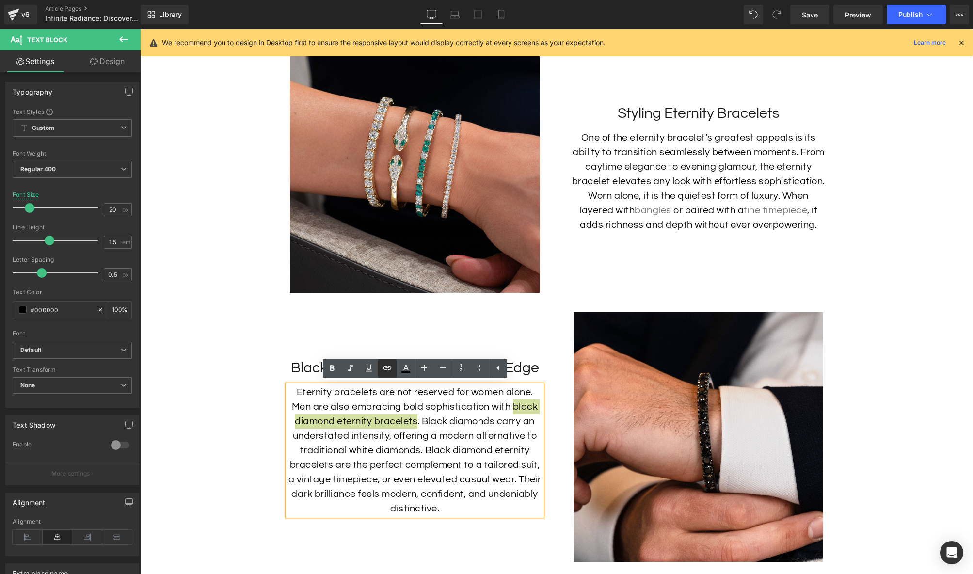
click at [389, 369] on icon at bounding box center [388, 368] width 12 height 12
click at [439, 444] on input "text" at bounding box center [422, 442] width 149 height 24
paste input "[URL][DOMAIN_NAME]"
type input "[URL][DOMAIN_NAME]"
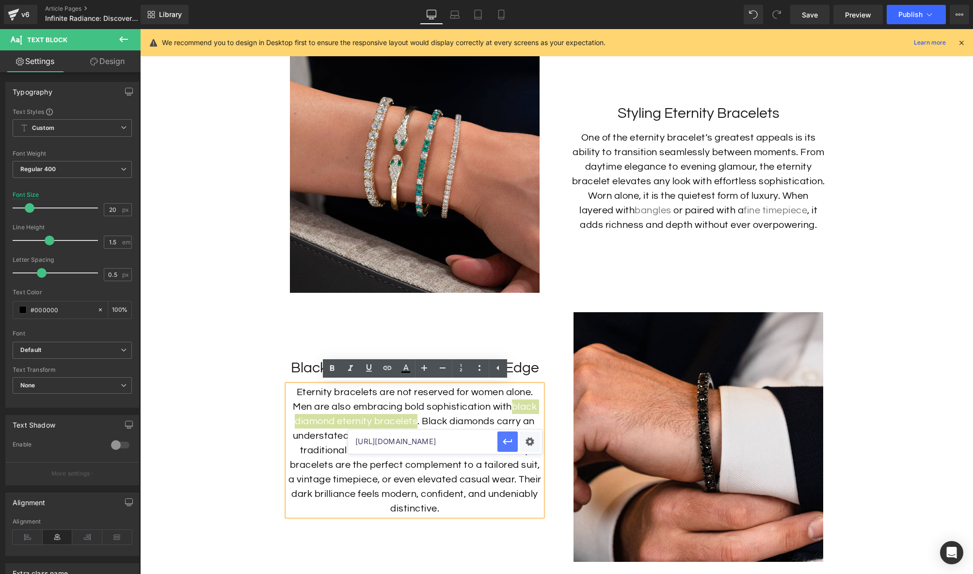
drag, startPoint x: 510, startPoint y: 443, endPoint x: 348, endPoint y: 438, distance: 162.0
click at [510, 443] on icon "button" at bounding box center [508, 442] width 12 height 12
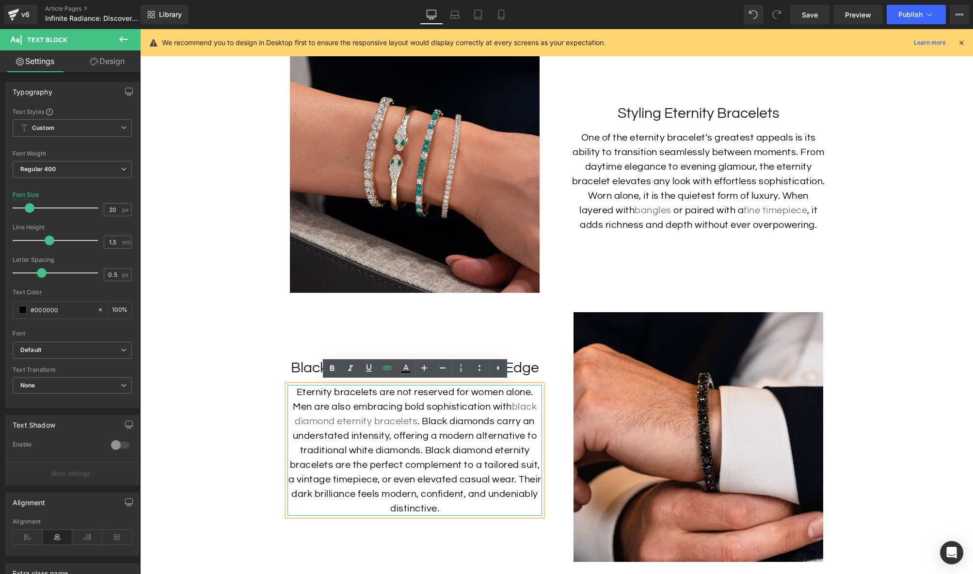
click at [485, 468] on p "Eternity bracelets are not reserved for women alone. Men are also embracing bol…" at bounding box center [415, 450] width 255 height 131
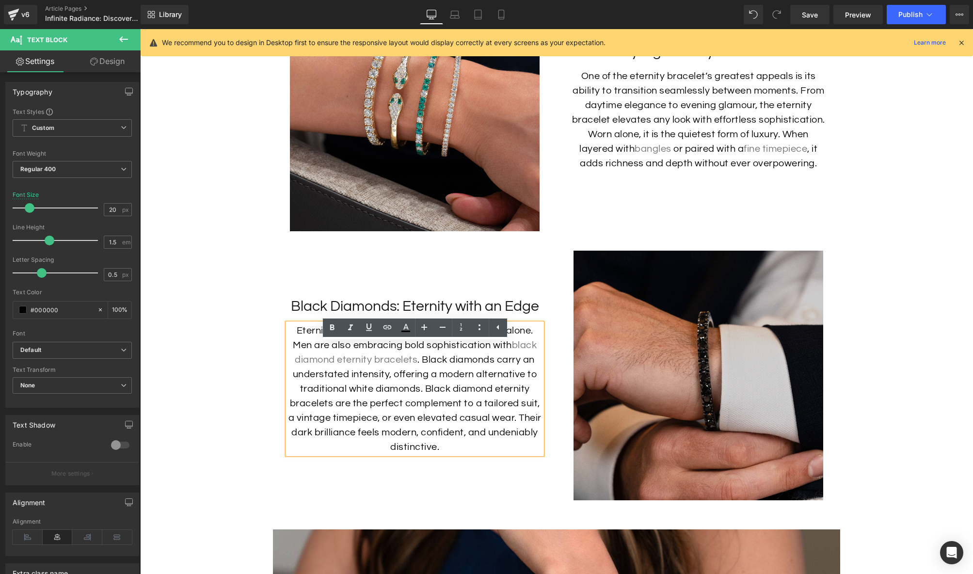
scroll to position [2264, 0]
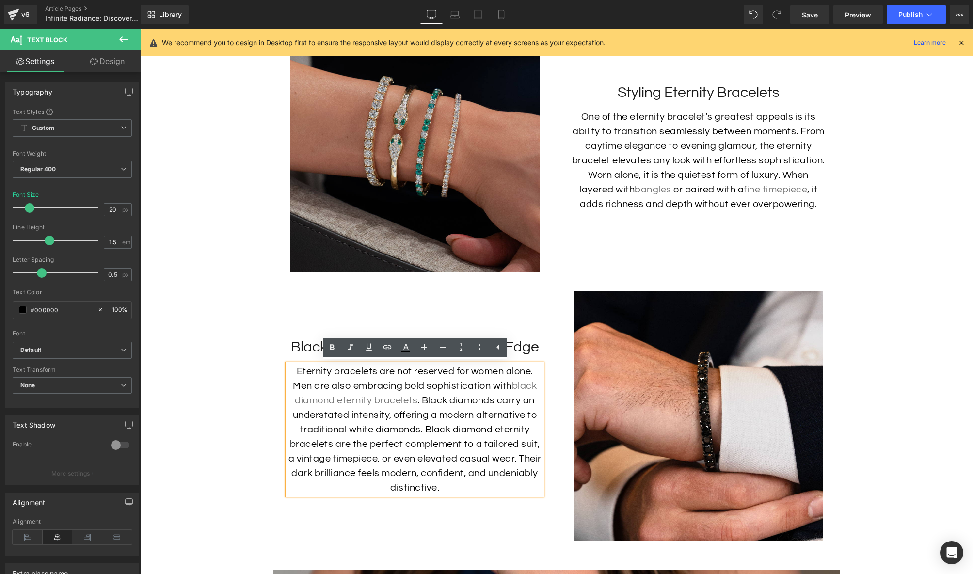
click at [475, 219] on img at bounding box center [415, 147] width 250 height 250
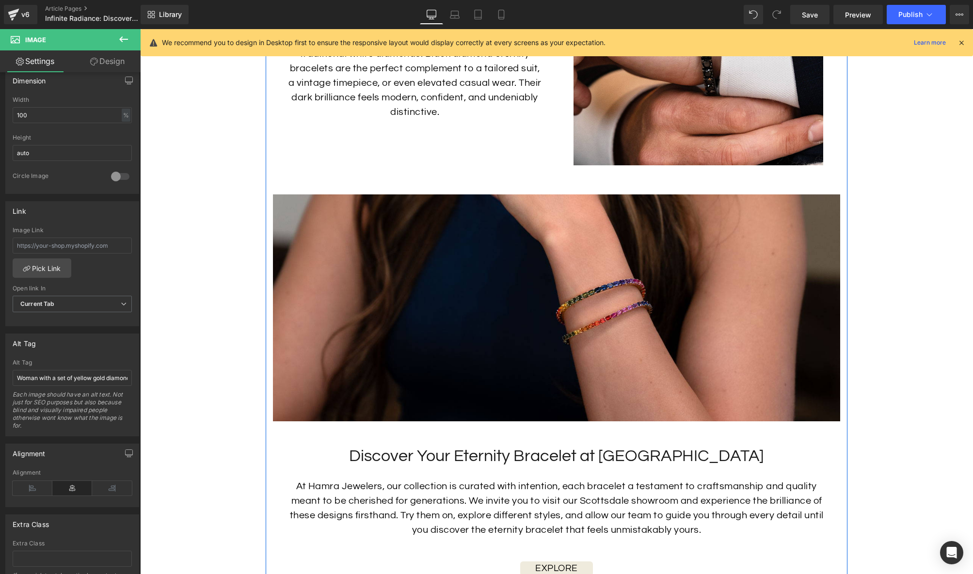
scroll to position [2718, 0]
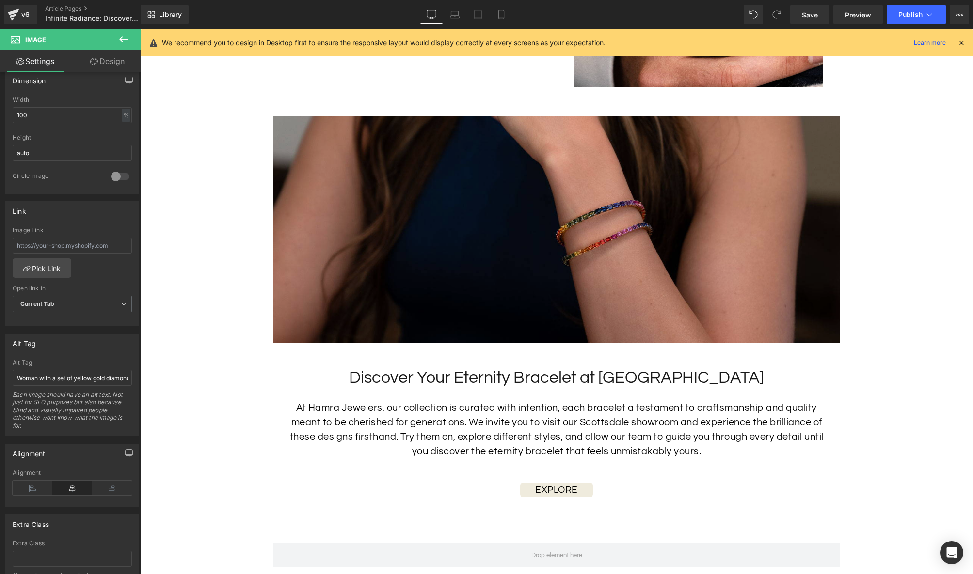
click at [616, 288] on img at bounding box center [556, 229] width 567 height 227
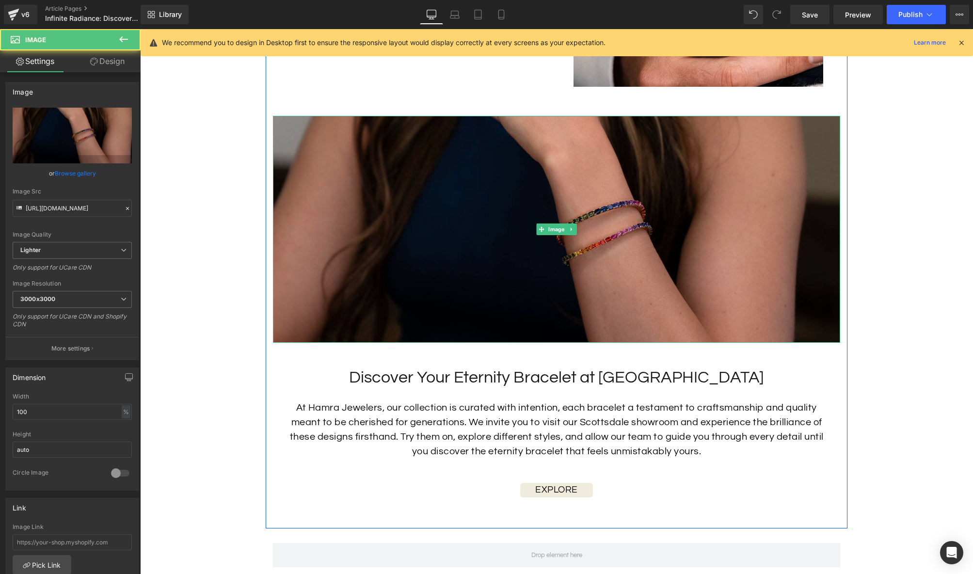
click at [536, 277] on img at bounding box center [556, 229] width 567 height 227
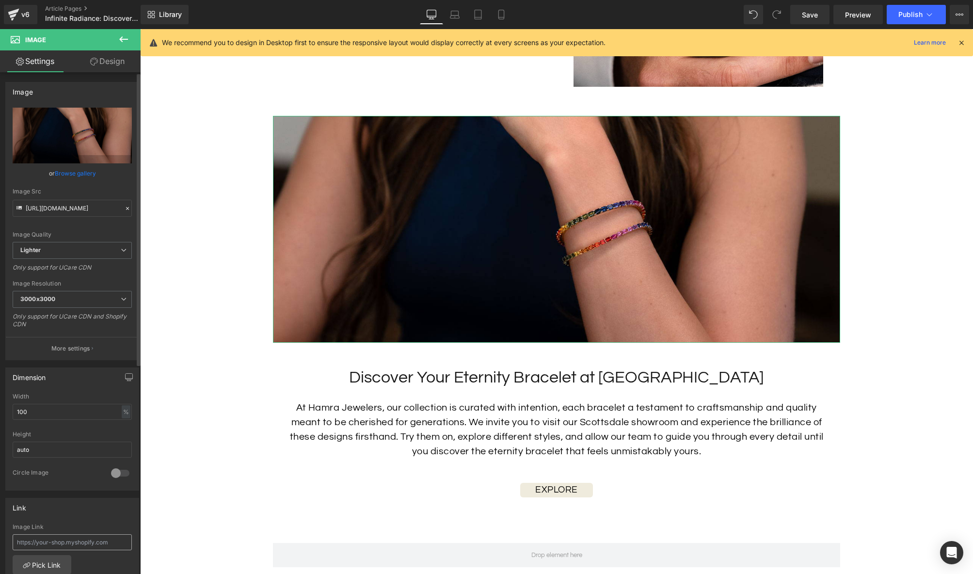
scroll to position [12, 0]
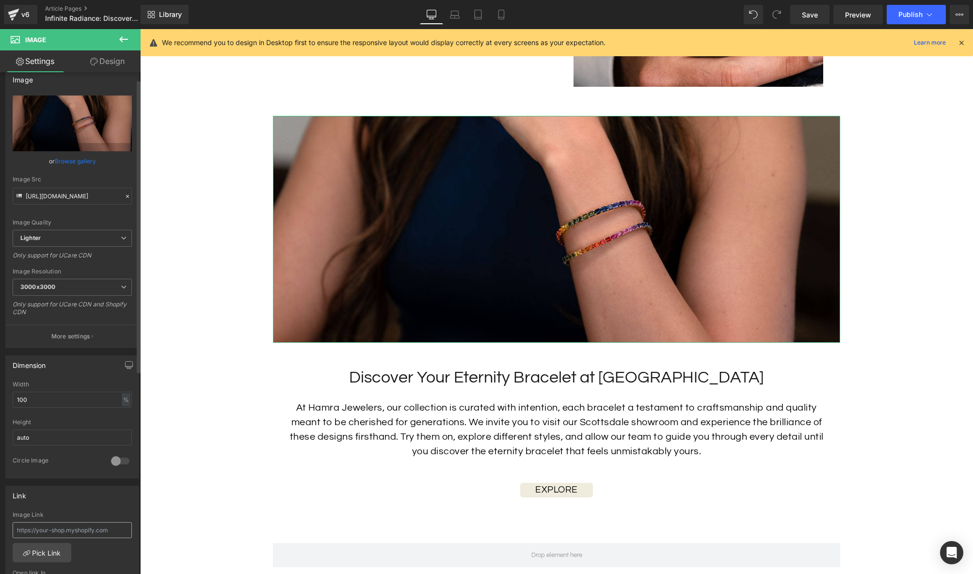
click at [96, 547] on div "Image Link Pick Link Current Tab New Tab Open link In Current Tab Current Tab N…" at bounding box center [72, 561] width 133 height 99
click at [97, 533] on input "text" at bounding box center [72, 530] width 119 height 16
paste input "[URL][DOMAIN_NAME]"
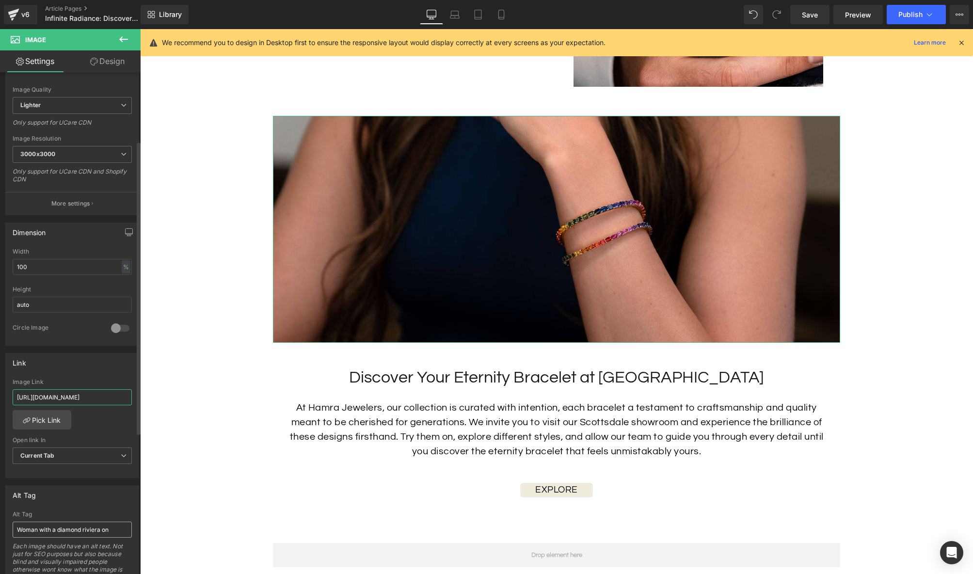
scroll to position [166, 0]
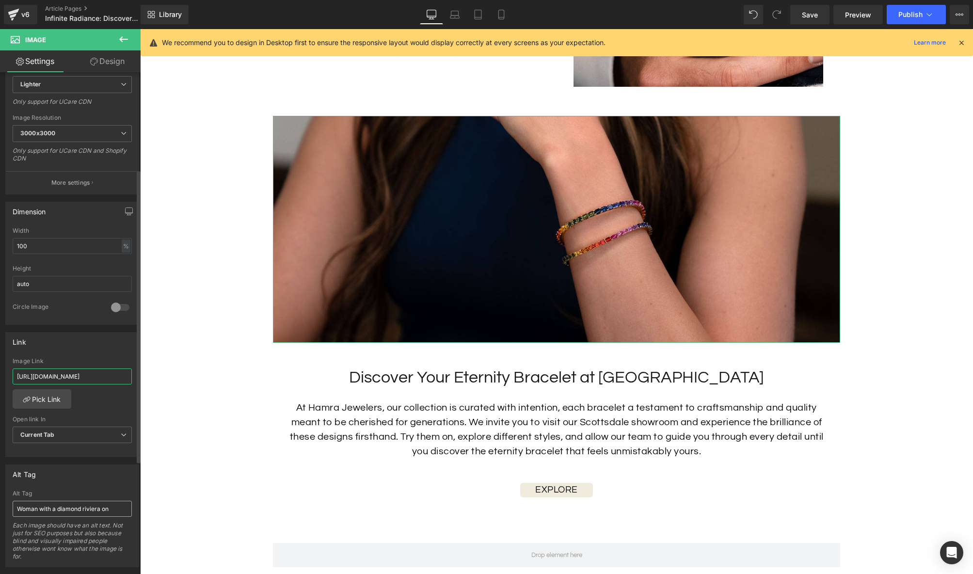
type input "[URL][DOMAIN_NAME]"
click at [72, 513] on input "Woman with a diamond riviera on" at bounding box center [72, 509] width 119 height 16
drag, startPoint x: 64, startPoint y: 507, endPoint x: 53, endPoint y: 509, distance: 10.8
click at [53, 509] on input "Woman with a diamond riviera on" at bounding box center [72, 509] width 119 height 16
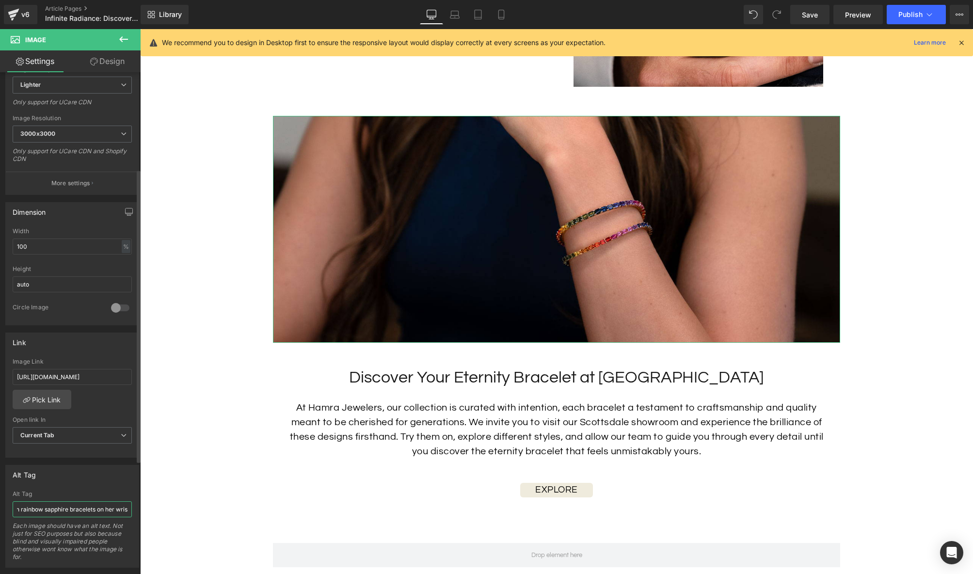
type input "Woman with rainbow sapphire bracelets on her wrist"
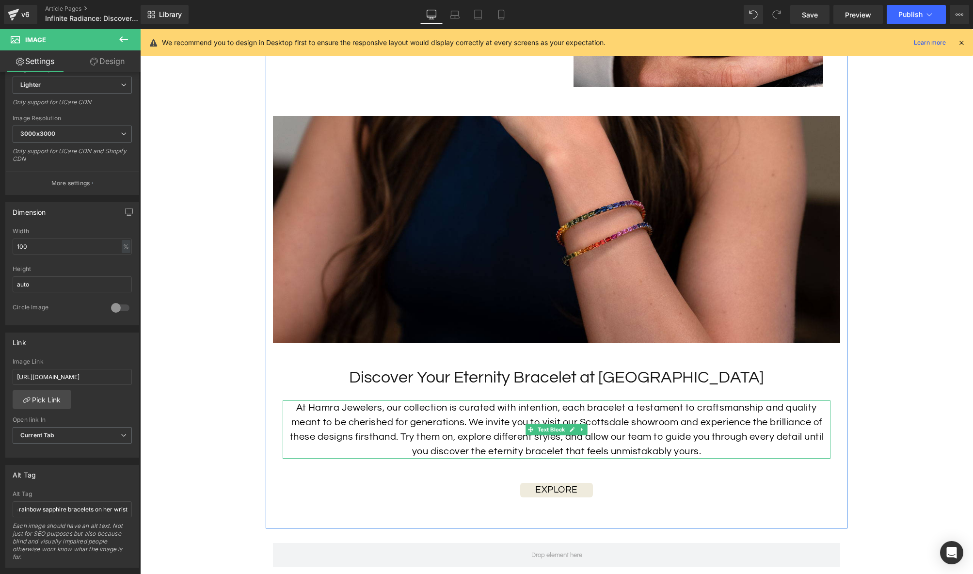
click at [501, 435] on p "At Hamra Jewelers, our collection is curated with intention, each bracelet a te…" at bounding box center [557, 429] width 548 height 58
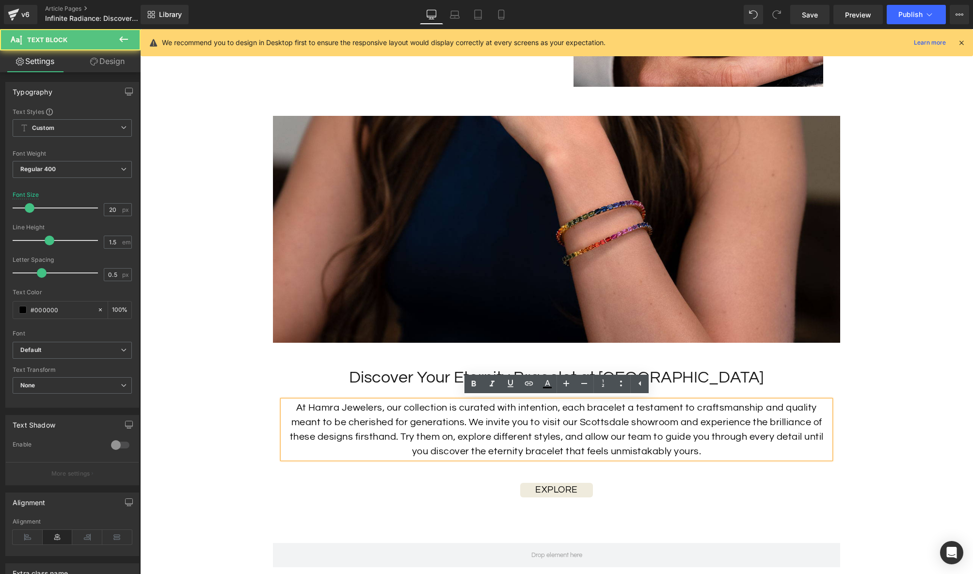
click at [458, 426] on p "At Hamra Jewelers, our collection is curated with intention, each bracelet a te…" at bounding box center [557, 429] width 548 height 58
click at [674, 422] on p "At Hamra Jewelers, our collection is curated with intention, each bracelet a te…" at bounding box center [557, 429] width 548 height 58
click at [635, 416] on p "At Hamra Jewelers, our collection is curated with intention, each bracelet a te…" at bounding box center [557, 429] width 548 height 58
click at [556, 490] on span "Button" at bounding box center [556, 490] width 21 height 12
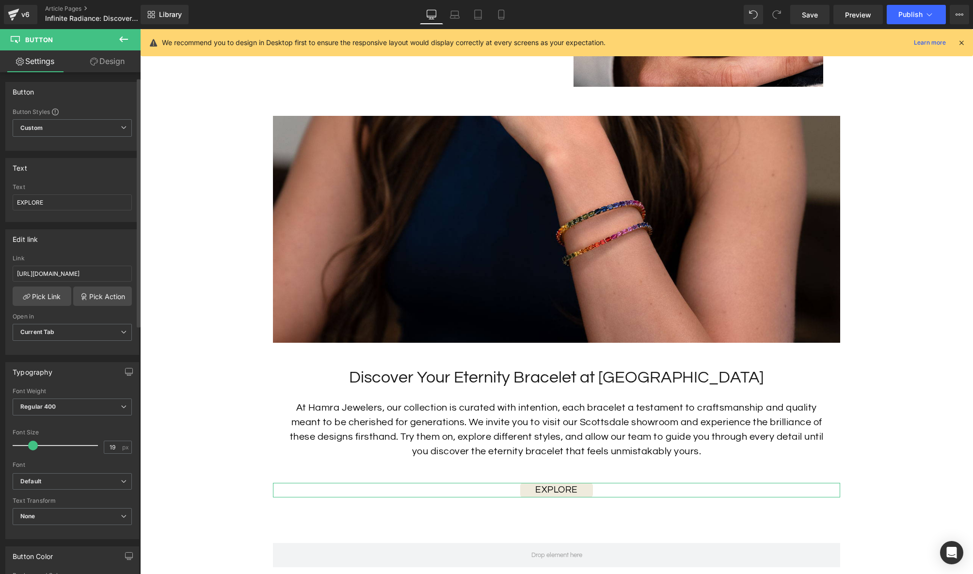
scroll to position [15, 0]
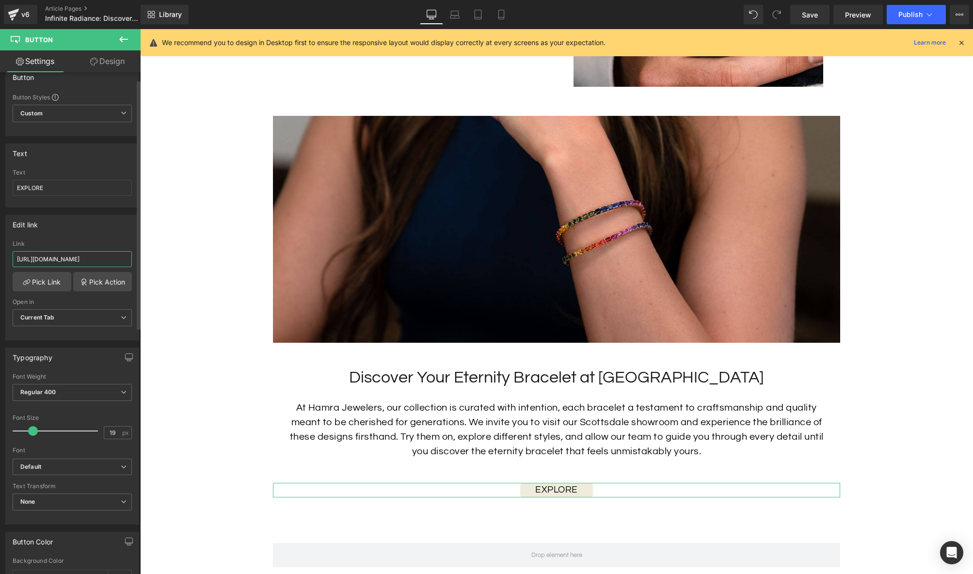
click at [102, 259] on input "[URL][DOMAIN_NAME]" at bounding box center [72, 259] width 119 height 16
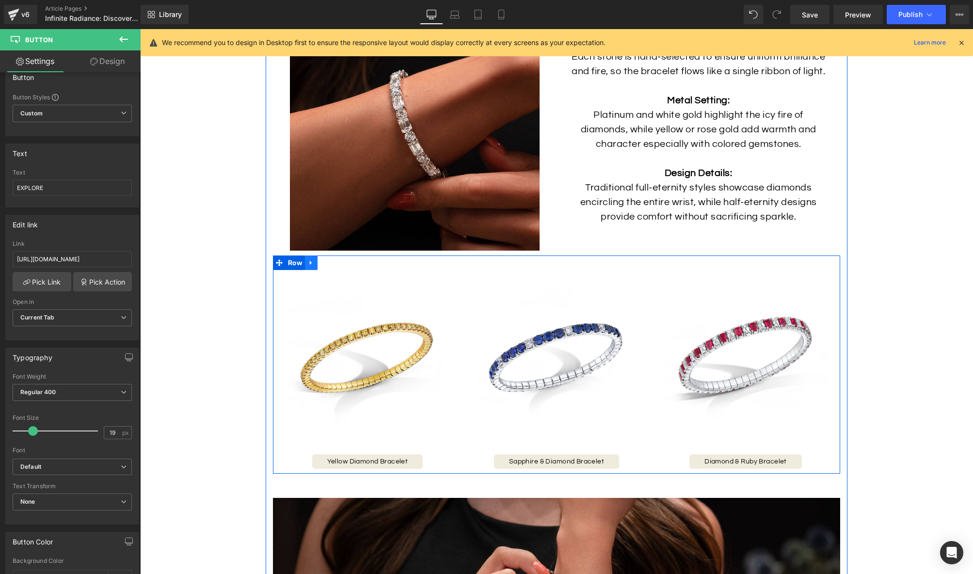
scroll to position [0, 0]
click at [314, 265] on icon at bounding box center [311, 262] width 7 height 7
click at [325, 263] on icon at bounding box center [323, 262] width 7 height 7
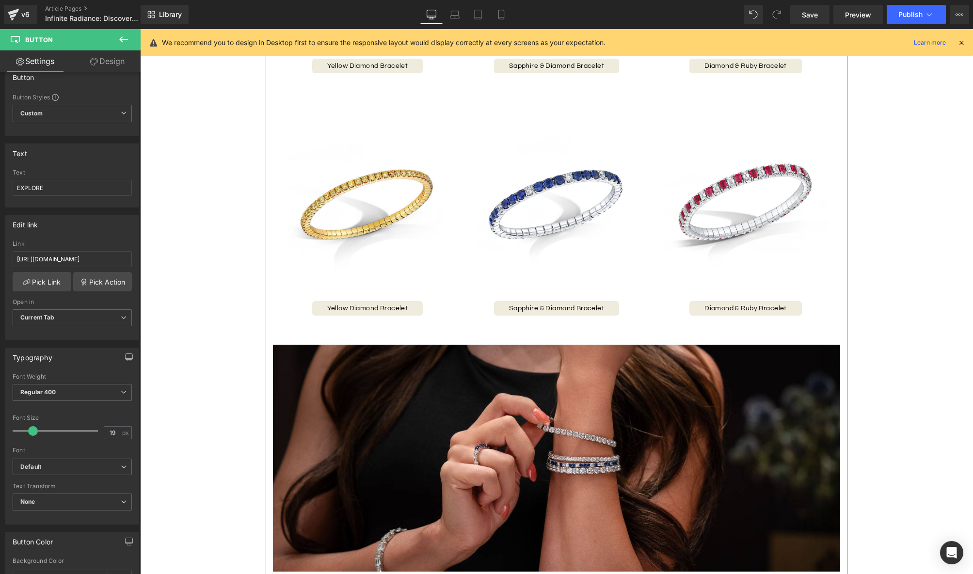
scroll to position [1782, 0]
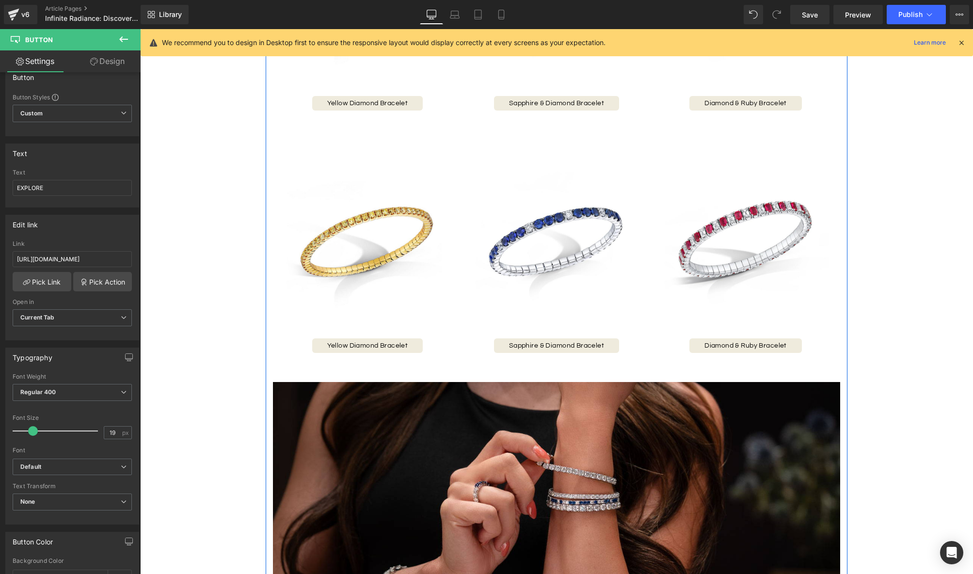
click at [380, 144] on div "Image Yellow Diamond Bracelet Button Image Sapphire & Diamond Bracelet Button I…" at bounding box center [556, 249] width 567 height 218
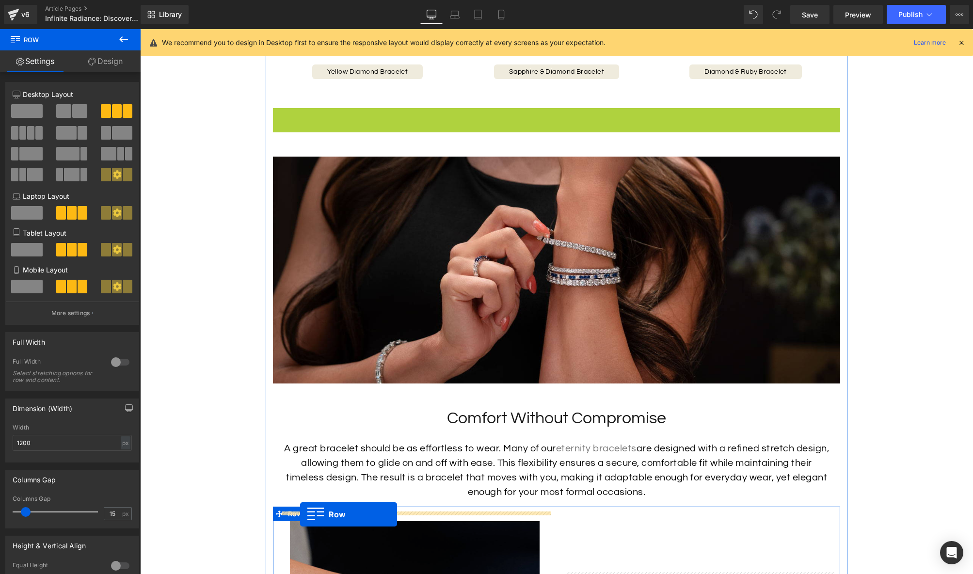
scroll to position [1823, 0]
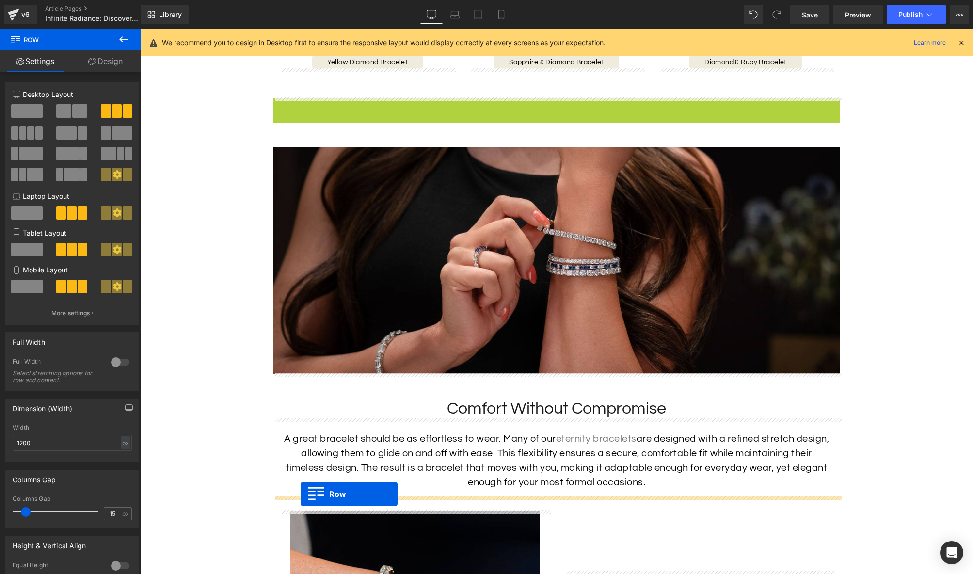
drag, startPoint x: 278, startPoint y: 147, endPoint x: 301, endPoint y: 494, distance: 347.4
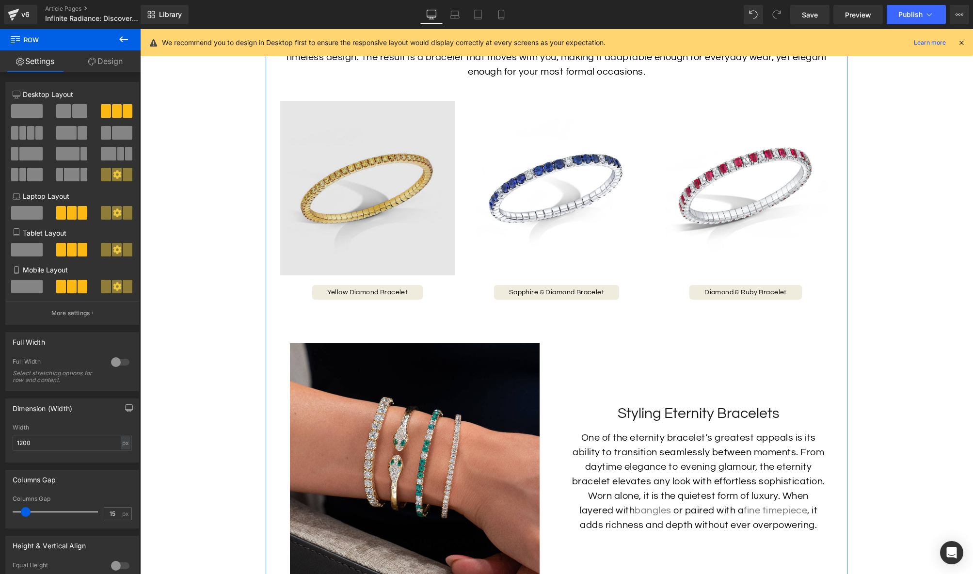
scroll to position [2186, 0]
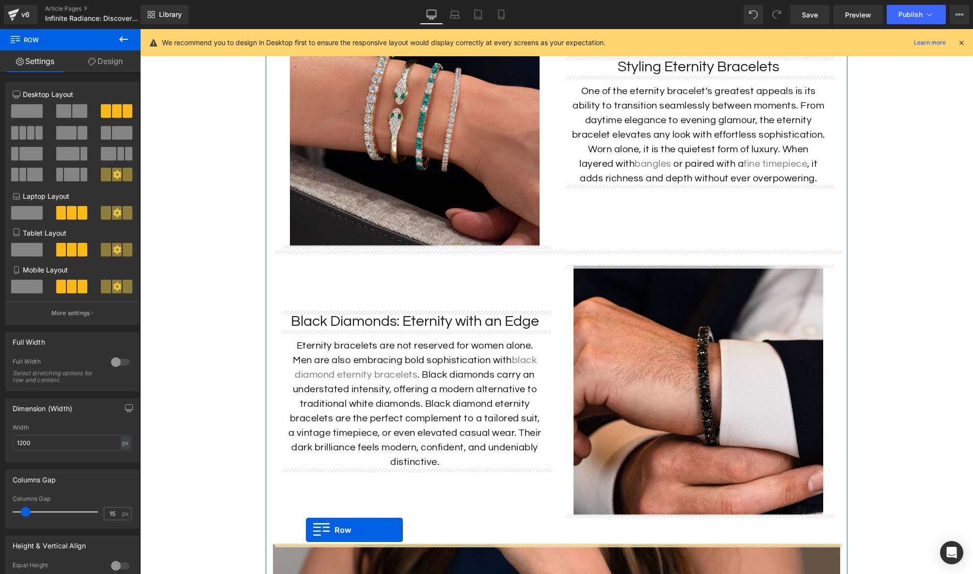
drag, startPoint x: 280, startPoint y: 90, endPoint x: 306, endPoint y: 530, distance: 440.6
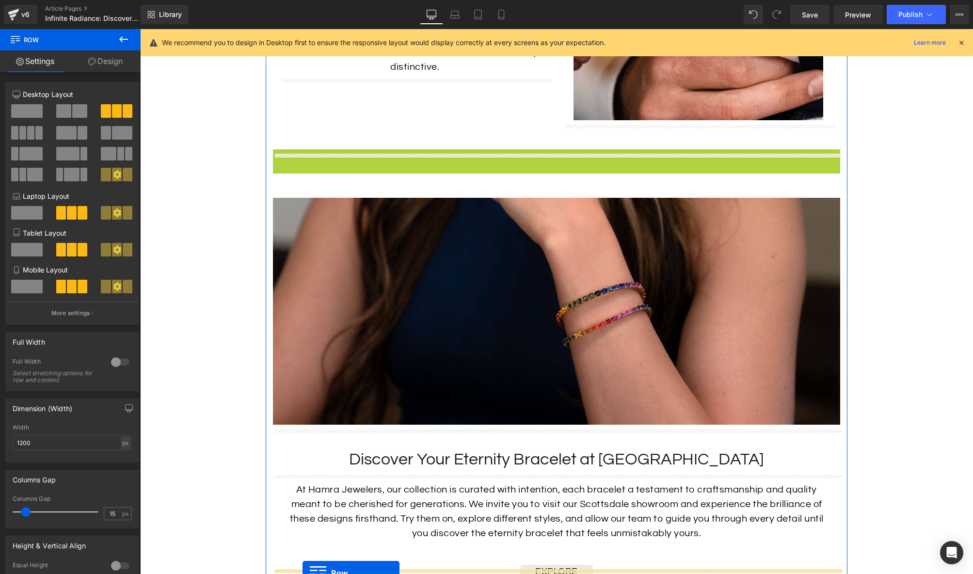
scroll to position [2690, 0]
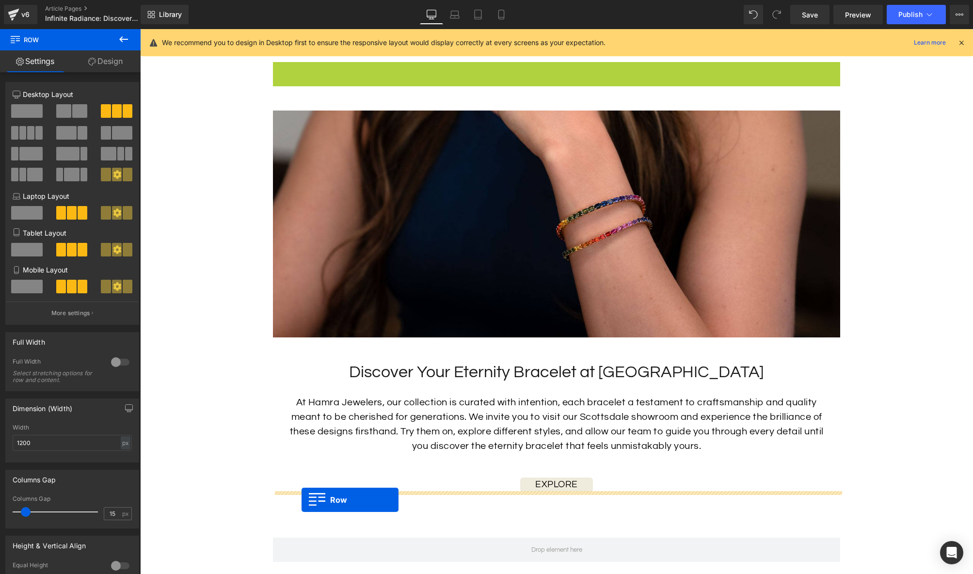
drag, startPoint x: 279, startPoint y: 181, endPoint x: 302, endPoint y: 499, distance: 319.3
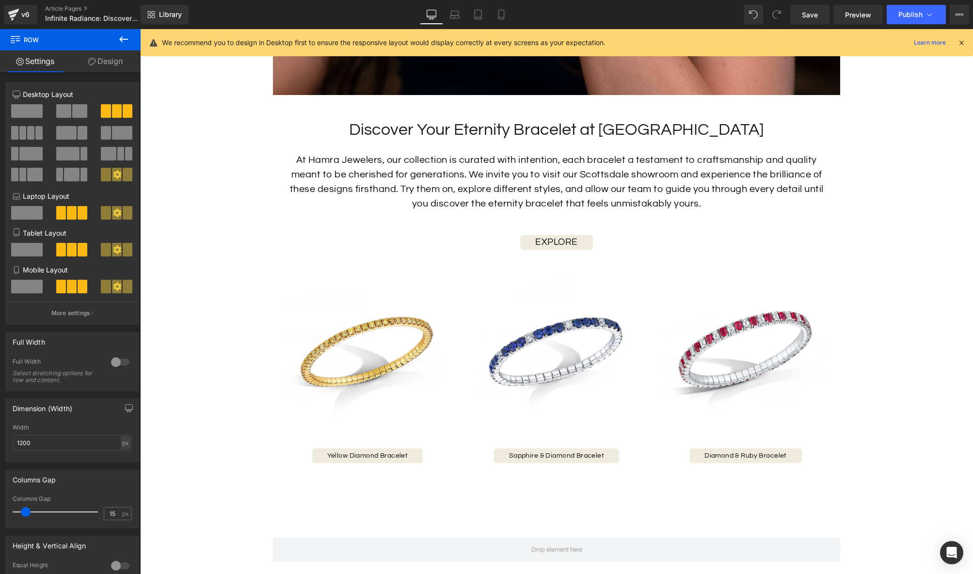
scroll to position [2966, 0]
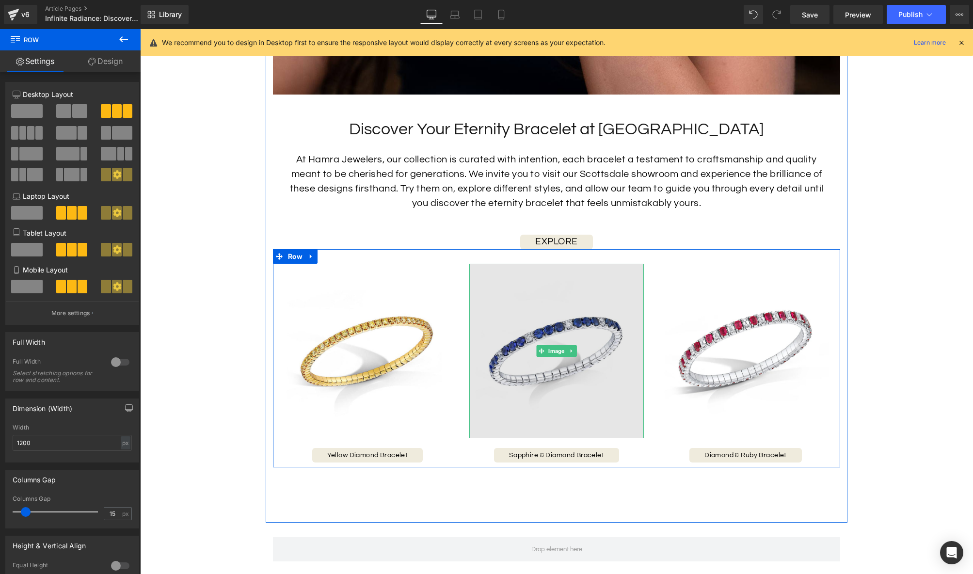
click at [573, 362] on img at bounding box center [556, 351] width 175 height 175
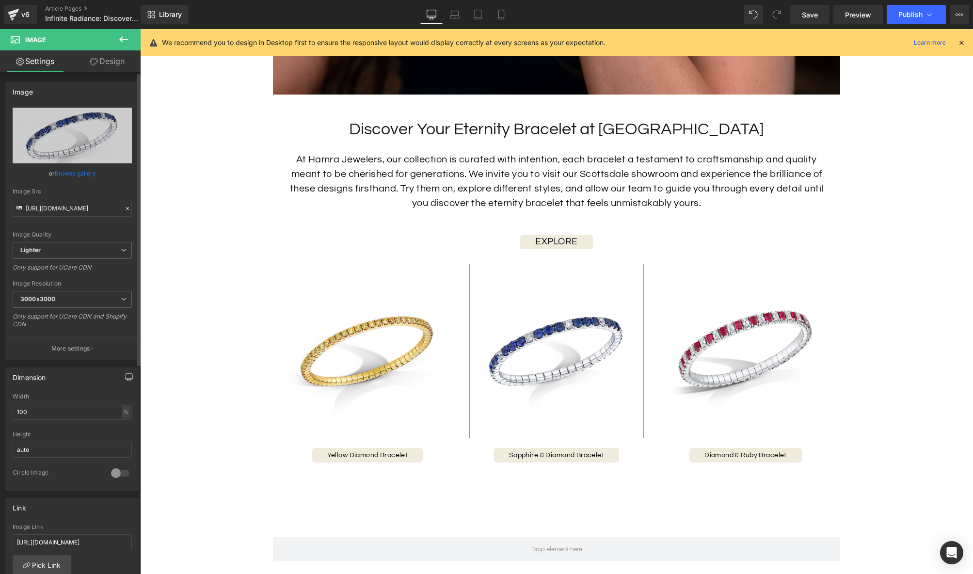
click at [61, 174] on link "Browse gallery" at bounding box center [75, 173] width 41 height 17
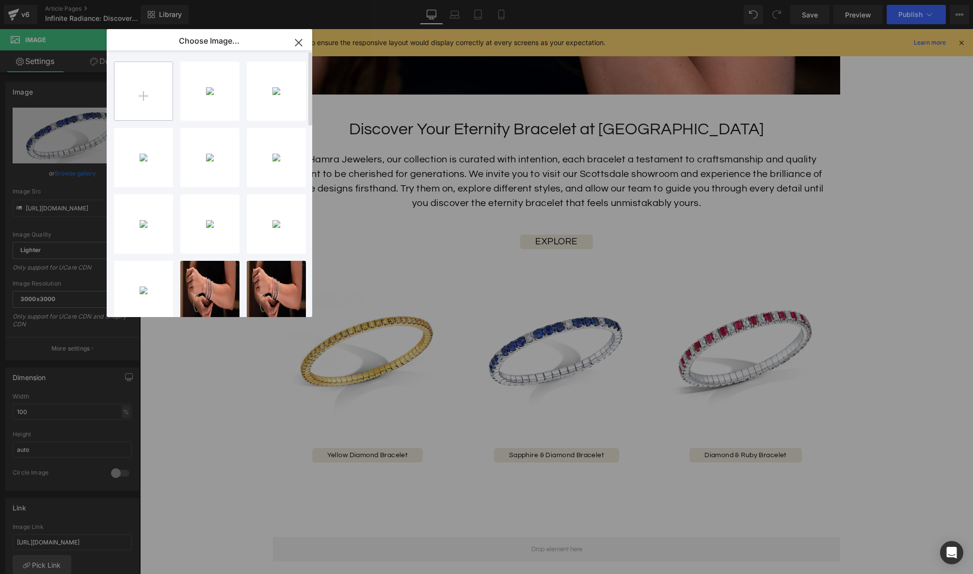
click at [135, 91] on input "file" at bounding box center [143, 91] width 58 height 58
type input "C:\fakepath\41509_1024x1024.jpg"
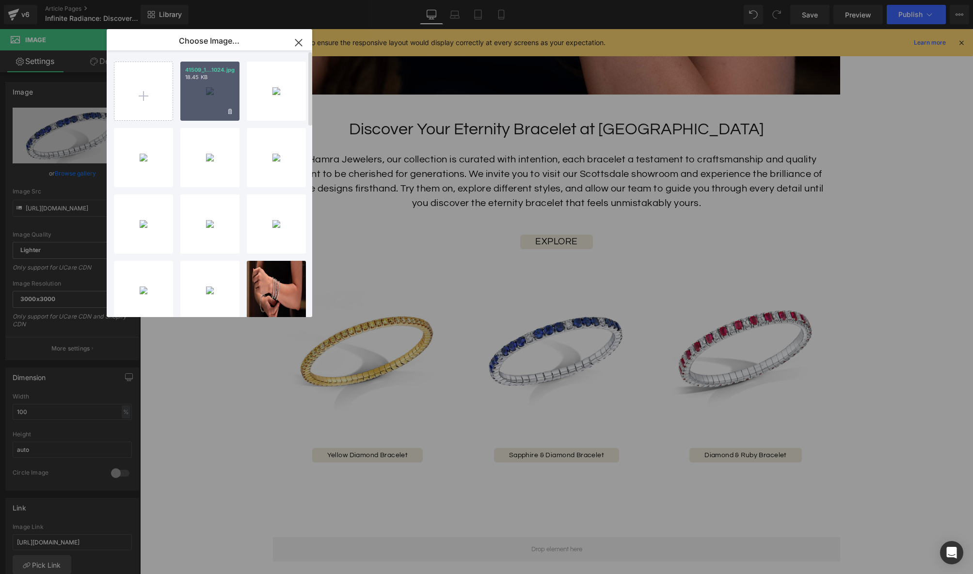
click at [206, 101] on div "41509_1...1024.jpg 18.45 KB" at bounding box center [209, 91] width 59 height 59
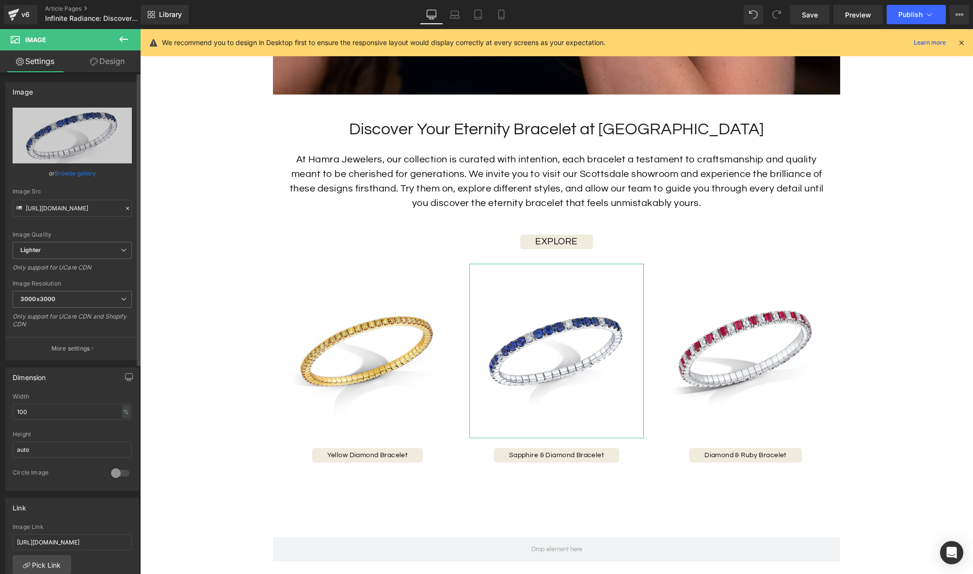
click at [67, 170] on link "Browse gallery" at bounding box center [75, 173] width 41 height 17
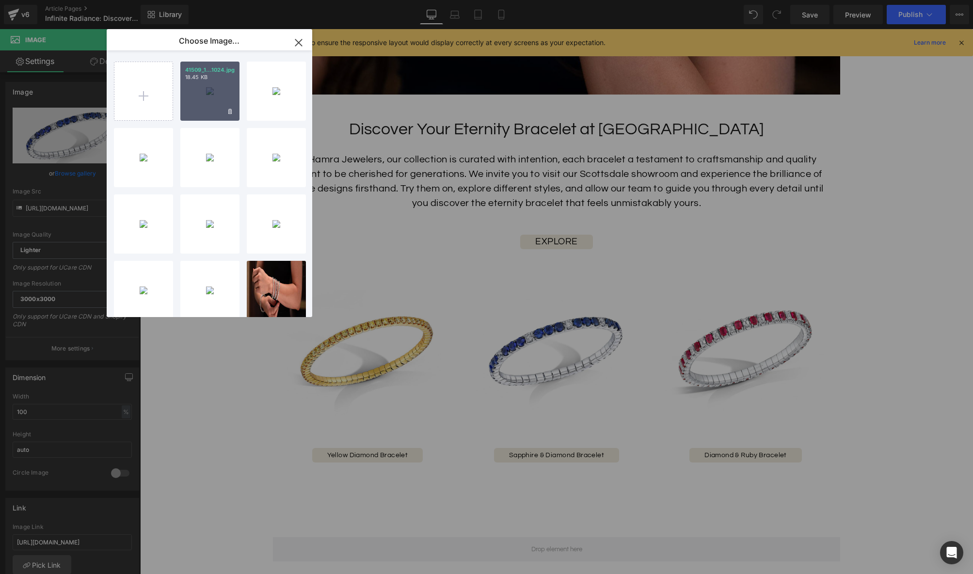
click at [187, 119] on div "41509_1...1024.jpg 18.45 KB" at bounding box center [209, 91] width 59 height 59
type input "[URL][DOMAIN_NAME]"
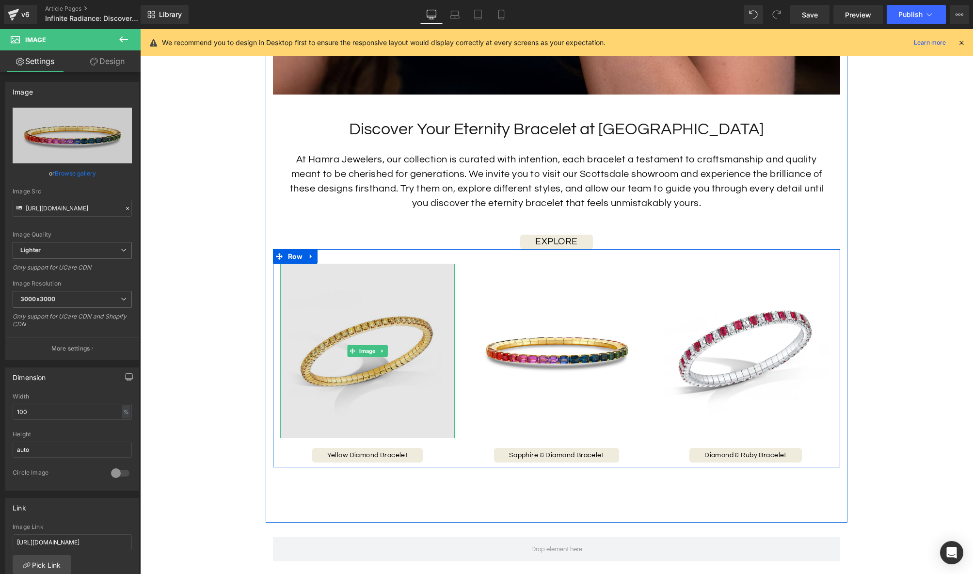
click at [368, 368] on img at bounding box center [367, 351] width 175 height 175
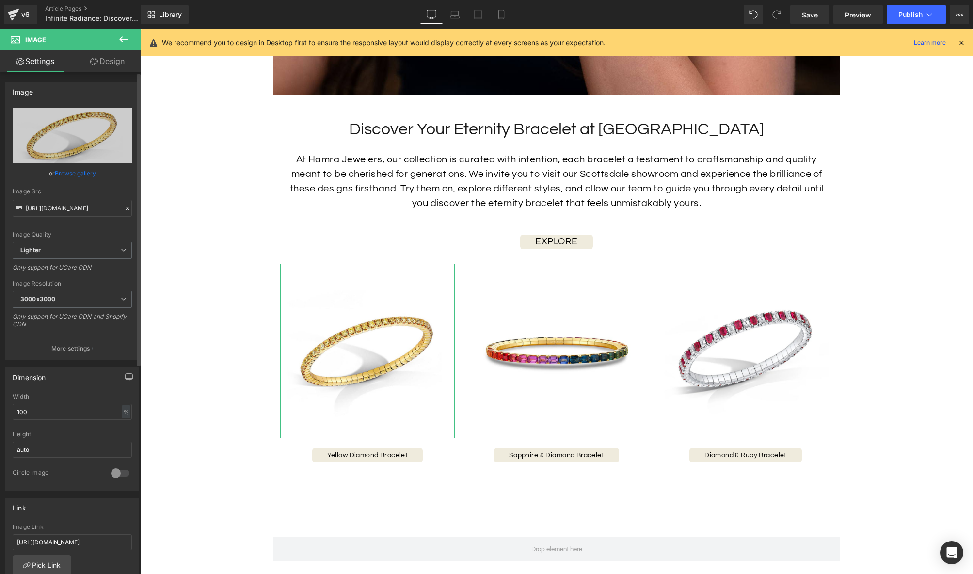
click at [61, 175] on link "Browse gallery" at bounding box center [75, 173] width 41 height 17
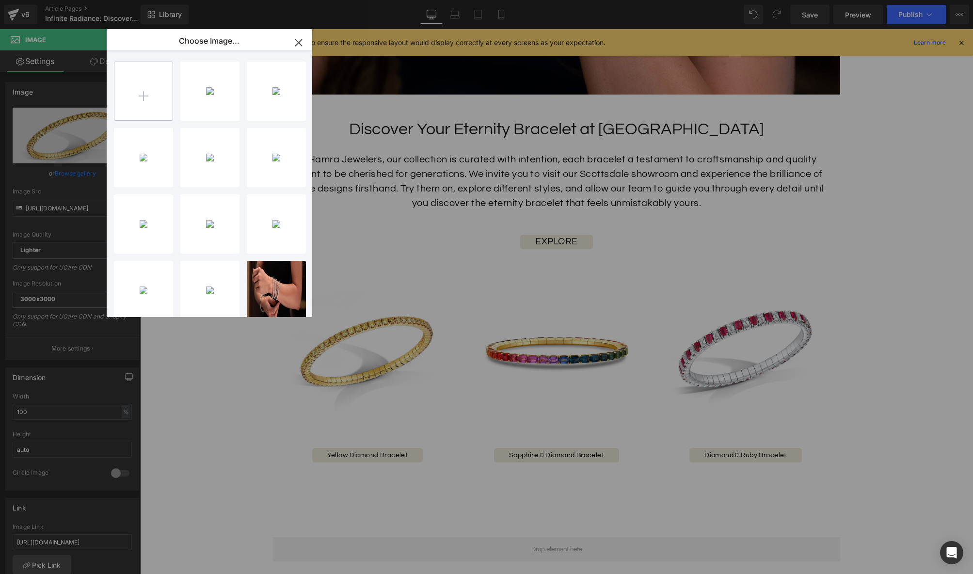
click at [156, 108] on input "file" at bounding box center [143, 91] width 58 height 58
click at [139, 92] on input "file" at bounding box center [143, 91] width 58 height 58
type input "C:\fakepath\45143_1024x1024 (1).jpg"
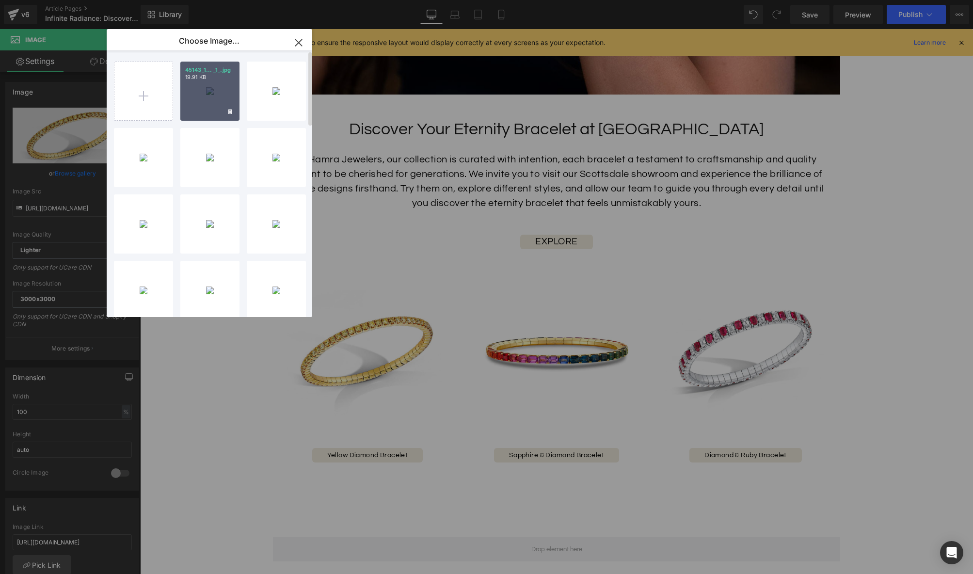
click at [216, 106] on div "45143_1... _1_.jpg 19.91 KB" at bounding box center [209, 91] width 59 height 59
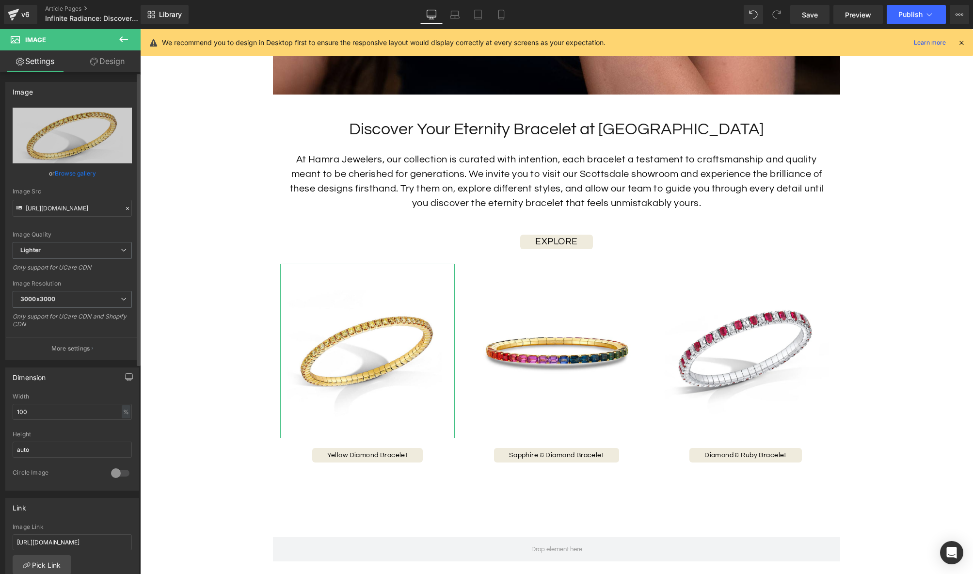
click at [81, 171] on link "Browse gallery" at bounding box center [75, 173] width 41 height 17
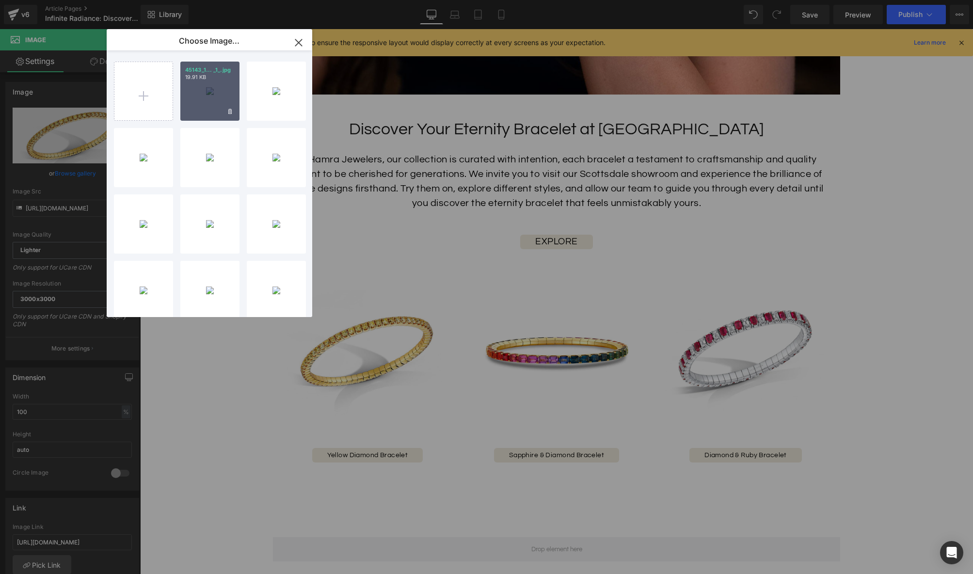
click at [214, 108] on div "45143_1... _1_.jpg 19.91 KB" at bounding box center [209, 91] width 59 height 59
type input "[URL][DOMAIN_NAME]"
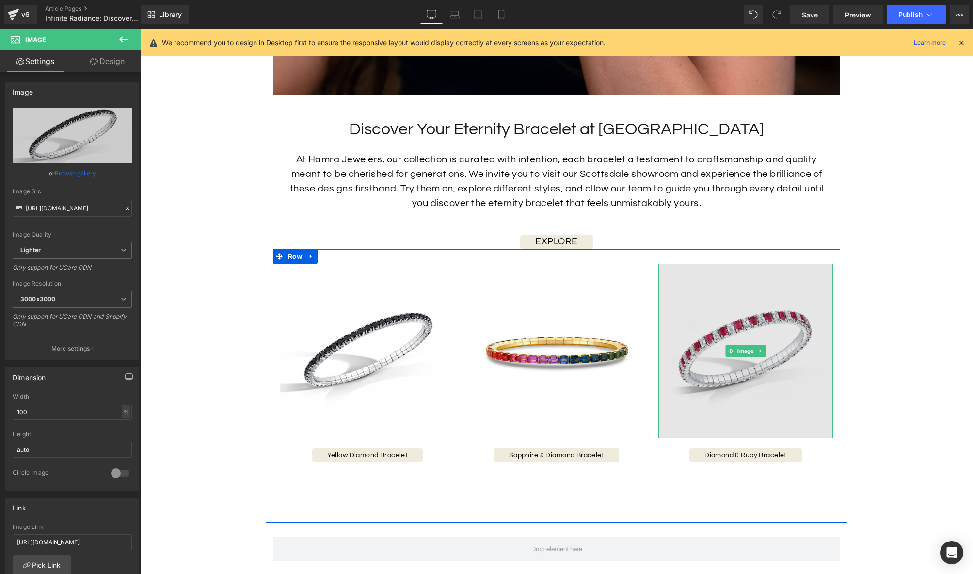
click at [715, 371] on img at bounding box center [745, 351] width 175 height 175
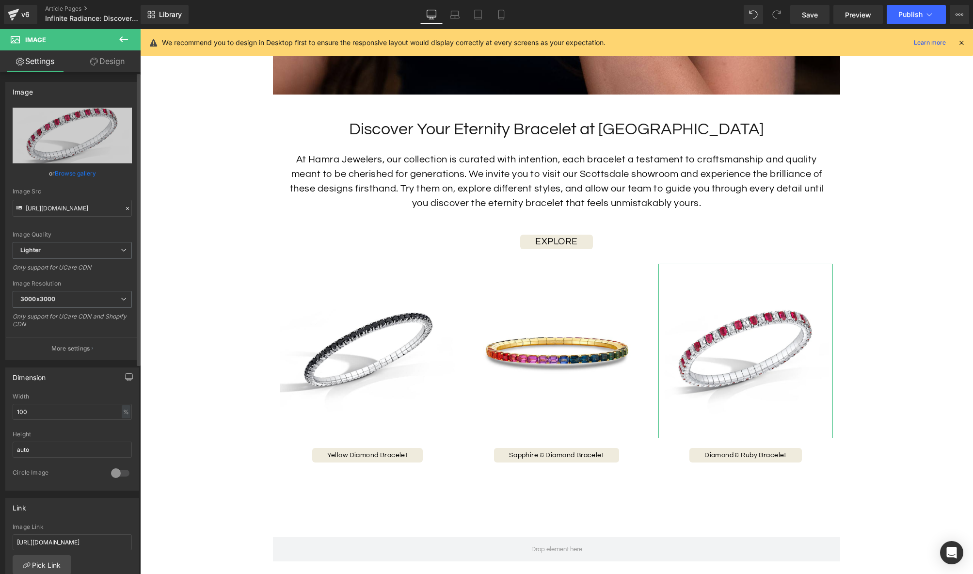
click at [60, 173] on link "Browse gallery" at bounding box center [75, 173] width 41 height 17
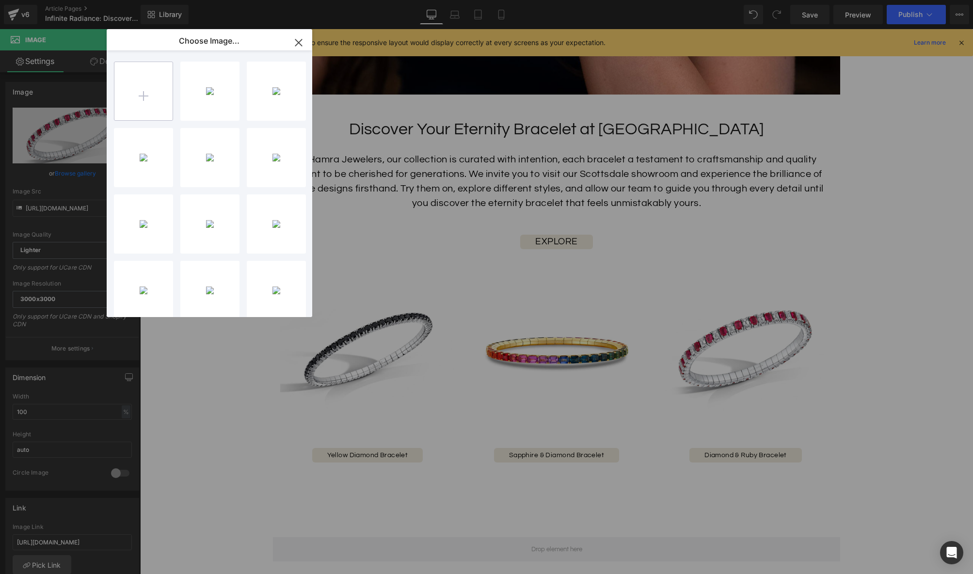
click at [158, 104] on input "file" at bounding box center [143, 91] width 58 height 58
click at [167, 101] on input "file" at bounding box center [143, 91] width 58 height 58
type input "C:\fakepath\44508_2_1024x1024.jpg"
click at [195, 94] on div "44508_2...1024.jpg 46.01 KB" at bounding box center [209, 91] width 59 height 59
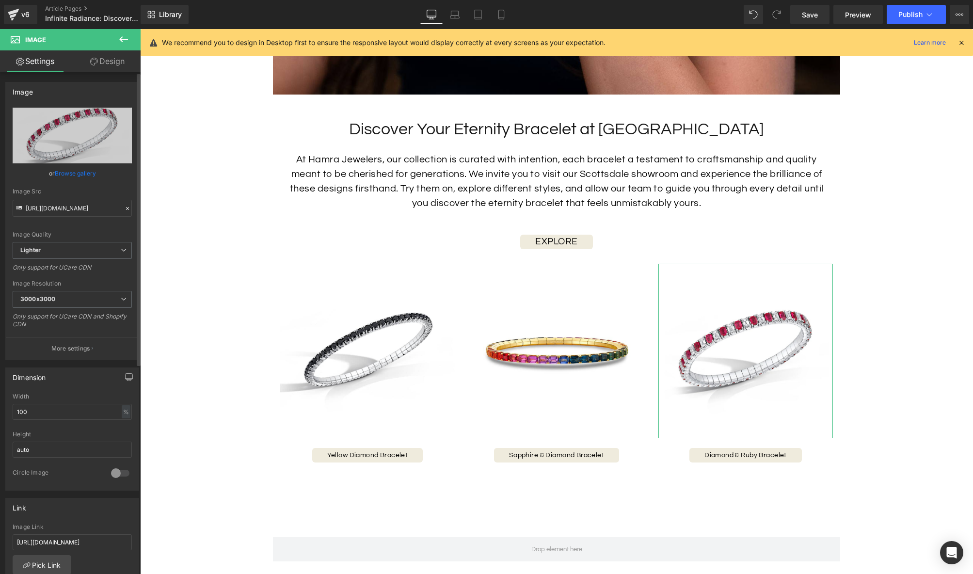
click at [80, 170] on link "Browse gallery" at bounding box center [75, 173] width 41 height 17
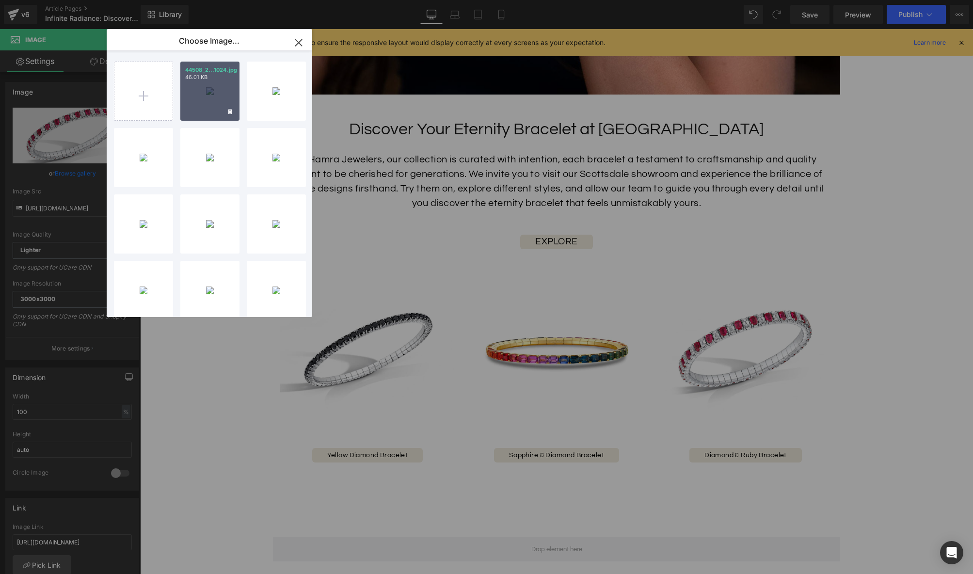
click at [209, 106] on div "44508_2...1024.jpg 46.01 KB" at bounding box center [209, 91] width 59 height 59
type input "[URL][DOMAIN_NAME]"
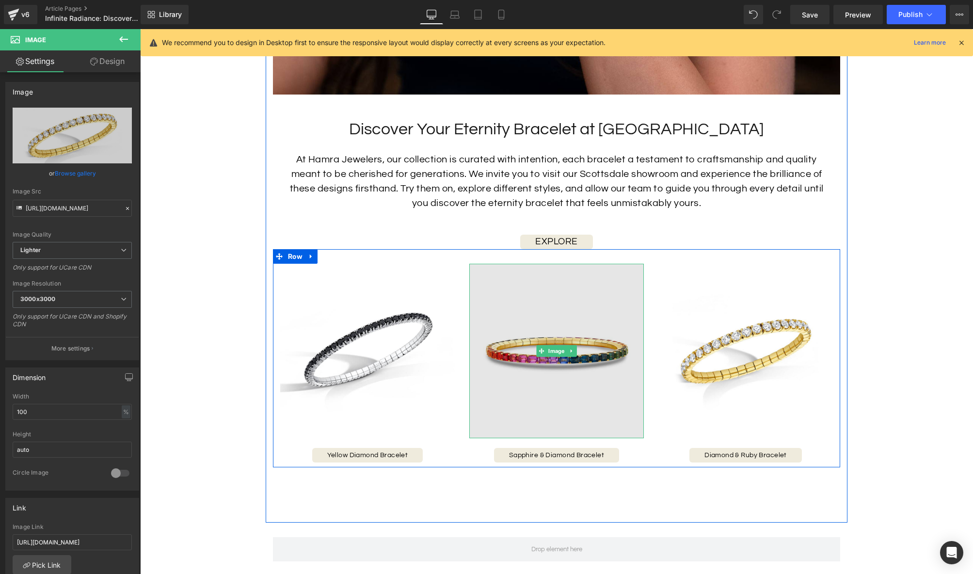
click at [518, 358] on img at bounding box center [556, 351] width 175 height 175
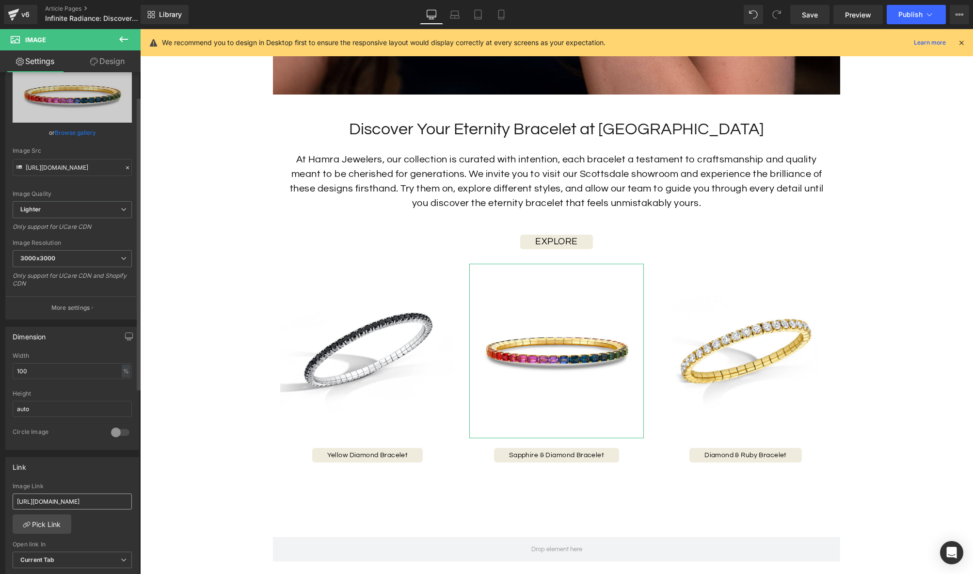
scroll to position [44, 0]
click at [59, 495] on input "[URL][DOMAIN_NAME]" at bounding box center [72, 499] width 119 height 16
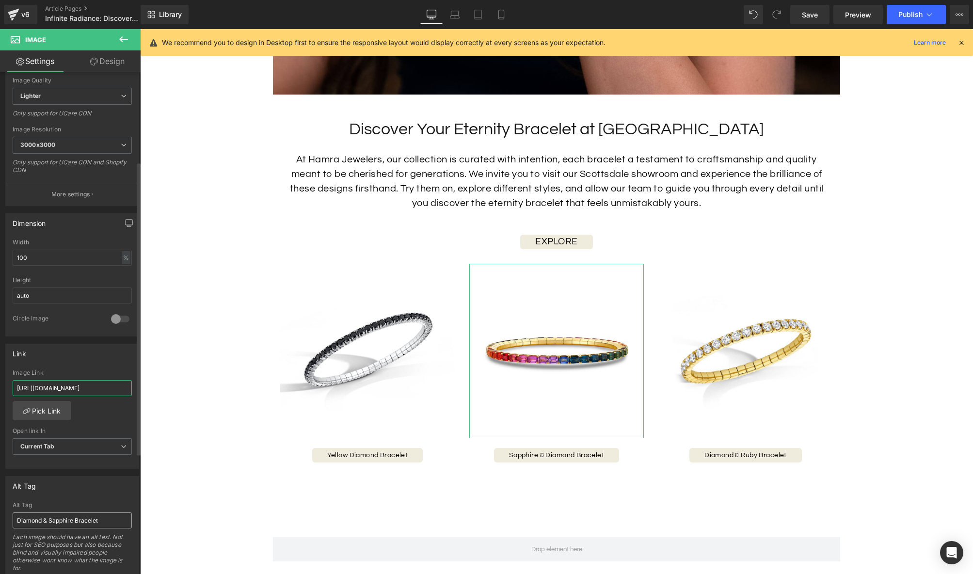
scroll to position [156, 0]
type input "[URL][DOMAIN_NAME]"
click at [69, 522] on input "Diamond & Sapphire Bracelet" at bounding box center [72, 519] width 119 height 16
drag, startPoint x: 48, startPoint y: 518, endPoint x: 0, endPoint y: 517, distance: 48.5
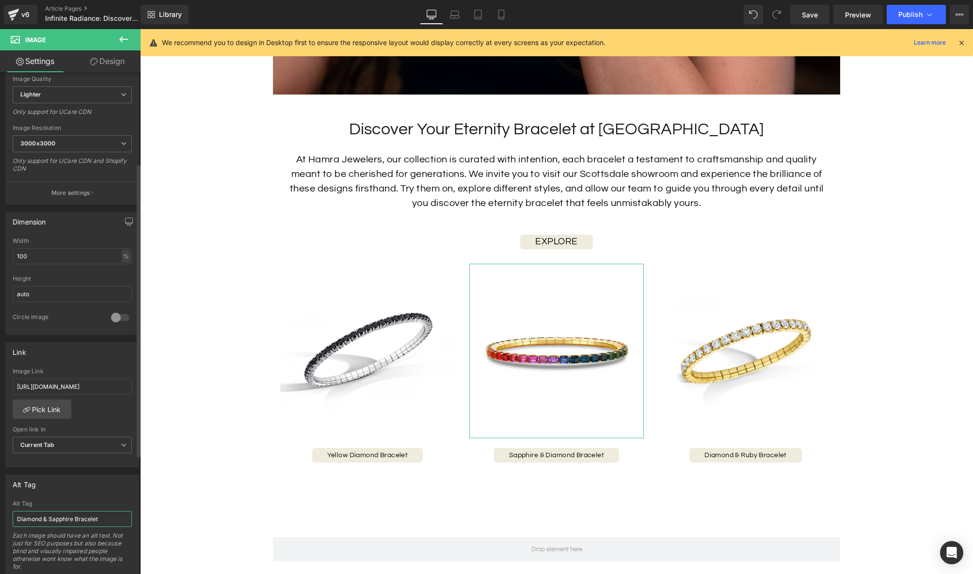
click at [0, 517] on div "Alt Tag Diamond & Sapphire Bracelet Alt Tag Diamond & Sapphire Bracelet Each im…" at bounding box center [72, 522] width 145 height 110
type input "Rainbow Sapphire Bracelet"
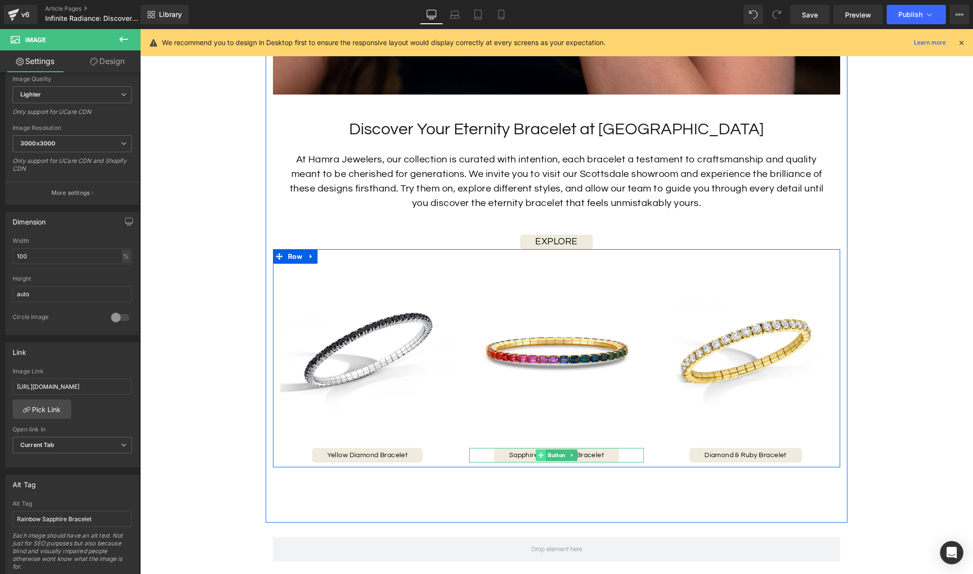
click at [542, 456] on icon at bounding box center [540, 454] width 5 height 5
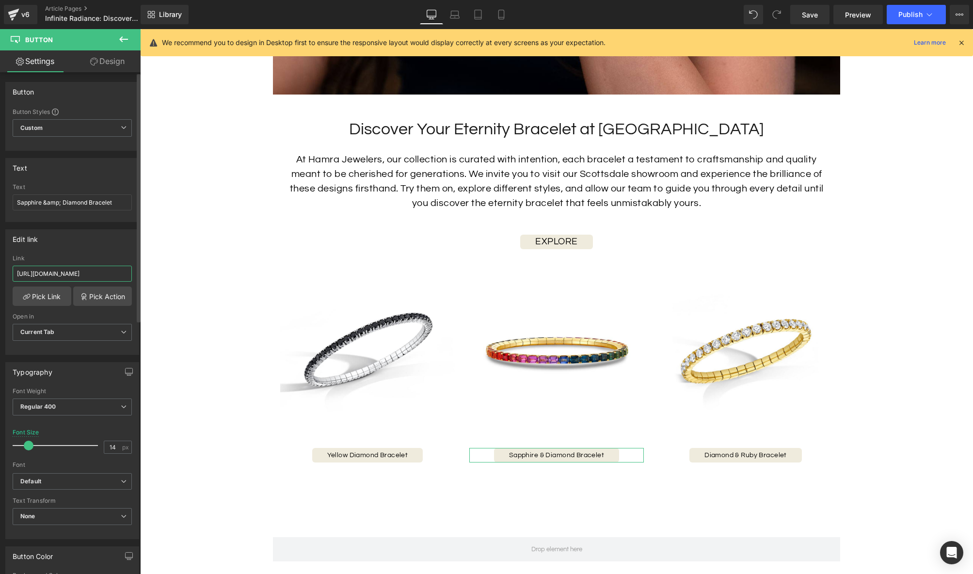
click at [76, 273] on input "[URL][DOMAIN_NAME]" at bounding box center [72, 274] width 119 height 16
paste input "rainbow-sapphire-bracelet-2"
type input "[URL][DOMAIN_NAME]"
click at [54, 201] on input "Sapphire &amp; Diamond Bracelet" at bounding box center [72, 202] width 119 height 16
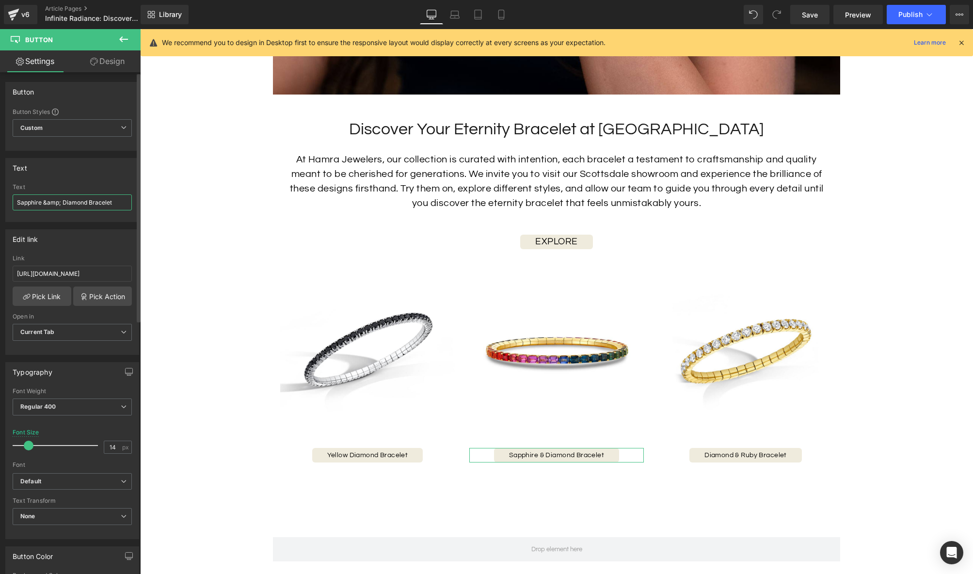
scroll to position [0, 0]
type input "Rainbow Sapphire Bracelet"
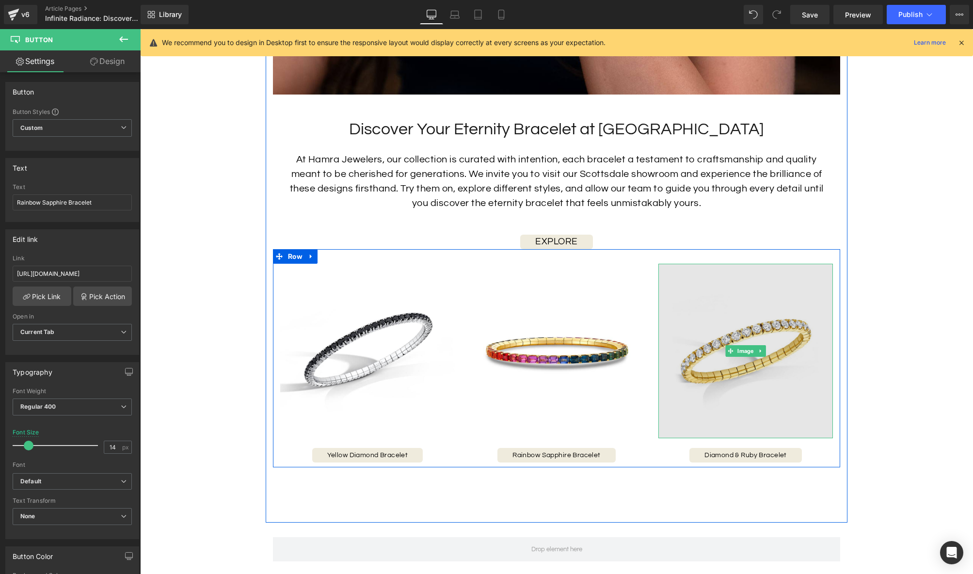
click at [738, 375] on img at bounding box center [745, 351] width 175 height 175
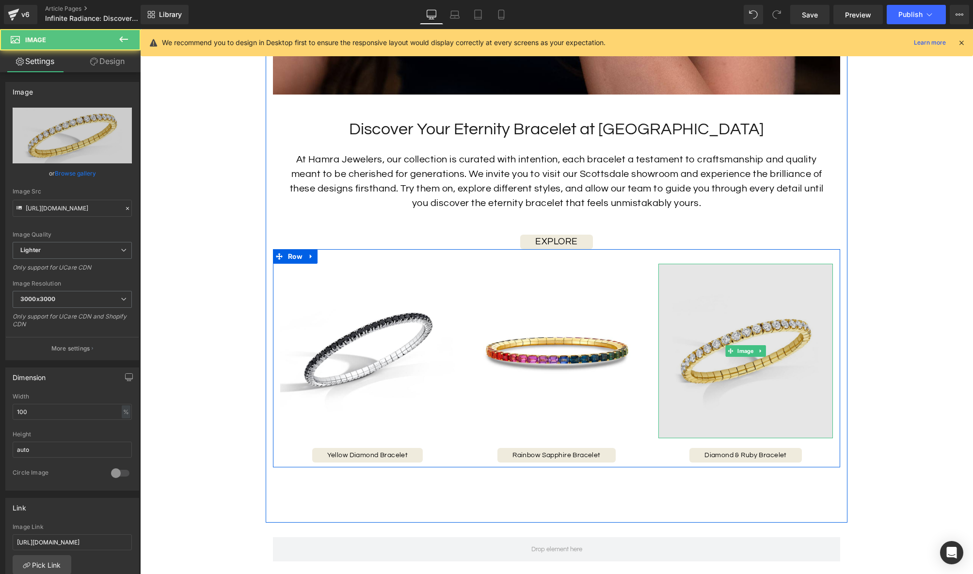
click at [744, 385] on img at bounding box center [745, 351] width 175 height 175
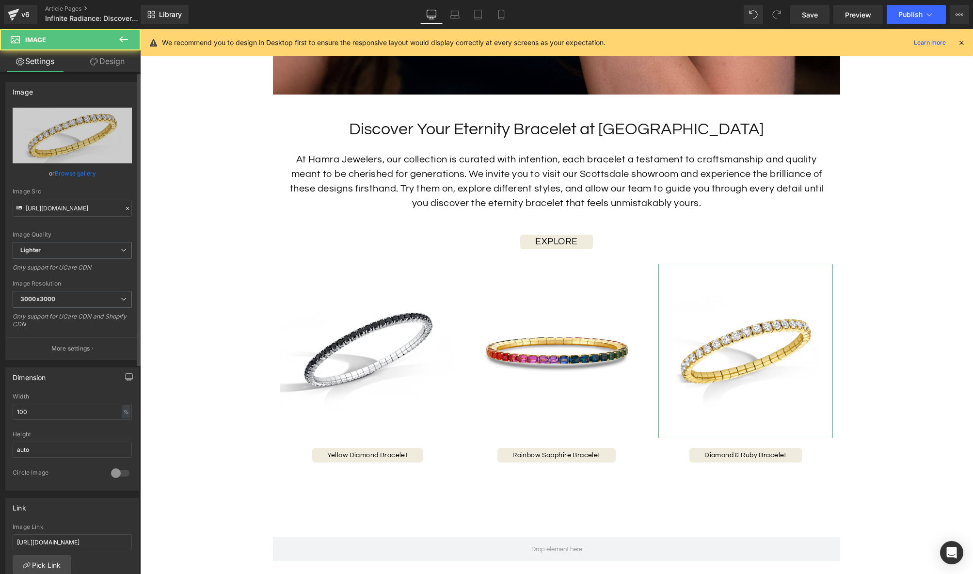
scroll to position [193, 0]
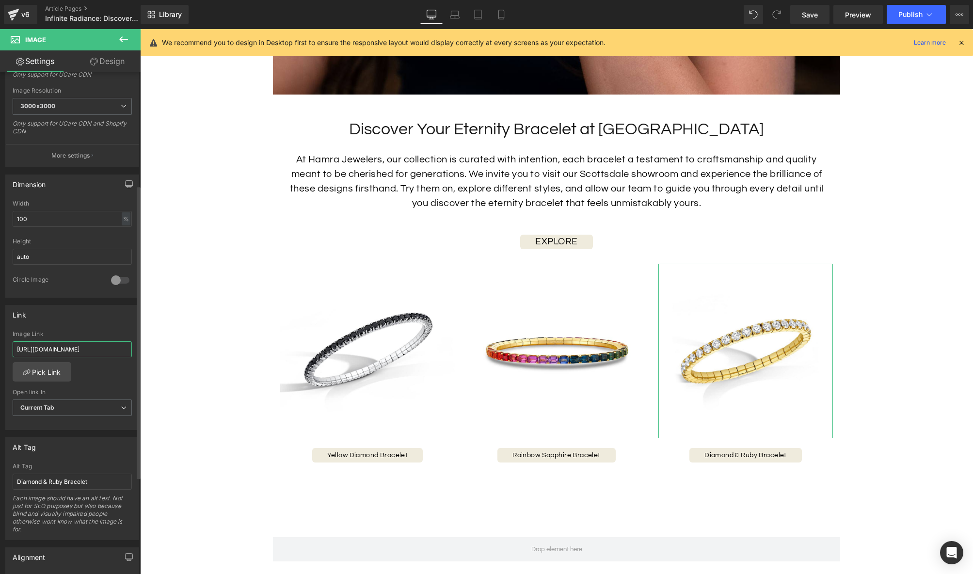
click at [72, 346] on input "[URL][DOMAIN_NAME]" at bounding box center [72, 349] width 119 height 16
type input "[URL][DOMAIN_NAME]"
click at [65, 477] on input "Diamond & Ruby Bracelet" at bounding box center [72, 482] width 119 height 16
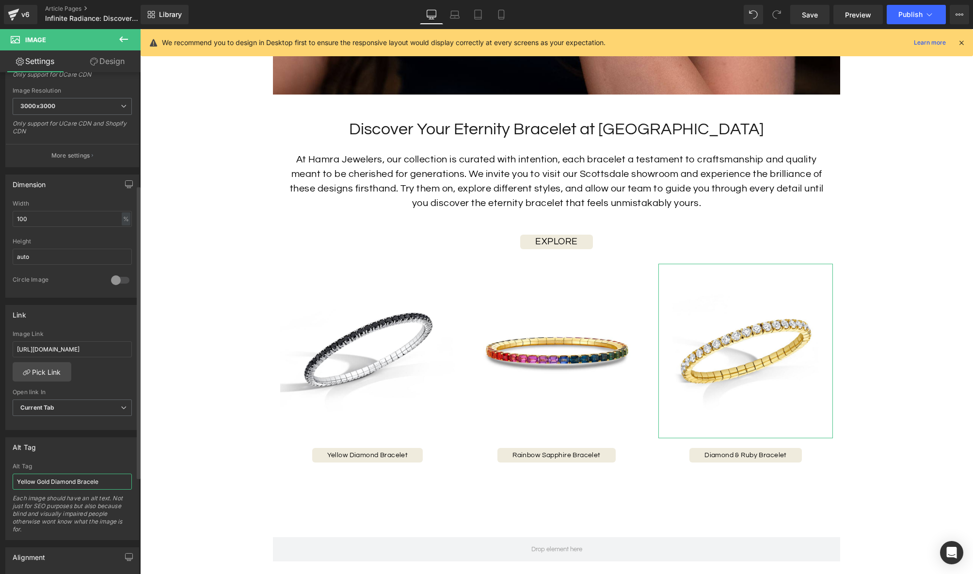
type input "Yellow Gold Diamond Bracelet"
click at [730, 452] on icon at bounding box center [729, 455] width 5 height 6
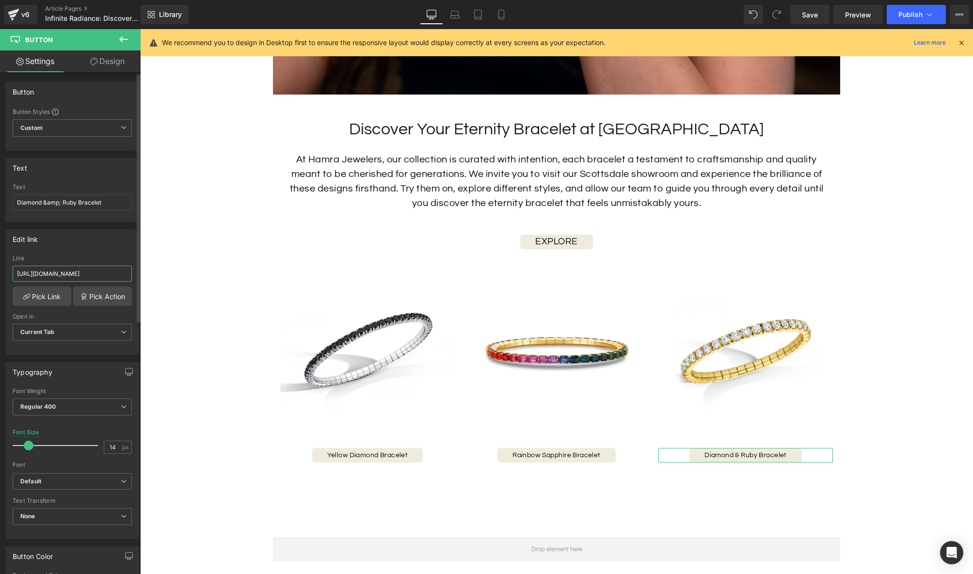
click at [65, 273] on input "[URL][DOMAIN_NAME]" at bounding box center [72, 274] width 119 height 16
paste input "eternity-diamond"
type input "[URL][DOMAIN_NAME]"
click at [57, 201] on input "Diamond &amp; Ruby Bracelet" at bounding box center [72, 202] width 119 height 16
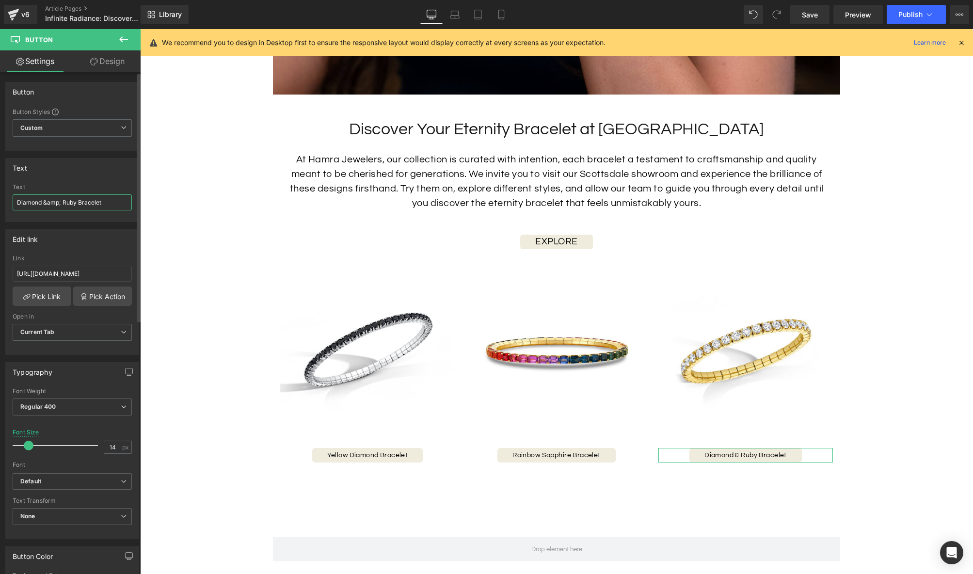
scroll to position [0, 0]
type input "Yellow Gold Diamond Bracelet"
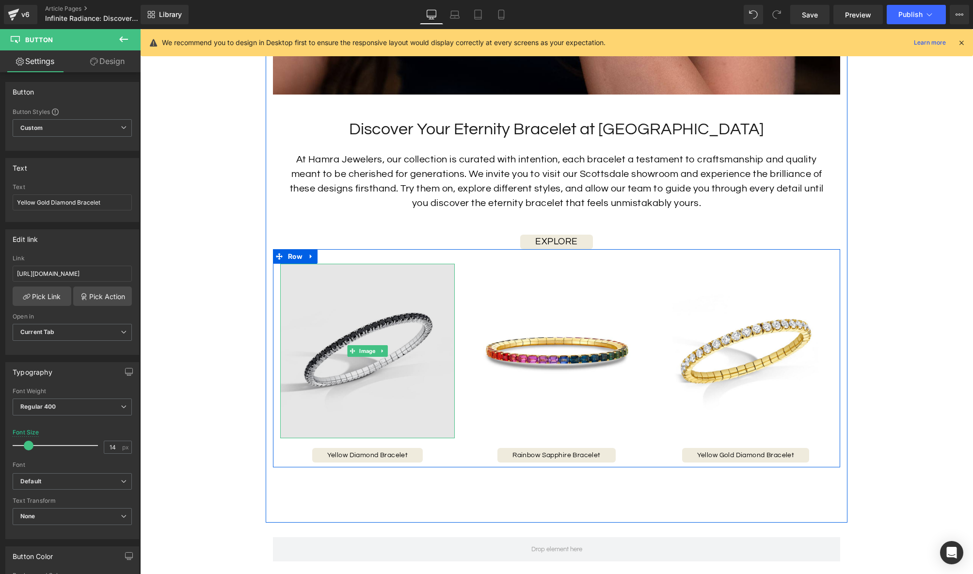
click at [387, 374] on img at bounding box center [367, 351] width 175 height 175
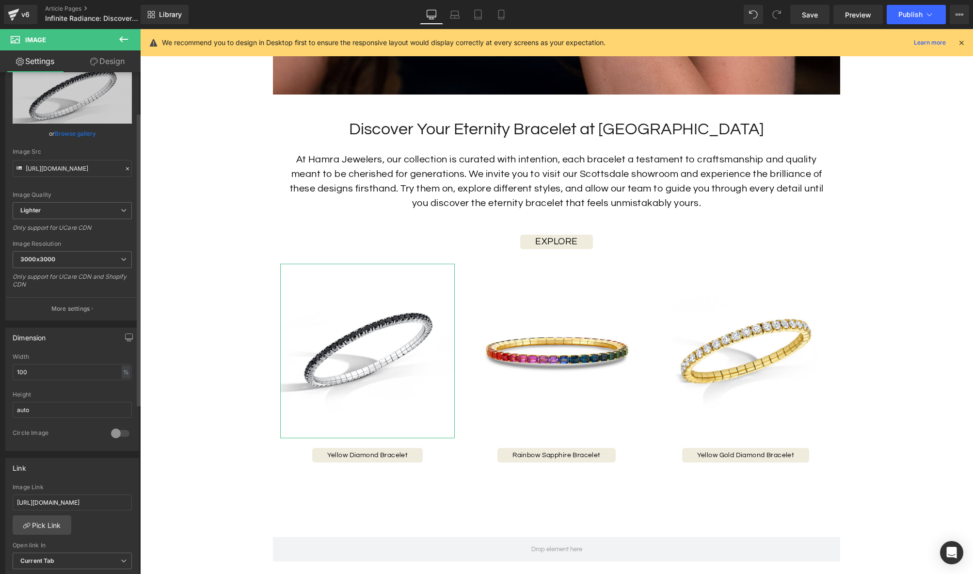
scroll to position [82, 0]
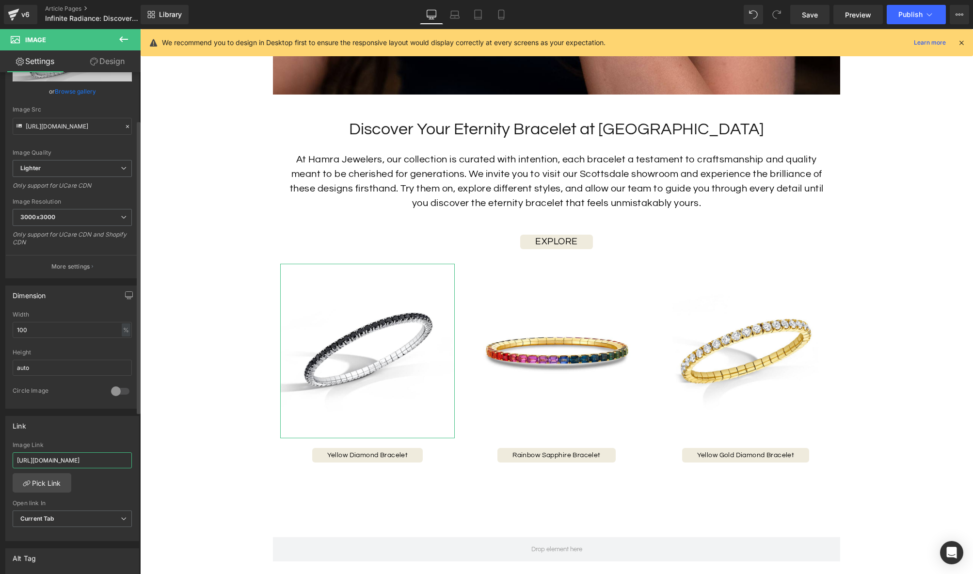
click at [91, 460] on input "[URL][DOMAIN_NAME]" at bounding box center [72, 460] width 119 height 16
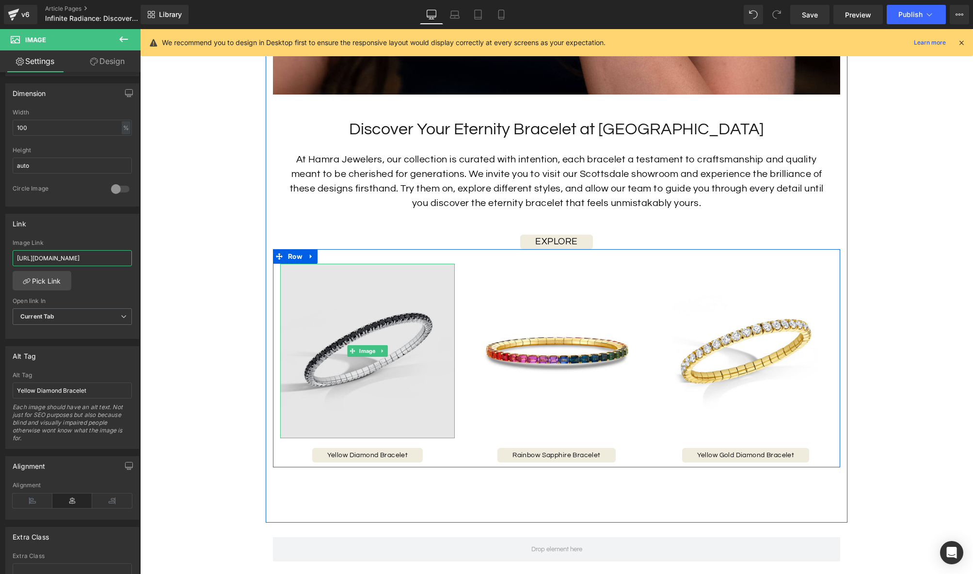
drag, startPoint x: 175, startPoint y: 287, endPoint x: 349, endPoint y: 270, distance: 174.4
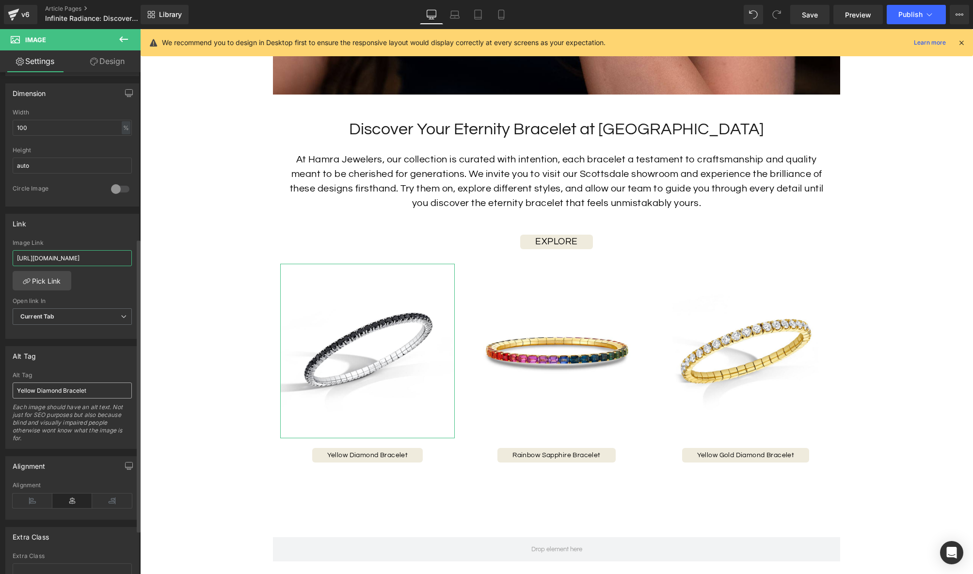
type input "[URL][DOMAIN_NAME]"
click at [64, 395] on input "Yellow Diamond Bracelet" at bounding box center [72, 391] width 119 height 16
drag, startPoint x: 37, startPoint y: 388, endPoint x: 2, endPoint y: 387, distance: 34.9
click at [2, 387] on div "Alt Tag Yellow Diamond Bracelet Alt Tag Yellow Diamond Bracelet Each image shou…" at bounding box center [72, 394] width 145 height 110
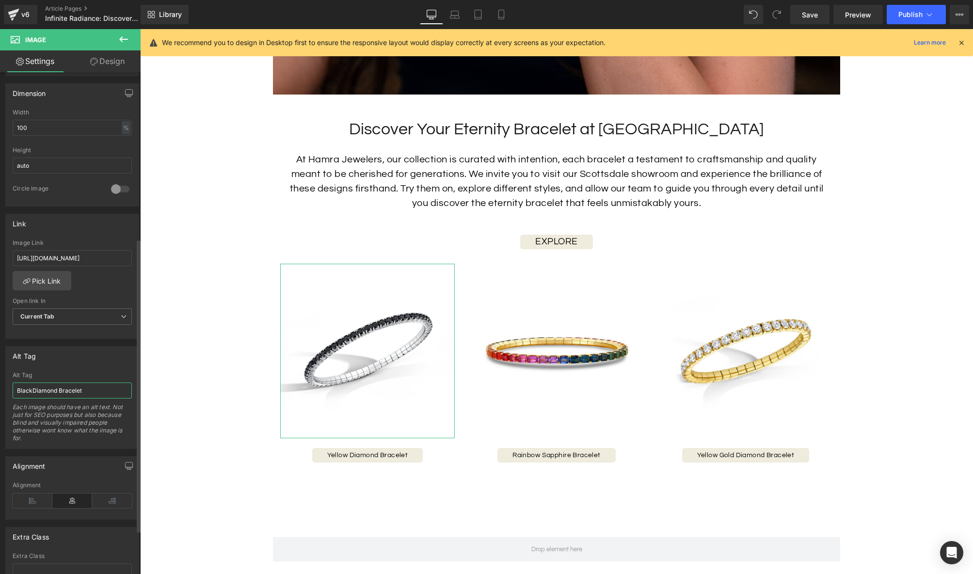
type input "Black Diamond Bracelet"
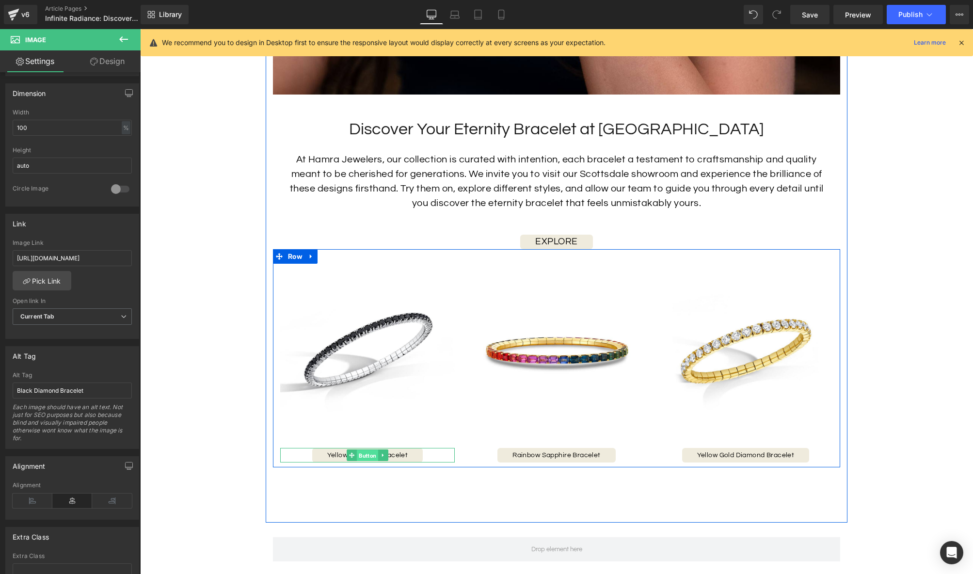
click at [368, 453] on span "Button" at bounding box center [367, 455] width 21 height 12
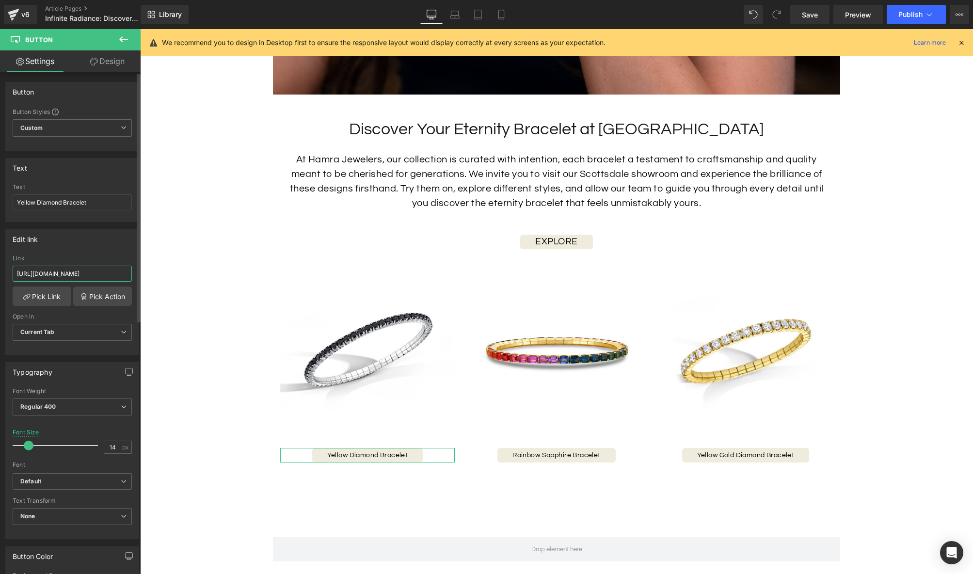
click at [79, 272] on input "[URL][DOMAIN_NAME]" at bounding box center [72, 274] width 119 height 16
paste input "black-diamond-bracelet-1?_pos=5&_fid=a180b7e61&_ss=c"
drag, startPoint x: 176, startPoint y: 300, endPoint x: 173, endPoint y: 275, distance: 25.0
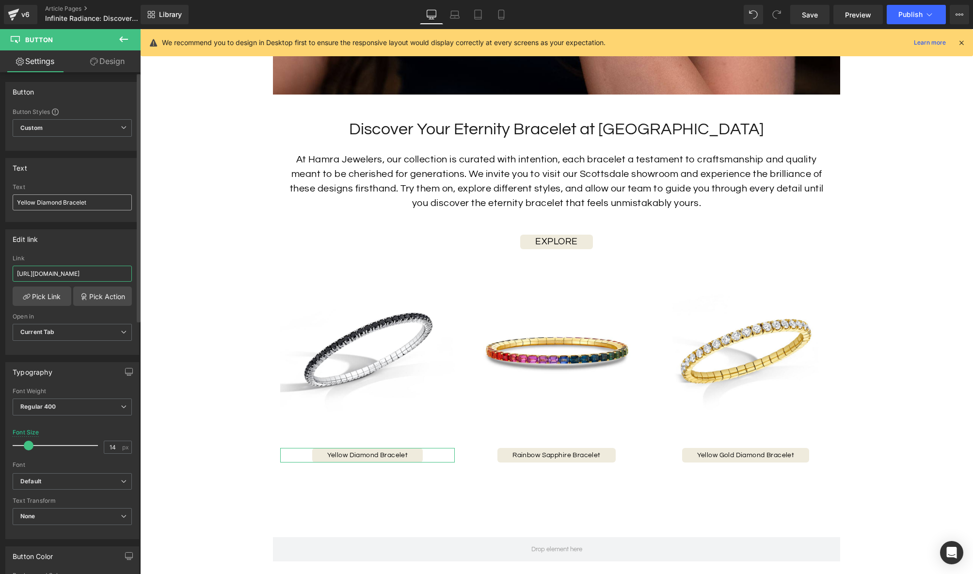
type input "[URL][DOMAIN_NAME]"
drag, startPoint x: 35, startPoint y: 202, endPoint x: 0, endPoint y: 200, distance: 35.5
click at [0, 200] on div "Text Yellow Diamond Bracelet Text Yellow Diamond Bracelet" at bounding box center [72, 186] width 145 height 71
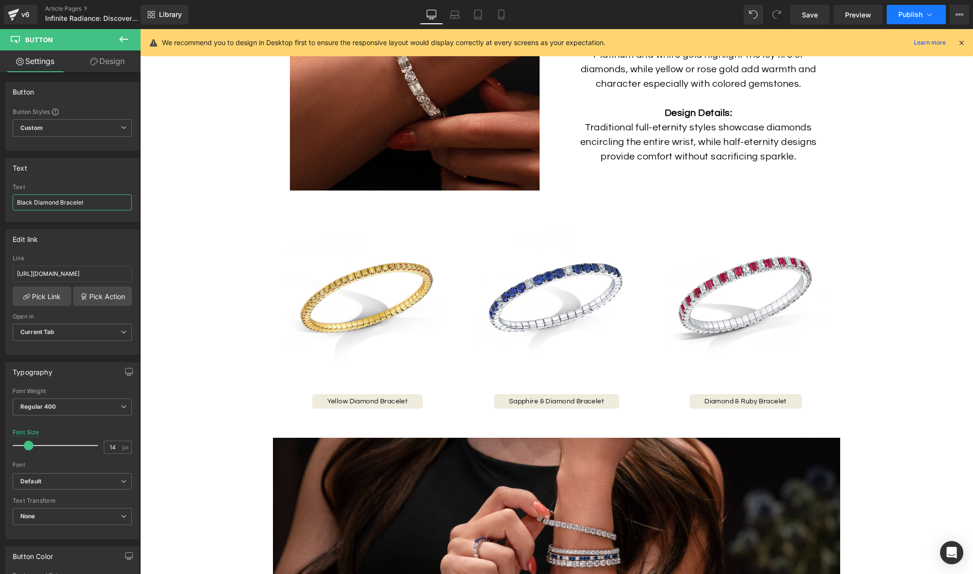
scroll to position [1468, 0]
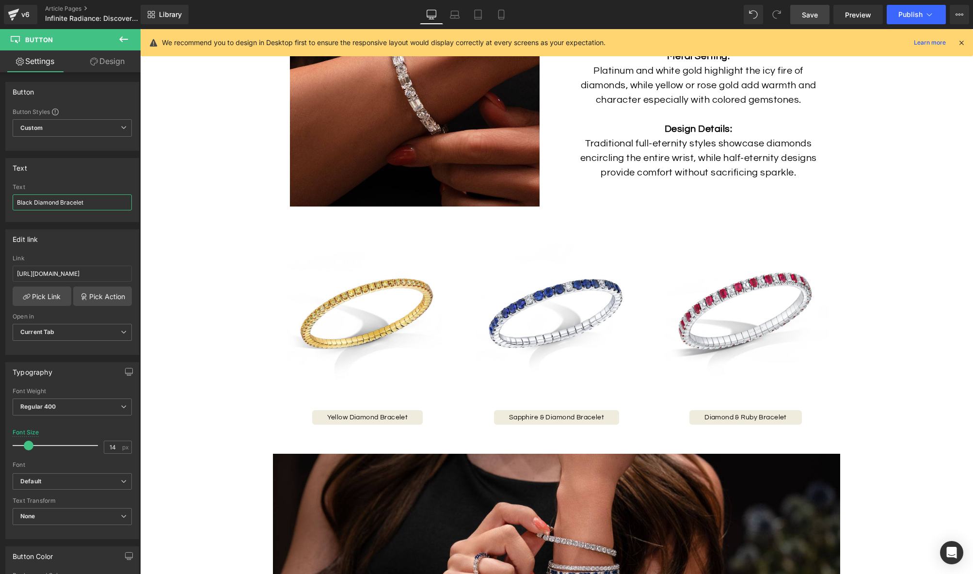
type input "Black Diamond Bracelet"
click at [807, 13] on span "Save" at bounding box center [810, 15] width 16 height 10
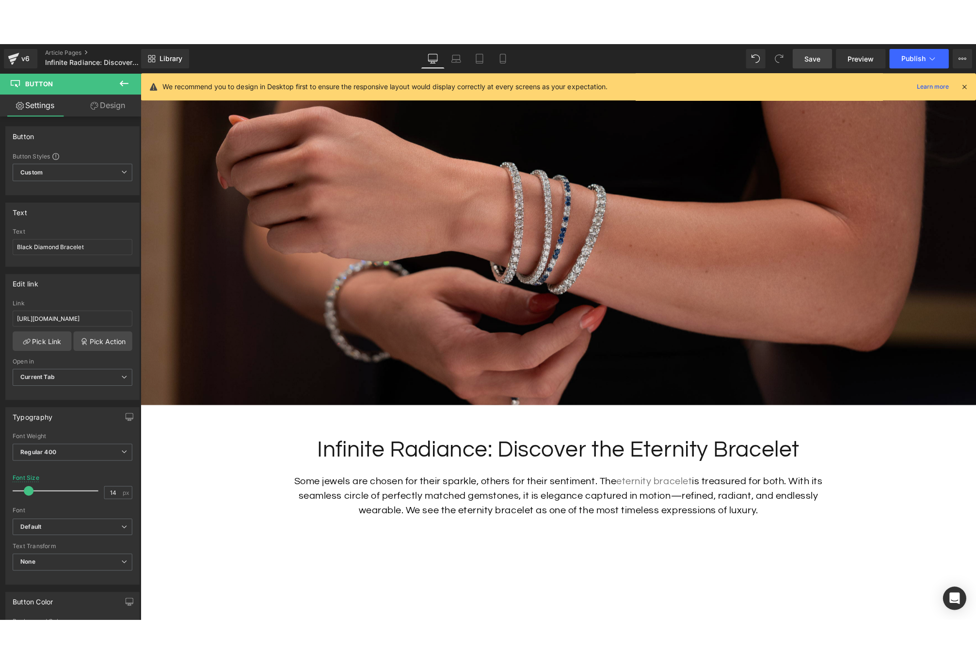
scroll to position [190, 0]
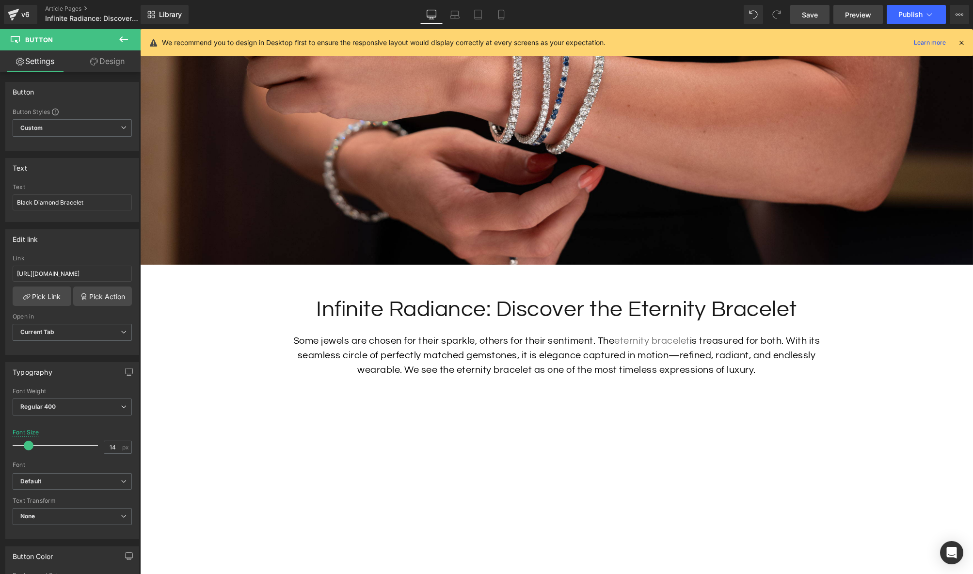
click at [857, 20] on link "Preview" at bounding box center [857, 14] width 49 height 19
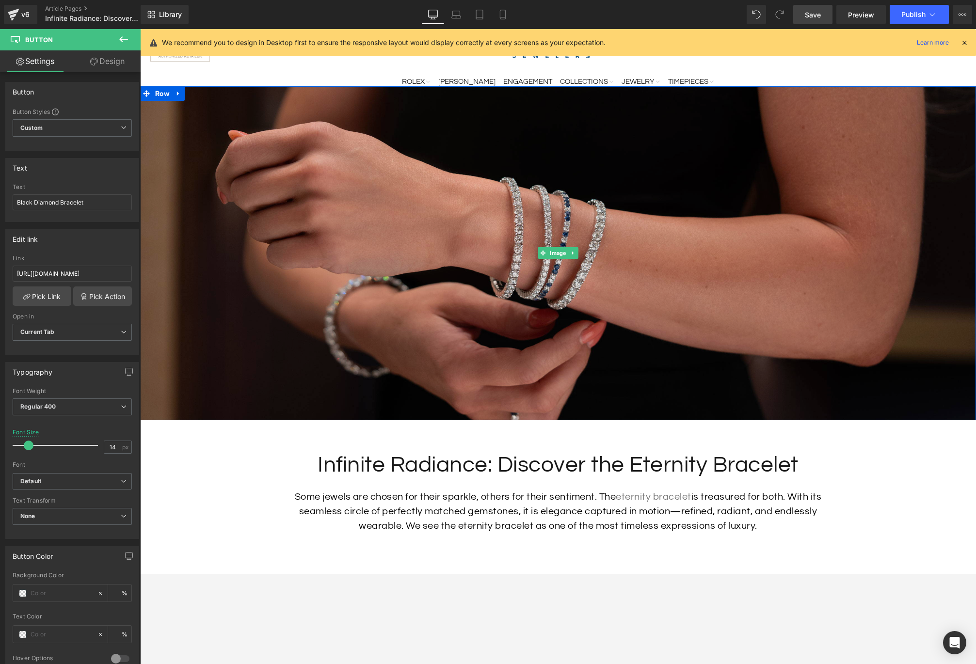
scroll to position [36, 0]
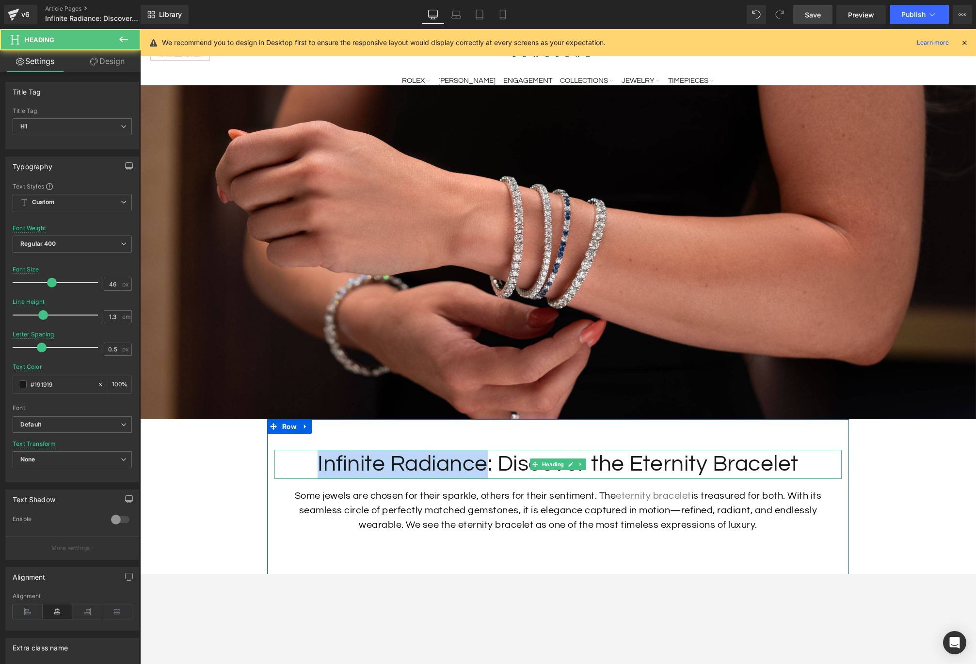
drag, startPoint x: 487, startPoint y: 465, endPoint x: 336, endPoint y: 460, distance: 151.4
click at [314, 463] on h1 "Infinite Radiance: Discover the Eternity Bracelet" at bounding box center [557, 464] width 567 height 29
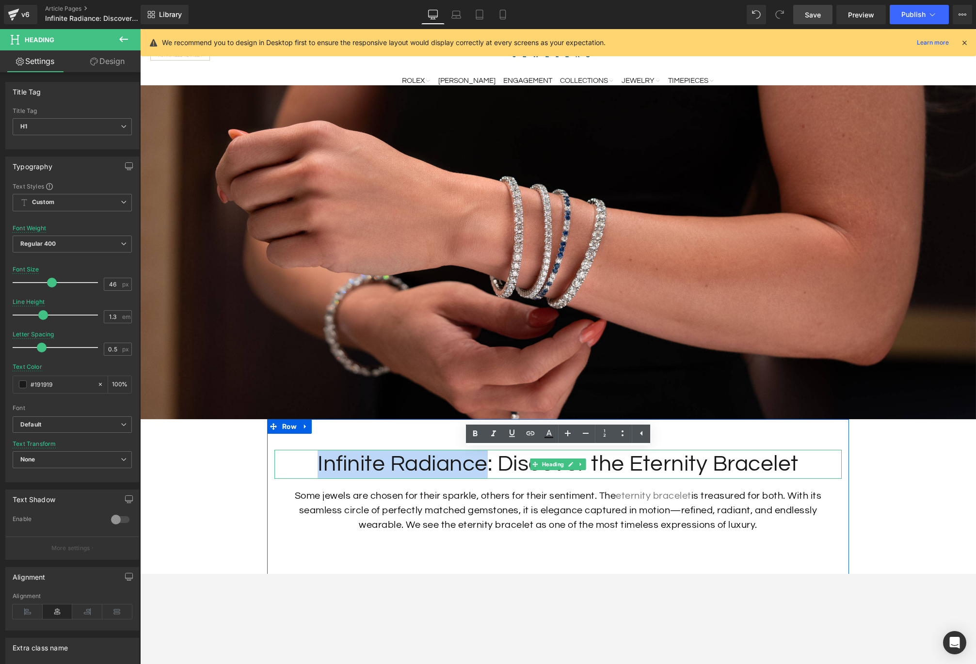
copy h1 "Infinite Radiance"
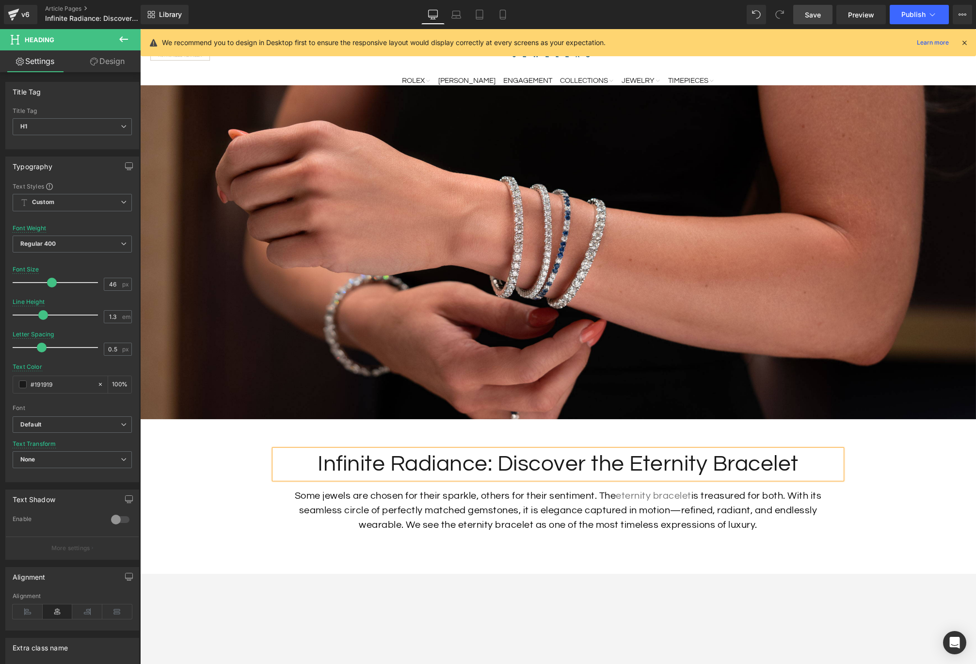
click at [646, 465] on h1 "Infinite Radiance: Discover the Eternity Bracelet" at bounding box center [557, 464] width 567 height 29
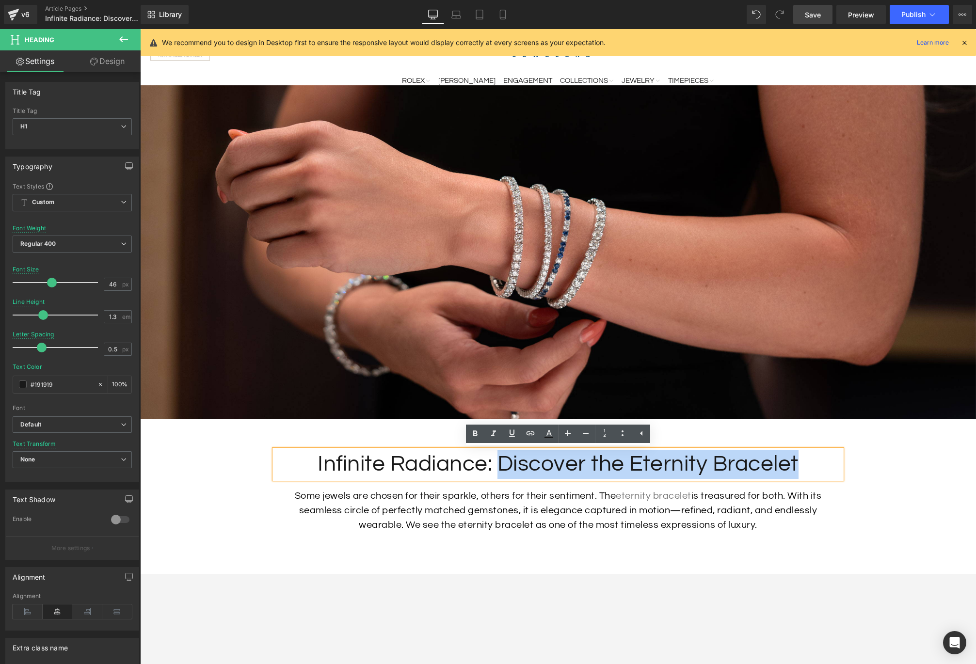
drag, startPoint x: 650, startPoint y: 465, endPoint x: 504, endPoint y: 466, distance: 145.5
click at [504, 466] on h1 "Infinite Radiance: Discover the Eternity Bracelet" at bounding box center [557, 464] width 567 height 29
copy h1 "Discover the Eternity Bracelet"
click at [529, 511] on icon at bounding box center [531, 510] width 5 height 5
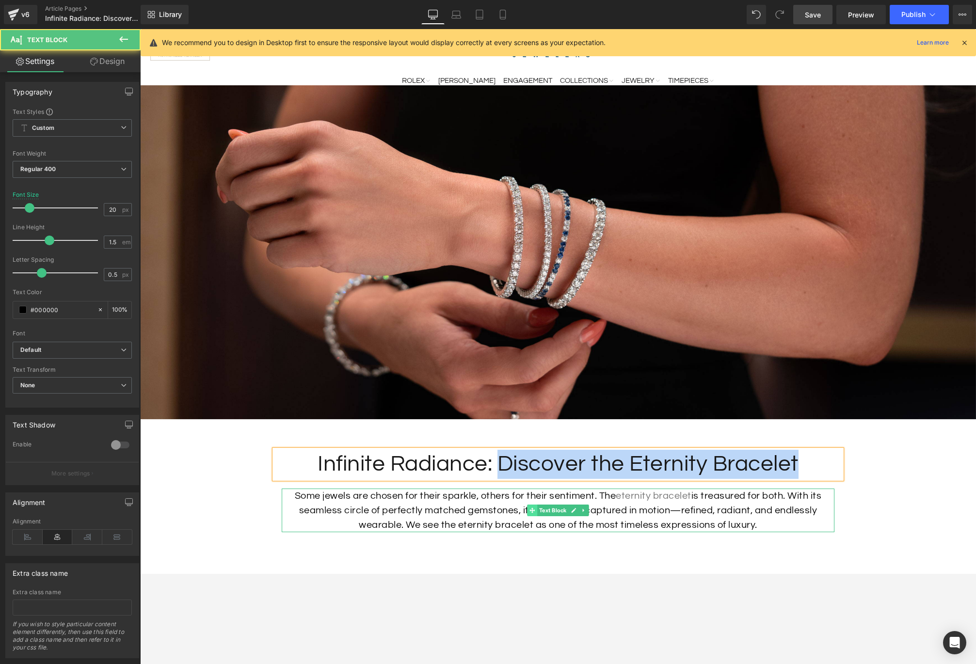
click at [529, 511] on icon at bounding box center [531, 510] width 5 height 5
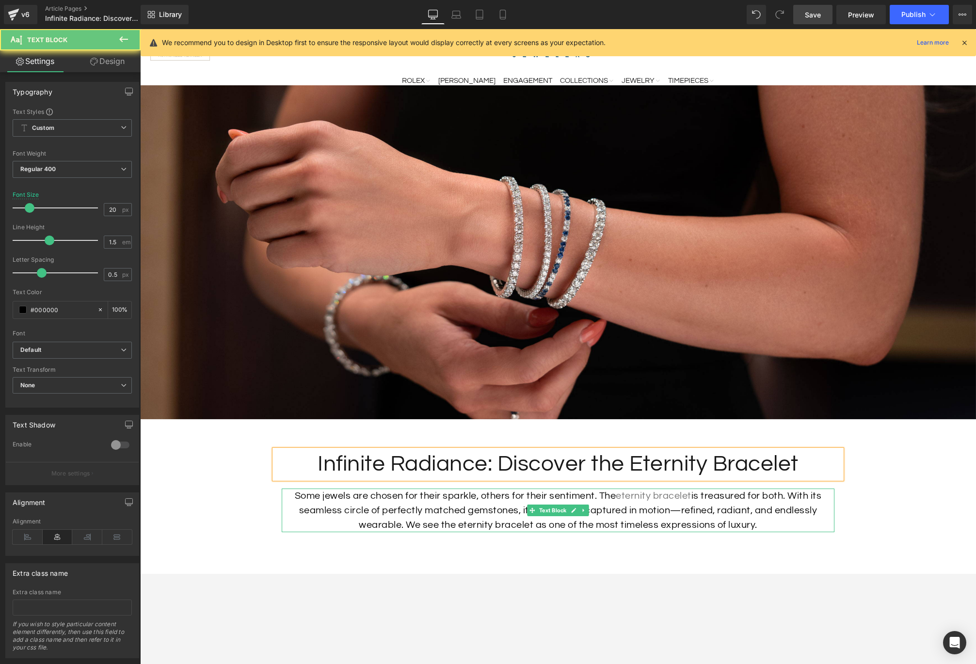
click at [501, 511] on p "Some jewels are chosen for their sparkle, others for their sentiment. The etern…" at bounding box center [558, 511] width 553 height 44
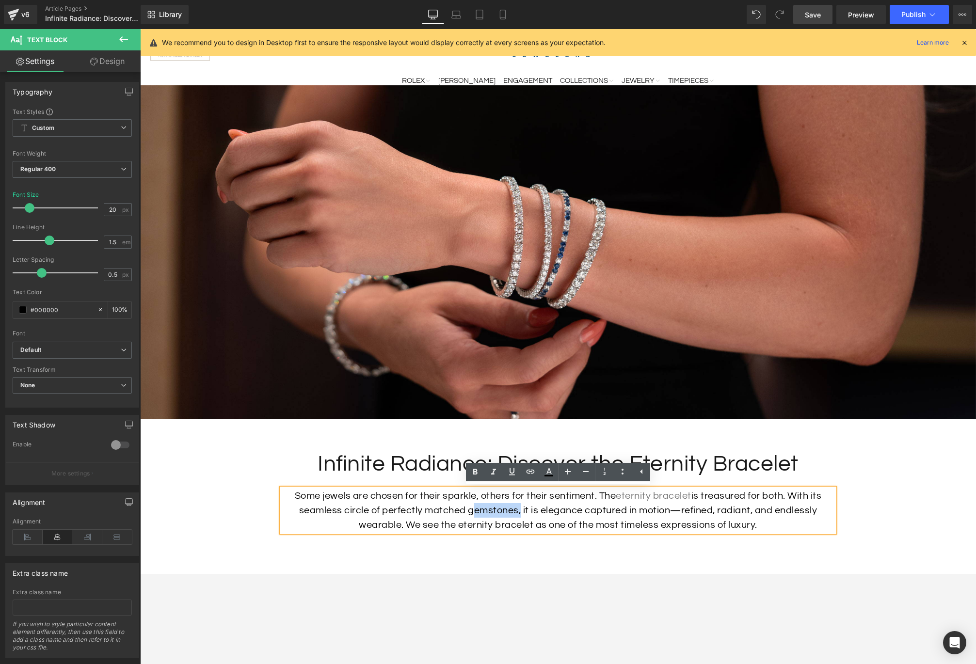
click at [501, 511] on p "Some jewels are chosen for their sparkle, others for their sentiment. The etern…" at bounding box center [558, 511] width 553 height 44
copy p "Some jewels are chosen for their sparkle, others for their sentiment. The etern…"
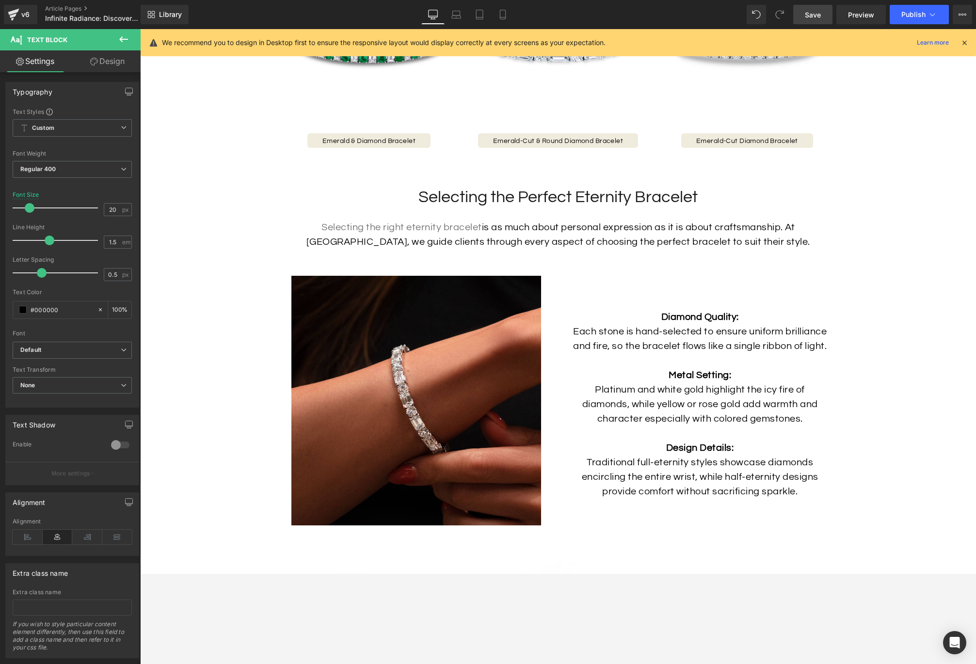
scroll to position [1170, 0]
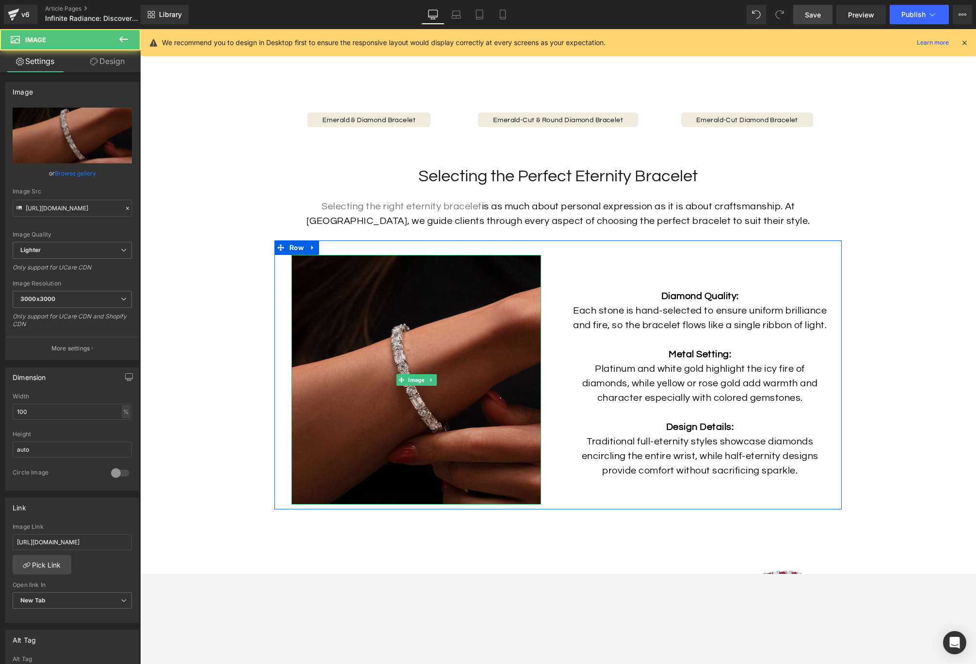
click at [424, 327] on img at bounding box center [416, 380] width 250 height 250
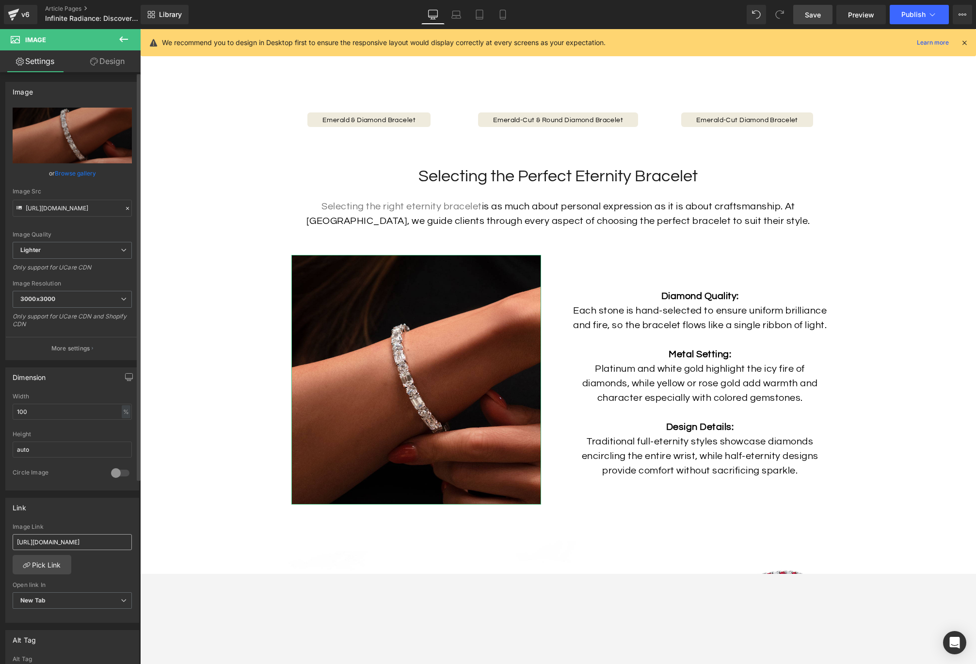
click at [96, 538] on input "[URL][DOMAIN_NAME]" at bounding box center [72, 542] width 119 height 16
